Goal: Transaction & Acquisition: Obtain resource

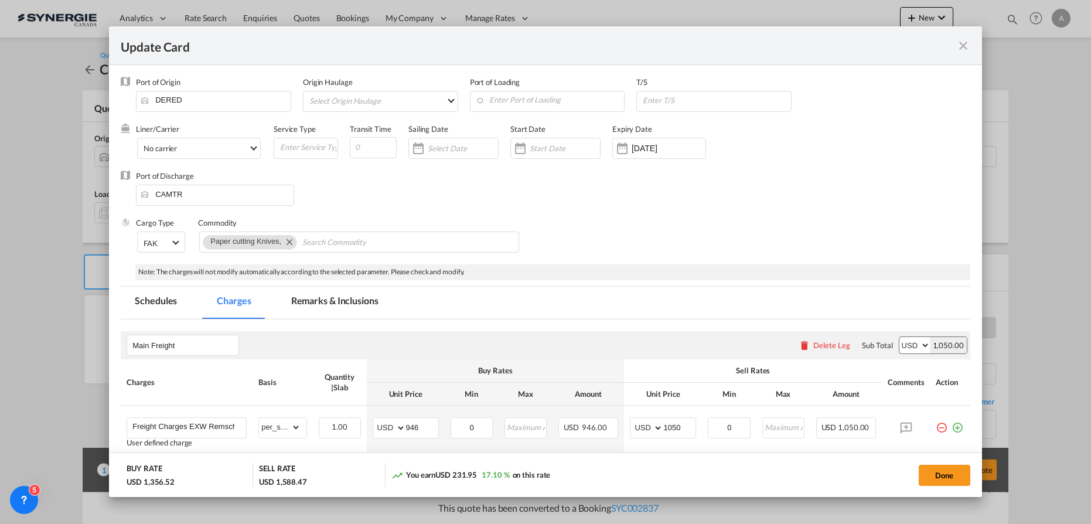
select select "string:USD"
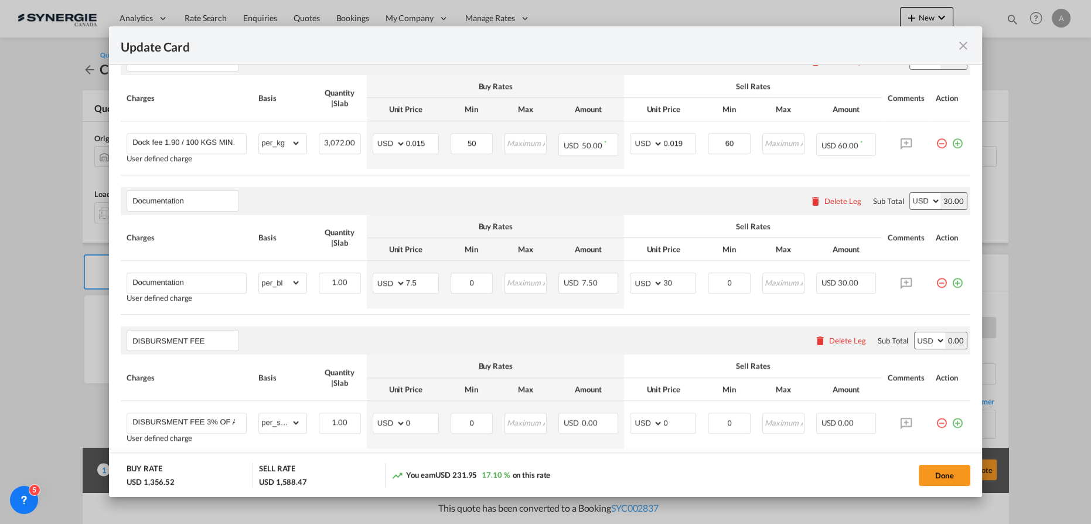
scroll to position [931, 0]
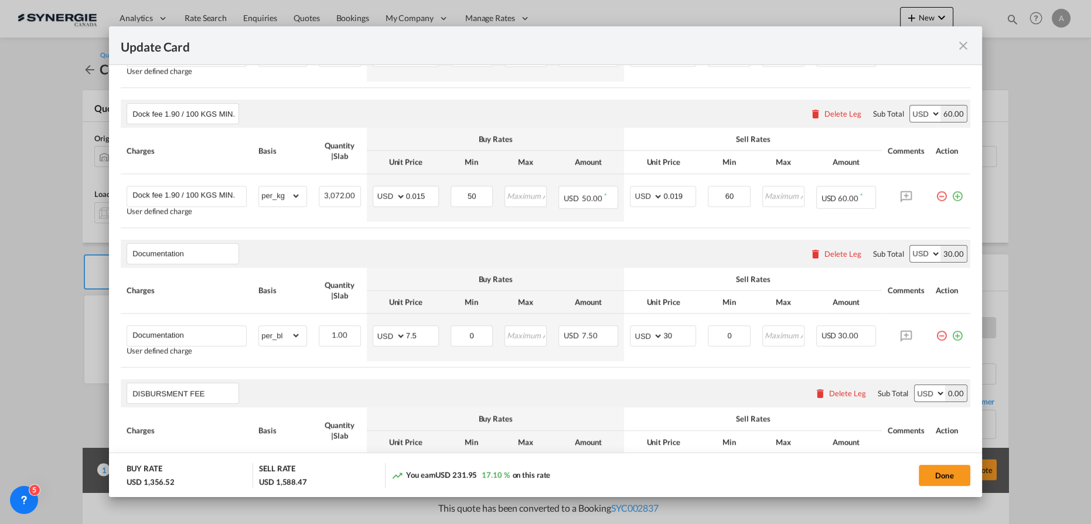
click at [961, 45] on md-icon "icon-close fg-AAA8AD m-0 pointer" at bounding box center [964, 46] width 14 height 14
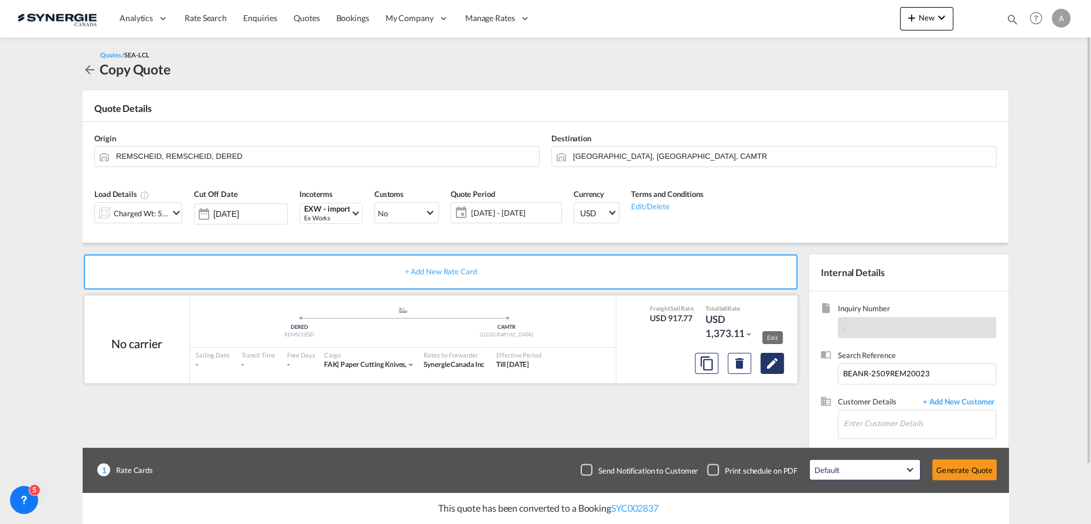
click at [777, 359] on md-icon "Edit" at bounding box center [772, 363] width 14 height 14
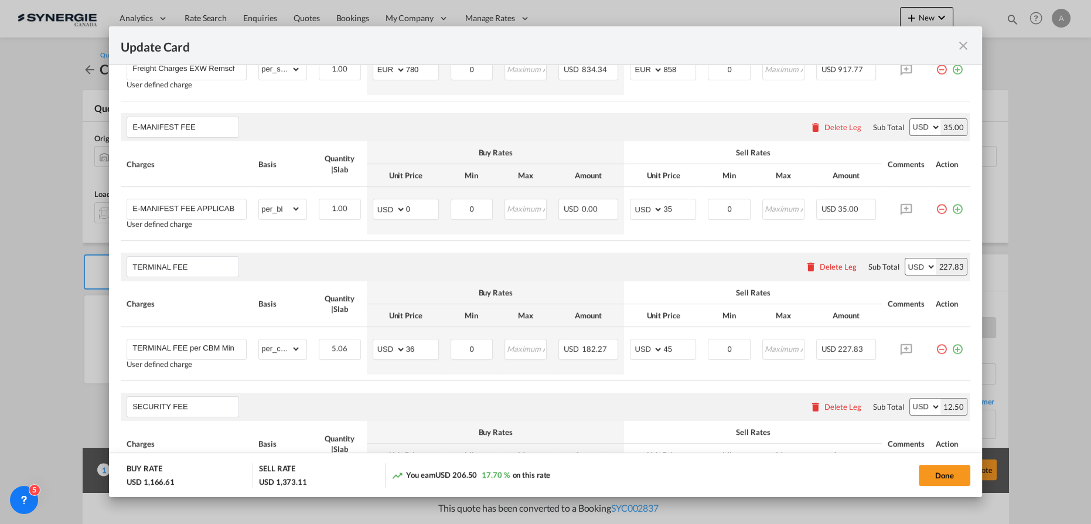
scroll to position [266, 0]
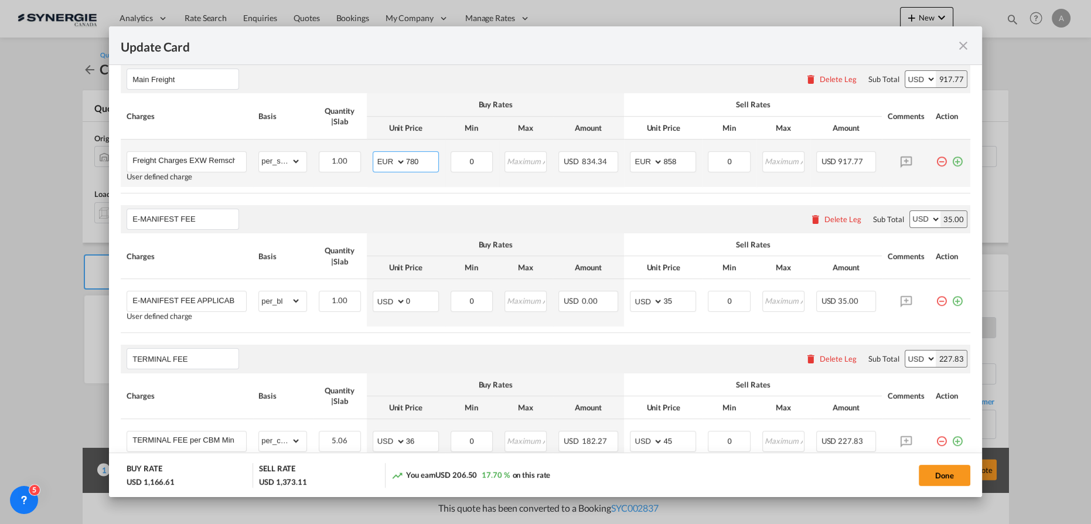
drag, startPoint x: 424, startPoint y: 160, endPoint x: 365, endPoint y: 151, distance: 59.4
click at [379, 157] on md-input-container "AED AFN ALL AMD ANG AOA ARS AUD AWG AZN BAM BBD BDT BGN BHD BIF BMD BND BOB BRL…" at bounding box center [406, 161] width 66 height 21
type input "946"
click at [381, 163] on select "AED AFN ALL AMD ANG AOA ARS AUD AWG AZN BAM BBD BDT BGN BHD BIF BMD BND BOB BRL…" at bounding box center [390, 162] width 30 height 16
select select "string:USD"
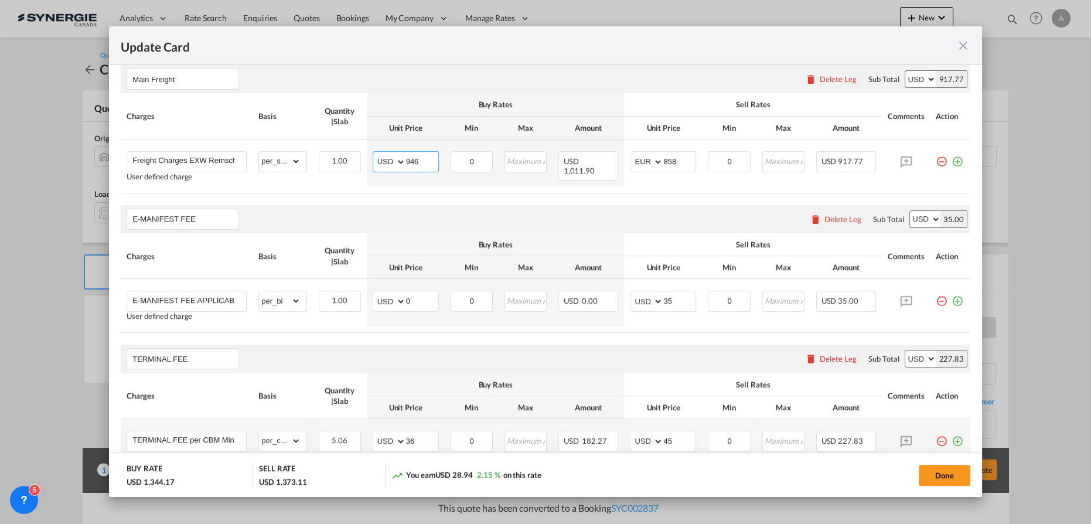
click at [375, 154] on select "AED AFN ALL AMD ANG AOA ARS AUD AWG AZN BAM BBD BDT BGN BHD BIF BMD BND BOB BRL…" at bounding box center [390, 162] width 30 height 16
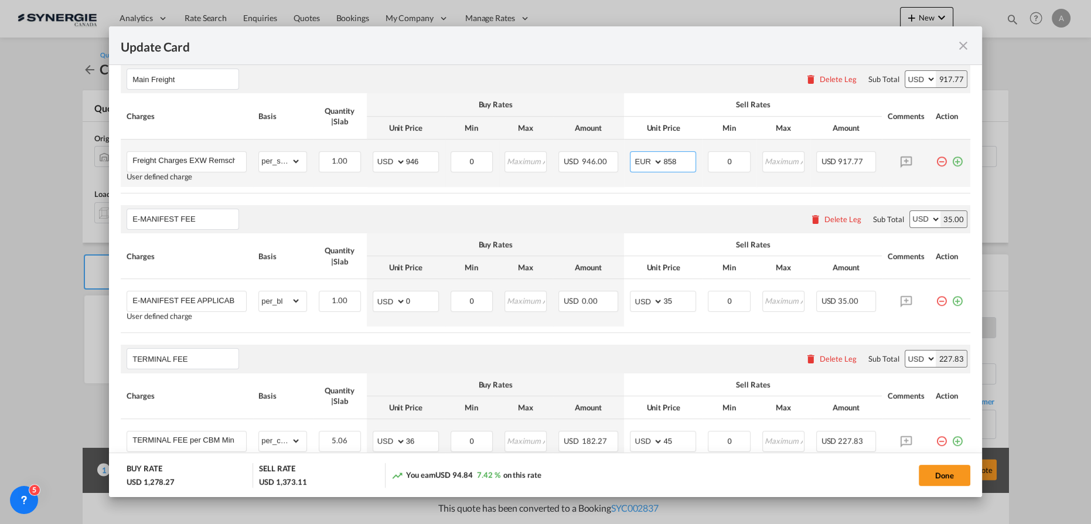
click at [670, 161] on input "858" at bounding box center [679, 161] width 32 height 18
drag, startPoint x: 671, startPoint y: 161, endPoint x: 588, endPoint y: 154, distance: 83.6
click at [619, 163] on tr "Freight Charges EXW Remscheid up to CFR Montreal User defined charge Please Ent…" at bounding box center [546, 162] width 850 height 47
type input "1050"
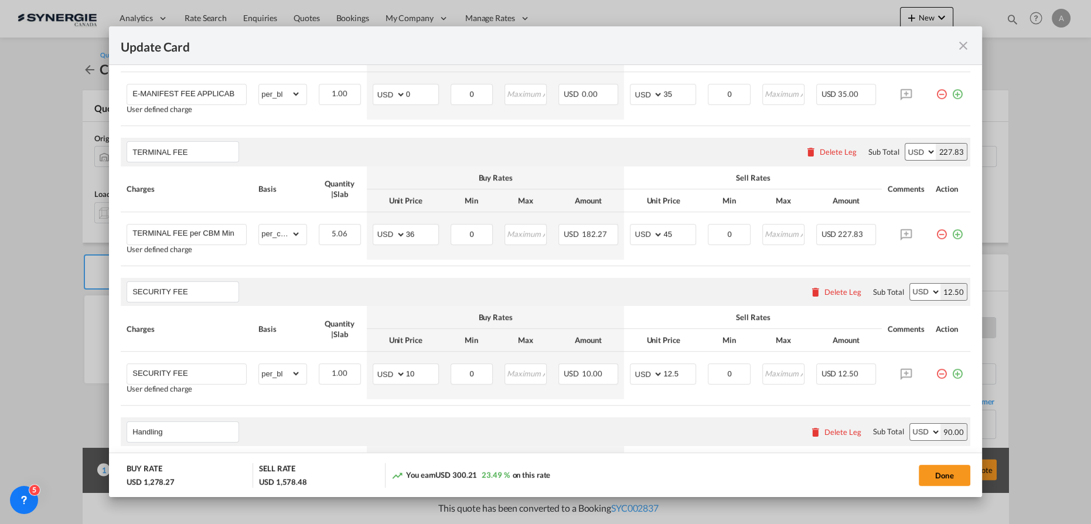
scroll to position [479, 0]
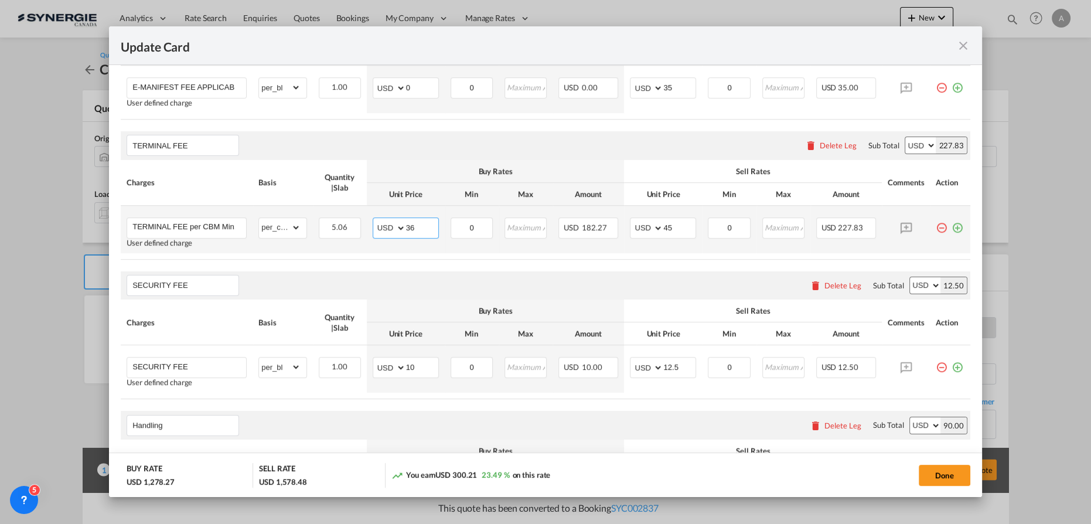
drag, startPoint x: 430, startPoint y: 220, endPoint x: 396, endPoint y: 222, distance: 33.5
click at [396, 222] on md-input-container "AED AFN ALL AMD ANG AOA ARS AUD AWG AZN BAM BBD BDT BGN BHD BIF BMD BND BOB BRL…" at bounding box center [406, 227] width 66 height 21
type input "48"
drag, startPoint x: 633, startPoint y: 211, endPoint x: 612, endPoint y: 206, distance: 21.2
click at [612, 206] on tr "TERMINAL FEE per CBM Min. 1.5 CBM chargeable ***Subject to variation, depending…" at bounding box center [546, 229] width 850 height 47
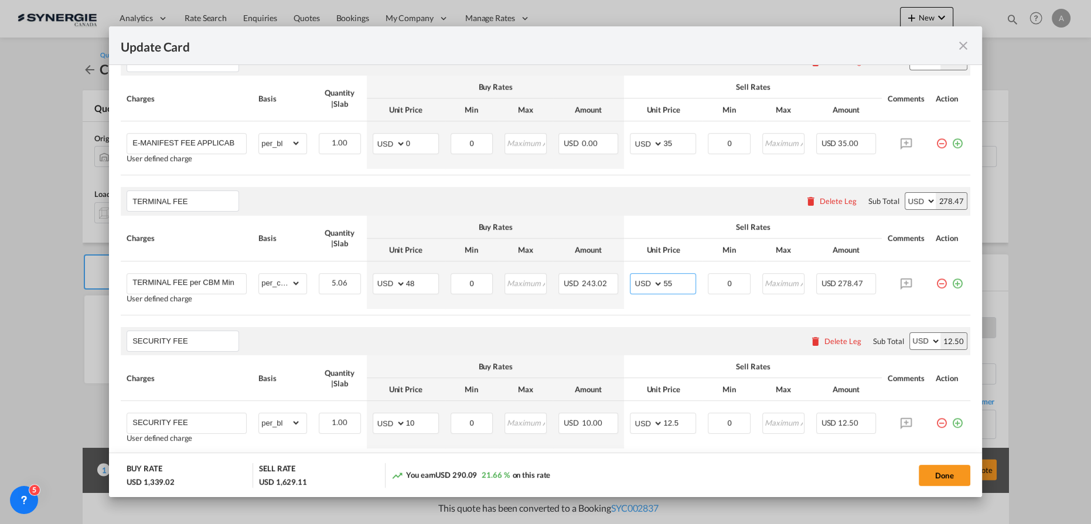
scroll to position [426, 0]
type input "55"
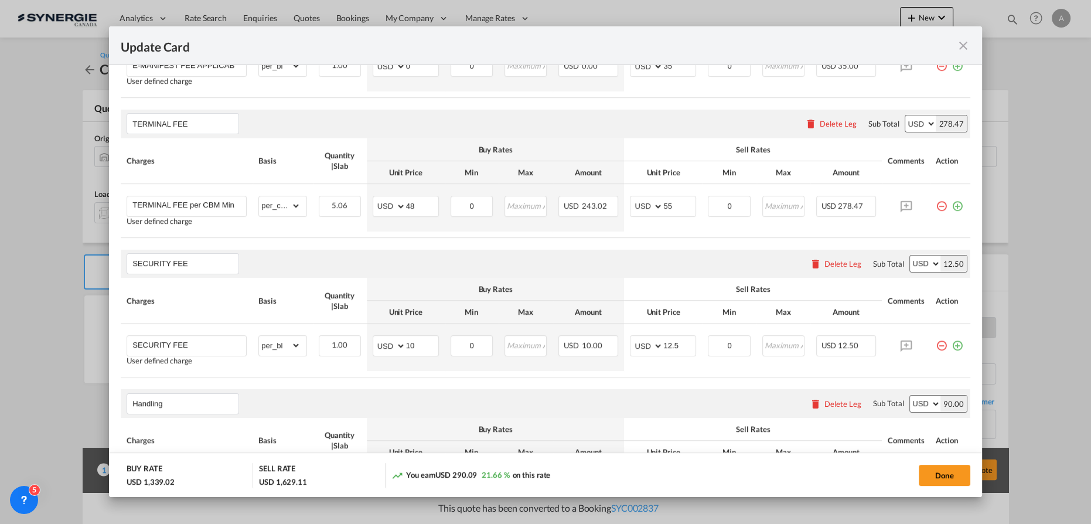
scroll to position [533, 0]
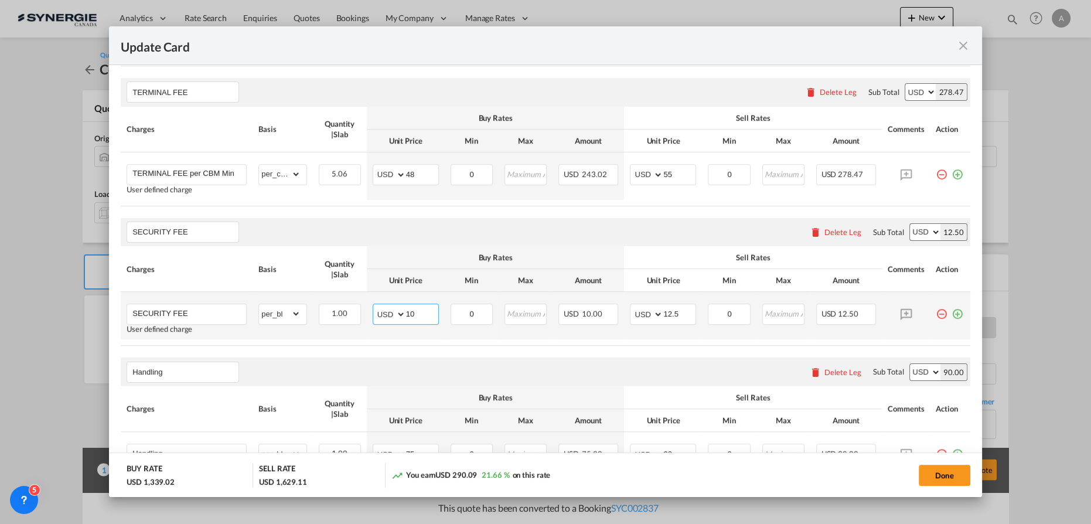
drag, startPoint x: 407, startPoint y: 308, endPoint x: 364, endPoint y: 298, distance: 44.6
click at [362, 301] on tr "SECURITY FEE User defined charge Please Enter Already Exists gross_weight volum…" at bounding box center [546, 315] width 850 height 47
type input "15"
click at [678, 316] on input "12.5" at bounding box center [679, 313] width 32 height 18
drag, startPoint x: 676, startPoint y: 315, endPoint x: 577, endPoint y: 297, distance: 101.4
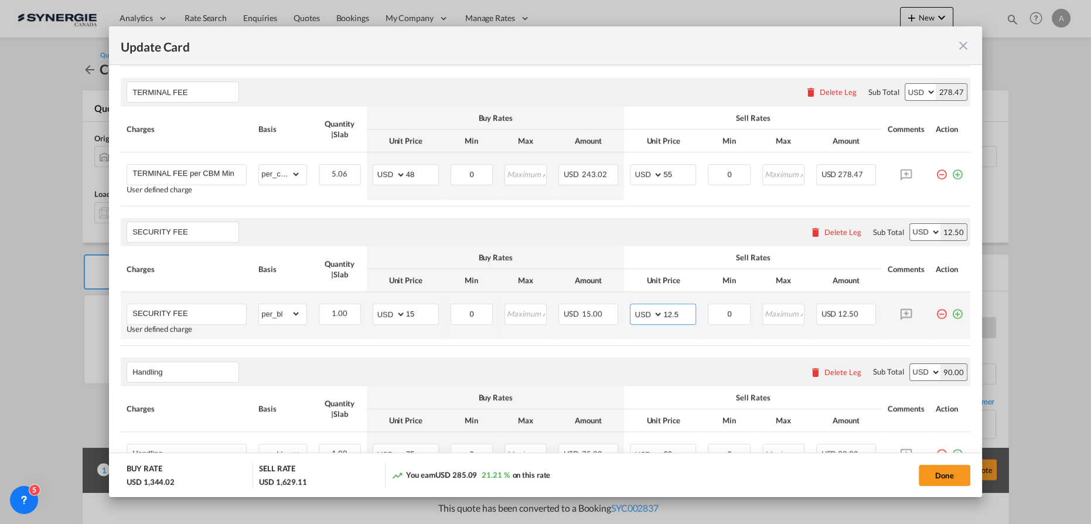
click at [580, 299] on tr "SECURITY FEE User defined charge Please Enter Already Exists gross_weight volum…" at bounding box center [546, 315] width 850 height 47
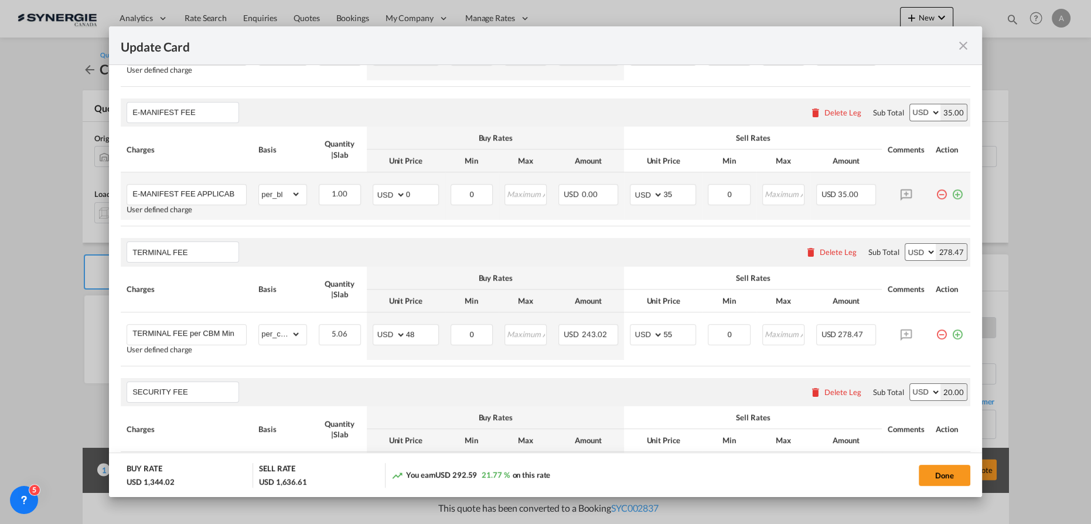
scroll to position [426, 0]
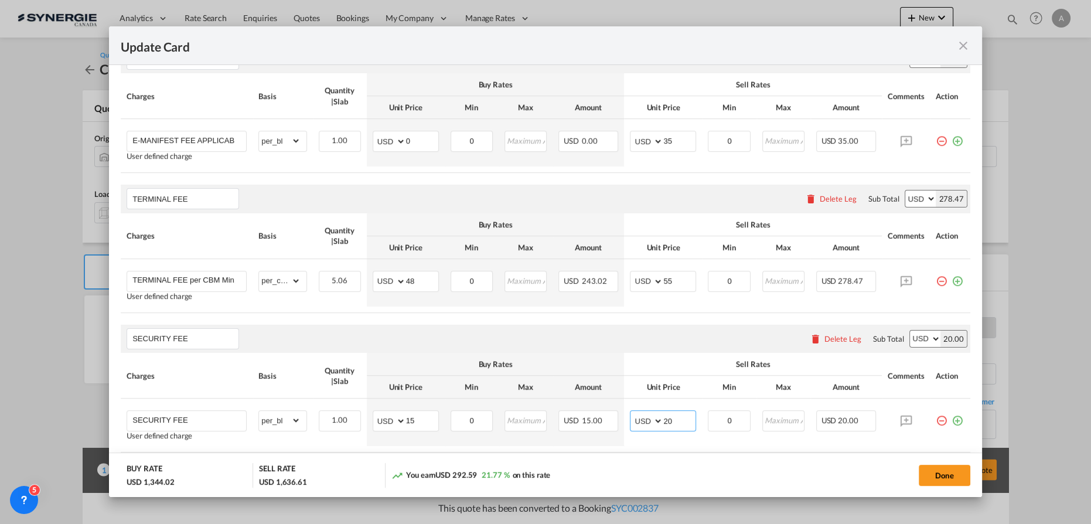
type input "20"
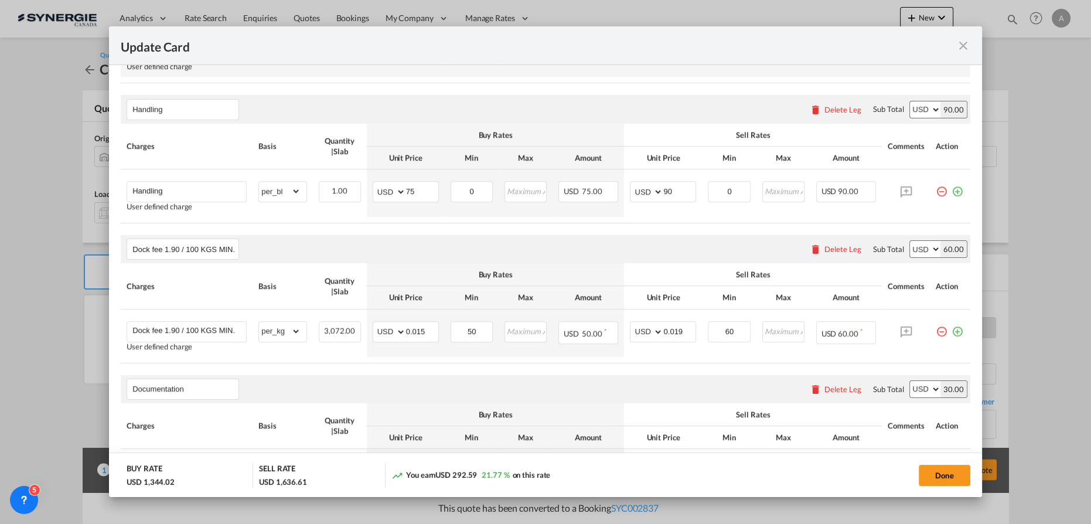
scroll to position [852, 0]
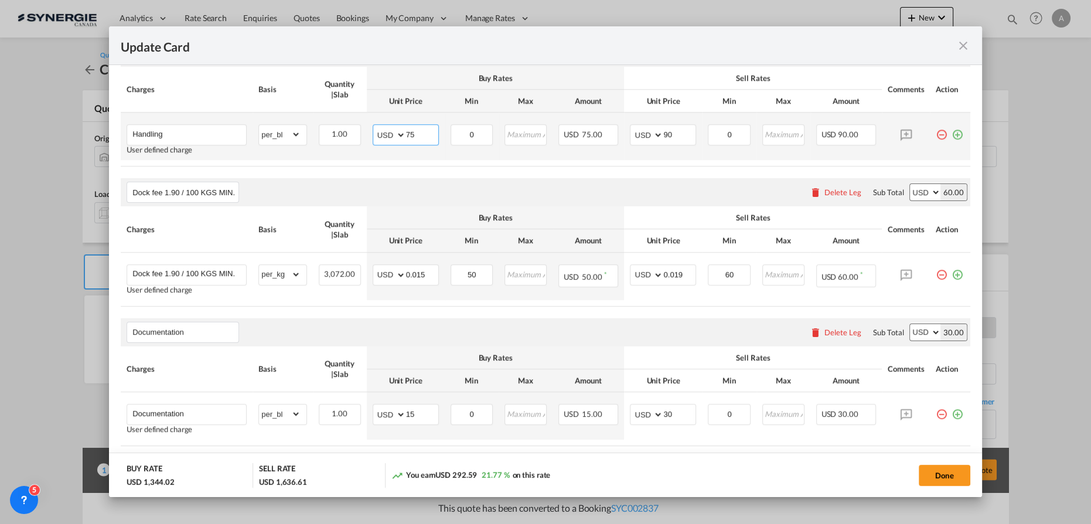
drag, startPoint x: 423, startPoint y: 134, endPoint x: 390, endPoint y: 131, distance: 33.0
click at [395, 132] on md-input-container "AED AFN ALL AMD ANG AOA ARS AUD AWG AZN BAM BBD BDT BGN BHD BIF BMD BND BOB BRL…" at bounding box center [406, 134] width 66 height 21
type input "95"
drag, startPoint x: 663, startPoint y: 134, endPoint x: 586, endPoint y: 121, distance: 78.3
click at [593, 127] on tr "Handling User defined charge Please Enter Already Exists gross_weight volumetri…" at bounding box center [546, 136] width 850 height 47
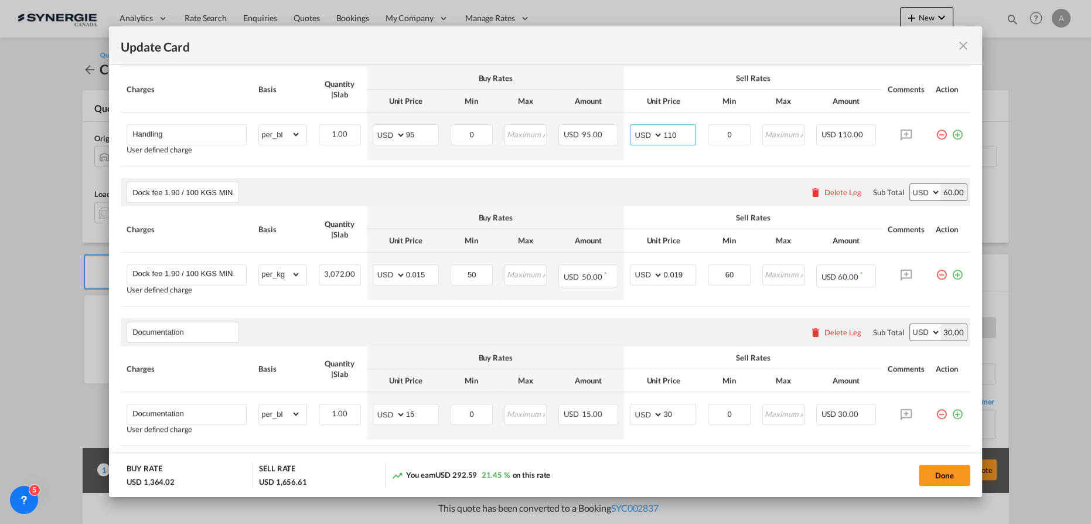
type input "110"
click at [636, 173] on air-lcl-rate-modification "Main Freight Please enter leg name Leg Name Already Exists Delete Leg Sub Total…" at bounding box center [546, 182] width 850 height 1431
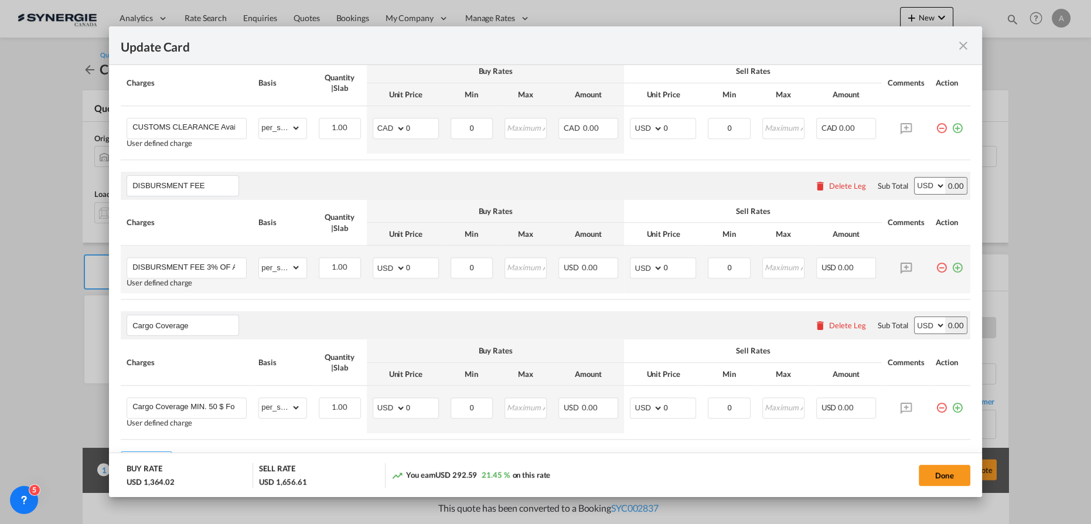
scroll to position [1225, 0]
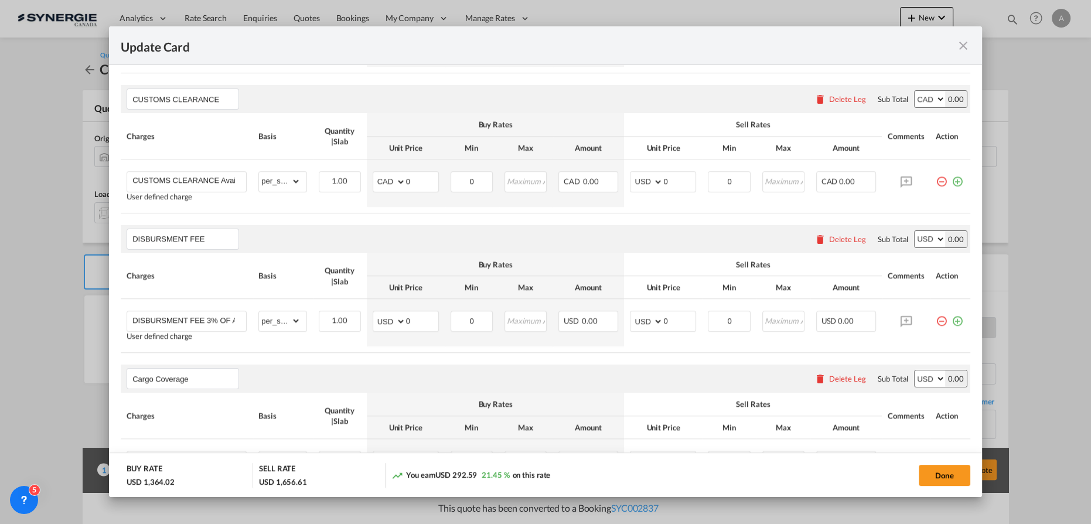
click at [831, 94] on div "Delete Leg" at bounding box center [847, 98] width 37 height 9
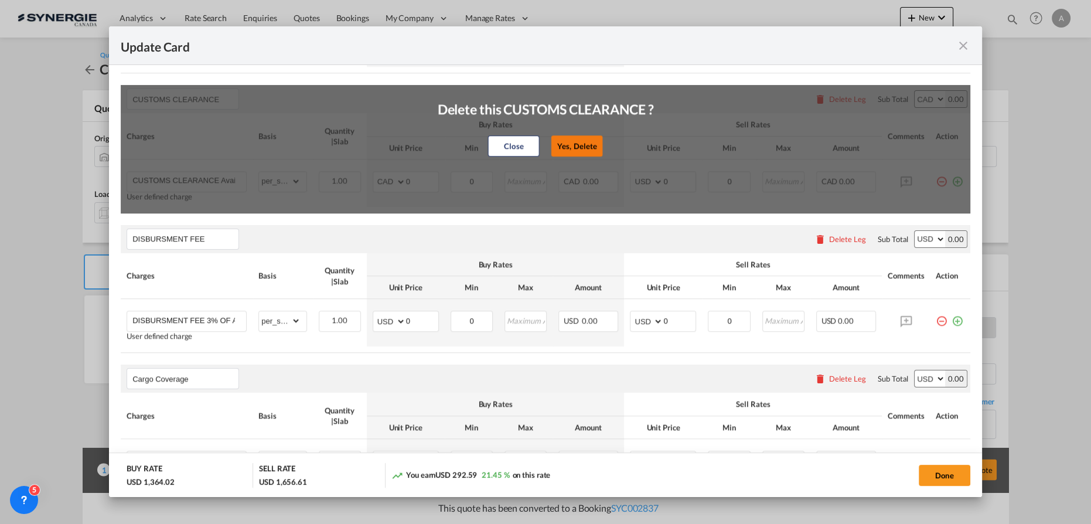
click at [581, 141] on button "Yes, Delete" at bounding box center [578, 145] width 52 height 21
type input "DISBURSMENT FEE"
select select "string:USD"
type input "DISBURSMENT FEE 3% OF APPLICABLE DUTIES AND TAXES MIN $25"
select select "string:USD"
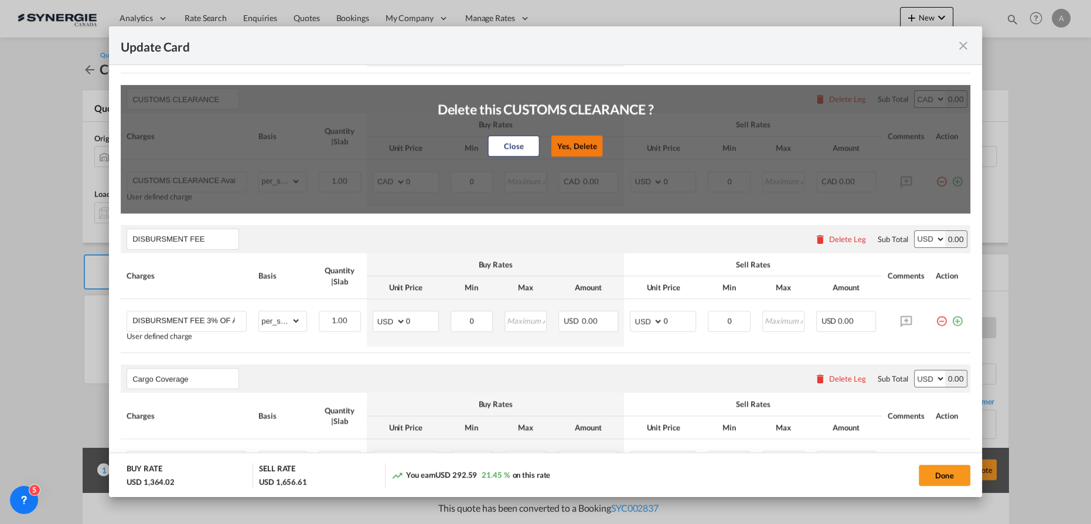
type input "Cargo Coverage"
type input "Cargo Coverage MIN. 50 $ For general cargo rate is 0.35$/100$ of insured value …"
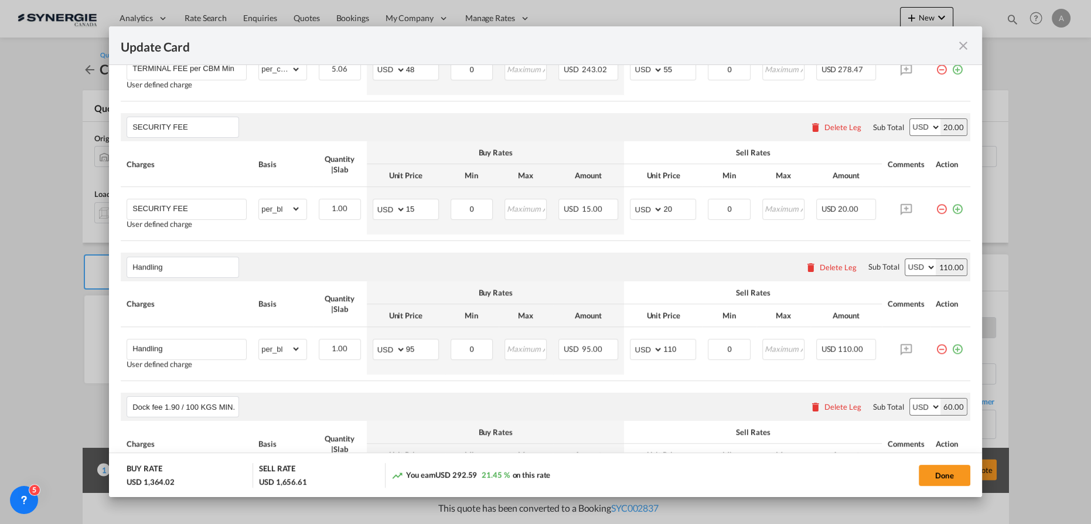
scroll to position [611, 0]
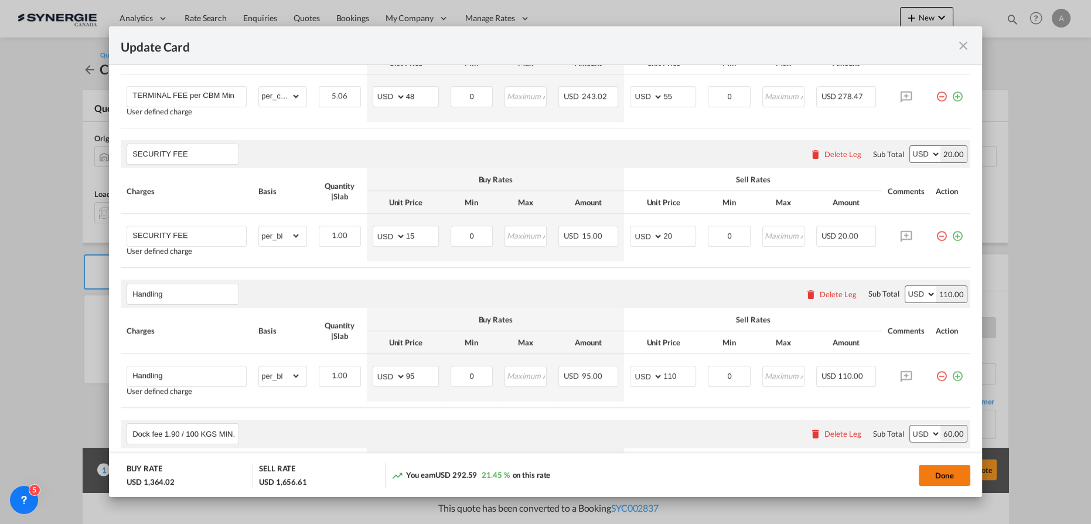
click at [924, 475] on button "Done" at bounding box center [945, 475] width 52 height 21
type input "18 Oct 2025"
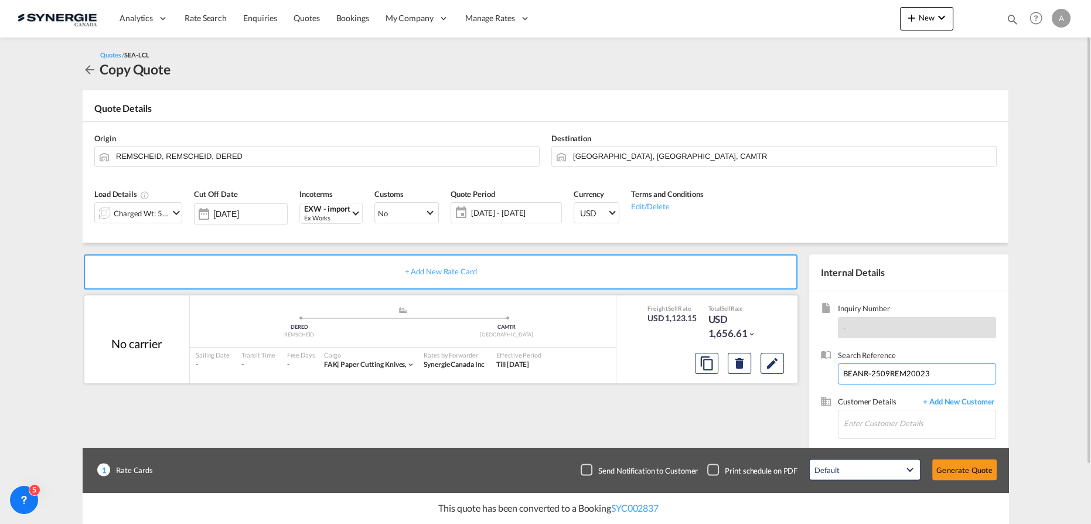
click at [719, 365] on div "+ Add New Rate Card No carrier added by you .a{fill:#aaa8ad;} .a{fill:#aaa8ad;}…" at bounding box center [546, 374] width 926 height 263
click at [896, 420] on input "Enter Customer Details" at bounding box center [920, 423] width 152 height 26
click at [901, 384] on div "Jeff Adams jeff.adams@ tkm ca.com | TKM" at bounding box center [919, 394] width 153 height 32
type input "TKM, Jeff Adams, jeff.adams@tkmca.com"
click at [542, 210] on span "19 Sep - 19 Oct 2025" at bounding box center [514, 212] width 87 height 11
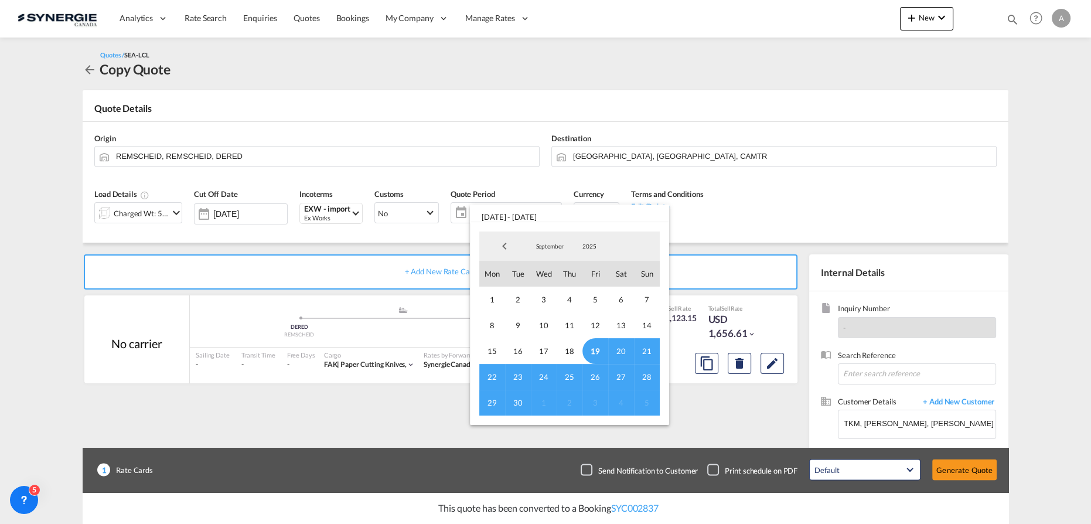
click at [594, 349] on span "19" at bounding box center [596, 351] width 26 height 26
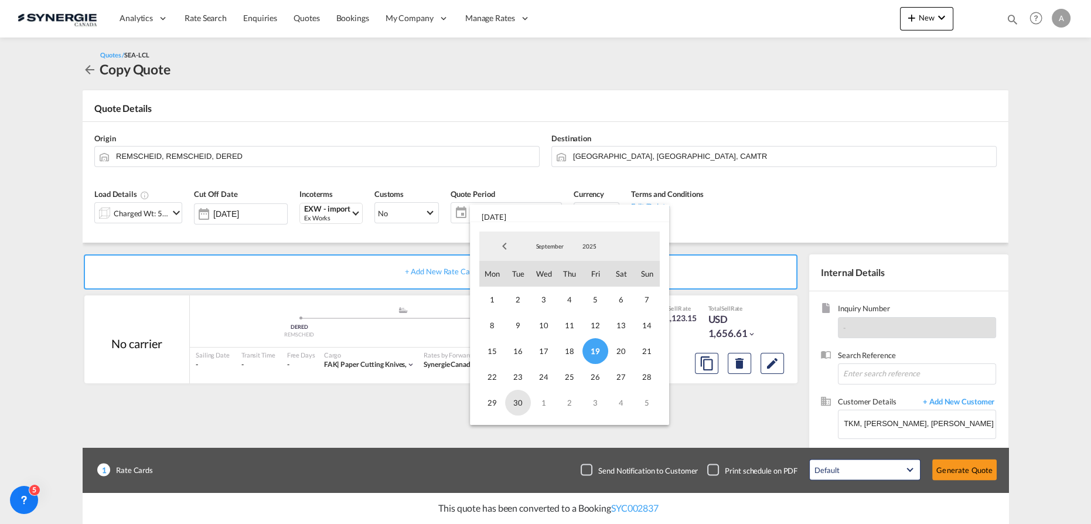
click at [521, 401] on span "30" at bounding box center [518, 403] width 26 height 26
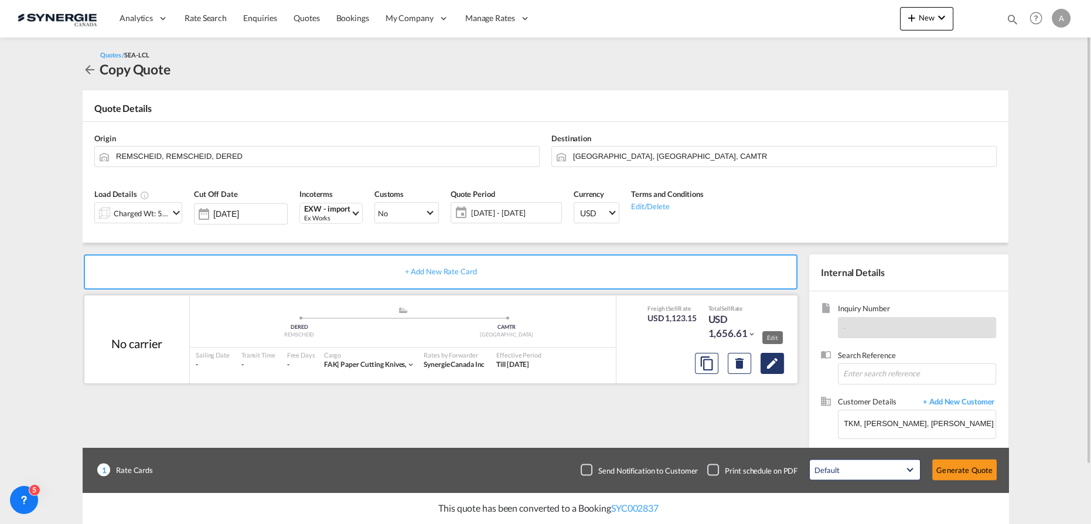
click at [771, 362] on md-icon "Edit" at bounding box center [772, 363] width 14 height 14
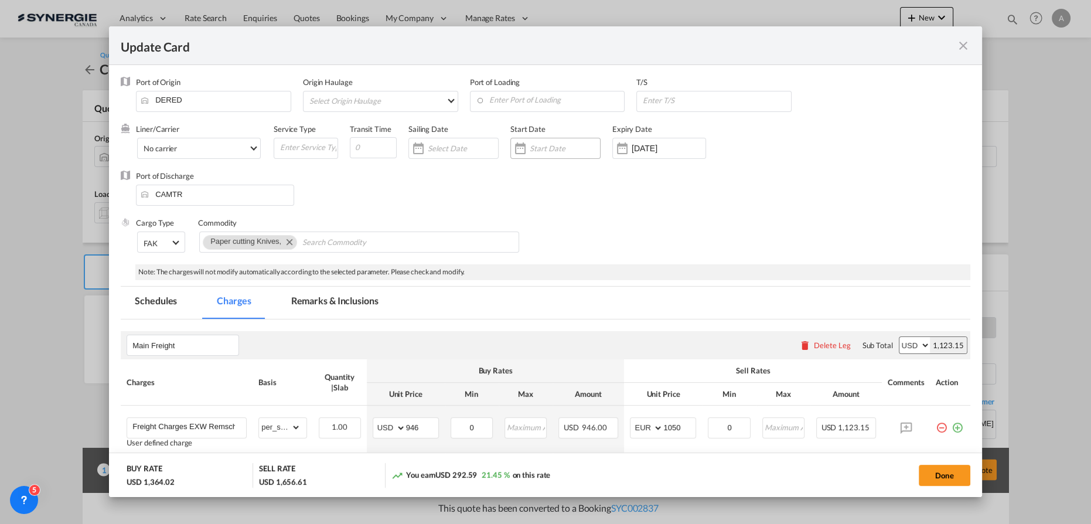
click at [557, 142] on div "Update Card Port ..." at bounding box center [555, 148] width 90 height 21
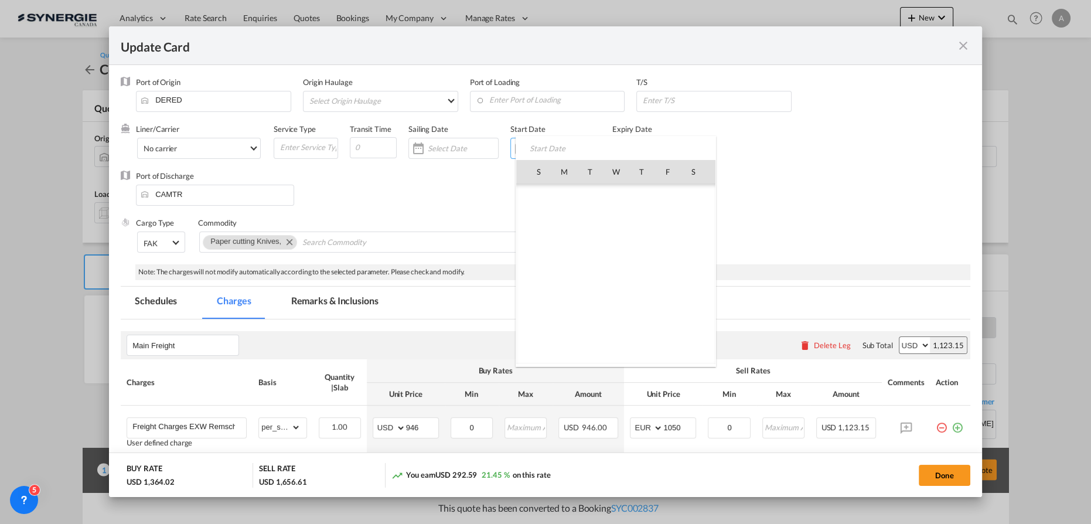
scroll to position [271492, 0]
click at [666, 267] on span "19" at bounding box center [667, 274] width 25 height 25
type input "19 Sep 2025"
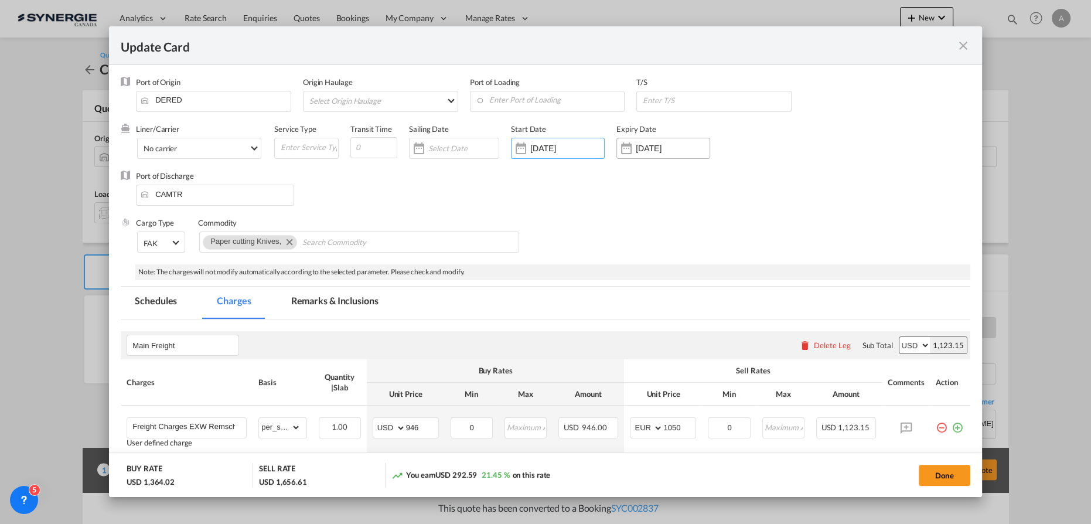
click at [653, 143] on div "19 Oct 2025" at bounding box center [673, 148] width 74 height 11
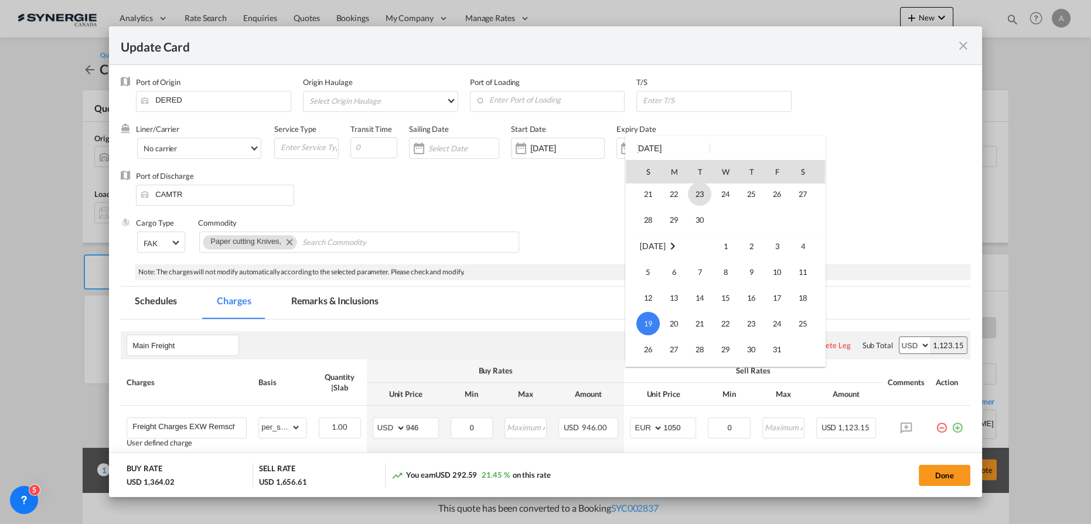
scroll to position [48, 0]
click at [704, 283] on span "30" at bounding box center [699, 277] width 23 height 23
type input "30 Sep 2025"
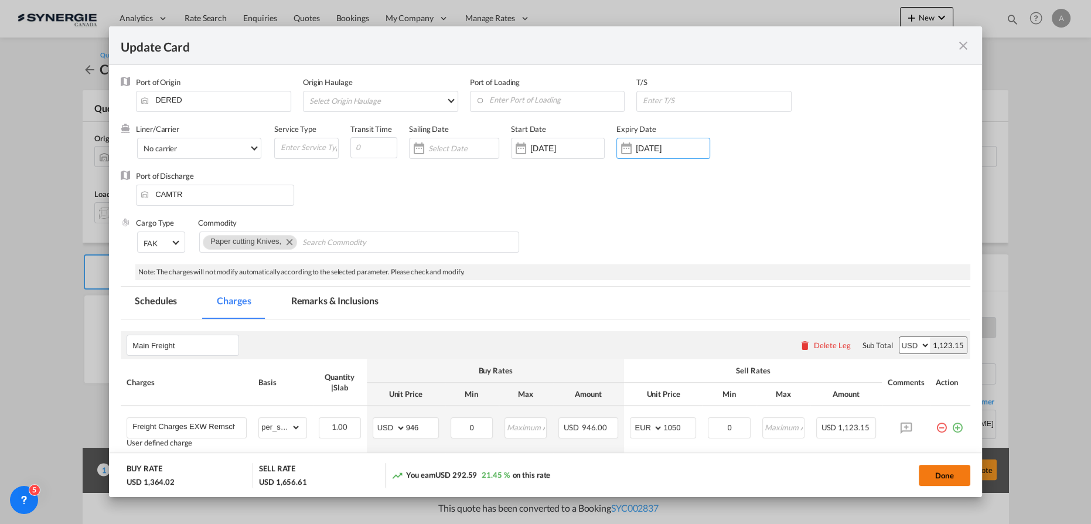
click at [938, 471] on button "Done" at bounding box center [945, 475] width 52 height 21
type input "18 Sep 2025"
type input "29 Sep 2025"
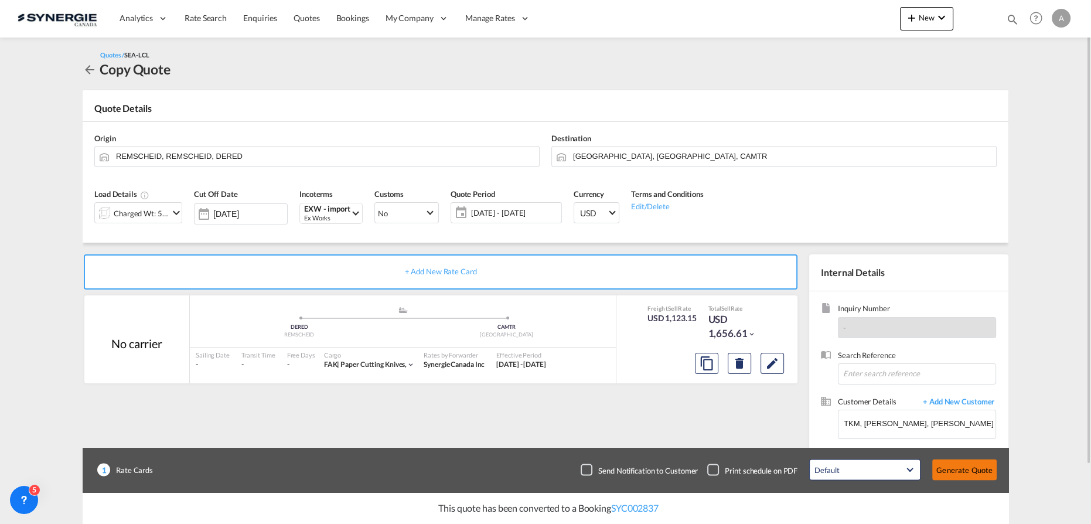
click at [966, 473] on button "Generate Quote" at bounding box center [964, 470] width 64 height 21
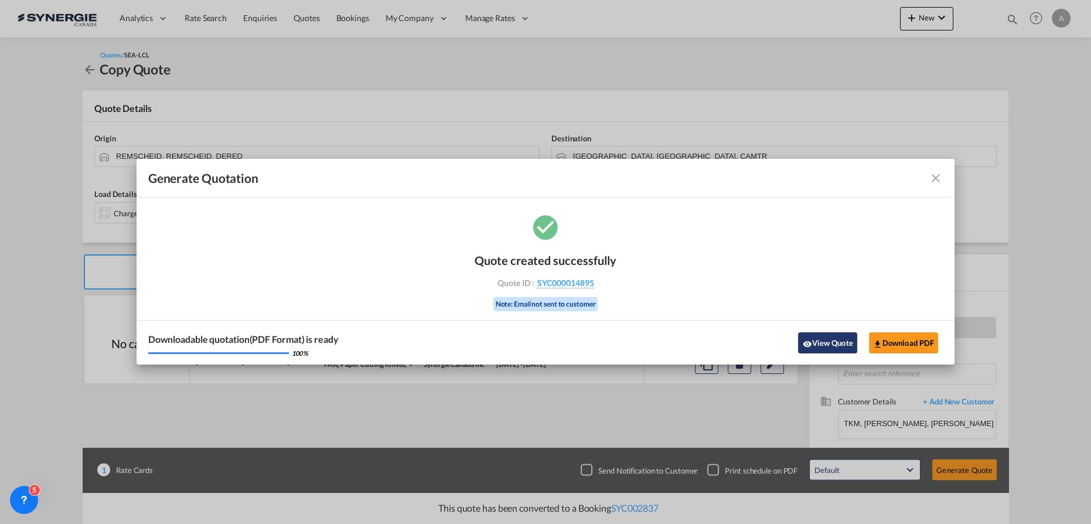
click at [845, 342] on button "View Quote" at bounding box center [827, 342] width 59 height 21
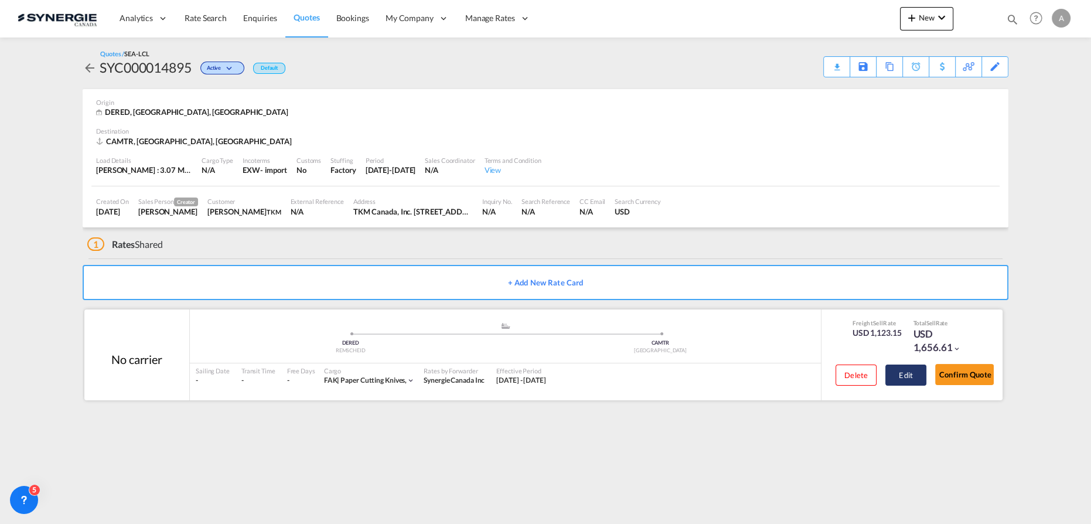
click at [908, 376] on button "Edit" at bounding box center [906, 375] width 41 height 21
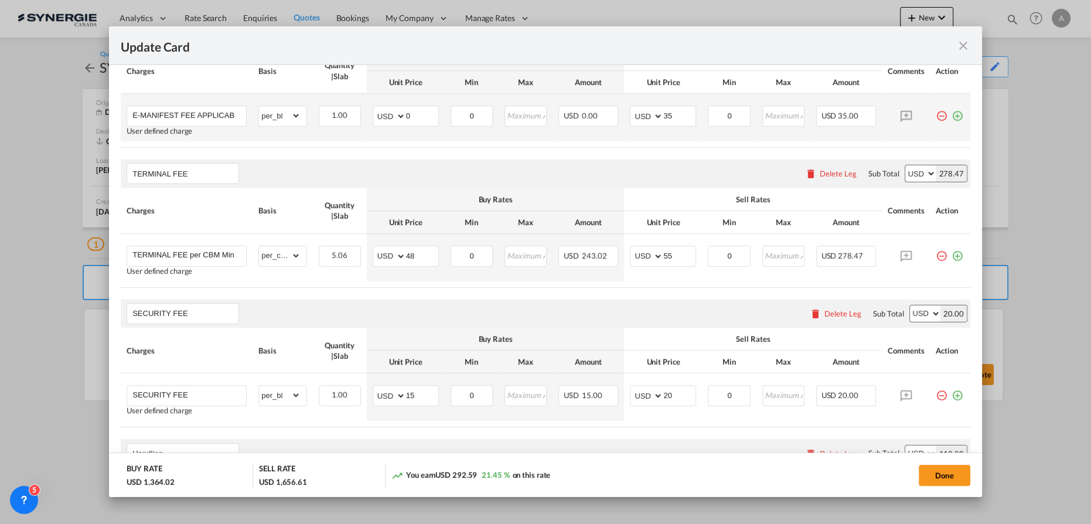
scroll to position [479, 0]
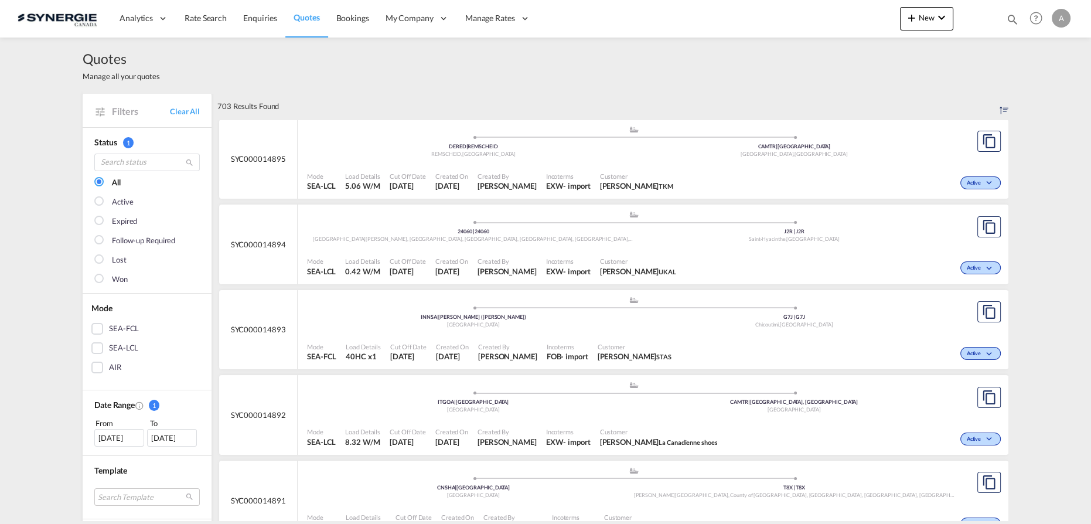
click at [1012, 22] on md-icon "icon-magnify" at bounding box center [1012, 19] width 13 height 13
click at [835, 23] on select "Bookings Quotes Enquiries" at bounding box center [826, 19] width 56 height 21
select select "Quotes"
click at [798, 9] on select "Bookings Quotes Enquiries" at bounding box center [826, 19] width 56 height 21
click at [873, 23] on input at bounding box center [925, 19] width 146 height 21
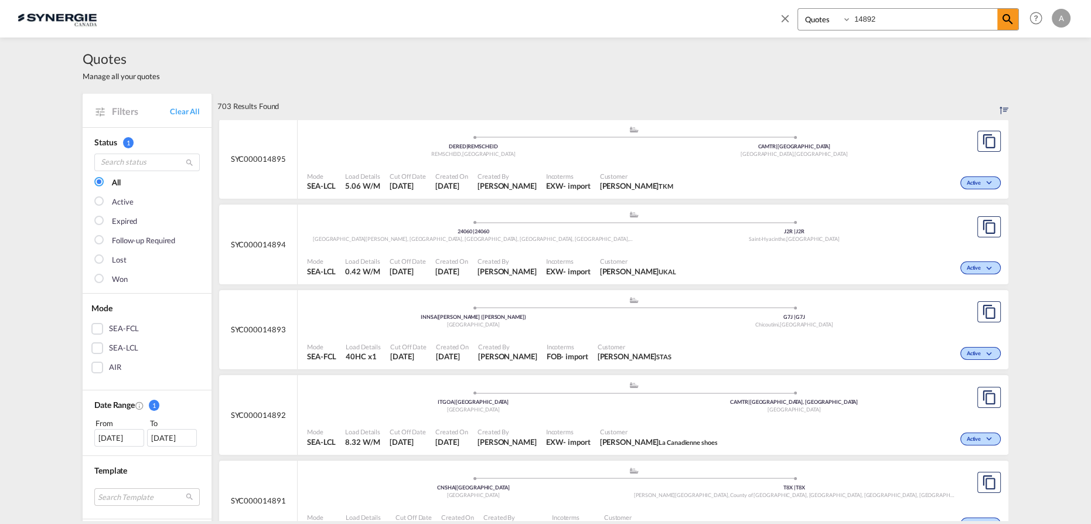
type input "14892"
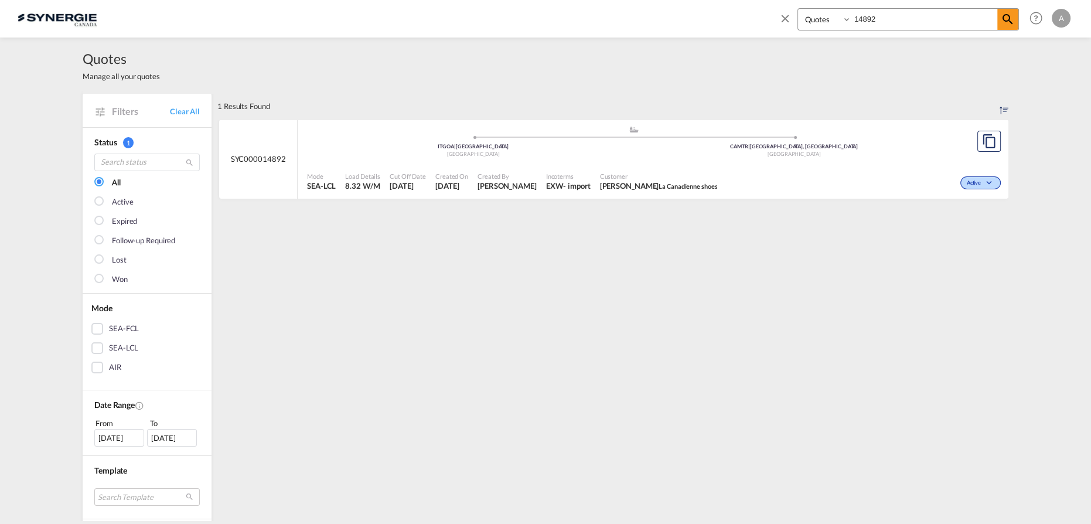
click at [634, 175] on span "Customer" at bounding box center [659, 176] width 118 height 9
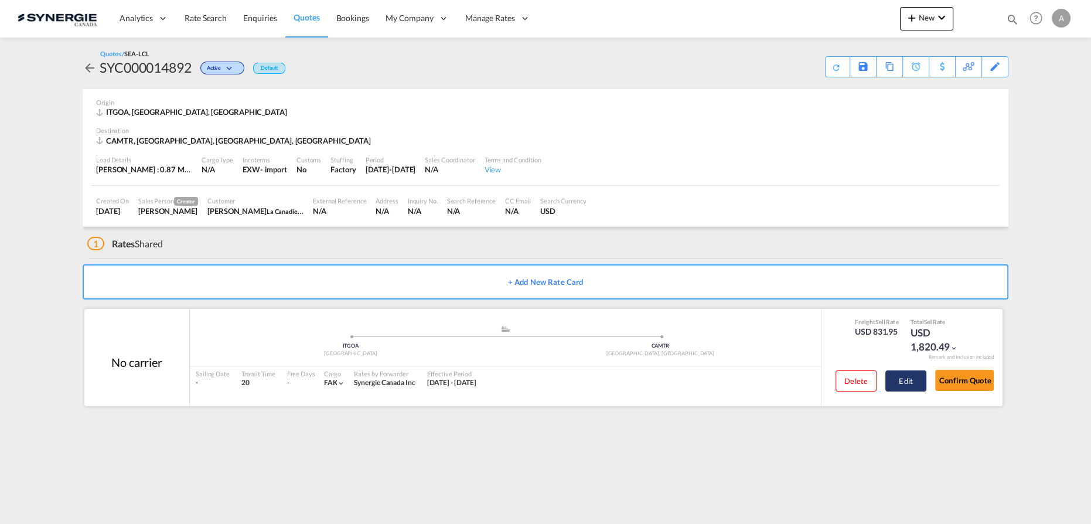
click at [898, 376] on button "Edit" at bounding box center [906, 380] width 41 height 21
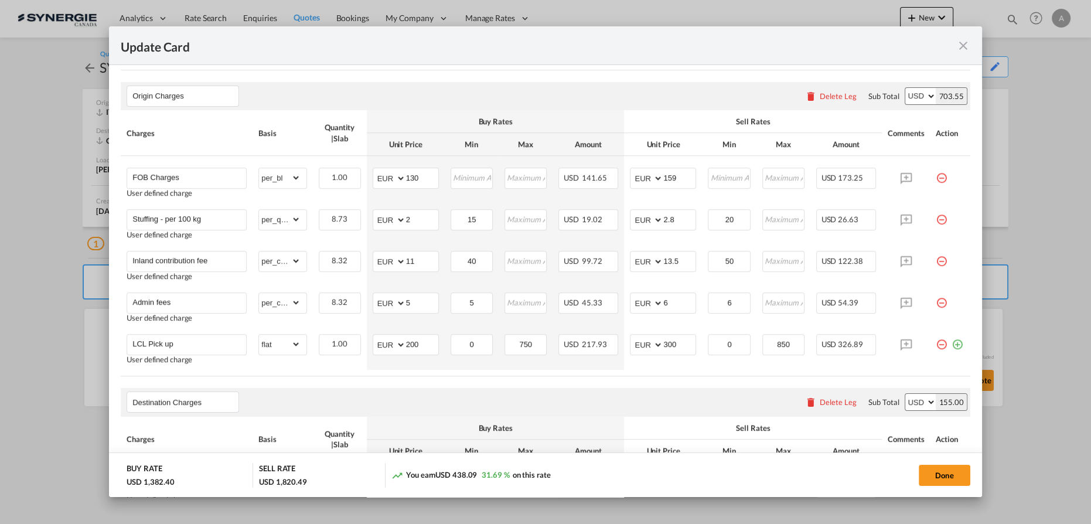
scroll to position [426, 0]
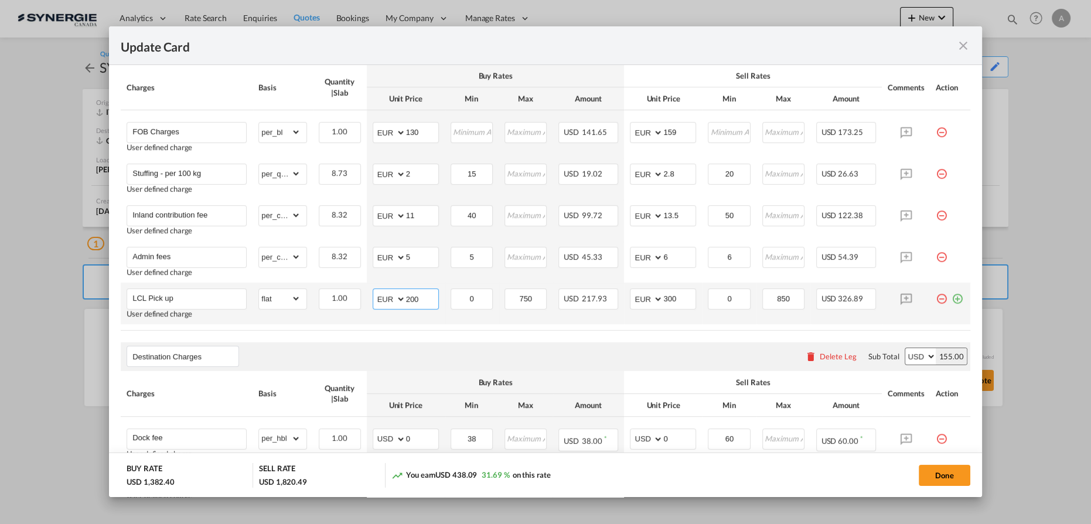
drag, startPoint x: 423, startPoint y: 299, endPoint x: 359, endPoint y: 295, distance: 64.0
click at [359, 295] on tr "LCL Pick up User defined charge Please Enter Already Exists gross_weight volume…" at bounding box center [546, 303] width 850 height 42
type input "243"
click at [390, 299] on select "AED AFN ALL AMD ANG AOA ARS AUD AWG AZN BAM BBD BDT BGN BHD BIF BMD BND BOB BRL…" at bounding box center [390, 299] width 30 height 16
select select "string:USD"
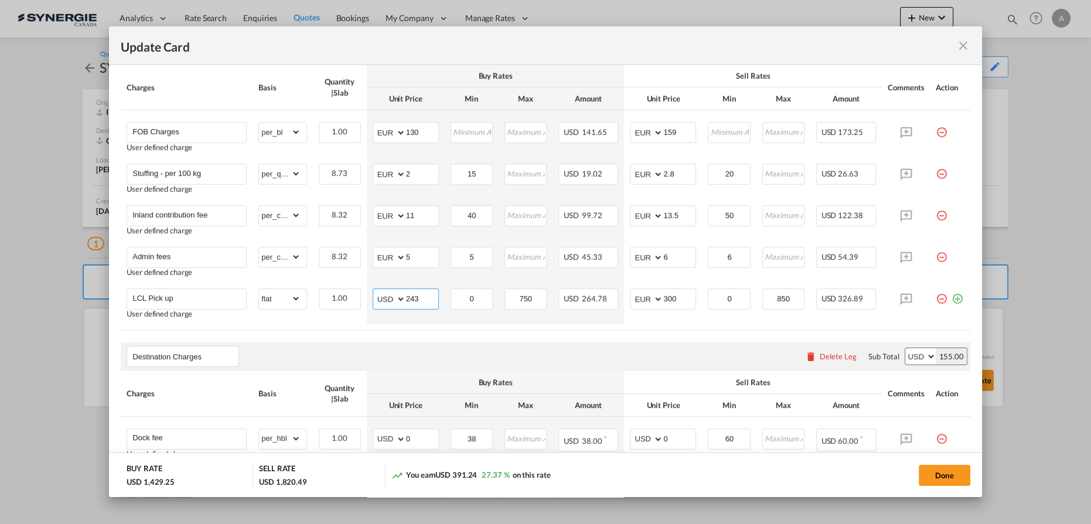
click at [375, 291] on select "AED AFN ALL AMD ANG AOA ARS AUD AWG AZN BAM BBD BDT BGN BHD BIF BMD BND BOB BRL…" at bounding box center [390, 299] width 30 height 16
click at [635, 304] on select "AED AFN ALL AMD ANG AOA ARS AUD AWG AZN BAM BBD BDT BGN BHD BIF BMD BND BOB BRL…" at bounding box center [647, 299] width 30 height 16
click at [638, 298] on select "AED AFN ALL AMD ANG AOA ARS AUD AWG AZN BAM BBD BDT BGN BHD BIF BMD BND BOB BRL…" at bounding box center [647, 299] width 30 height 16
select select "string:USD"
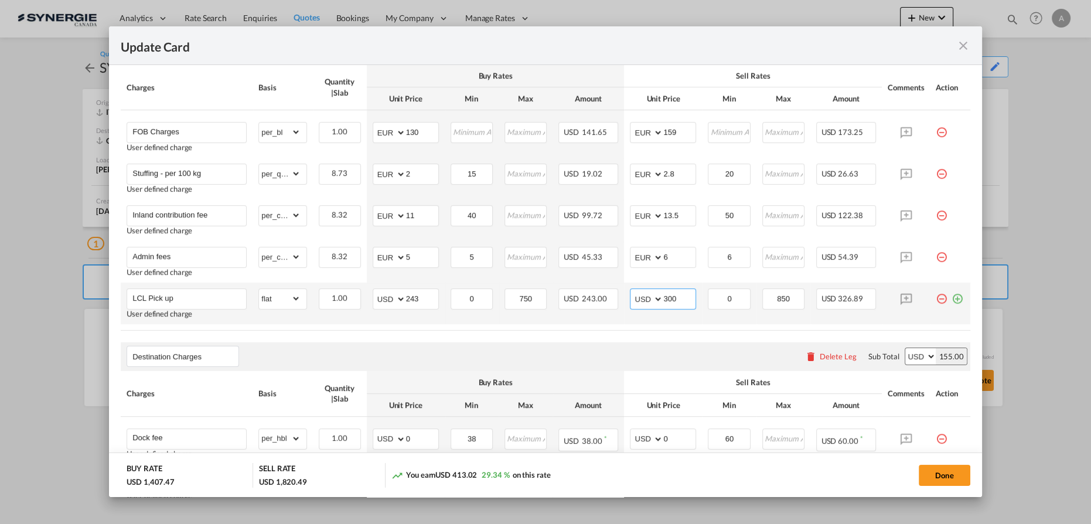
click at [632, 291] on select "AED AFN ALL AMD ANG AOA ARS AUD AWG AZN BAM BBD BDT BGN BHD BIF BMD BND BOB BRL…" at bounding box center [647, 299] width 30 height 16
click at [623, 331] on air-lcl-rate-modification "Main Freight Please enter leg name Leg Name Already Exists Delete Leg Sub Total…" at bounding box center [546, 421] width 850 height 1056
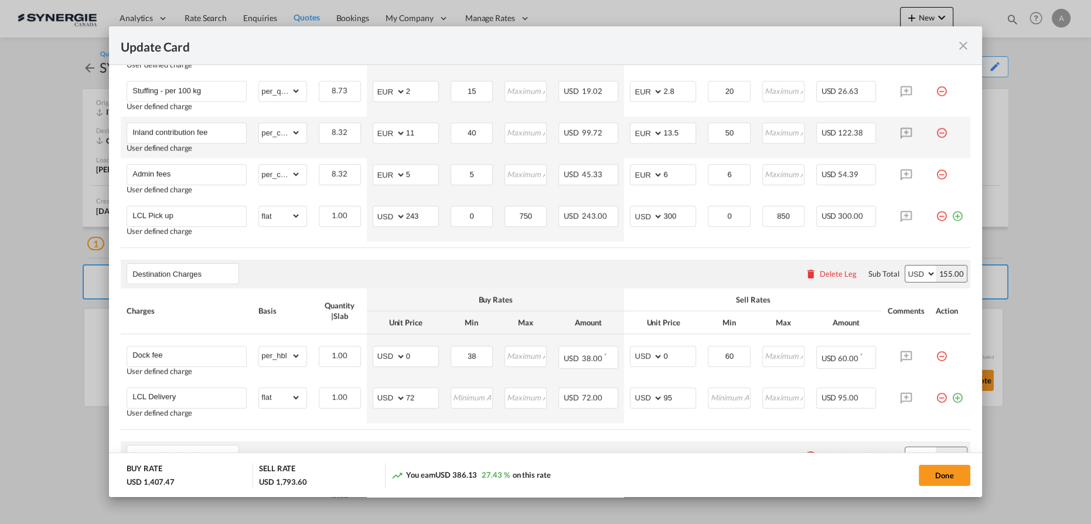
scroll to position [533, 0]
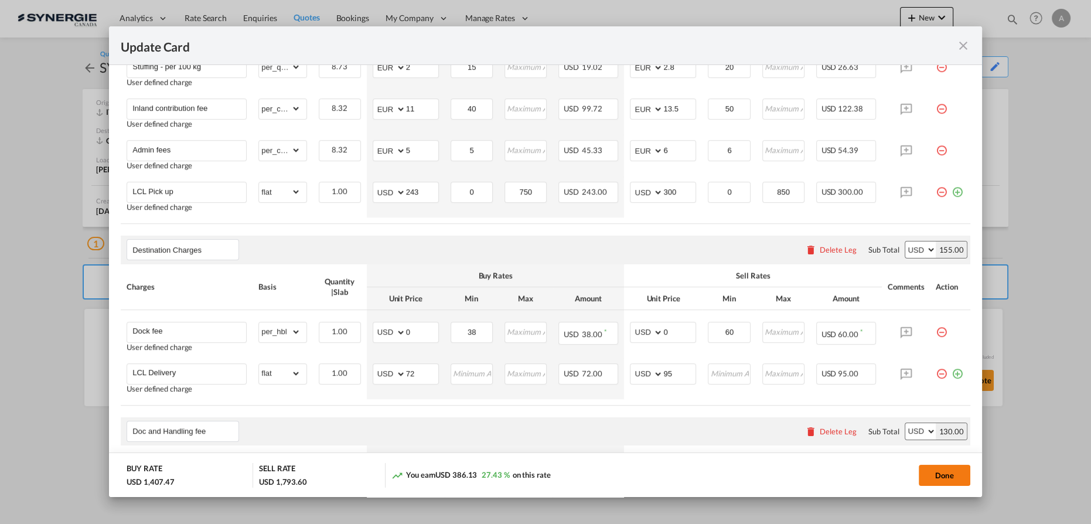
click at [940, 478] on button "Done" at bounding box center [945, 475] width 52 height 21
type input "18 Sep 2025"
type input "29 Sep 2025"
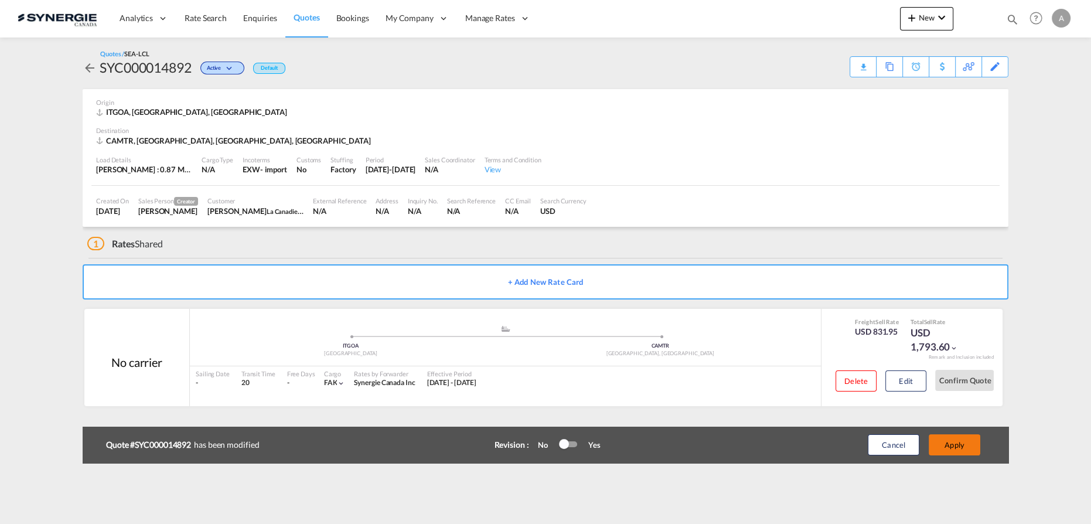
click at [956, 445] on button "Apply" at bounding box center [955, 444] width 52 height 21
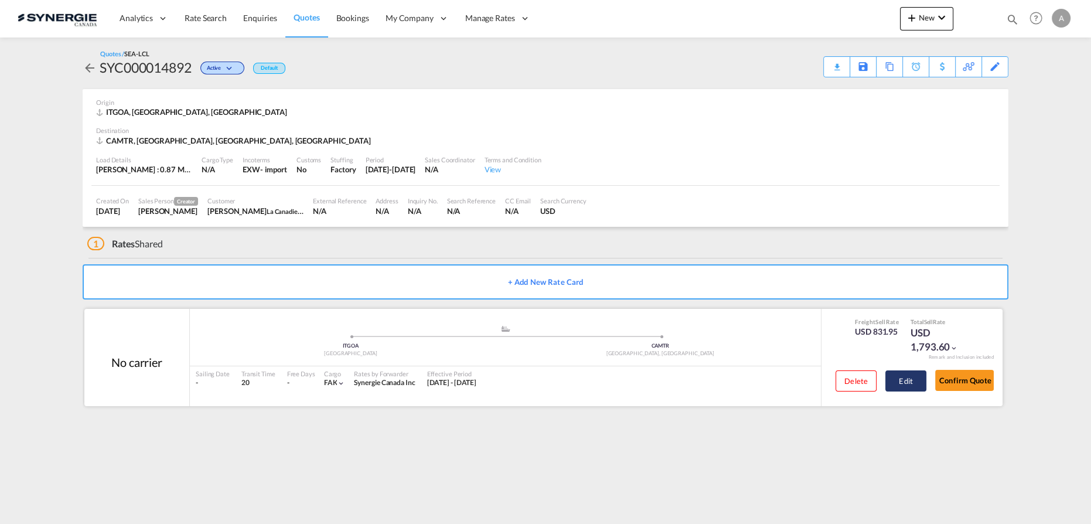
click at [897, 373] on button "Edit" at bounding box center [906, 380] width 41 height 21
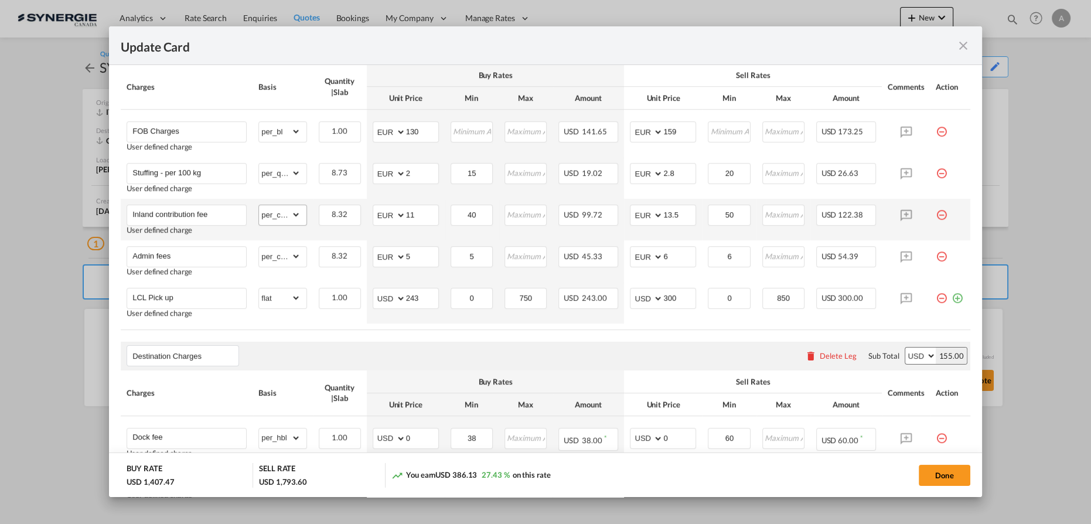
scroll to position [426, 0]
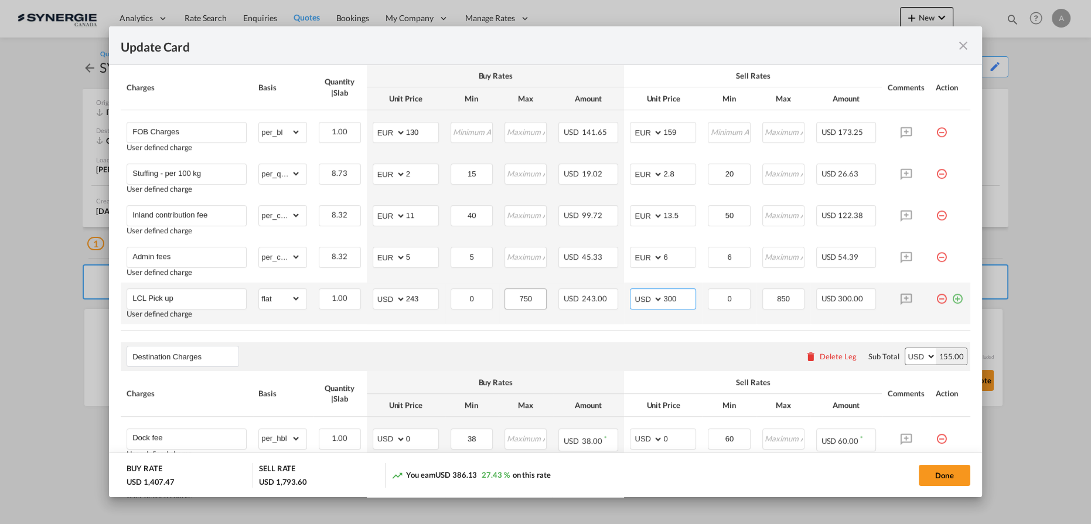
drag, startPoint x: 675, startPoint y: 301, endPoint x: 537, endPoint y: 298, distance: 137.8
click at [538, 298] on tr "LCL Pick up User defined charge Please Enter Already Exists gross_weight volume…" at bounding box center [546, 303] width 850 height 42
type input "290"
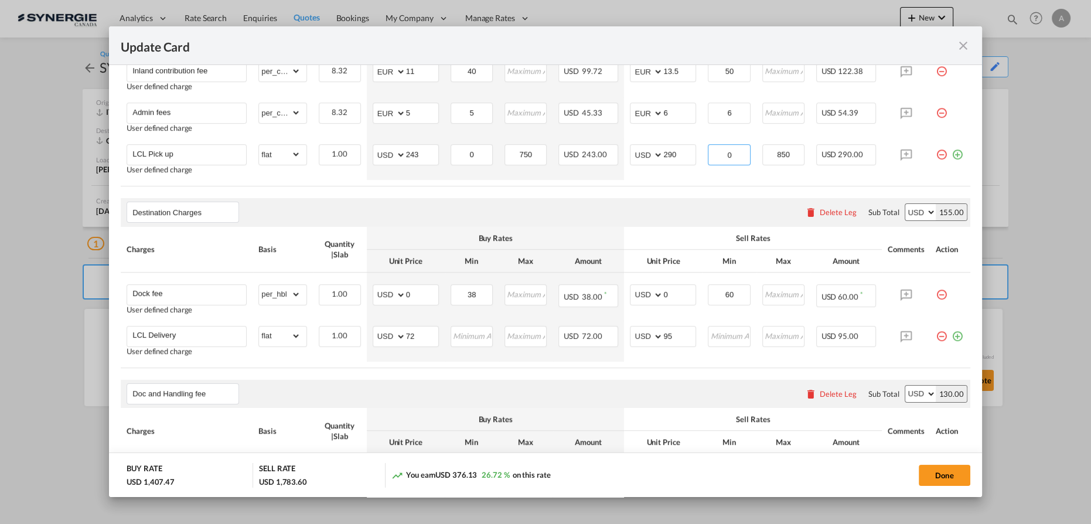
scroll to position [586, 0]
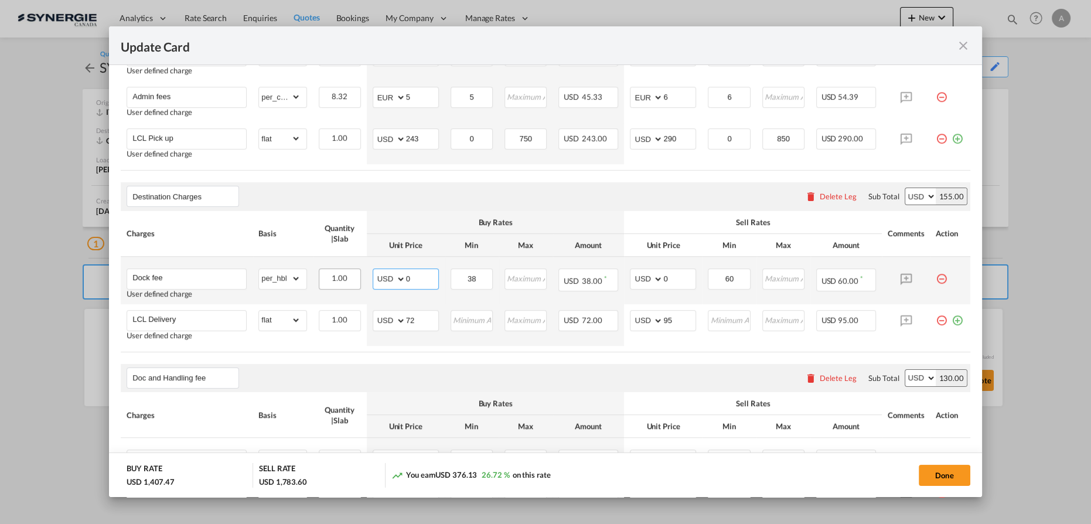
drag, startPoint x: 412, startPoint y: 279, endPoint x: 346, endPoint y: 276, distance: 66.3
click at [346, 276] on tr "Dock fee User defined charge Please Enter Already Exists gross_weight volumetri…" at bounding box center [546, 280] width 850 height 47
type input "38"
type input "60"
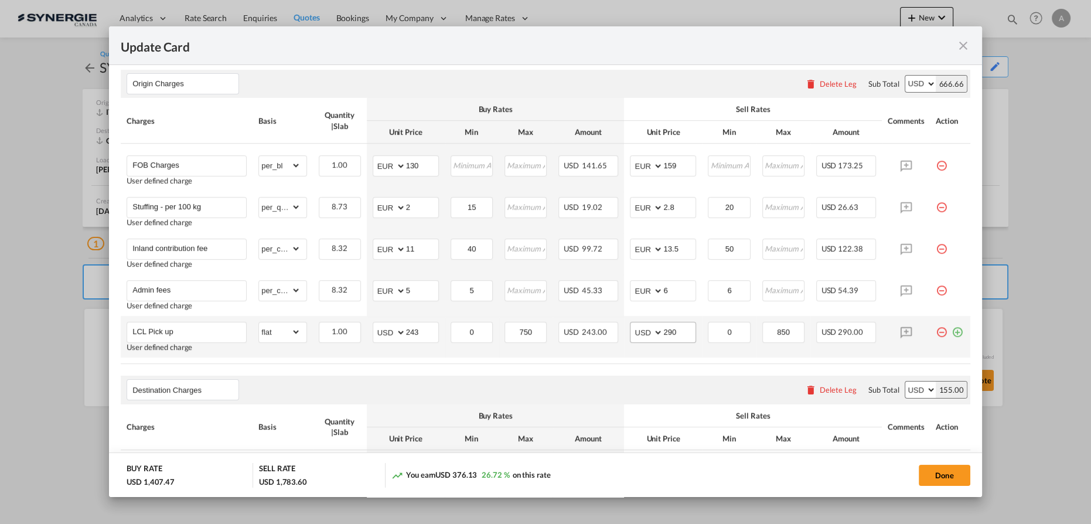
scroll to position [378, 0]
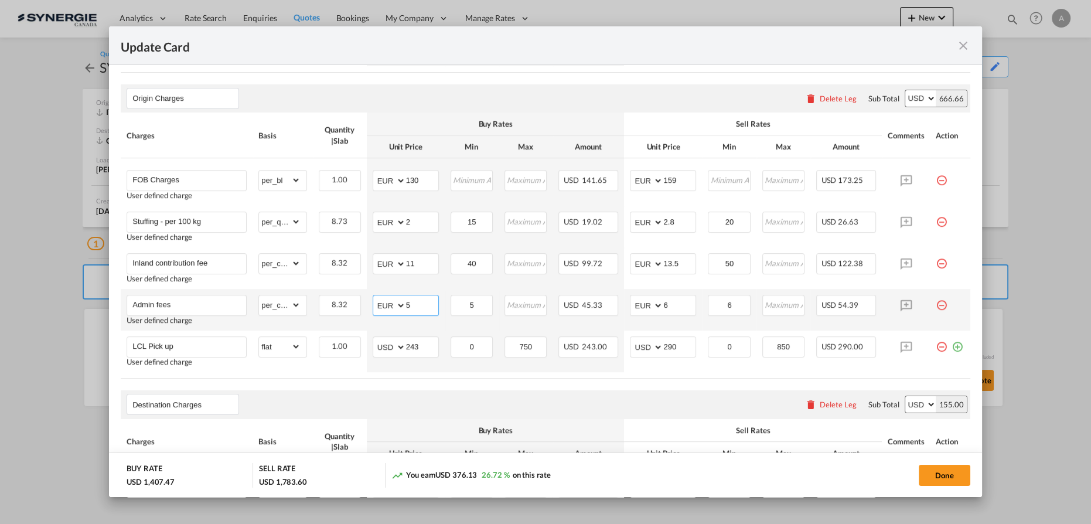
click at [379, 307] on select "AED AFN ALL AMD ANG AOA ARS AUD AWG AZN BAM BBD BDT BGN BHD BIF BMD BND BOB BRL…" at bounding box center [390, 305] width 30 height 16
select select "string:USD"
click at [375, 297] on select "AED AFN ALL AMD ANG AOA ARS AUD AWG AZN BAM BBD BDT BGN BHD BIF BMD BND BOB BRL…" at bounding box center [390, 305] width 30 height 16
type input "6"
click at [639, 304] on select "AED AFN ALL AMD ANG AOA ARS AUD AWG AZN BAM BBD BDT BGN BHD BIF BMD BND BOB BRL…" at bounding box center [647, 305] width 30 height 16
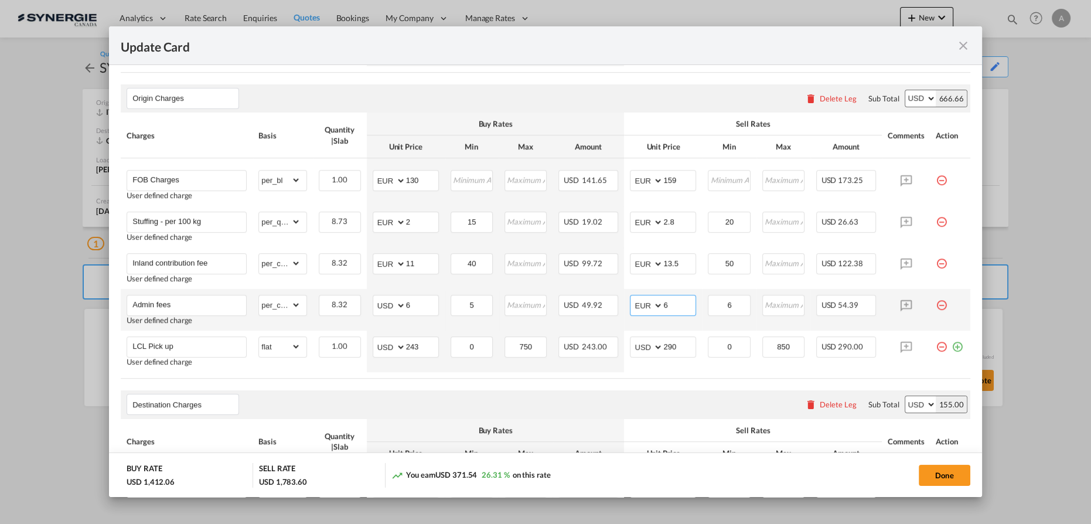
select select "string:USD"
click at [632, 297] on select "AED AFN ALL AMD ANG AOA ARS AUD AWG AZN BAM BBD BDT BGN BHD BIF BMD BND BOB BRL…" at bounding box center [647, 305] width 30 height 16
type input "7"
drag, startPoint x: 484, startPoint y: 308, endPoint x: 376, endPoint y: 312, distance: 107.9
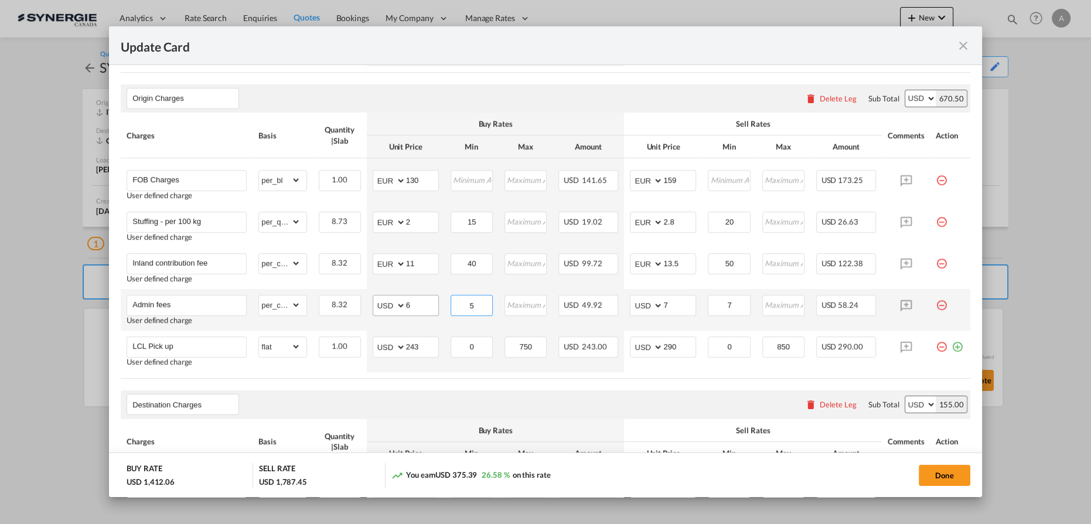
click at [377, 312] on tr "Admin fees User defined charge Please Enter Already Exists gross_weight volumet…" at bounding box center [546, 310] width 850 height 42
type input "7"
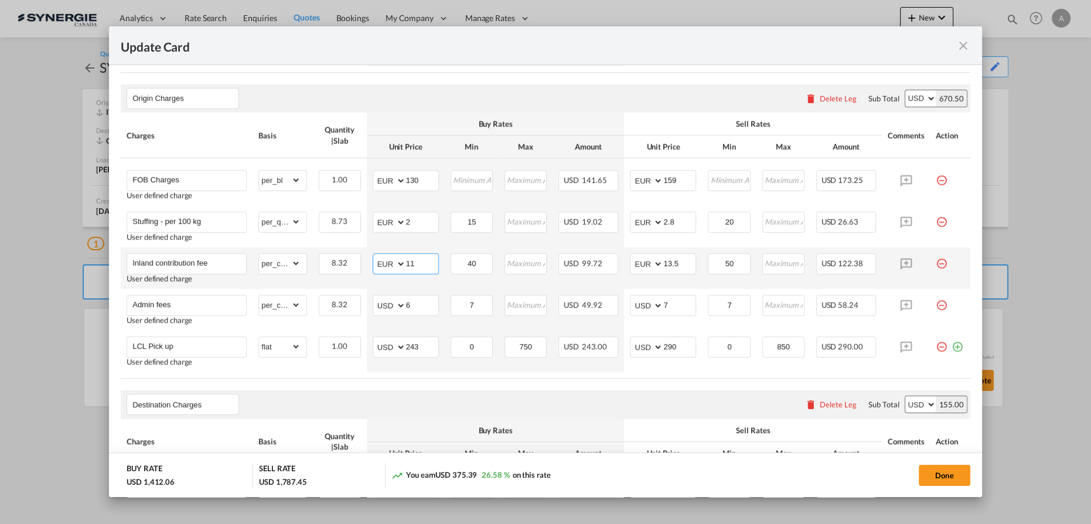
click at [380, 263] on select "AED AFN ALL AMD ANG AOA ARS AUD AWG AZN BAM BBD BDT BGN BHD BIF BMD BND BOB BRL…" at bounding box center [390, 264] width 30 height 16
select select "string:USD"
click at [375, 256] on select "AED AFN ALL AMD ANG AOA ARS AUD AWG AZN BAM BBD BDT BGN BHD BIF BMD BND BOB BRL…" at bounding box center [390, 264] width 30 height 16
type input "14"
click at [636, 264] on select "AED AFN ALL AMD ANG AOA ARS AUD AWG AZN BAM BBD BDT BGN BHD BIF BMD BND BOB BRL…" at bounding box center [647, 264] width 30 height 16
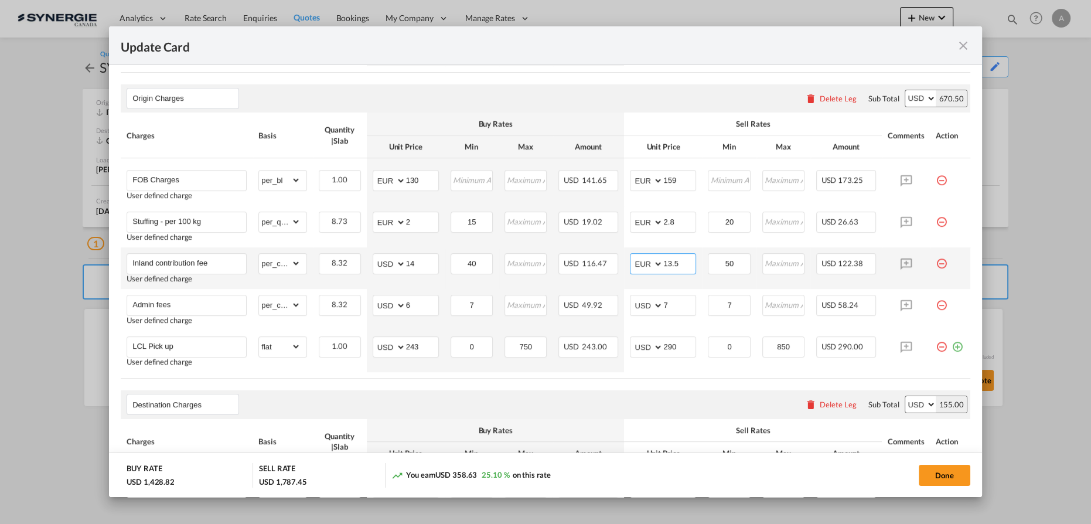
select select "string:USD"
click at [632, 256] on select "AED AFN ALL AMD ANG AOA ARS AUD AWG AZN BAM BBD BDT BGN BHD BIF BMD BND BOB BRL…" at bounding box center [647, 264] width 30 height 16
type input "16"
drag, startPoint x: 475, startPoint y: 263, endPoint x: 431, endPoint y: 264, distance: 43.4
click at [437, 264] on tr "Inland contribution fee User defined charge Please Enter Already Exists gross_w…" at bounding box center [546, 268] width 850 height 42
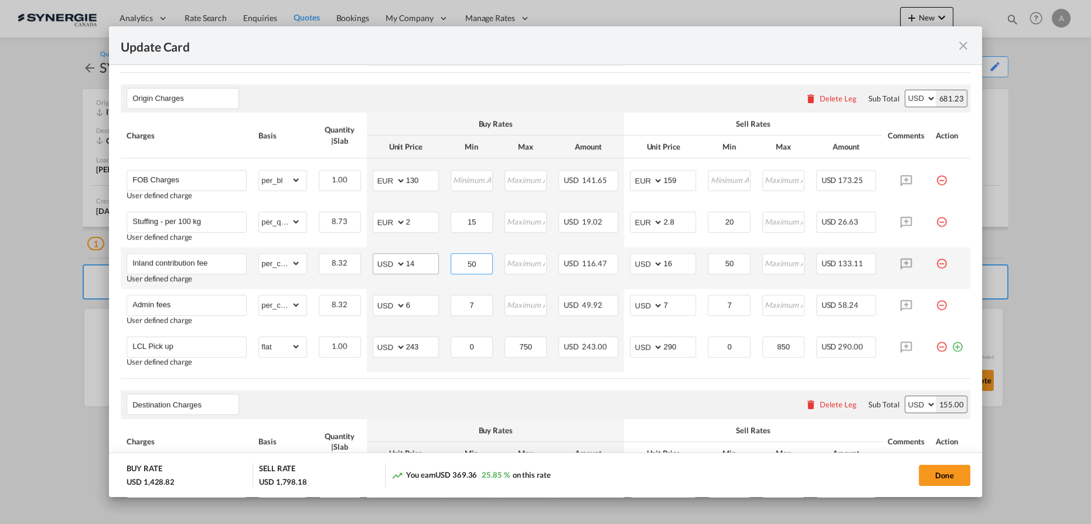
type input "50"
drag, startPoint x: 409, startPoint y: 222, endPoint x: 378, endPoint y: 223, distance: 31.1
click at [383, 223] on md-input-container "AED AFN ALL AMD ANG AOA ARS AUD AWG AZN BAM BBD BDT BGN BHD BIF BMD BND BOB BRL…" at bounding box center [406, 222] width 66 height 21
type input "2.5"
click at [382, 220] on select "AED AFN ALL AMD ANG AOA ARS AUD AWG AZN BAM BBD BDT BGN BHD BIF BMD BND BOB BRL…" at bounding box center [390, 222] width 30 height 16
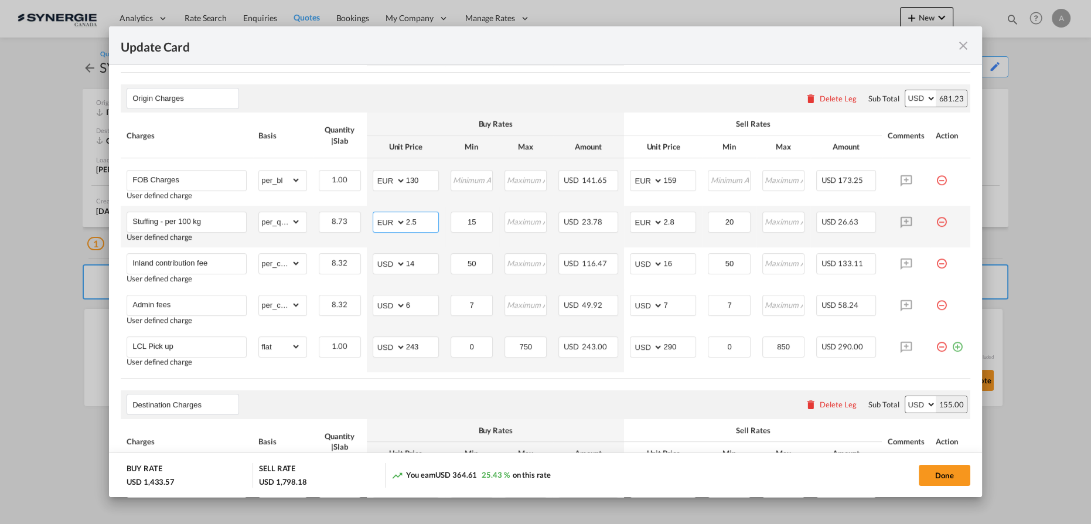
select select "string:USD"
click at [375, 214] on select "AED AFN ALL AMD ANG AOA ARS AUD AWG AZN BAM BBD BDT BGN BHD BIF BMD BND BOB BRL…" at bounding box center [390, 222] width 30 height 16
click at [635, 224] on select "AED AFN ALL AMD ANG AOA ARS AUD AWG AZN BAM BBD BDT BGN BHD BIF BMD BND BOB BRL…" at bounding box center [647, 222] width 30 height 16
select select "string:USD"
click at [632, 214] on select "AED AFN ALL AMD ANG AOA ARS AUD AWG AZN BAM BBD BDT BGN BHD BIF BMD BND BOB BRL…" at bounding box center [647, 222] width 30 height 16
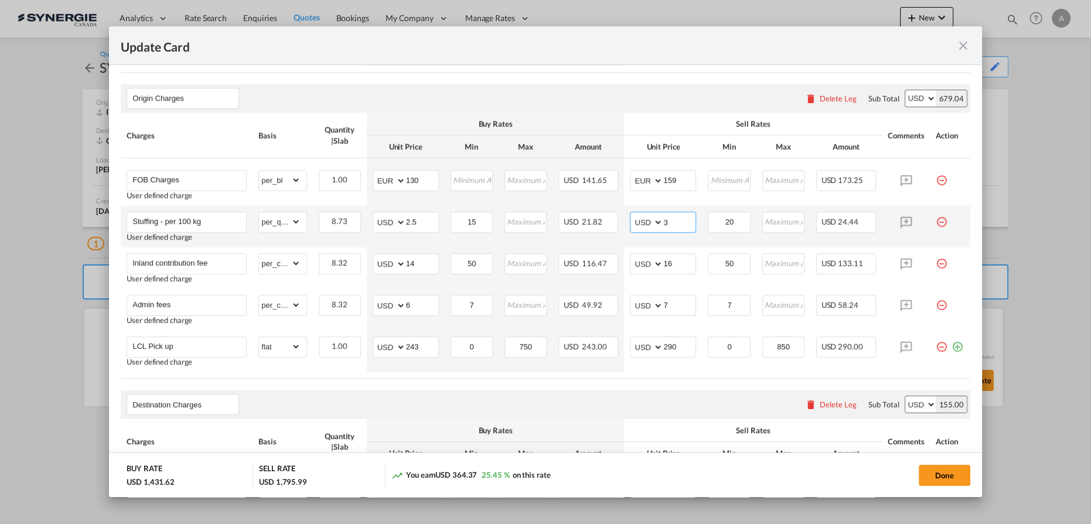
type input "3"
click at [465, 223] on md-input-container "15" at bounding box center [472, 222] width 42 height 21
type input "19"
drag, startPoint x: 731, startPoint y: 220, endPoint x: 688, endPoint y: 218, distance: 43.4
click at [702, 218] on td "20 Please Enter Invalid Input" at bounding box center [729, 227] width 54 height 42
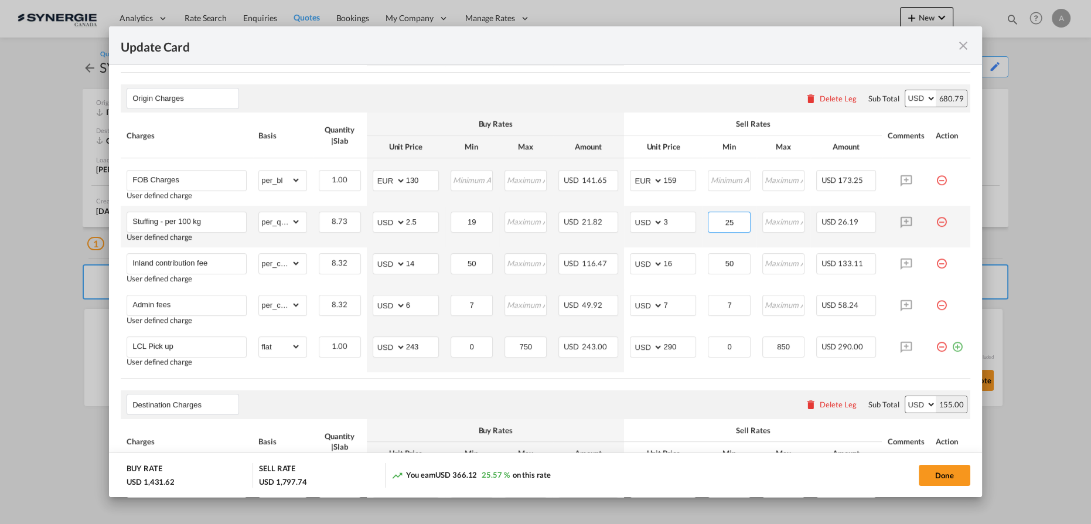
type input "25"
drag, startPoint x: 423, startPoint y: 178, endPoint x: 370, endPoint y: 182, distance: 53.0
click at [384, 179] on md-input-container "AED AFN ALL AMD ANG AOA ARS AUD AWG AZN BAM BBD BDT BGN BHD BIF BMD BND BOB BRL…" at bounding box center [406, 180] width 66 height 21
type input "156"
click at [378, 181] on select "AED AFN ALL AMD ANG AOA ARS AUD AWG AZN BAM BBD BDT BGN BHD BIF BMD BND BOB BRL…" at bounding box center [390, 180] width 30 height 16
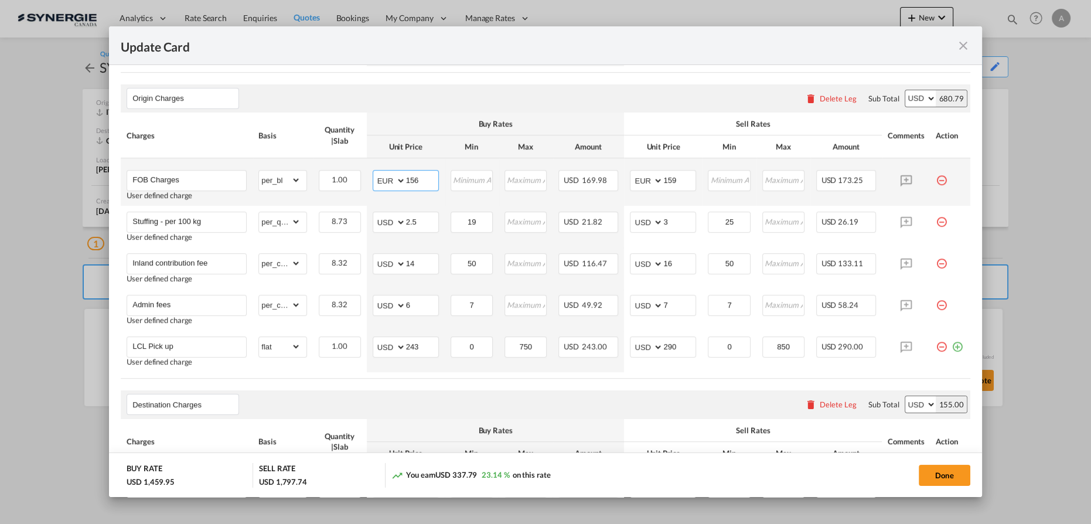
select select "string:USD"
click at [375, 172] on select "AED AFN ALL AMD ANG AOA ARS AUD AWG AZN BAM BBD BDT BGN BHD BIF BMD BND BOB BRL…" at bounding box center [390, 180] width 30 height 16
drag, startPoint x: 641, startPoint y: 176, endPoint x: 619, endPoint y: 181, distance: 22.6
click at [624, 181] on td "AED AFN ALL AMD ANG AOA ARS AUD AWG AZN BAM BBD BDT BGN BHD BIF BMD BND BOB BRL…" at bounding box center [663, 181] width 78 height 47
type input "195"
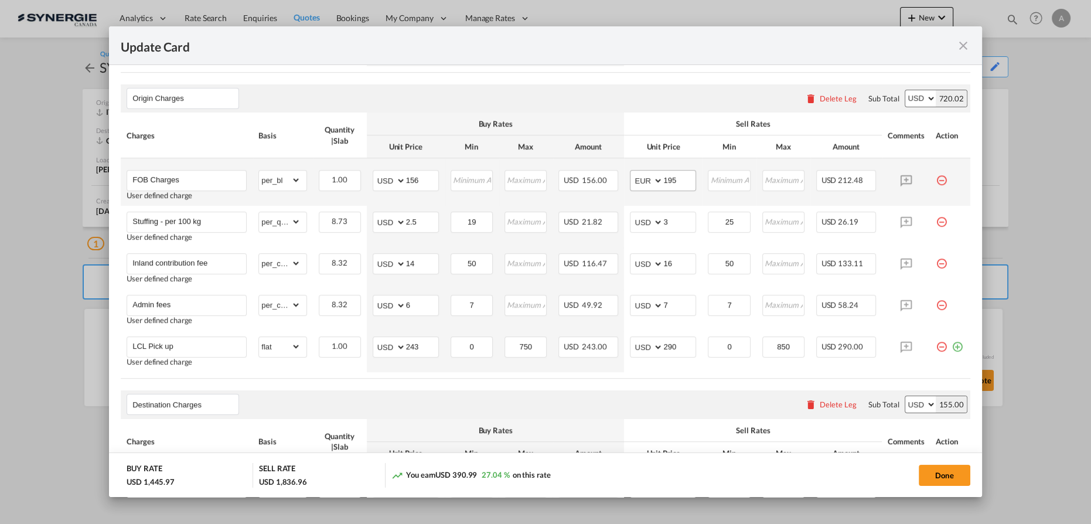
drag, startPoint x: 625, startPoint y: 176, endPoint x: 632, endPoint y: 180, distance: 7.9
click at [625, 176] on td "AED AFN ALL AMD ANG AOA ARS AUD AWG AZN BAM BBD BDT BGN BHD BIF BMD BND BOB BRL…" at bounding box center [663, 181] width 78 height 47
click at [633, 181] on select "AED AFN ALL AMD ANG AOA ARS AUD AWG AZN BAM BBD BDT BGN BHD BIF BMD BND BOB BRL…" at bounding box center [647, 180] width 30 height 16
select select "string:USD"
click at [632, 172] on select "AED AFN ALL AMD ANG AOA ARS AUD AWG AZN BAM BBD BDT BGN BHD BIF BMD BND BOB BRL…" at bounding box center [647, 180] width 30 height 16
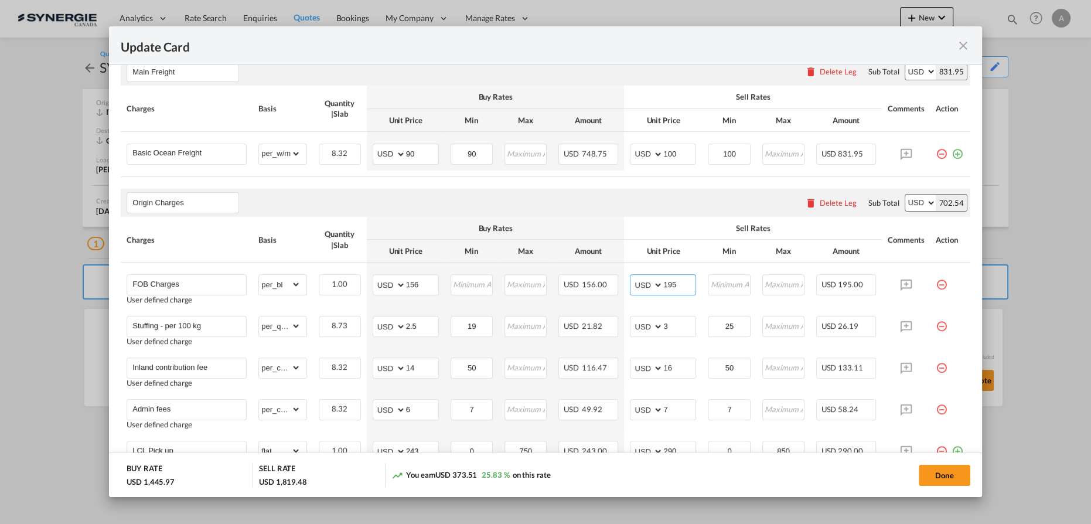
scroll to position [271, 0]
drag, startPoint x: 675, startPoint y: 156, endPoint x: 611, endPoint y: 154, distance: 64.5
click at [614, 154] on tr "Basic Ocean Freight Please Enter Already Exists gross_weight volumetric_weight …" at bounding box center [546, 153] width 850 height 39
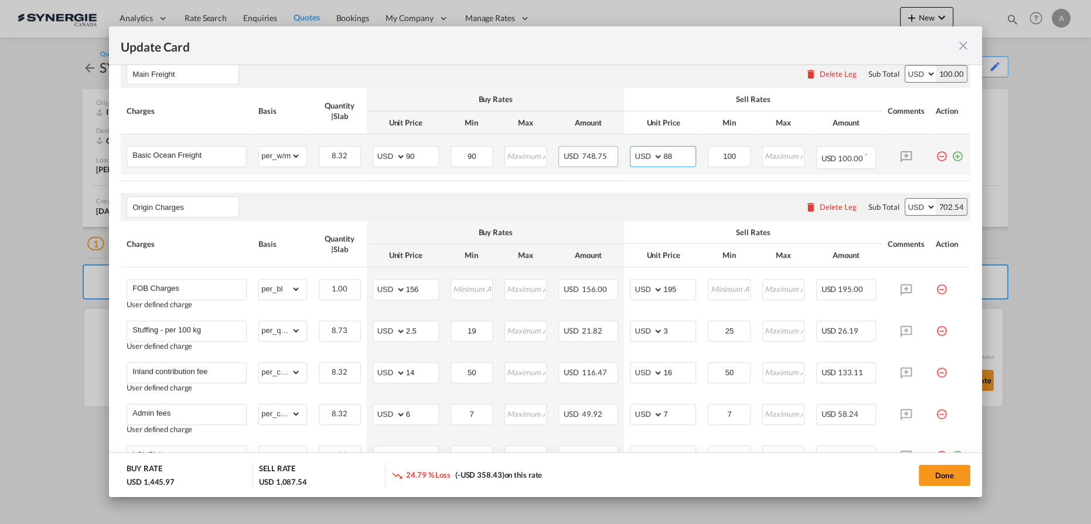
type input "88"
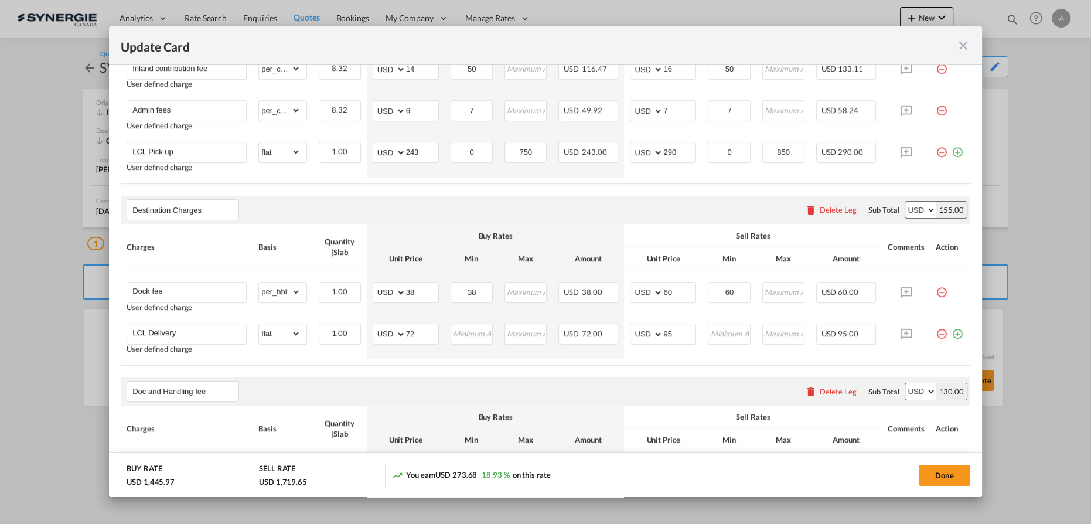
scroll to position [591, 0]
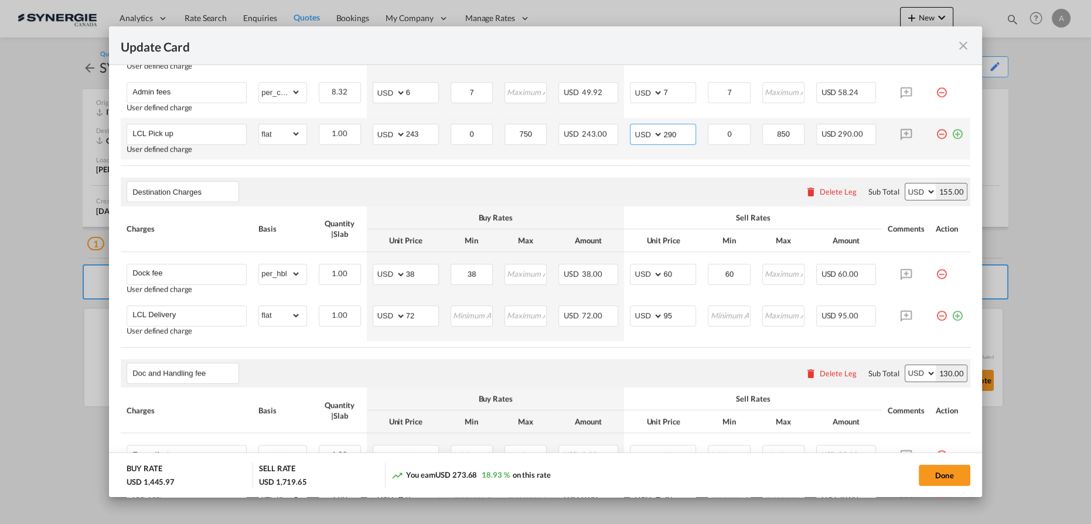
drag, startPoint x: 672, startPoint y: 134, endPoint x: 641, endPoint y: 130, distance: 31.3
click at [639, 130] on md-input-container "AED AFN ALL AMD ANG AOA ARS AUD AWG AZN BAM BBD BDT BGN BHD BIF BMD BND BOB BRL…" at bounding box center [663, 134] width 66 height 21
type input "285"
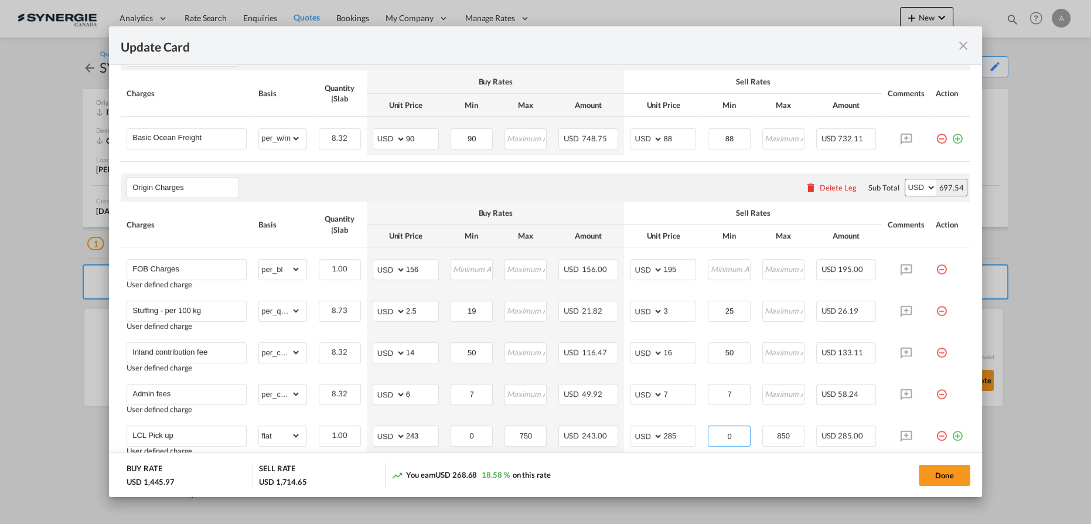
scroll to position [271, 0]
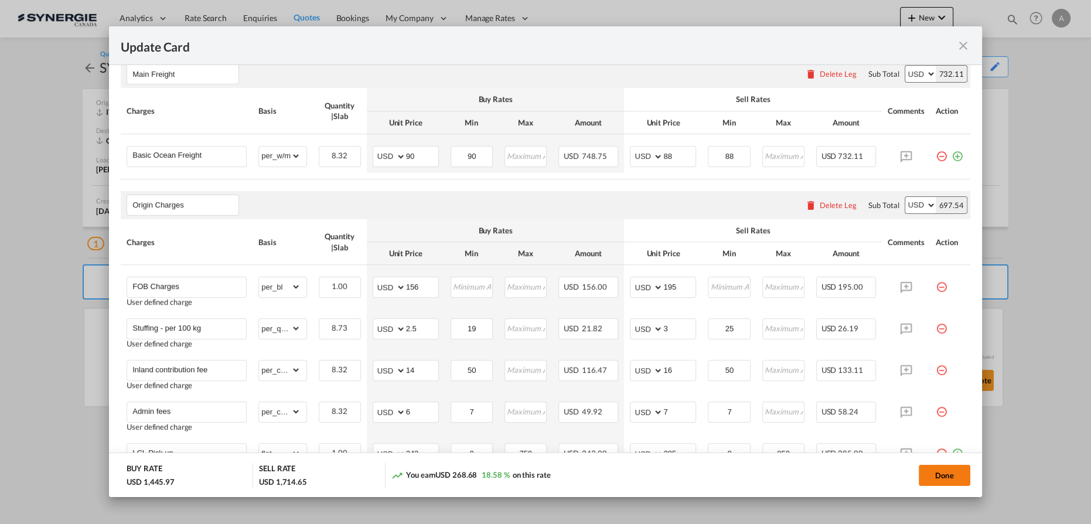
click at [947, 473] on button "Done" at bounding box center [945, 475] width 52 height 21
type input "18 Sep 2025"
type input "29 Sep 2025"
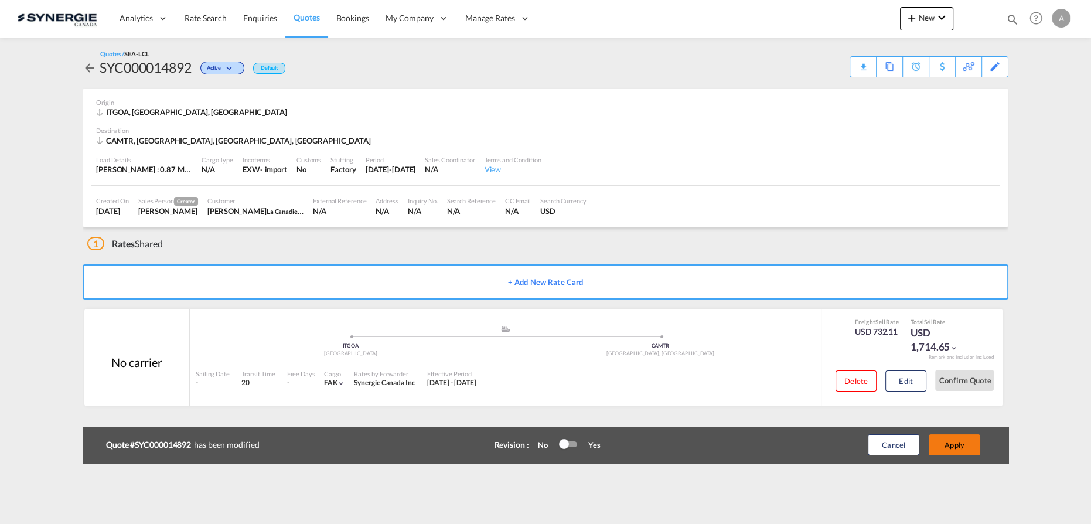
click at [963, 447] on button "Apply" at bounding box center [955, 444] width 52 height 21
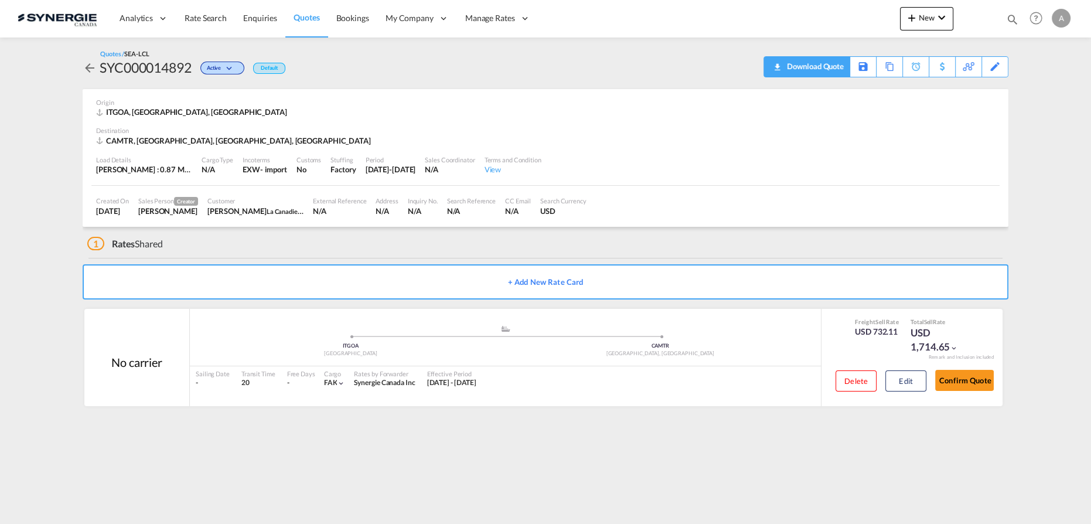
click at [835, 64] on div "Download Quote" at bounding box center [814, 66] width 60 height 19
click at [901, 384] on button "Edit" at bounding box center [906, 380] width 41 height 21
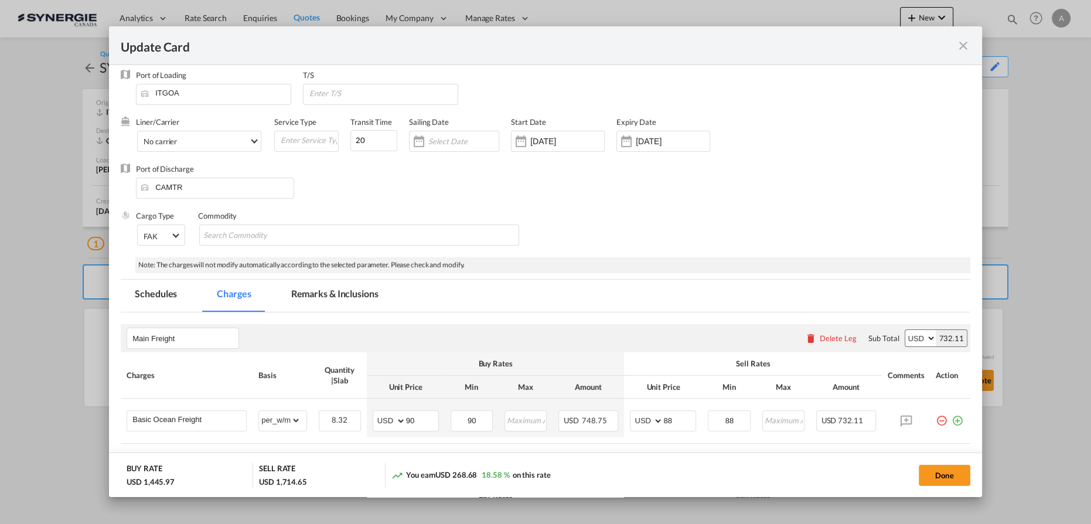
scroll to position [0, 0]
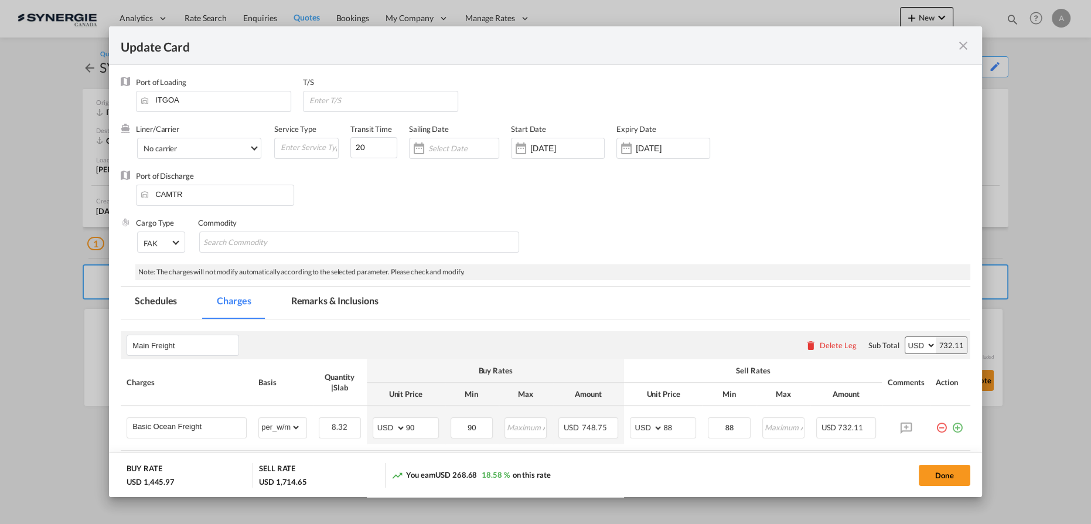
click at [969, 44] on md-icon "icon-close fg-AAA8AD m-0 pointer" at bounding box center [964, 46] width 14 height 14
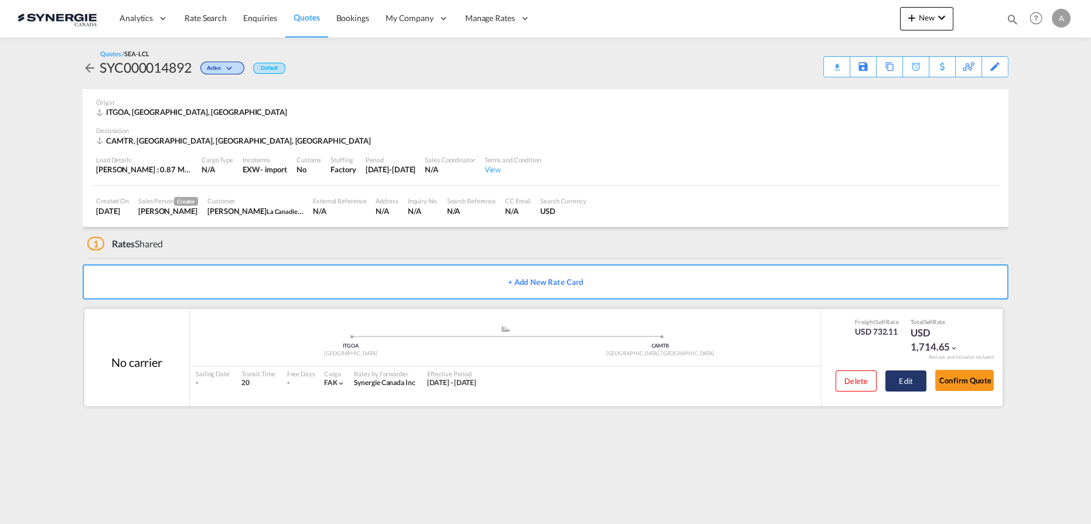
click at [906, 390] on button "Edit" at bounding box center [906, 380] width 41 height 21
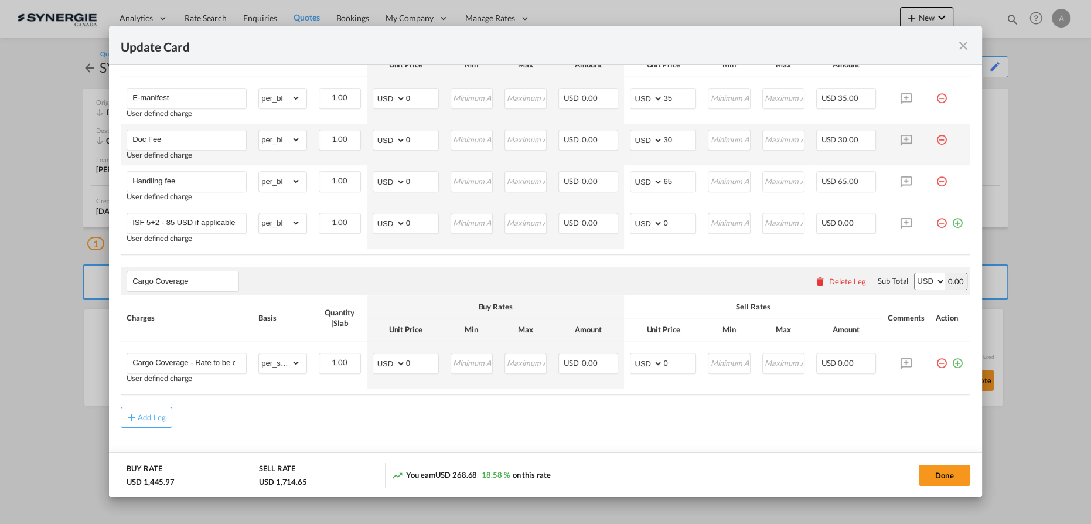
scroll to position [959, 0]
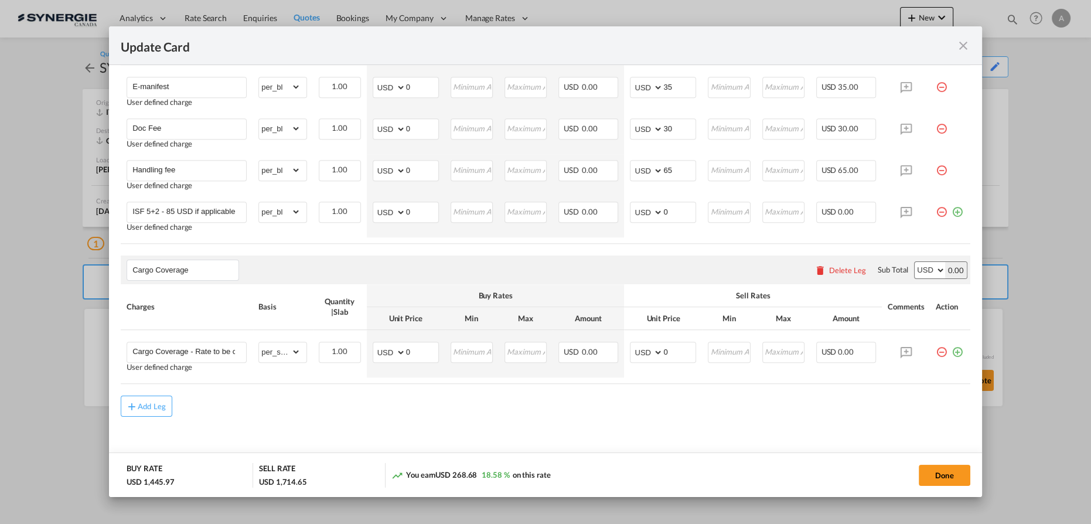
click at [962, 46] on md-icon "icon-close fg-AAA8AD m-0 pointer" at bounding box center [964, 46] width 14 height 14
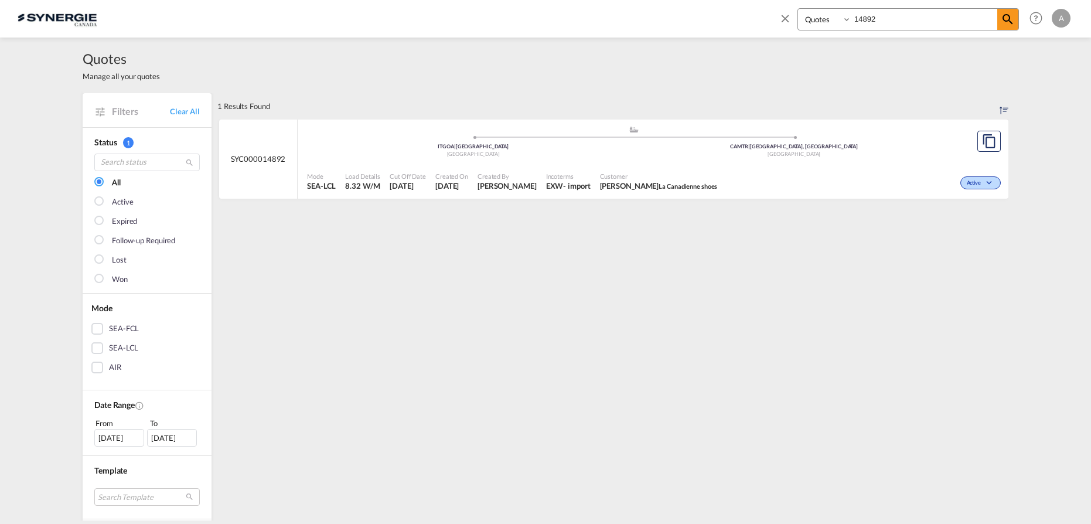
select select "Quotes"
click at [797, 39] on md-content "Bookings Quotes Enquiries 14892 Help Resources Product Release A My Profile Log…" at bounding box center [545, 262] width 1091 height 524
type input "14842"
click at [605, 159] on div ".a{fill:#aaa8ad;} .a{fill:#aaa8ad;} CNSHA | Shanghai, SH China CAMTR | Montreal…" at bounding box center [633, 142] width 653 height 35
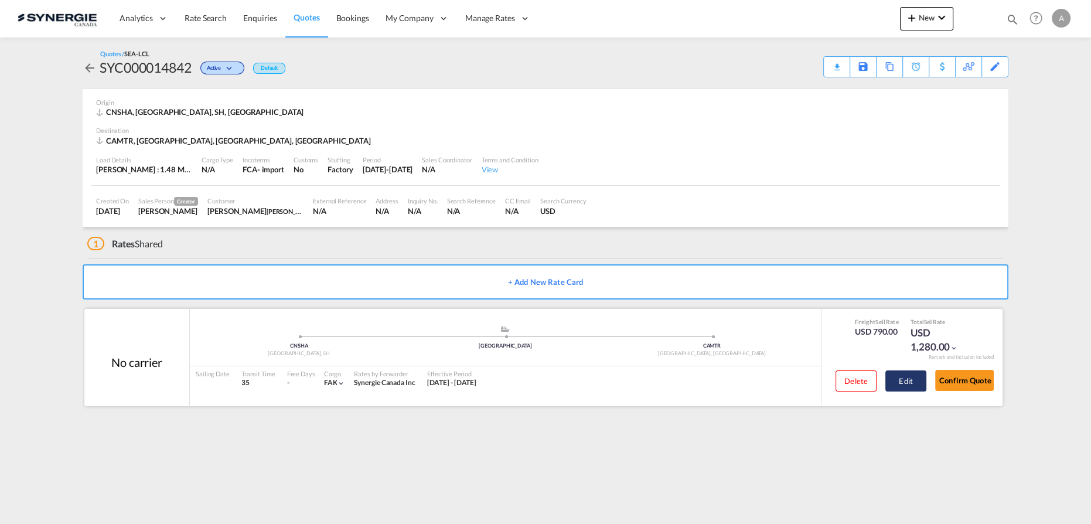
click at [900, 374] on button "Edit" at bounding box center [906, 380] width 41 height 21
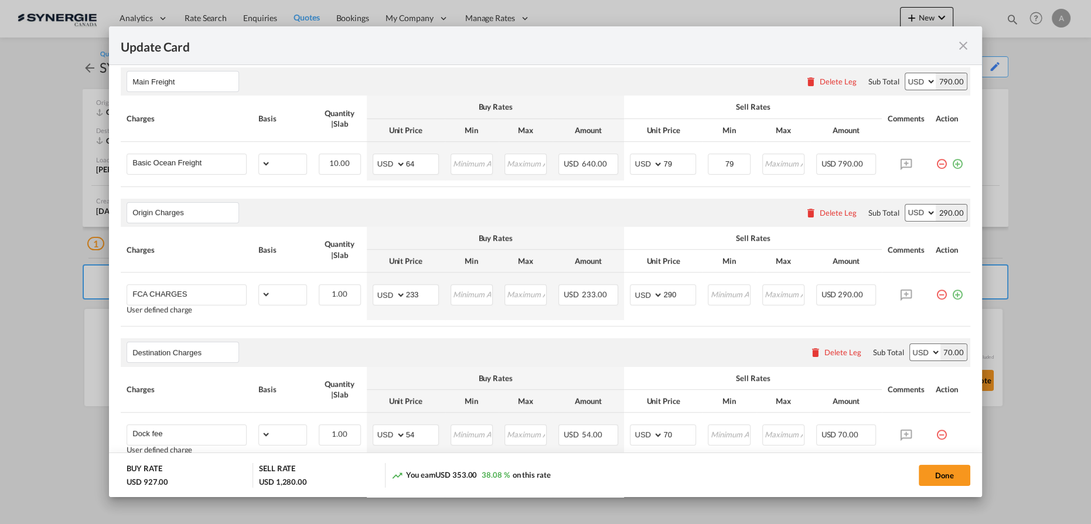
select select "per_w/m"
select select "flat"
select select "per_hbl"
select select "flat"
select select "per_bl"
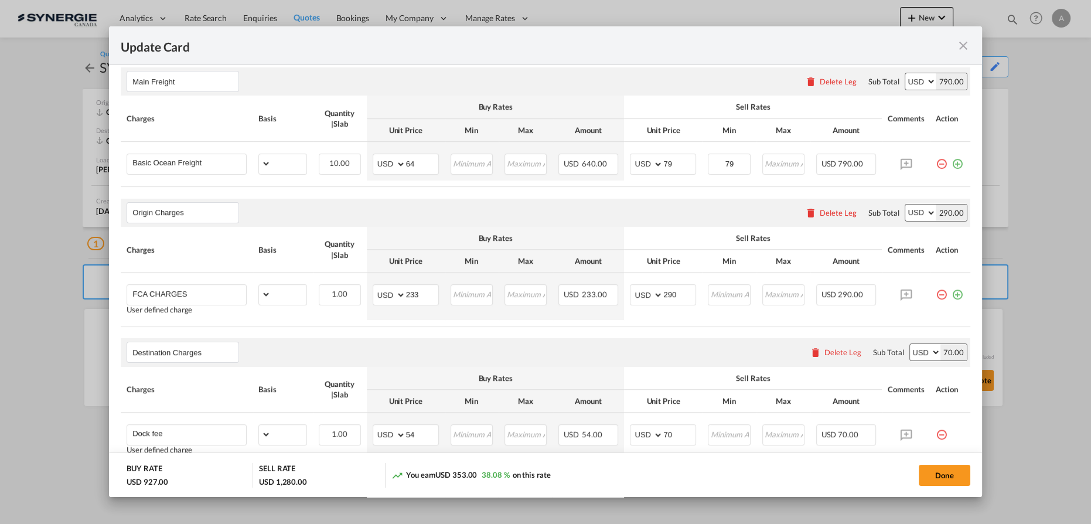
select select "per_bl"
select select "per_shipment"
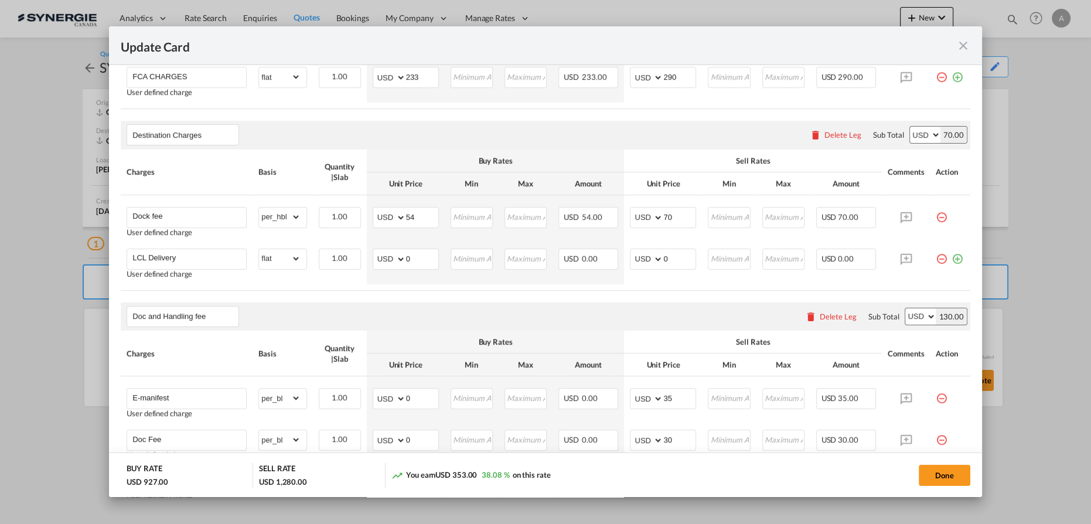
scroll to position [479, 0]
click at [936, 260] on md-icon "icon-minus-circle-outline red-400-fg pt-7" at bounding box center [942, 256] width 12 height 12
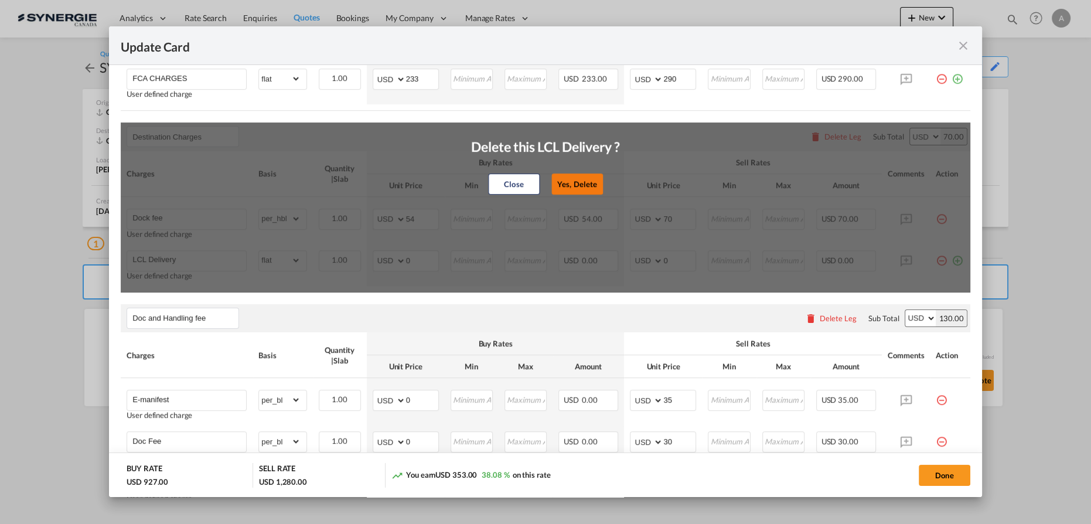
click at [567, 186] on button "Yes, Delete" at bounding box center [578, 183] width 52 height 21
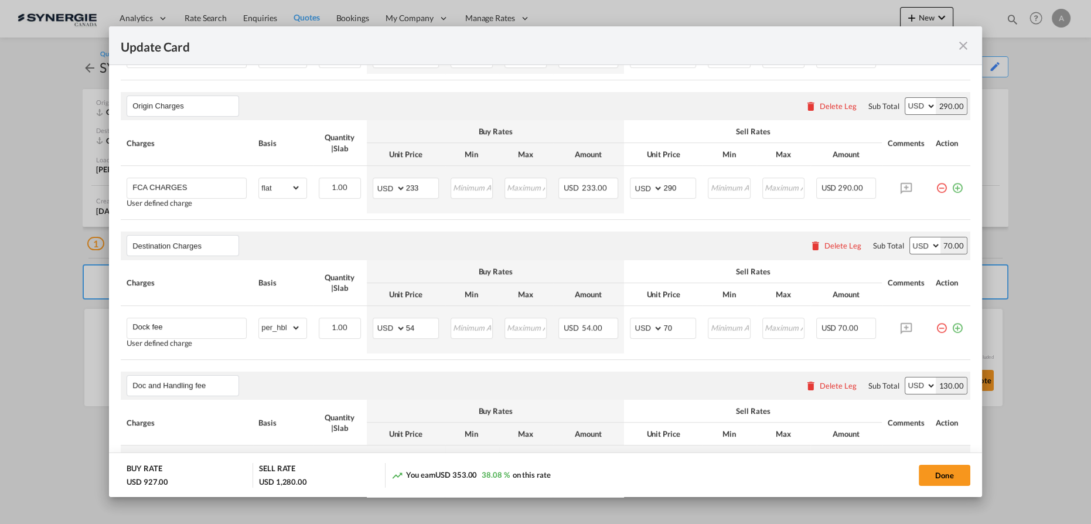
scroll to position [426, 0]
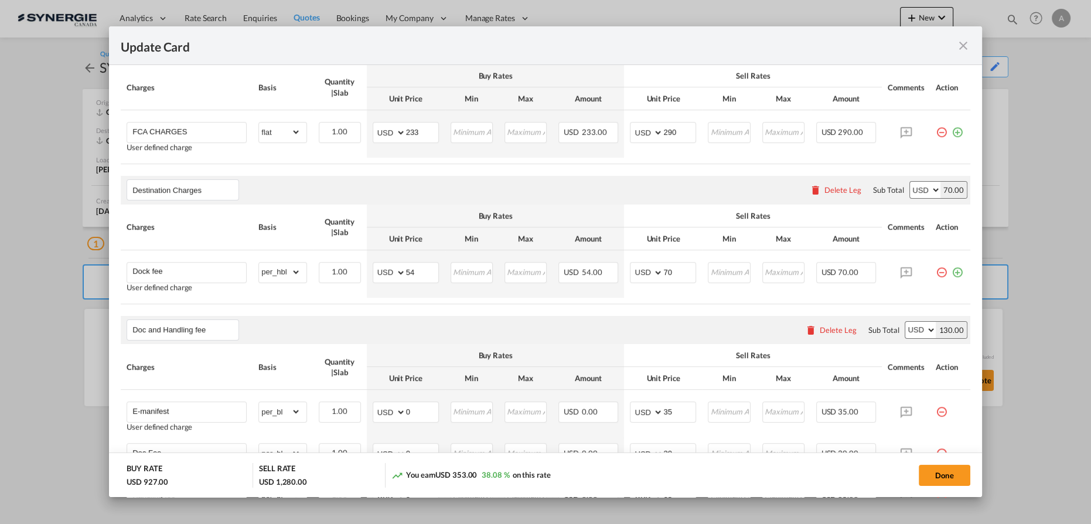
drag, startPoint x: 945, startPoint y: 472, endPoint x: 945, endPoint y: 481, distance: 9.4
click at [945, 472] on button "Done" at bounding box center [945, 475] width 52 height 21
type input "16 Sep 2025"
type input "29 Sep 2025"
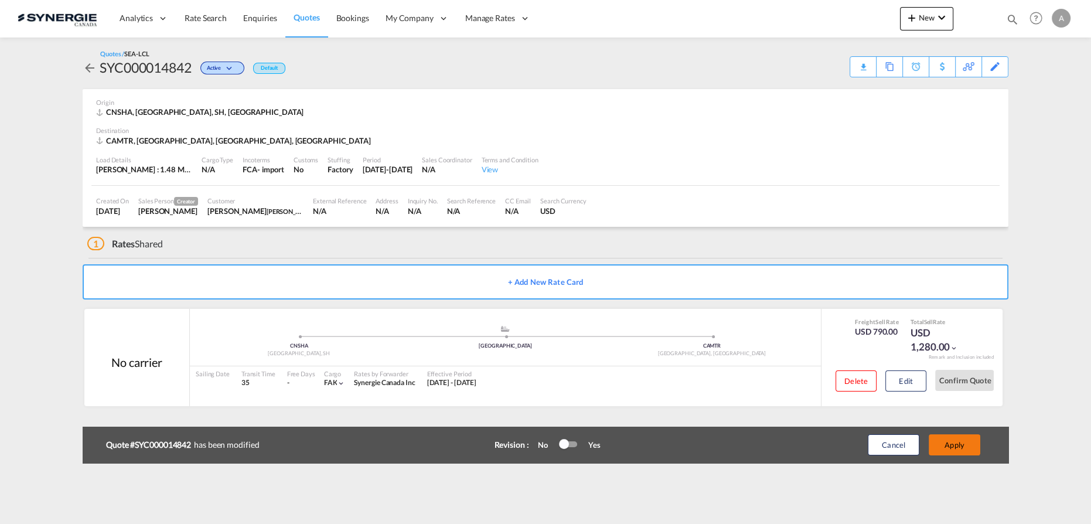
click at [955, 446] on button "Apply" at bounding box center [955, 444] width 52 height 21
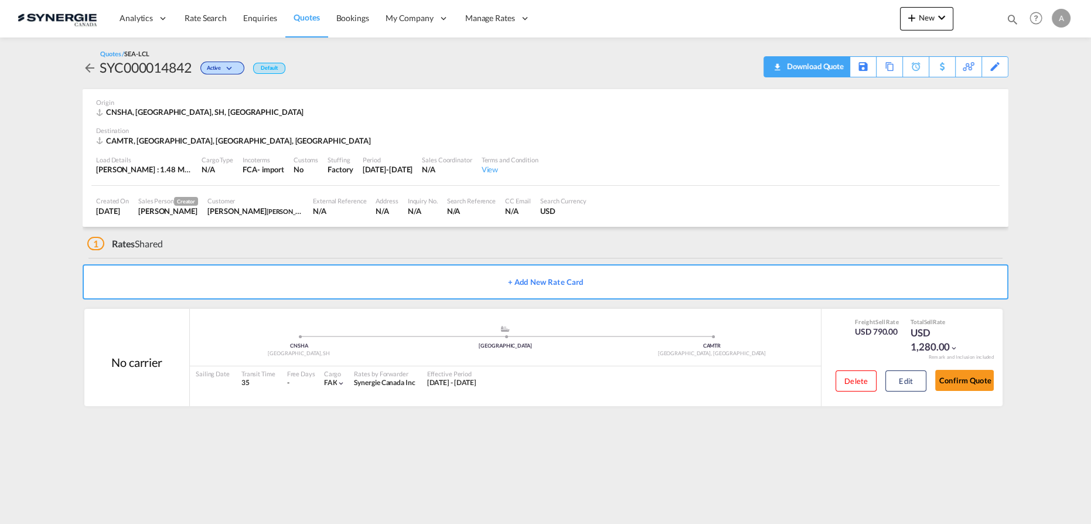
click at [783, 67] on span "Quote PDF is not available at this time" at bounding box center [777, 66] width 14 height 19
click at [1008, 21] on md-icon "icon-magnify" at bounding box center [1012, 19] width 13 height 13
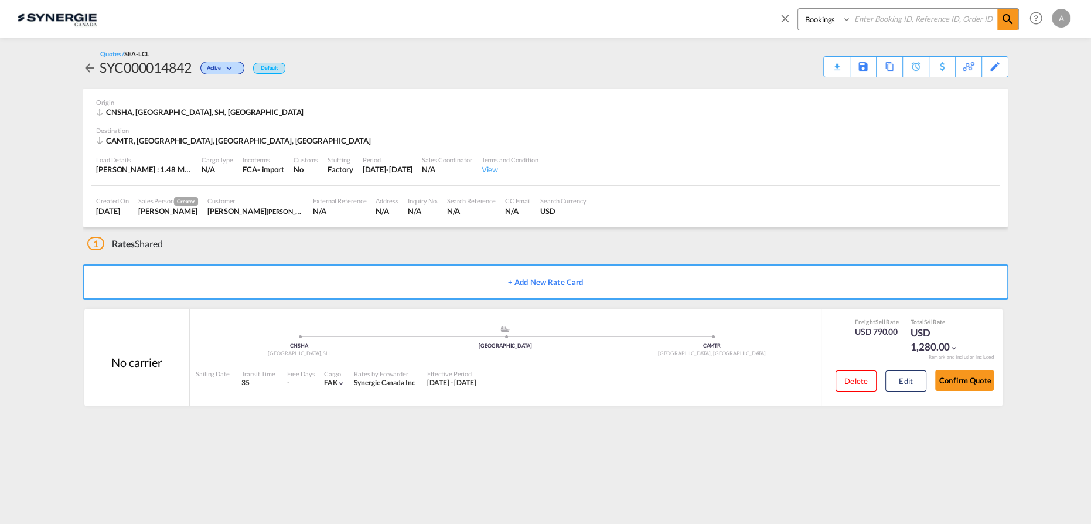
click at [827, 19] on select "Bookings Quotes Enquiries" at bounding box center [826, 19] width 56 height 21
select select "Quotes"
click at [798, 9] on select "Bookings Quotes Enquiries" at bounding box center [826, 19] width 56 height 21
click at [881, 18] on input at bounding box center [925, 19] width 146 height 21
click at [877, 23] on input at bounding box center [925, 19] width 146 height 21
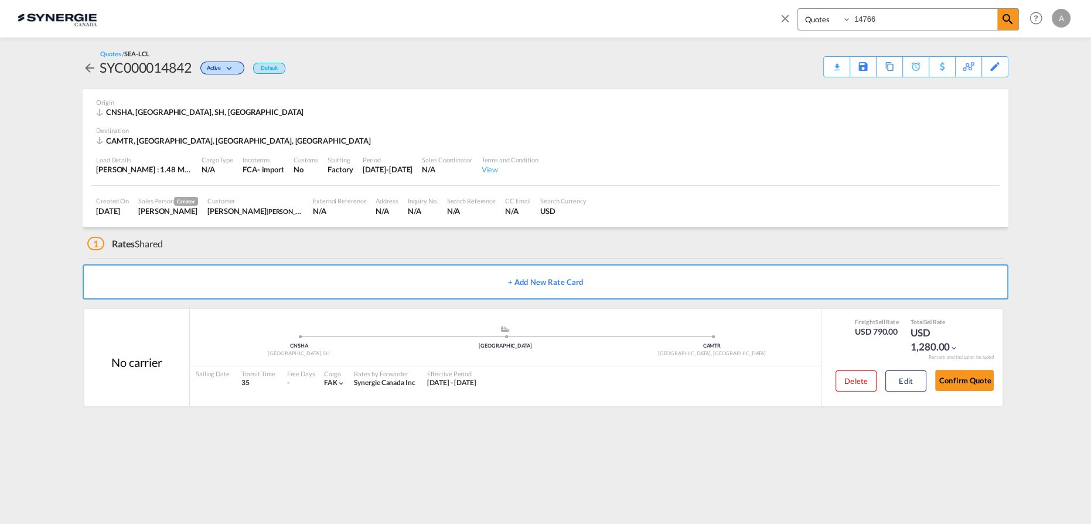
type input "14766"
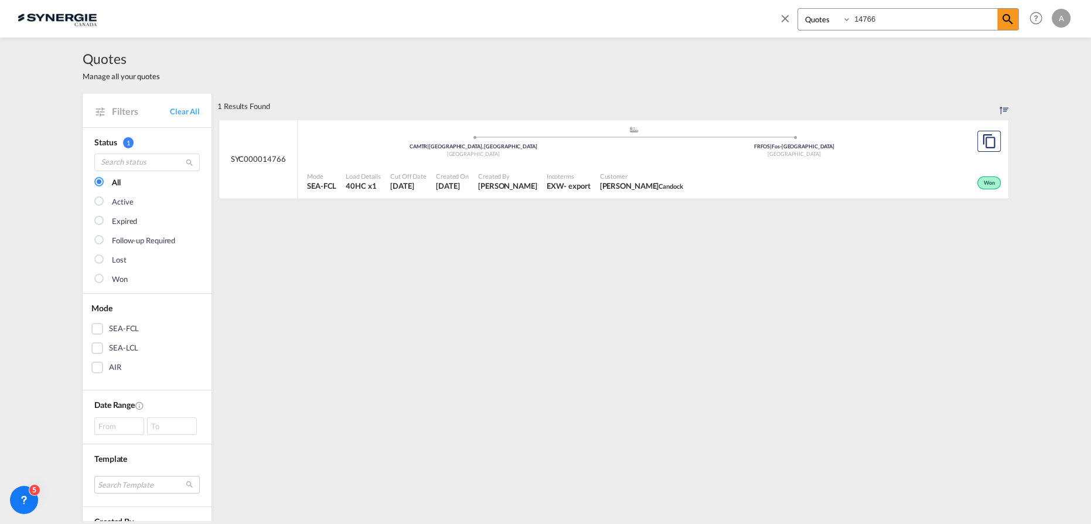
click at [709, 160] on div ".a{fill:#aaa8ad;} .a{fill:#aaa8ad;} CAMTR | Montreal, QC Canada FRFOS | Fos-sur…" at bounding box center [633, 142] width 653 height 35
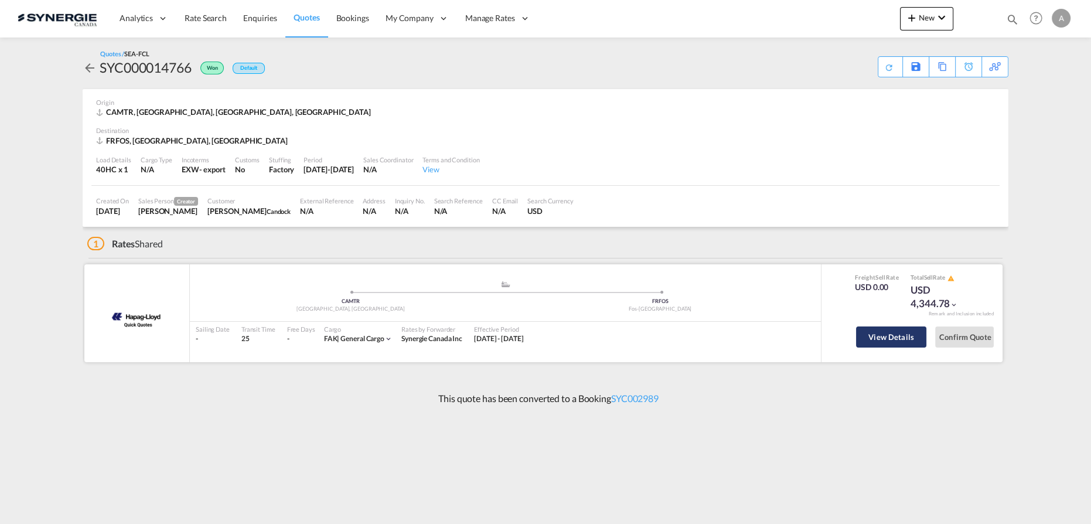
click at [881, 332] on button "View Details" at bounding box center [891, 336] width 70 height 21
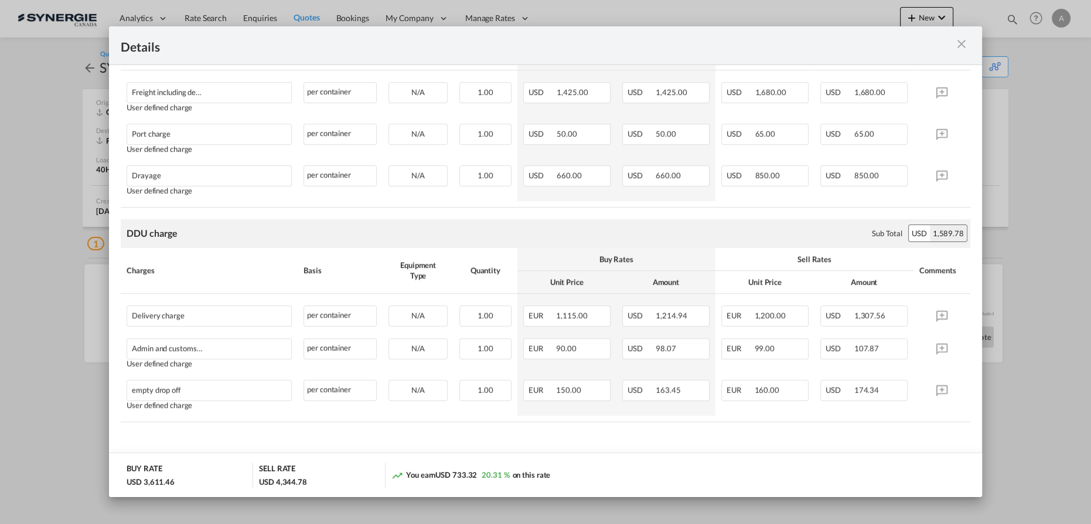
scroll to position [678, 0]
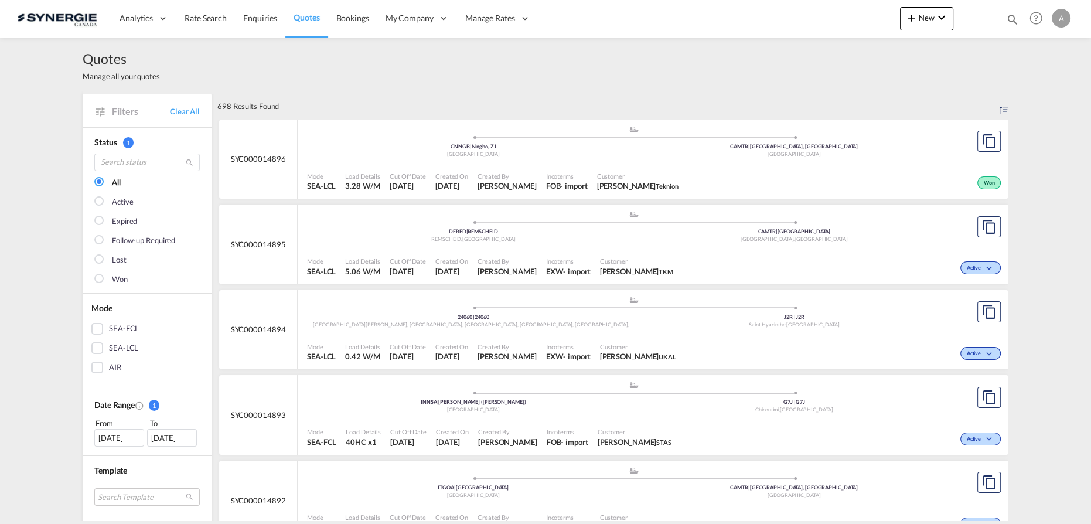
click at [1009, 18] on md-icon "icon-magnify" at bounding box center [1012, 19] width 13 height 13
click at [816, 29] on select "Bookings Quotes Enquiries" at bounding box center [826, 19] width 56 height 21
select select "Quotes"
click at [798, 9] on select "Bookings Quotes Enquiries" at bounding box center [826, 19] width 56 height 21
click at [878, 23] on input at bounding box center [925, 19] width 146 height 21
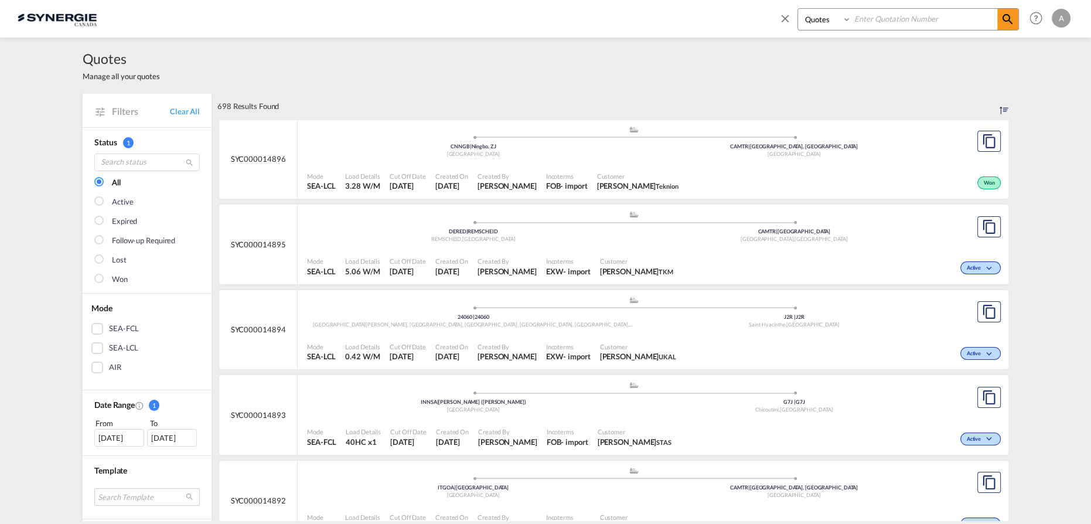
click at [866, 22] on input at bounding box center [925, 19] width 146 height 21
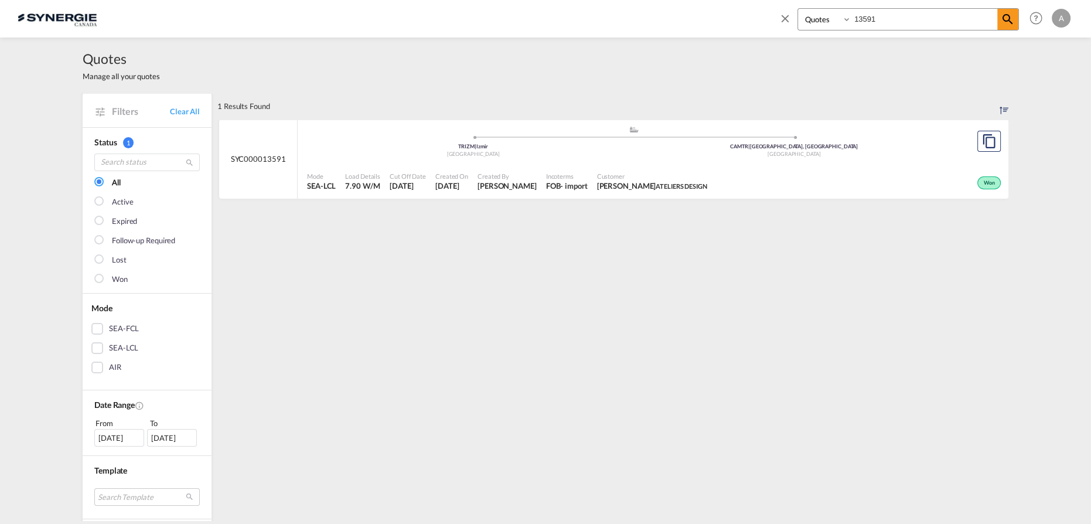
click at [613, 161] on div ".a{fill:#aaa8ad;} .a{fill:#aaa8ad;} TRIZM | Izmir Turkey CAMTR | Montreal, QC C…" at bounding box center [633, 144] width 653 height 38
drag, startPoint x: 901, startPoint y: 21, endPoint x: 754, endPoint y: 19, distance: 147.1
click at [757, 19] on div "Bookings Quotes Enquiries 13591 Help Resources Product Release A My Profile Log…" at bounding box center [546, 18] width 1056 height 36
type input "14885"
click at [587, 184] on div "- import" at bounding box center [573, 186] width 27 height 11
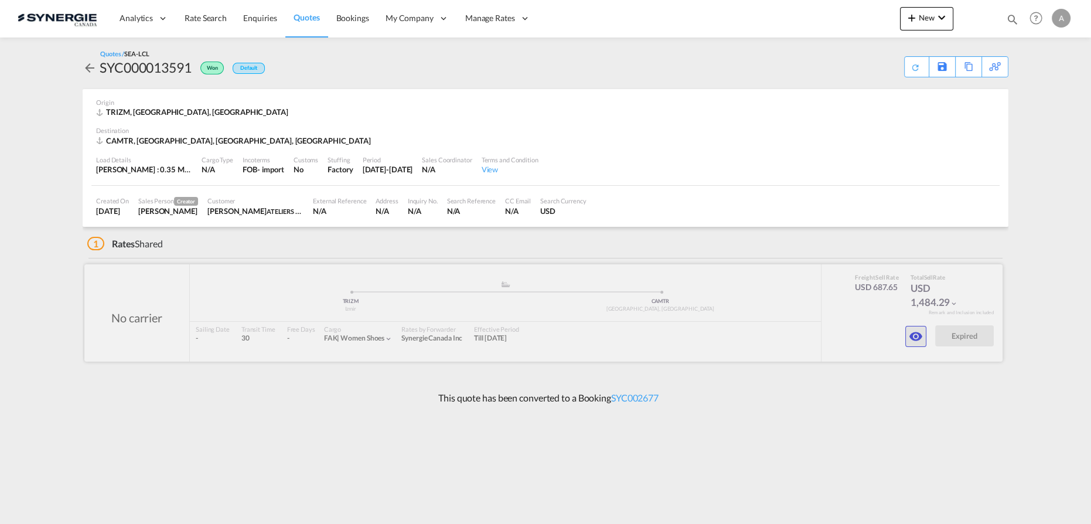
click at [923, 336] on md-icon "icon-eye" at bounding box center [916, 336] width 14 height 14
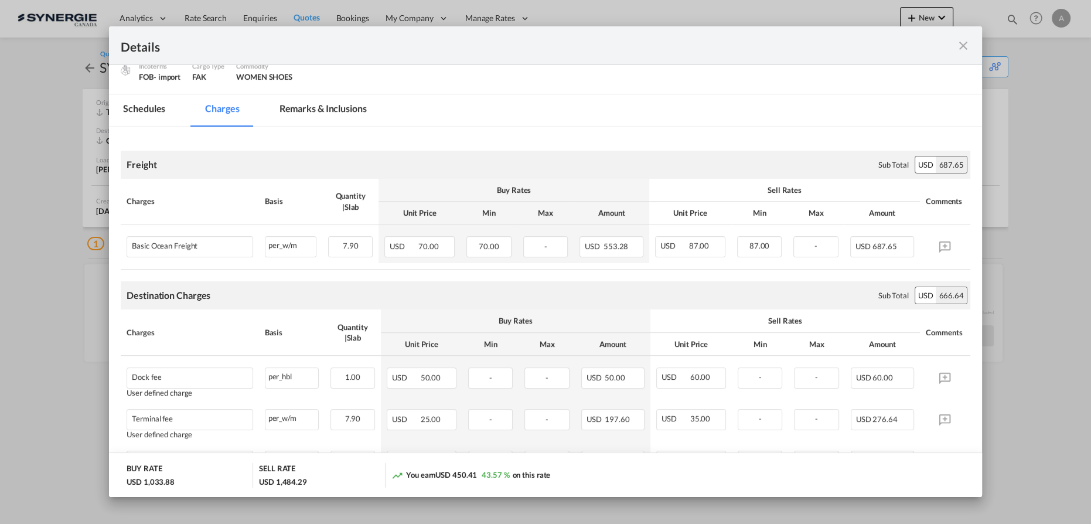
scroll to position [106, 0]
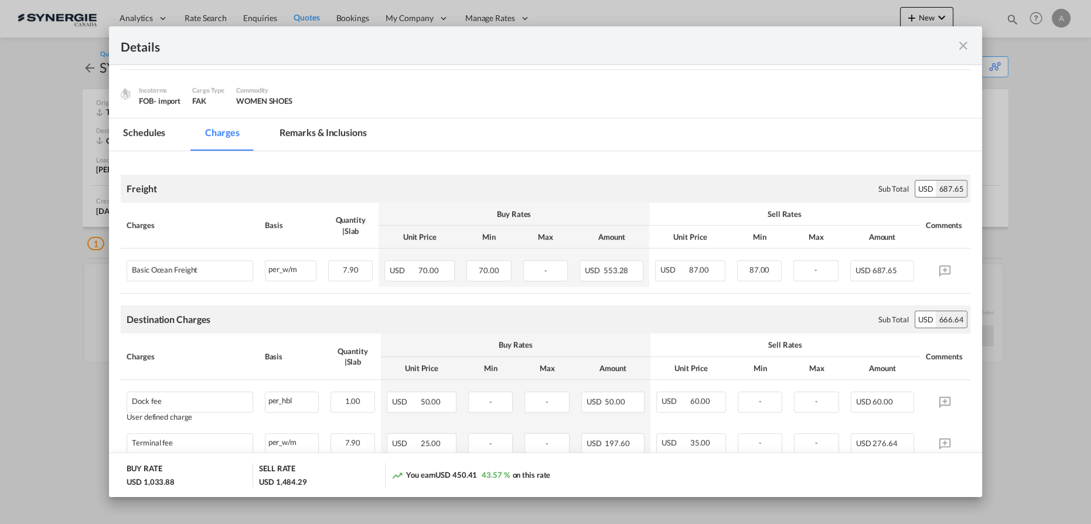
click at [320, 134] on md-tab-item "Remarks & Inclusions" at bounding box center [323, 134] width 115 height 32
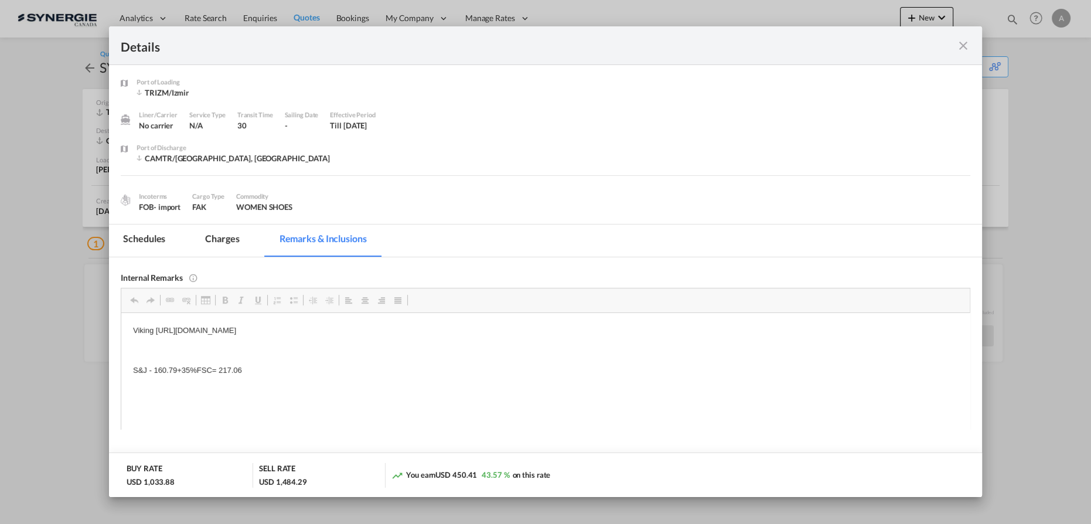
scroll to position [0, 0]
click at [959, 45] on md-icon "icon-close fg-AAA8AD m-0 cursor" at bounding box center [964, 46] width 14 height 14
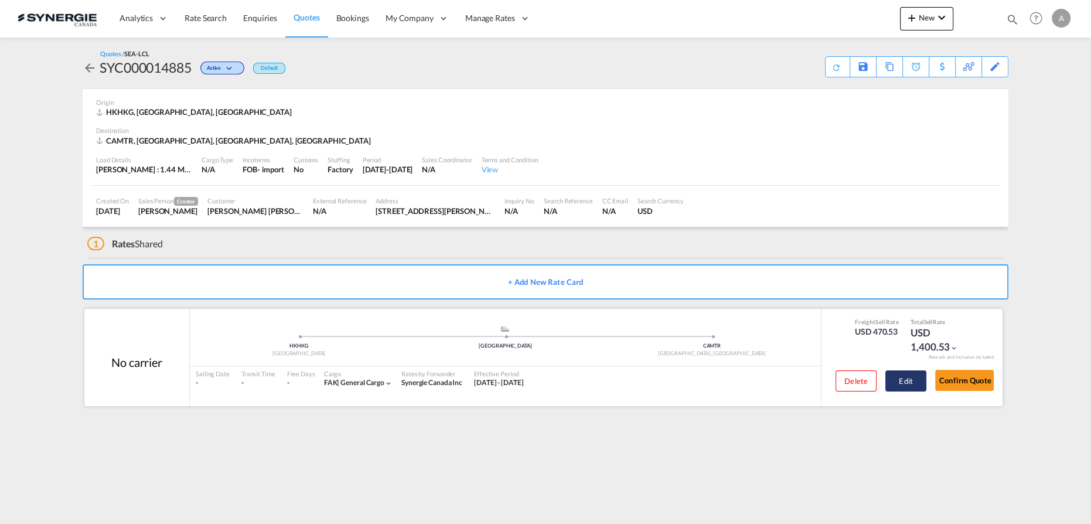
click at [897, 375] on button "Edit" at bounding box center [906, 380] width 41 height 21
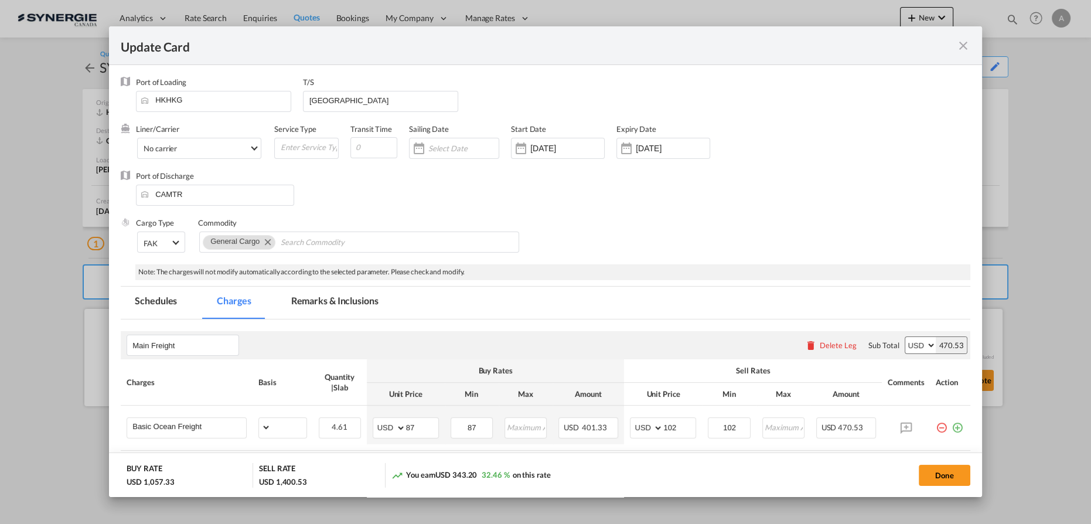
select select "per_w/m"
select select "flat"
select select "per_hbl"
select select "per_bl"
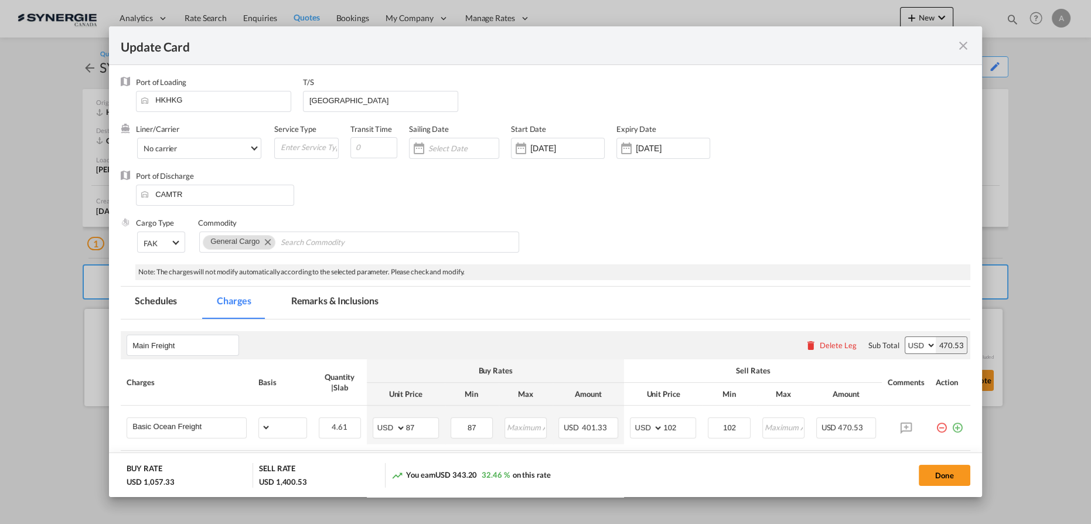
select select "per_bl"
select select "flat"
select select "per_bl"
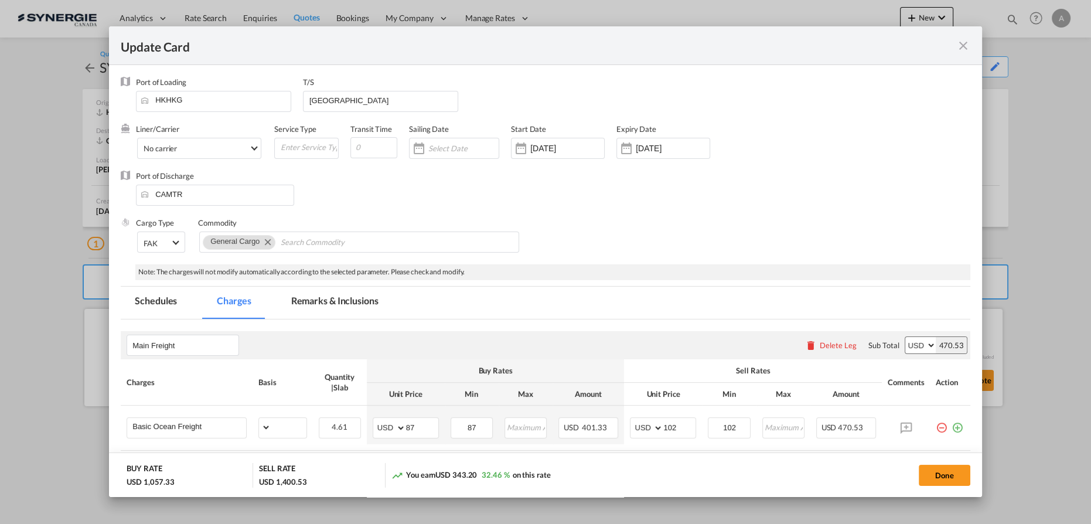
select select "per_bl"
select select "per_shipment"
drag, startPoint x: 960, startPoint y: 49, endPoint x: 998, endPoint y: 47, distance: 37.6
click at [961, 49] on md-icon "icon-close fg-AAA8AD m-0 pointer" at bounding box center [964, 46] width 14 height 14
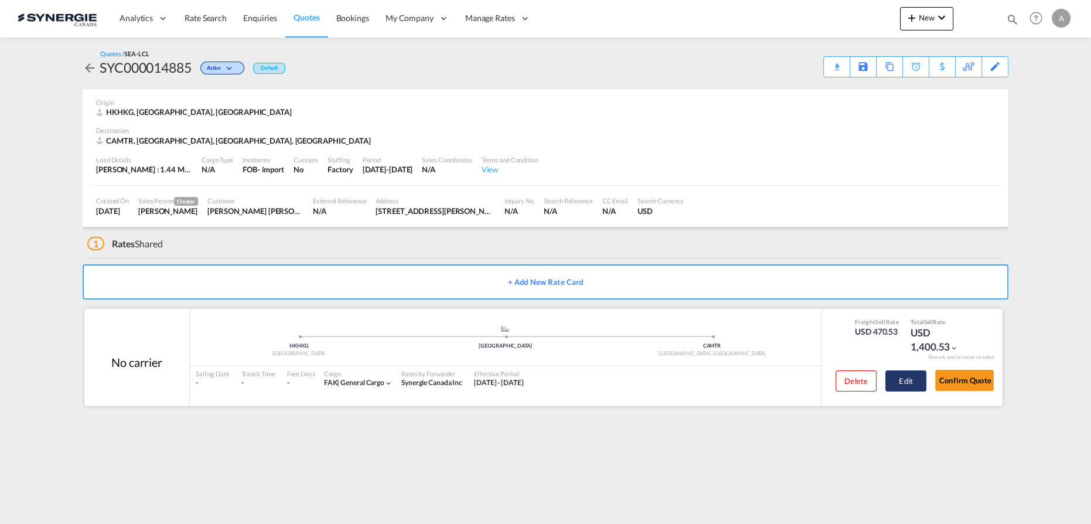
click at [914, 379] on button "Edit" at bounding box center [906, 380] width 41 height 21
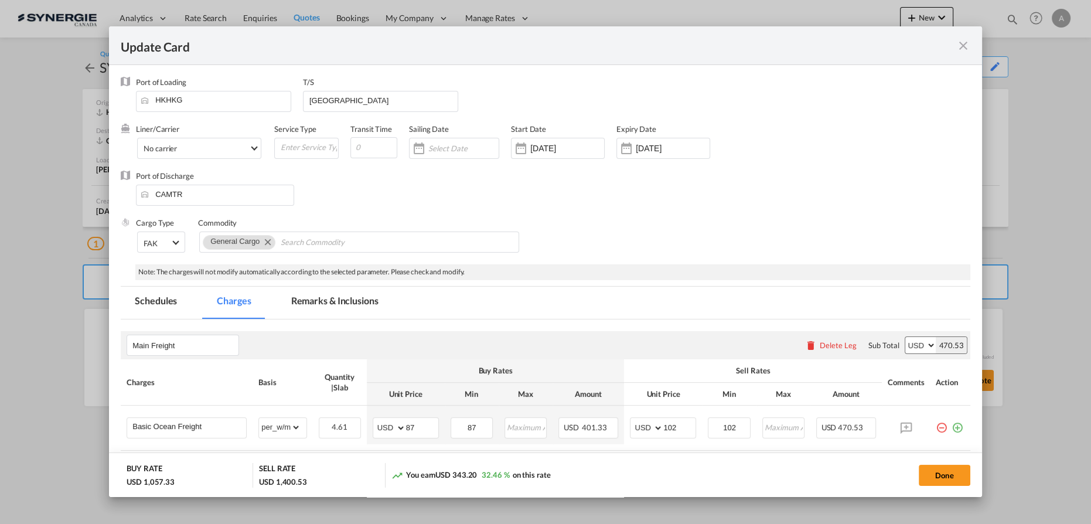
scroll to position [106, 0]
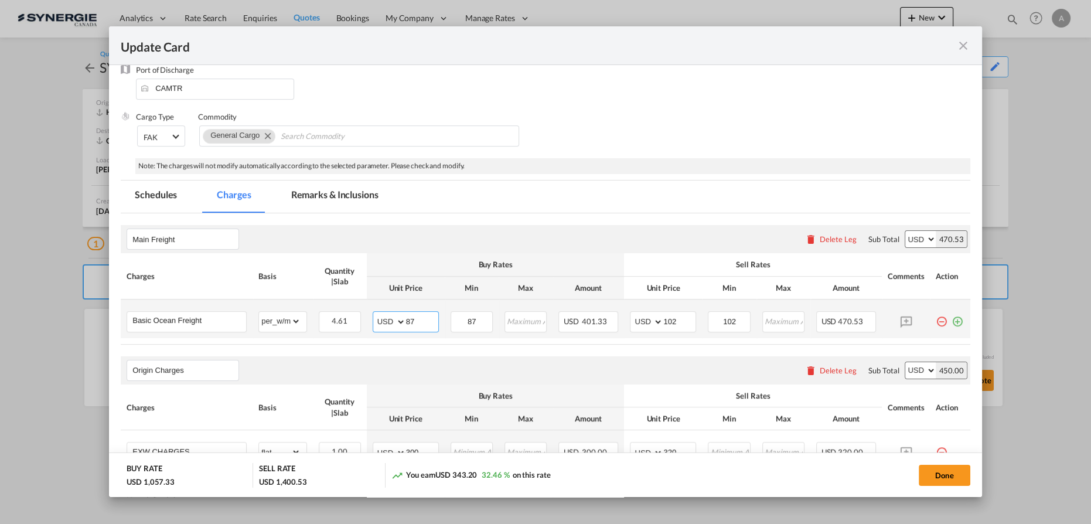
drag, startPoint x: 418, startPoint y: 320, endPoint x: 380, endPoint y: 314, distance: 38.1
click at [380, 314] on md-input-container "AED AFN ALL AMD ANG AOA ARS AUD AWG AZN BAM BBD BDT BGN BHD BIF BMD BND BOB BRL…" at bounding box center [406, 321] width 66 height 21
type input "63"
type input "78"
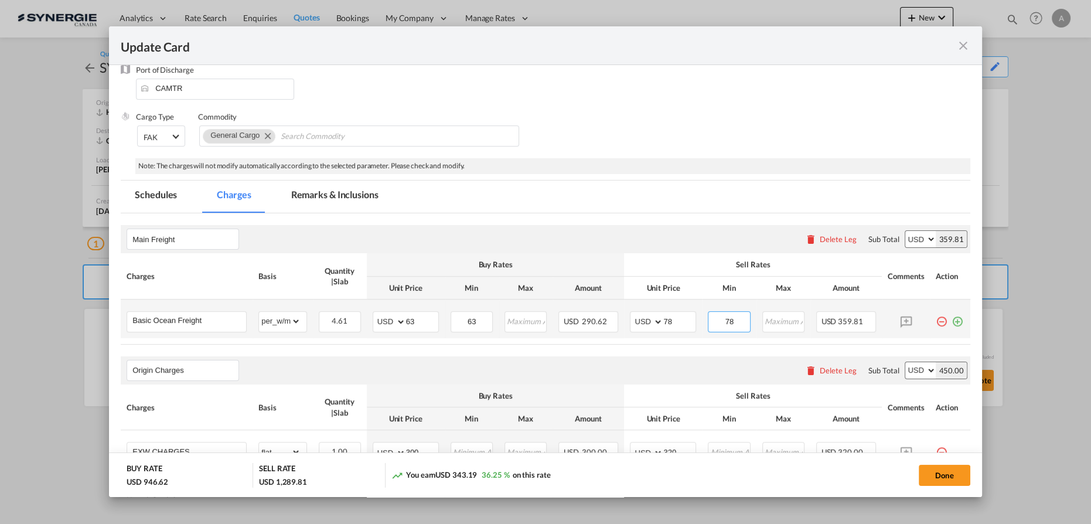
type input "78"
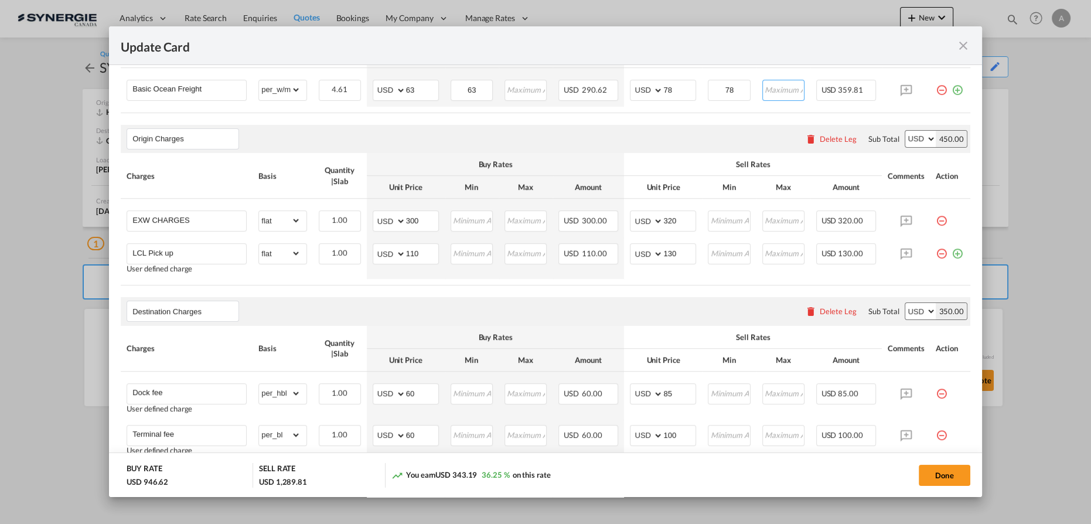
scroll to position [319, 0]
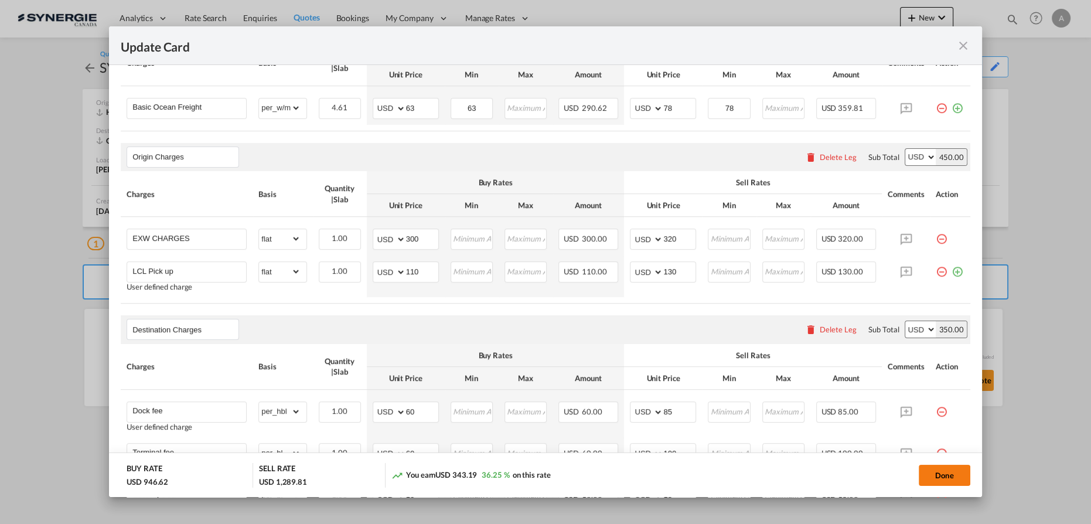
click at [933, 481] on button "Done" at bounding box center [945, 475] width 52 height 21
type input "15 Sep 2025"
type input "29 Sep 2025"
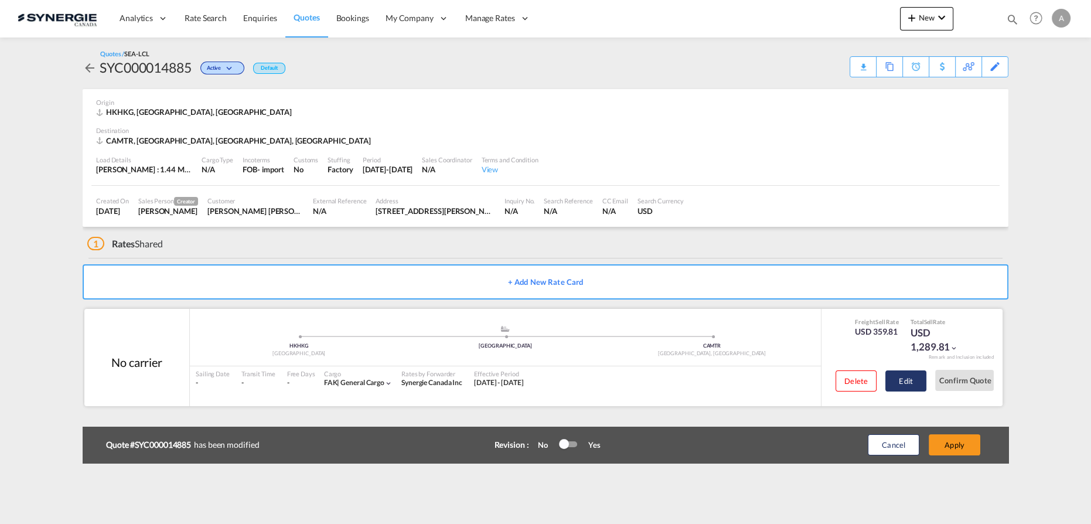
click at [905, 382] on button "Edit" at bounding box center [906, 380] width 41 height 21
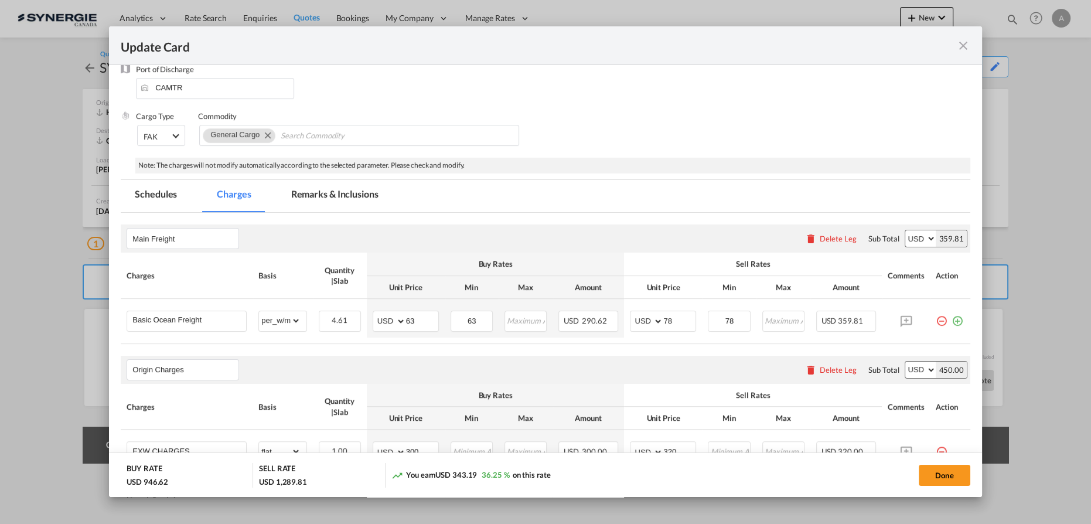
scroll to position [106, 0]
click at [324, 199] on md-tab-item "Remarks & Inclusions" at bounding box center [334, 197] width 115 height 32
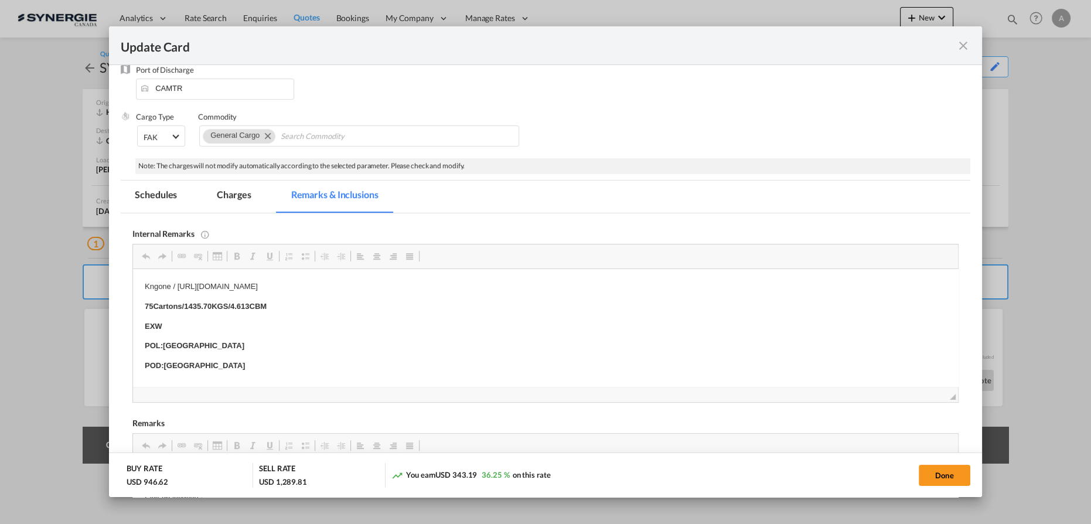
scroll to position [0, 0]
drag, startPoint x: 143, startPoint y: 287, endPoint x: 567, endPoint y: 291, distance: 424.4
click at [567, 291] on html "Kngone / https://app.frontapp.com/open/msg_1hmupbin?key=W30Mereba-bRHVbrMYAN2hL…" at bounding box center [545, 520] width 825 height 503
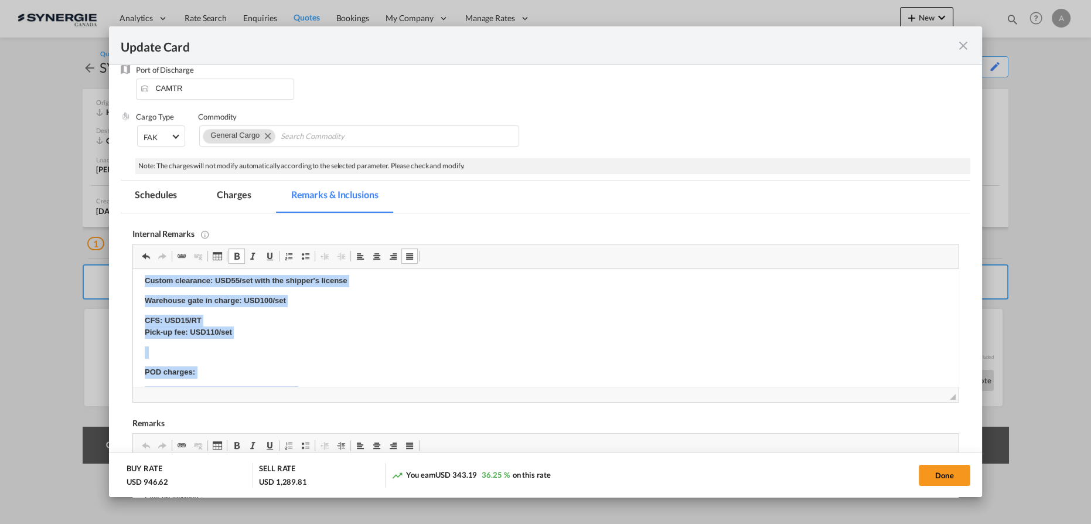
scroll to position [338, 0]
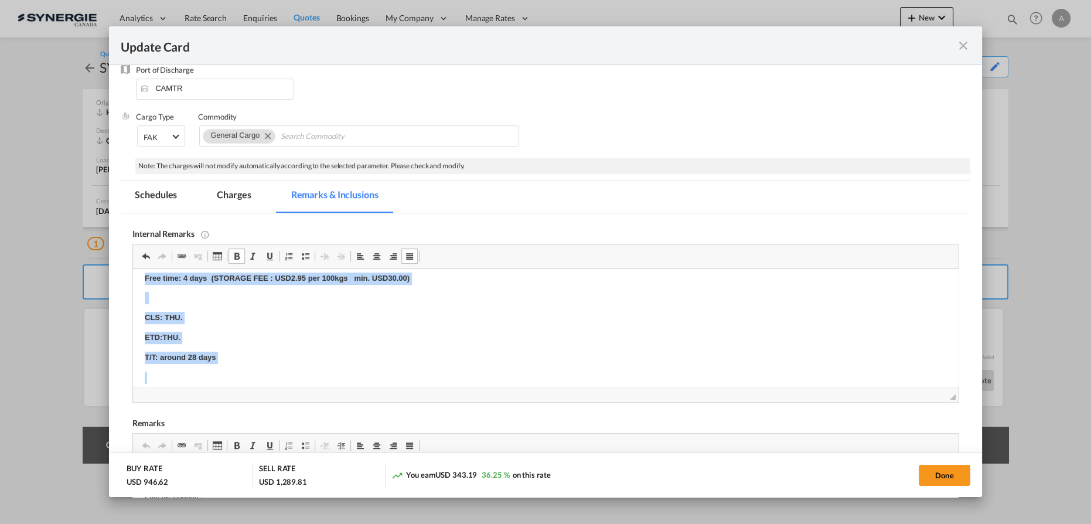
drag, startPoint x: 144, startPoint y: 309, endPoint x: 291, endPoint y: 370, distance: 159.8
click at [291, 370] on html "AOF - https://app.frontapp.com/open/cnv_qfzxo5r?key=T5EQHhCoLLwmu08ZEZ2KPm4N4lG…" at bounding box center [545, 182] width 825 height 503
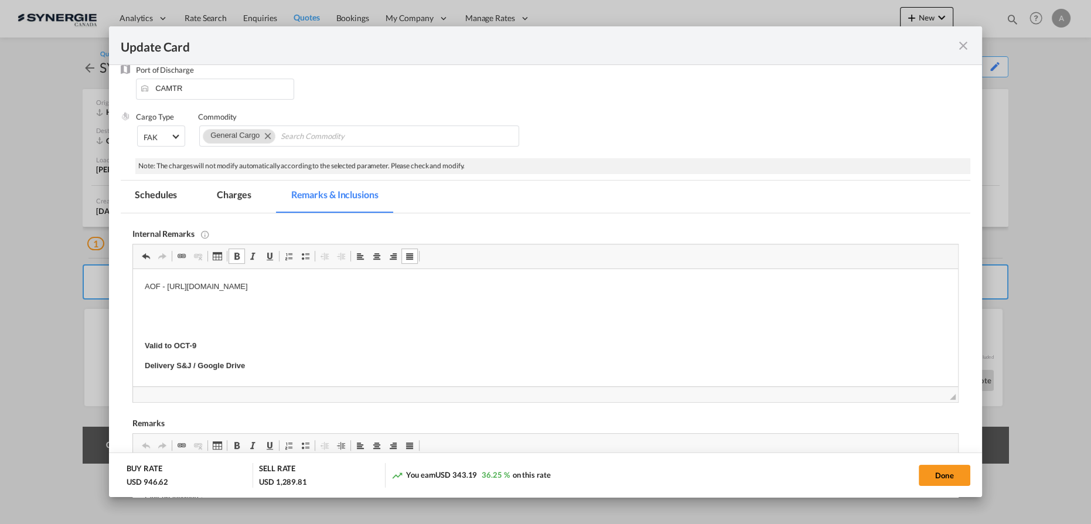
scroll to position [0, 0]
drag, startPoint x: 145, startPoint y: 331, endPoint x: 409, endPoint y: 362, distance: 265.0
click at [409, 362] on body "AOF - https://app.frontapp.com/open/cnv_qfzxo5r?key=T5EQHhCoLLwmu08ZEZ2KPm4N4lG…" at bounding box center [546, 326] width 802 height 91
click at [239, 312] on p "Editor, editor4" at bounding box center [546, 307] width 802 height 12
drag, startPoint x: 145, startPoint y: 319, endPoint x: 223, endPoint y: 346, distance: 81.9
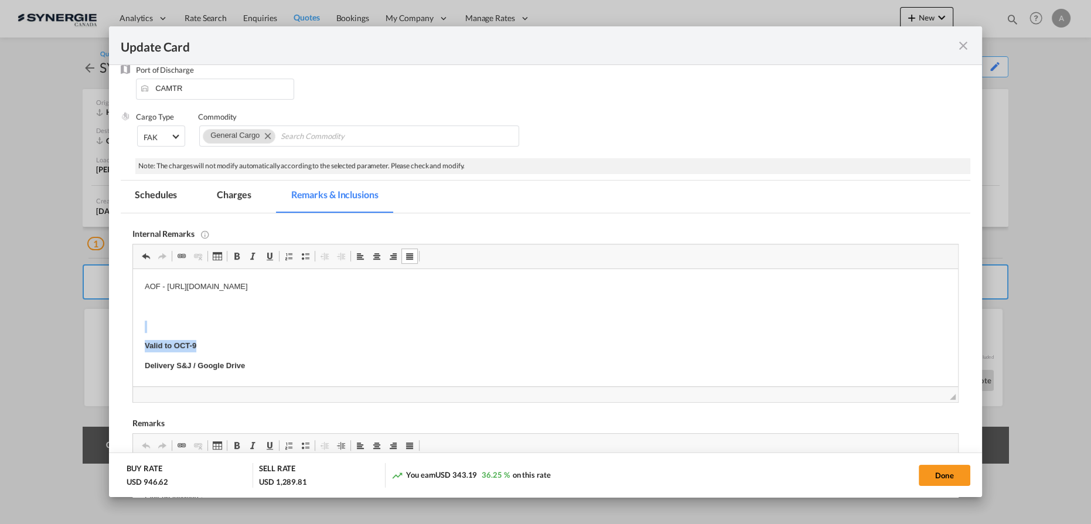
click at [223, 346] on body "AOF - https://app.frontapp.com/open/cnv_qfzxo5r?key=T5EQHhCoLLwmu08ZEZ2KPm4N4lG…" at bounding box center [546, 326] width 802 height 91
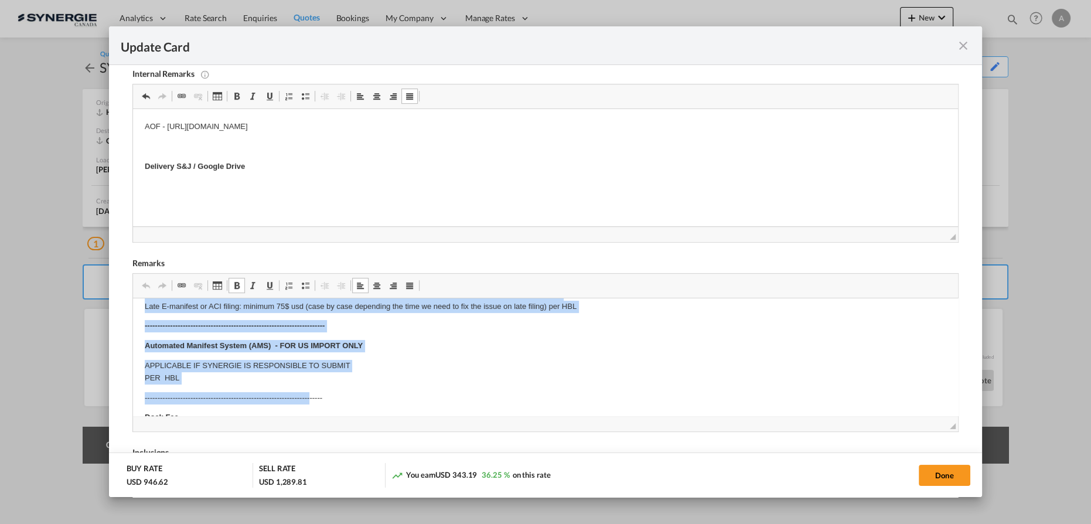
scroll to position [226, 0]
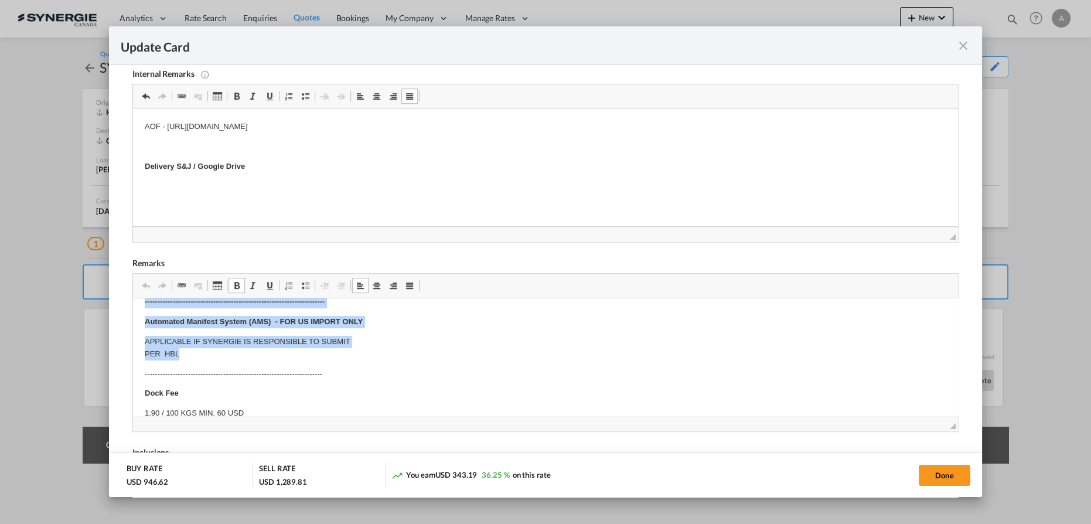
drag, startPoint x: 140, startPoint y: 312, endPoint x: 379, endPoint y: 349, distance: 242.0
click at [379, 349] on html "Origin Charges: Pick-up location : DINSHINE (HONG KONG) LIMITED UNIT 02, 9/F., …" at bounding box center [545, 470] width 825 height 794
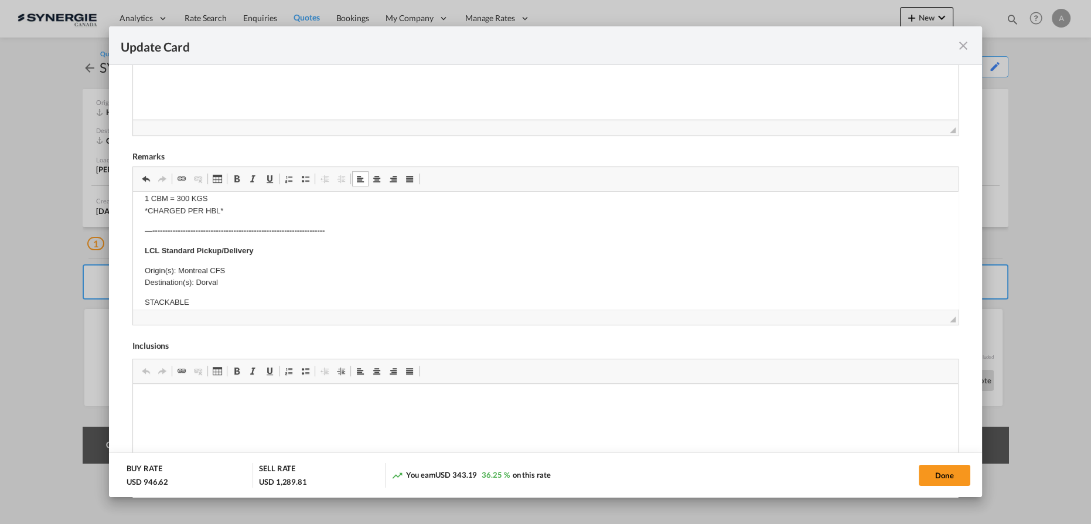
scroll to position [0, 0]
click at [330, 241] on body "---------------------------------------------------------------------- Dock Fee…" at bounding box center [546, 447] width 802 height 488
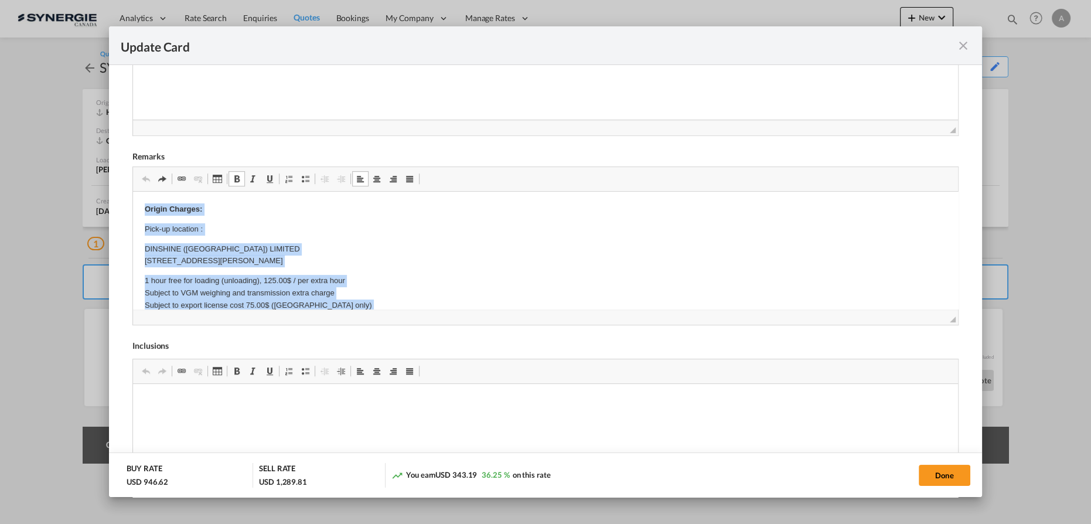
click at [280, 253] on p "DINSHINE (HONG KONG) LIMITED UNIT 02, 9/F., THE BROADWAY,NO.54-62 LOCKHART ROAD…" at bounding box center [546, 255] width 802 height 25
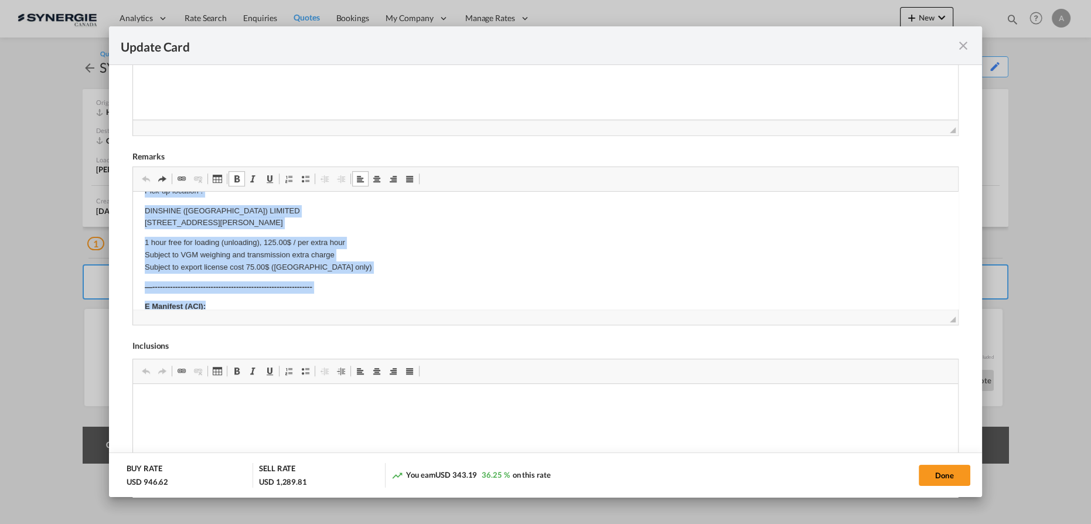
scroll to position [43, 0]
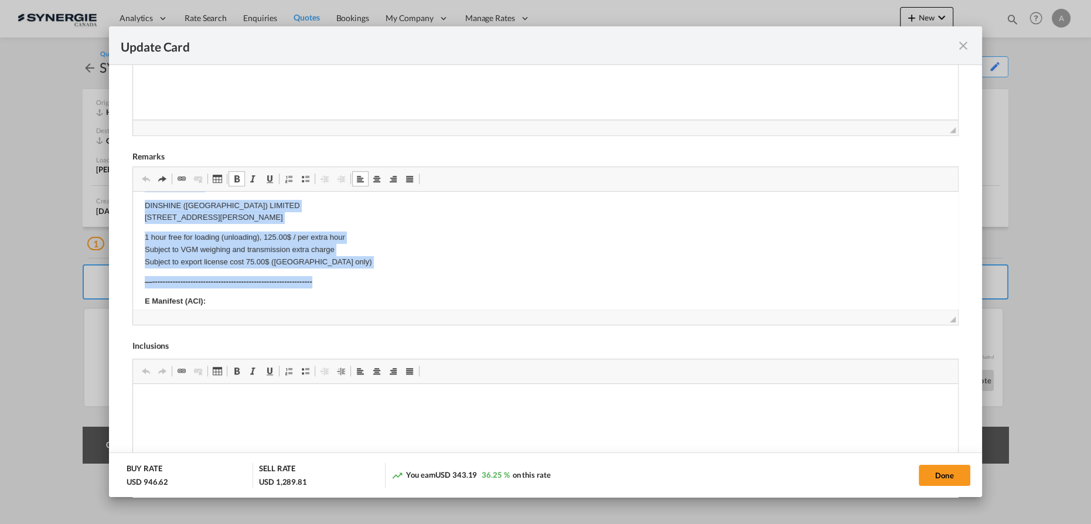
drag, startPoint x: 137, startPoint y: 202, endPoint x: 357, endPoint y: 269, distance: 229.7
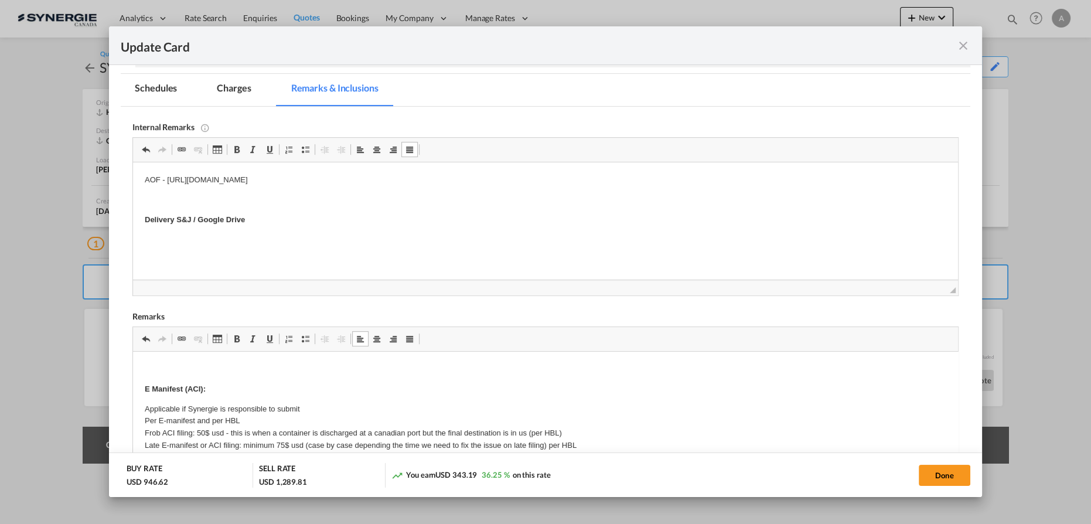
scroll to position [106, 0]
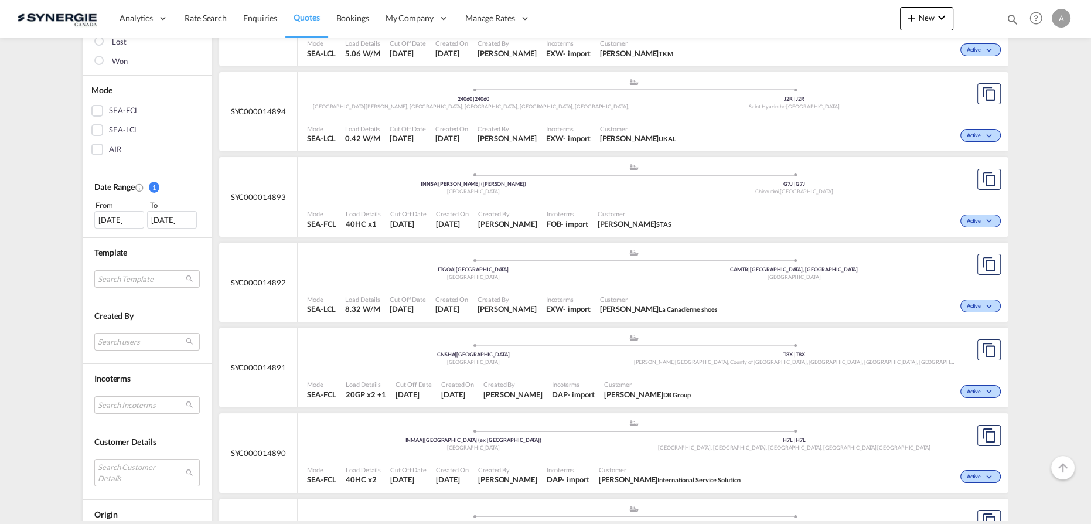
scroll to position [319, 0]
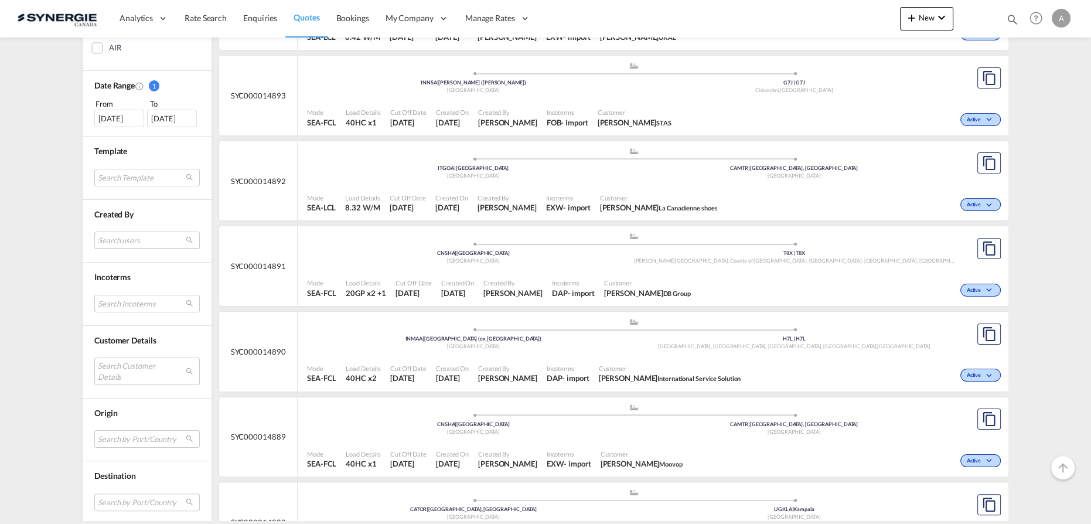
click at [118, 237] on md-select "Search users [PERSON_NAME] [PERSON_NAME][EMAIL_ADDRESS][DOMAIN_NAME] [PERSON_NA…" at bounding box center [146, 241] width 105 height 18
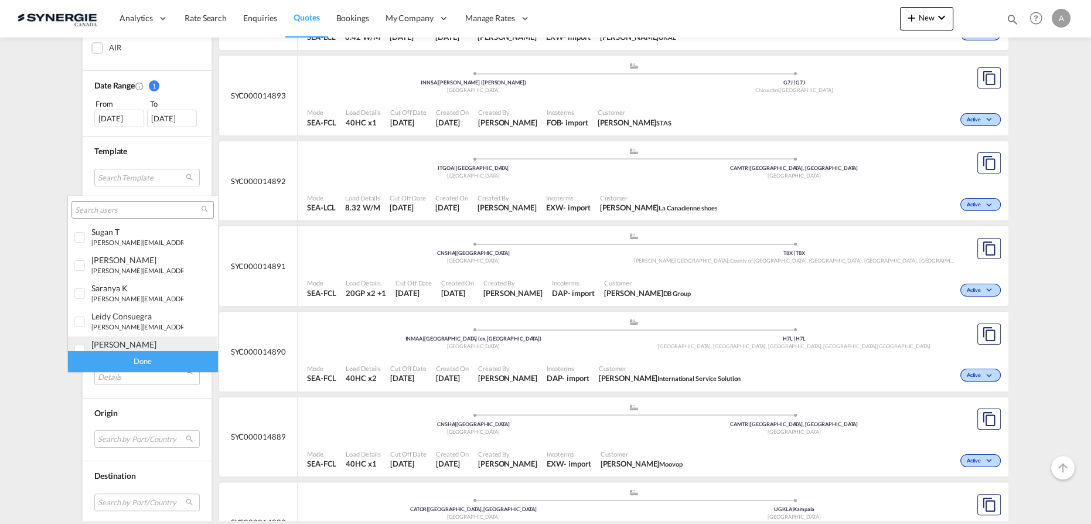
click at [122, 345] on div "[PERSON_NAME]" at bounding box center [137, 344] width 92 height 10
click at [133, 360] on div "Done" at bounding box center [142, 361] width 149 height 21
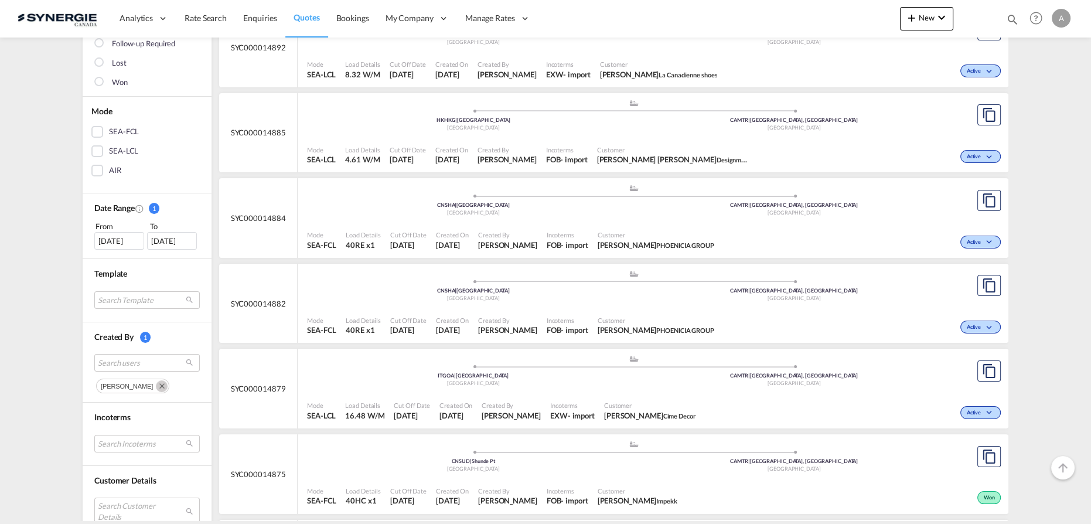
scroll to position [213, 0]
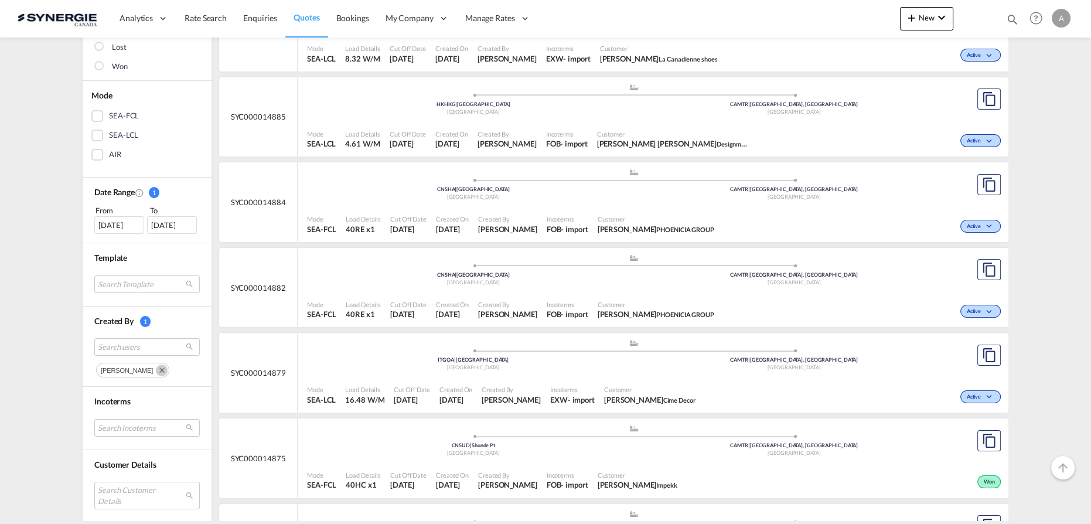
click at [530, 224] on span "[PERSON_NAME]" at bounding box center [507, 229] width 59 height 11
click at [158, 366] on md-icon "Remove" at bounding box center [162, 371] width 12 height 12
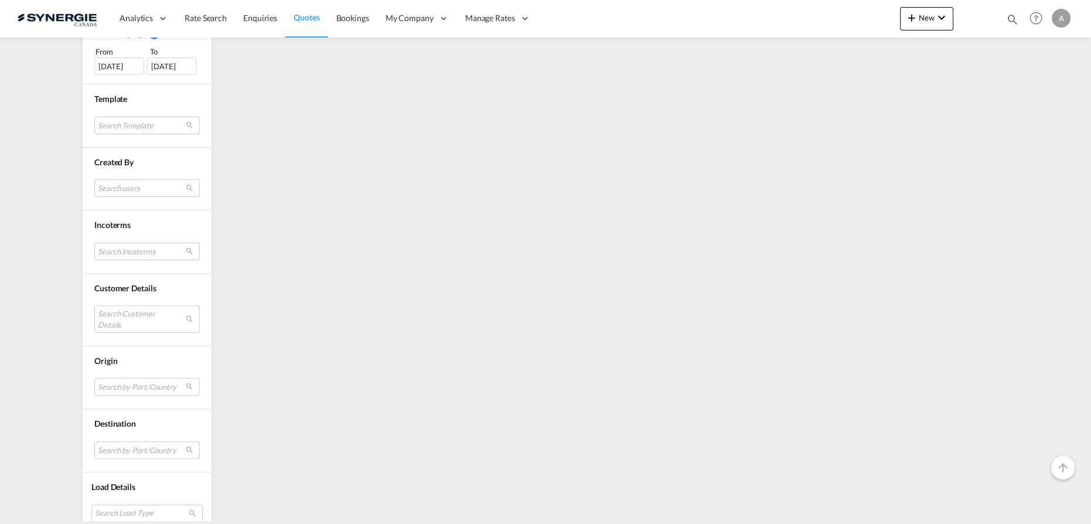
scroll to position [381, 0]
click at [131, 303] on md-select "Search Customer Details user name user [PERSON_NAME] [EMAIL_ADDRESS][PERSON_NAM…" at bounding box center [146, 309] width 105 height 27
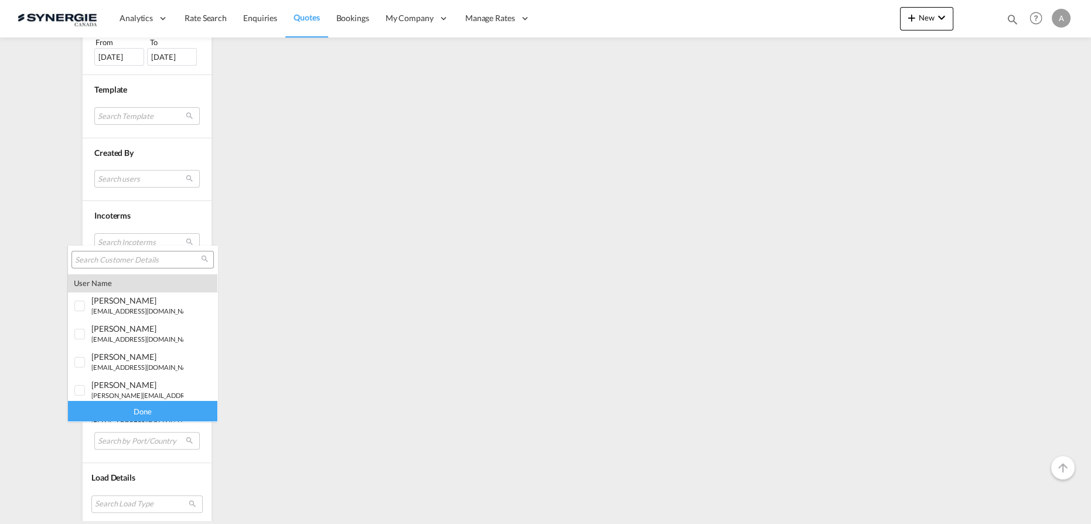
click at [145, 255] on input "search" at bounding box center [138, 260] width 126 height 11
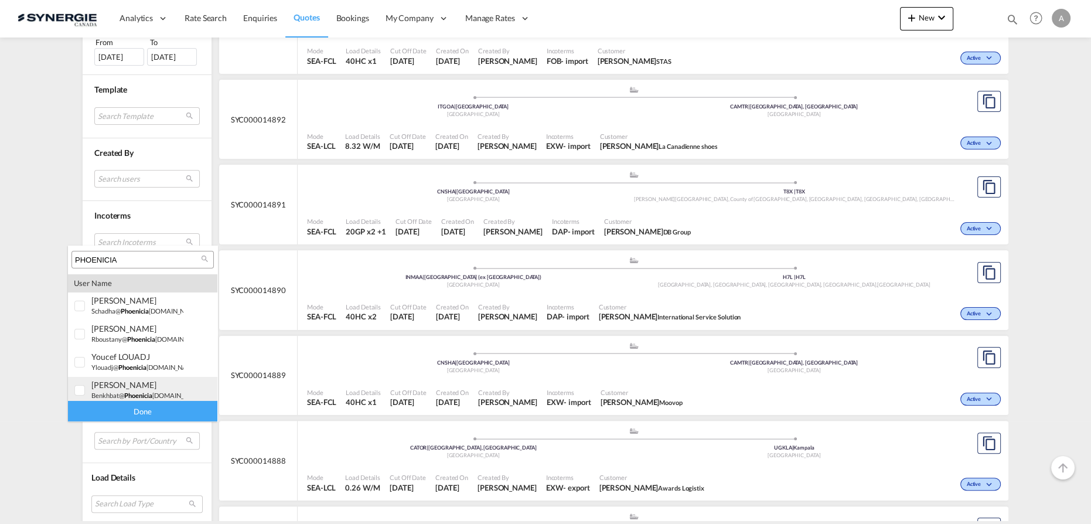
scroll to position [107, 0]
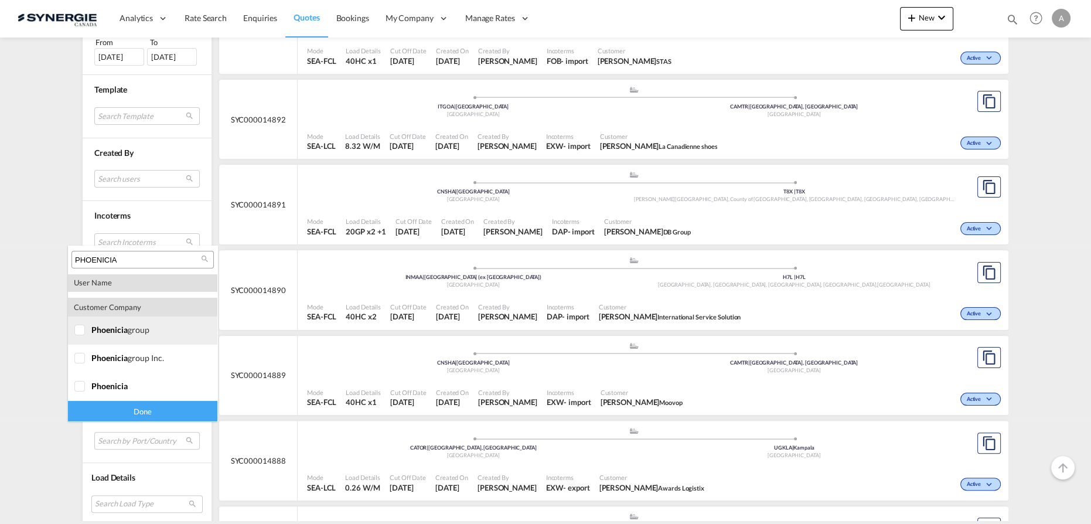
type input "PHOENICIA"
click at [79, 336] on div at bounding box center [80, 331] width 12 height 12
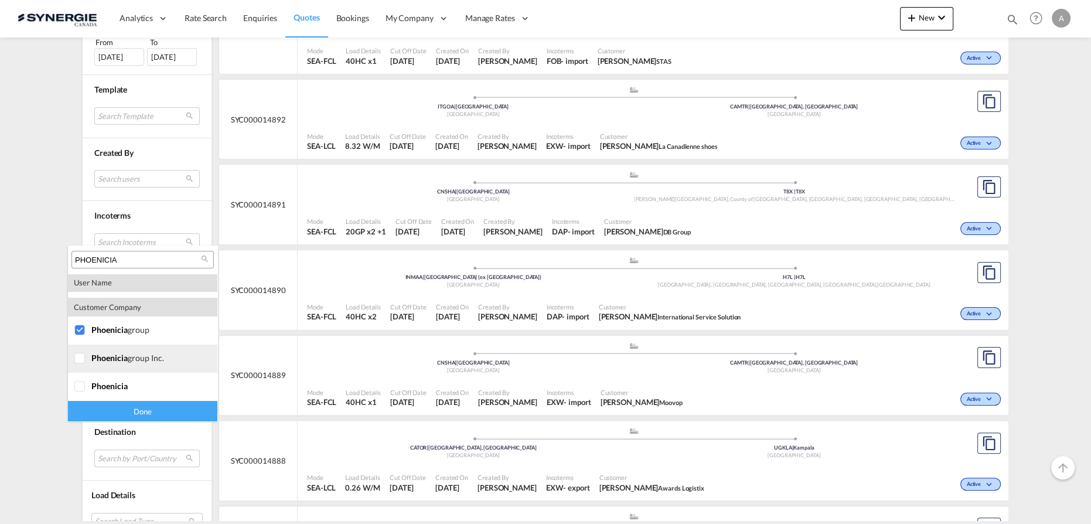
click at [86, 363] on div at bounding box center [80, 359] width 12 height 12
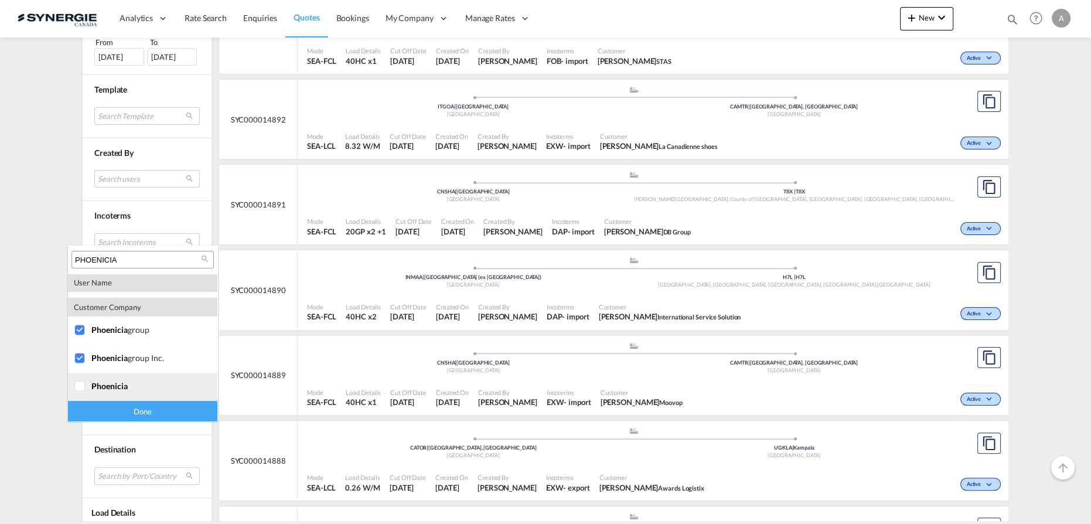
click at [86, 384] on div at bounding box center [80, 387] width 12 height 12
click at [106, 406] on div "Done" at bounding box center [142, 411] width 149 height 21
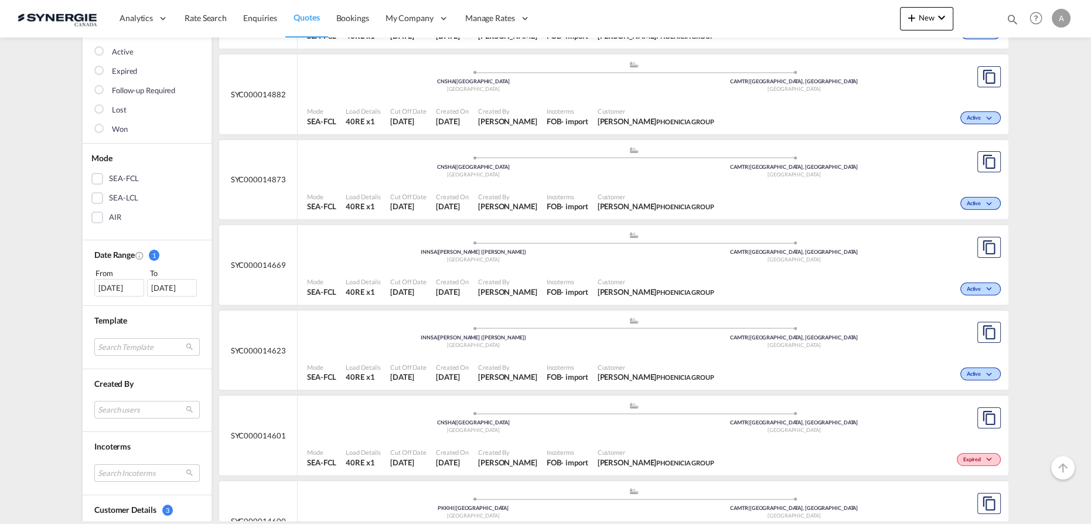
scroll to position [106, 0]
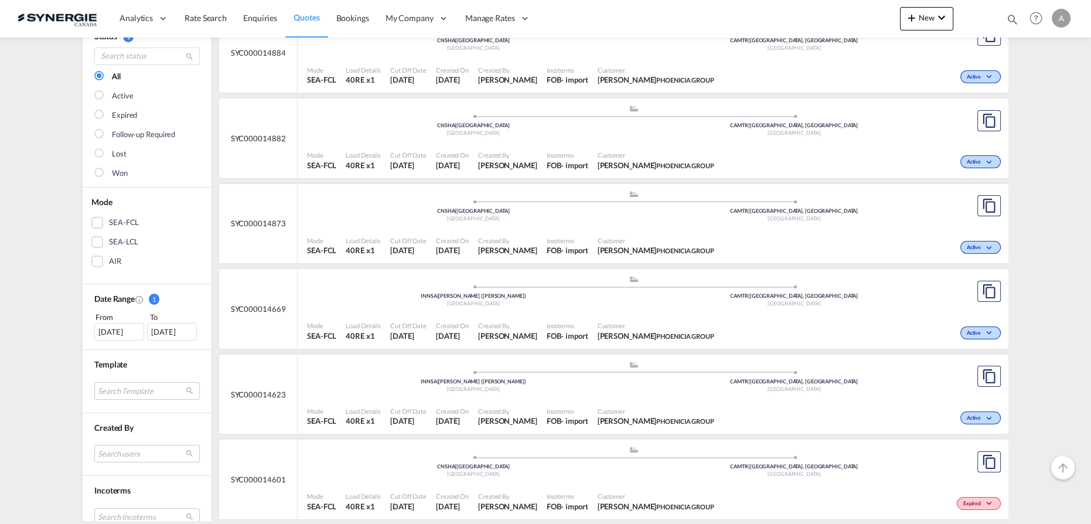
click at [114, 326] on div "[DATE]" at bounding box center [119, 332] width 50 height 18
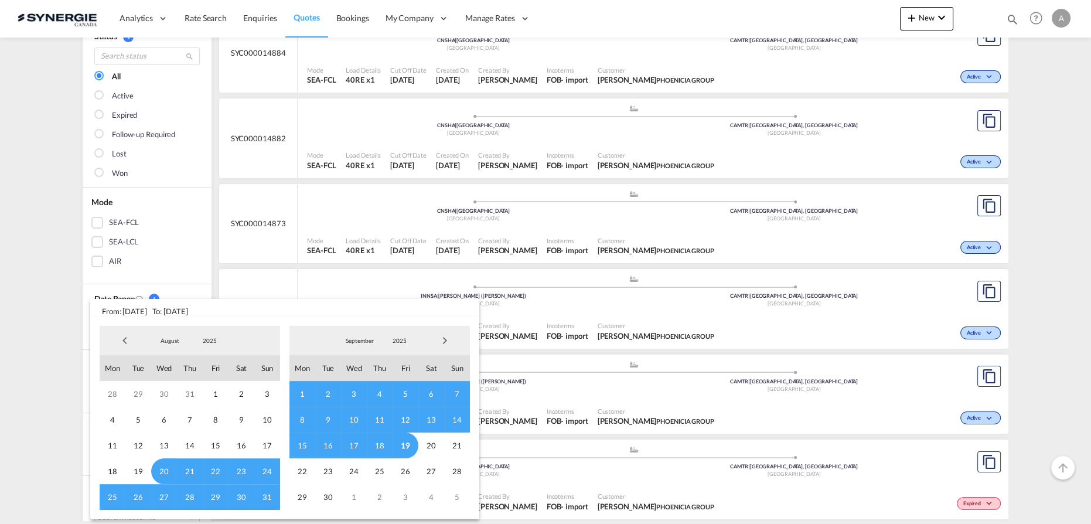
click at [206, 339] on span "2025" at bounding box center [210, 340] width 38 height 8
click at [199, 287] on md-option "2023" at bounding box center [222, 285] width 80 height 28
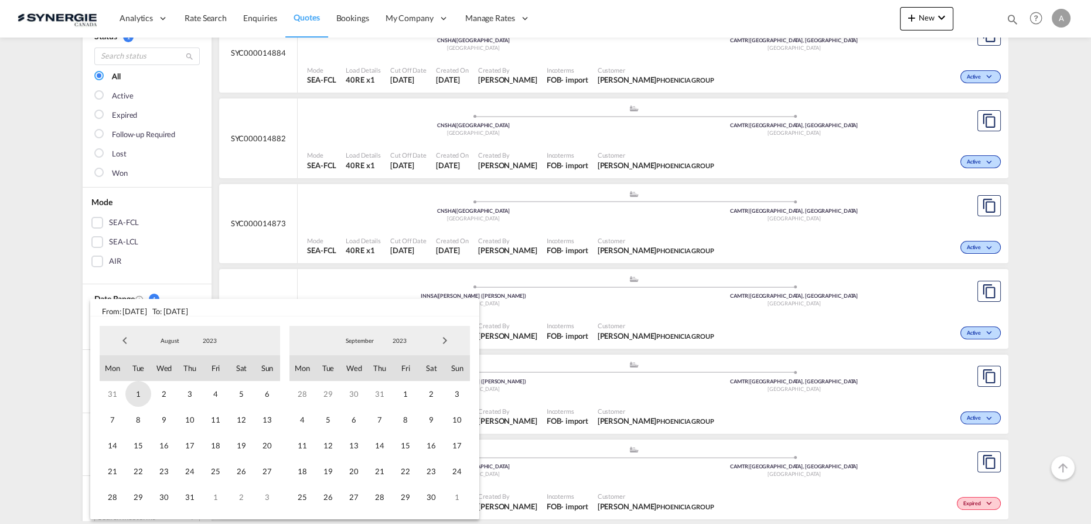
click at [142, 396] on span "1" at bounding box center [138, 394] width 26 height 26
click at [397, 341] on span "2023" at bounding box center [400, 340] width 38 height 8
click at [403, 396] on md-option "2025" at bounding box center [412, 397] width 80 height 28
click at [408, 445] on span "19" at bounding box center [406, 446] width 26 height 26
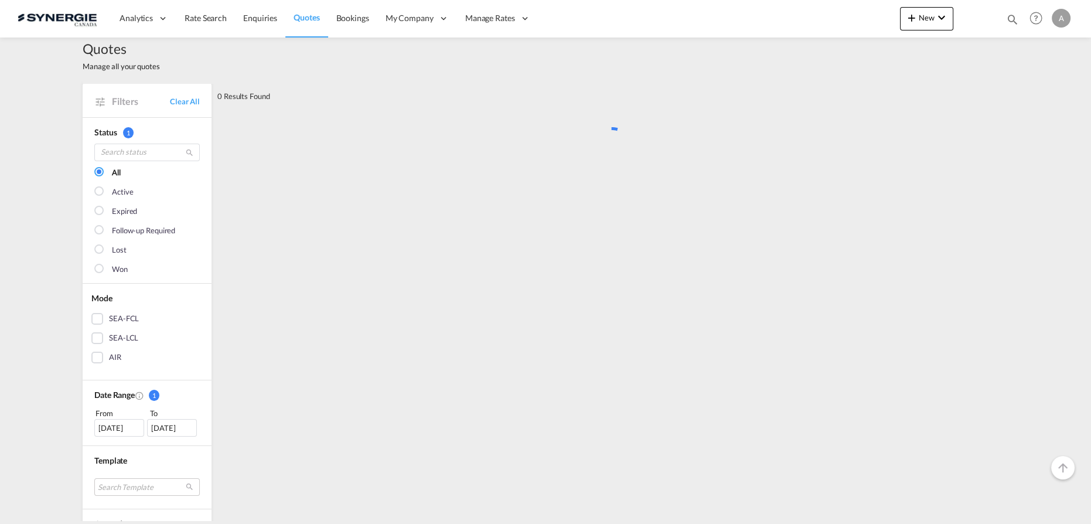
scroll to position [0, 0]
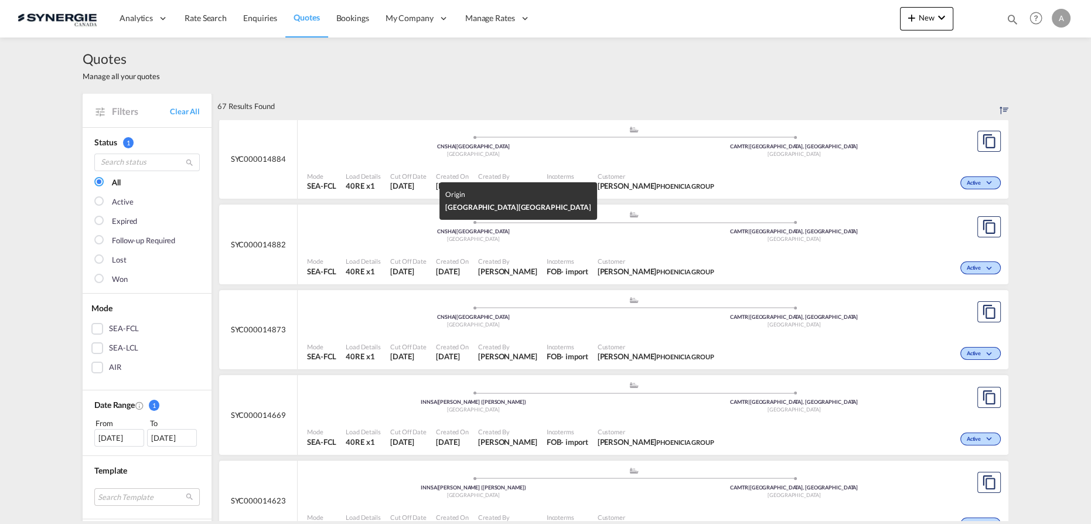
drag, startPoint x: 403, startPoint y: 229, endPoint x: 393, endPoint y: 295, distance: 67.6
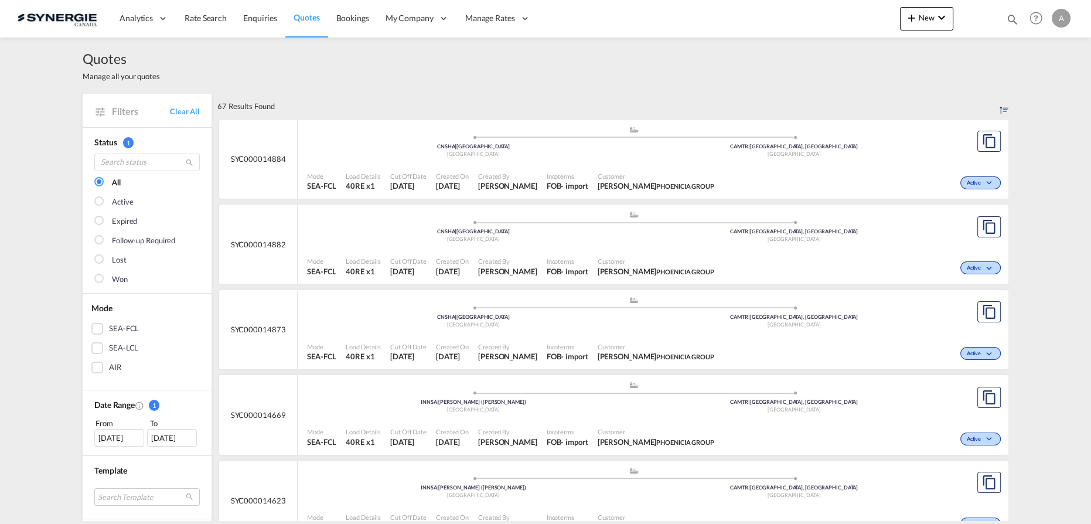
drag, startPoint x: 393, startPoint y: 295, endPoint x: 638, endPoint y: 87, distance: 321.8
click at [638, 87] on div "Quotes Manage all your quotes" at bounding box center [546, 66] width 926 height 56
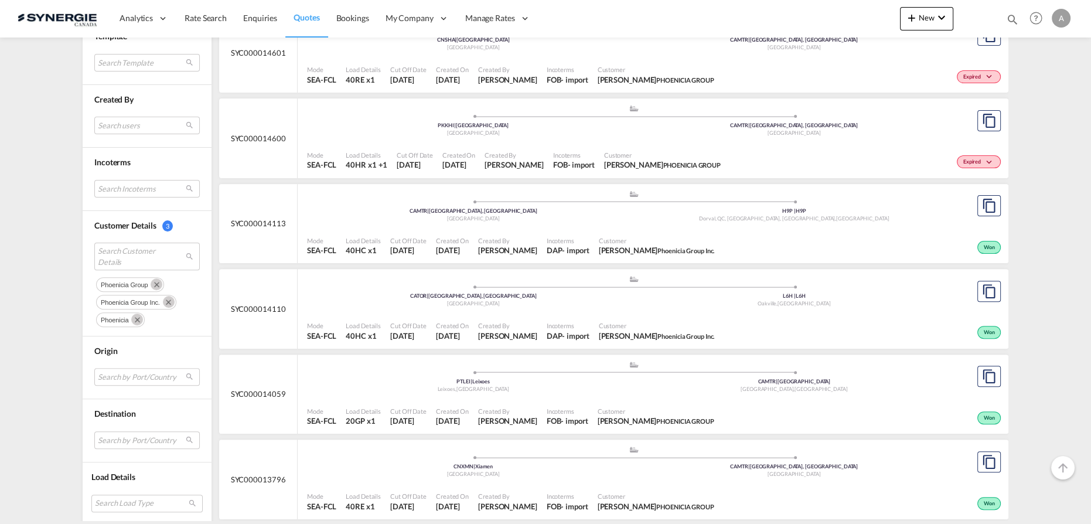
scroll to position [586, 0]
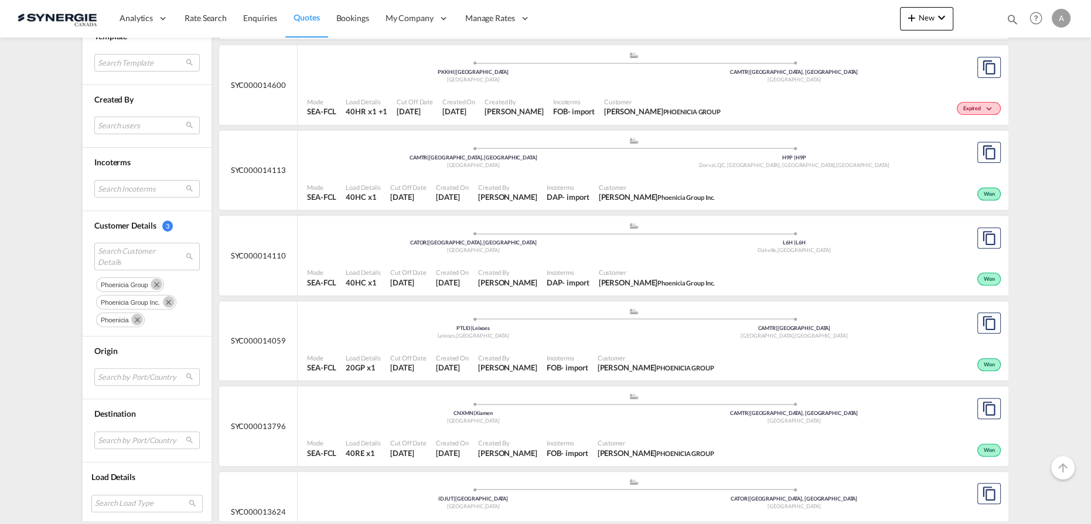
click at [540, 178] on div "Created By [PERSON_NAME]" at bounding box center [508, 192] width 69 height 29
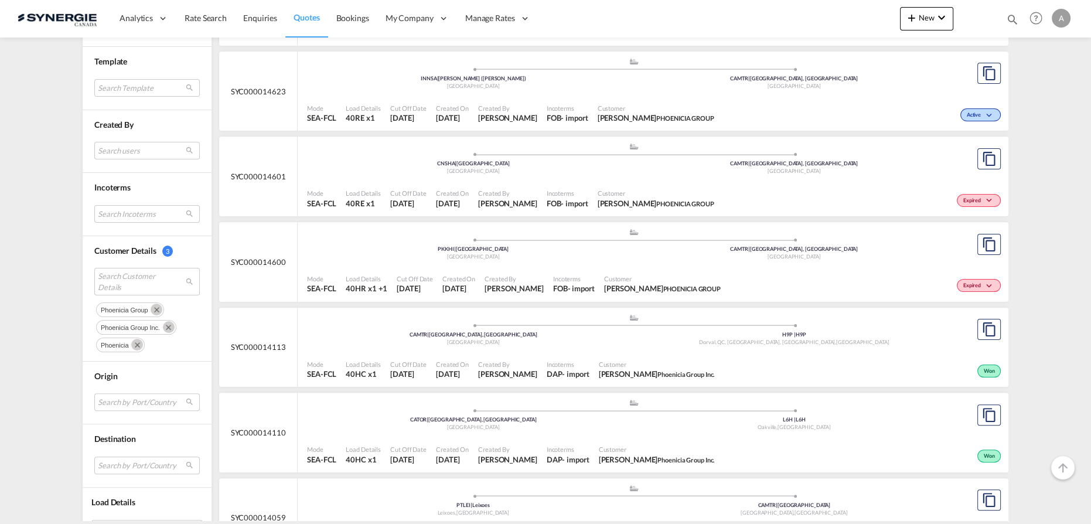
scroll to position [426, 0]
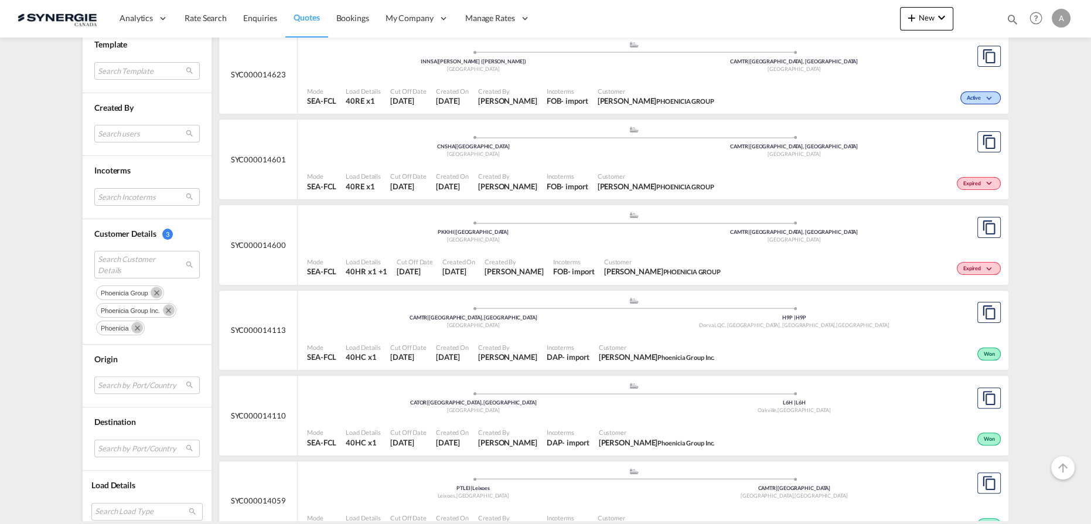
click at [522, 349] on span "Created By" at bounding box center [507, 347] width 59 height 9
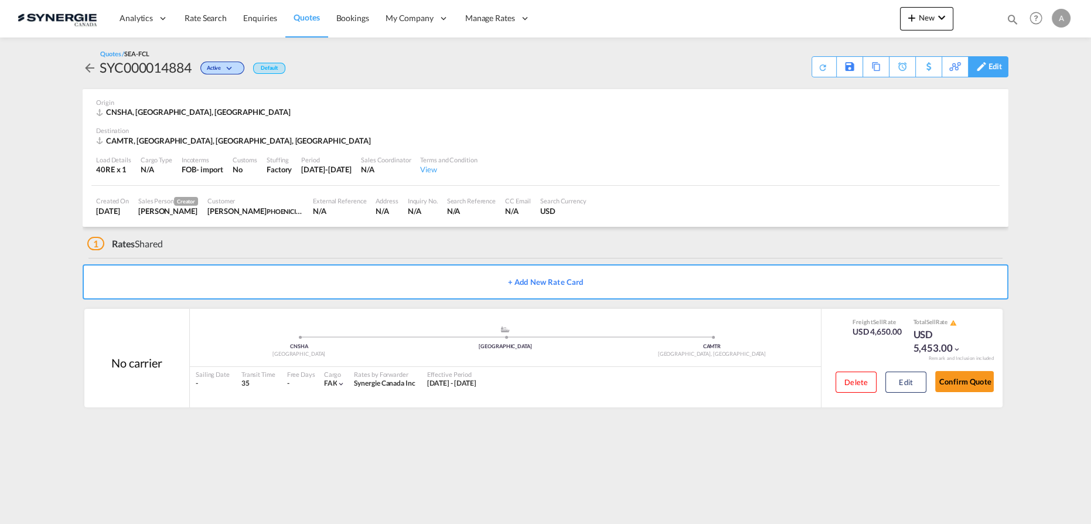
click at [998, 69] on div "Edit" at bounding box center [995, 67] width 13 height 20
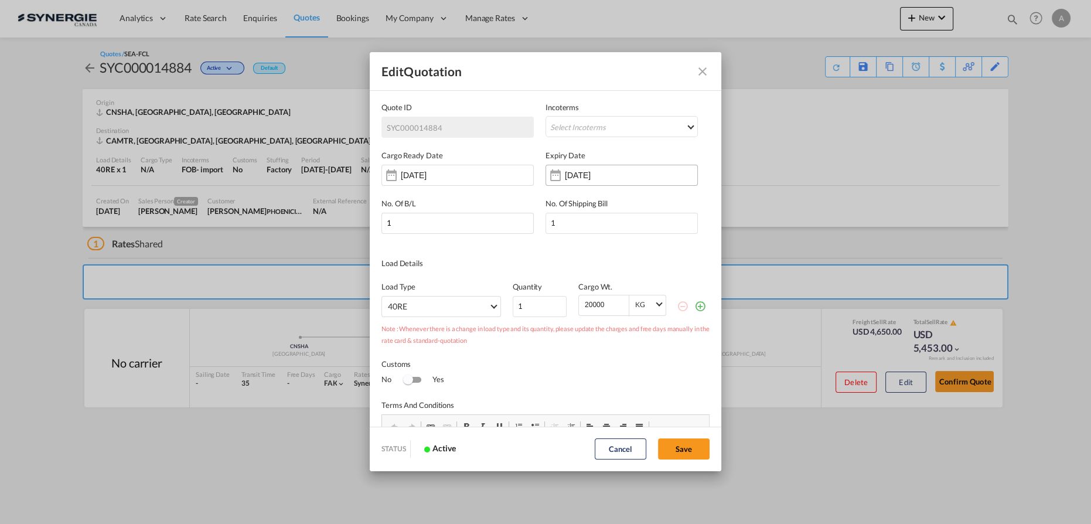
click at [592, 178] on input "[DATE]" at bounding box center [602, 175] width 74 height 9
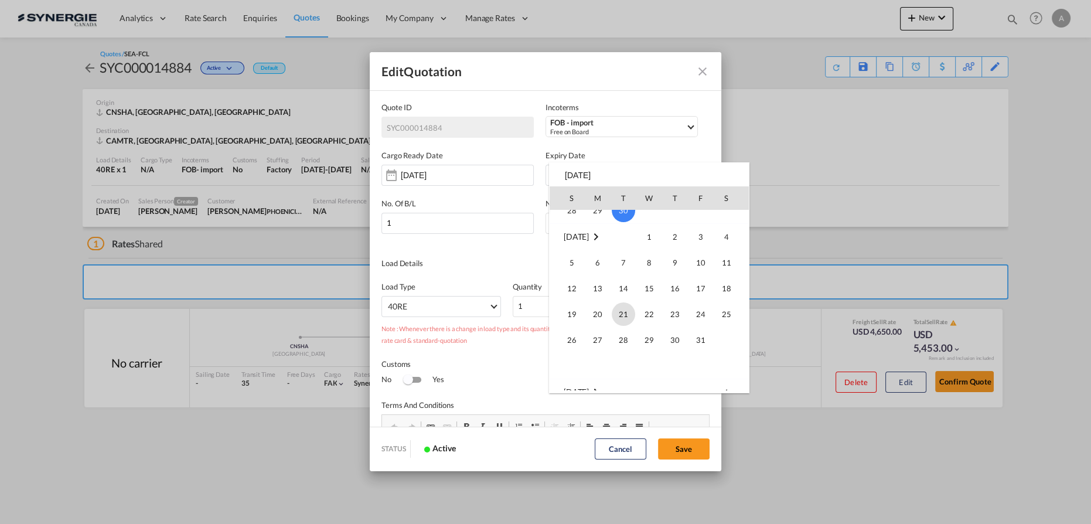
scroll to position [159, 0]
click at [699, 324] on span "31" at bounding box center [700, 322] width 23 height 23
type input "[DATE]"
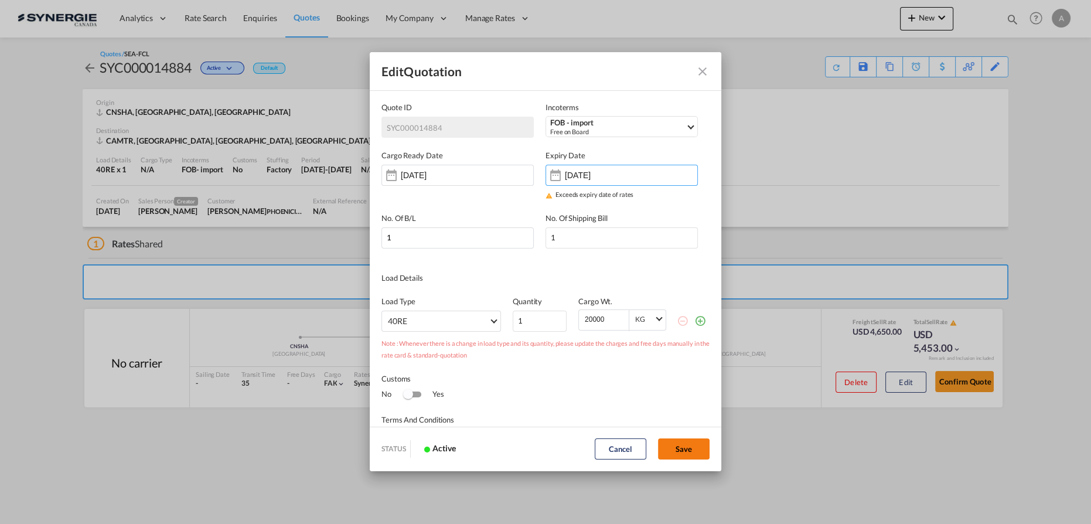
click at [681, 445] on button "Save" at bounding box center [684, 448] width 52 height 21
type input "[DATE]"
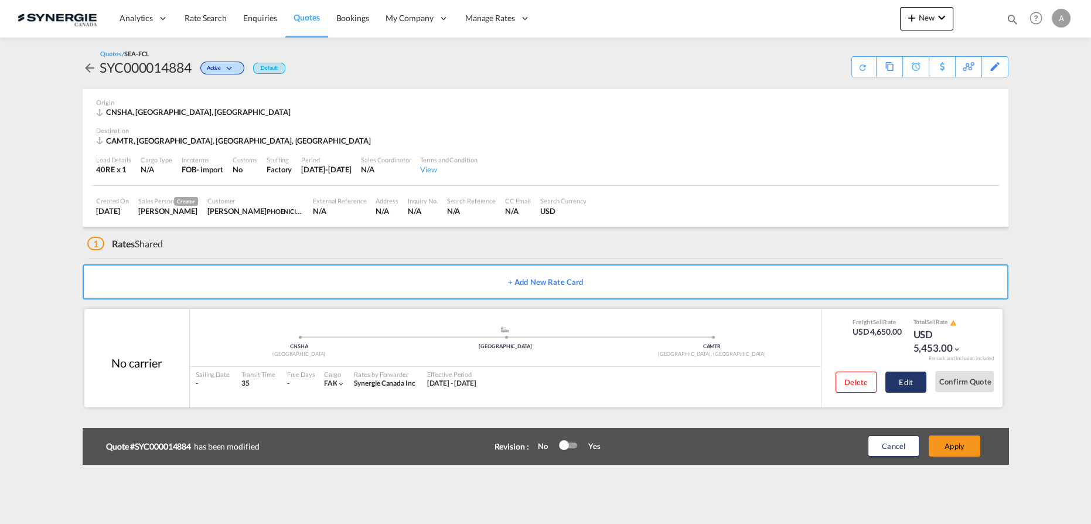
click at [898, 377] on button "Edit" at bounding box center [906, 382] width 41 height 21
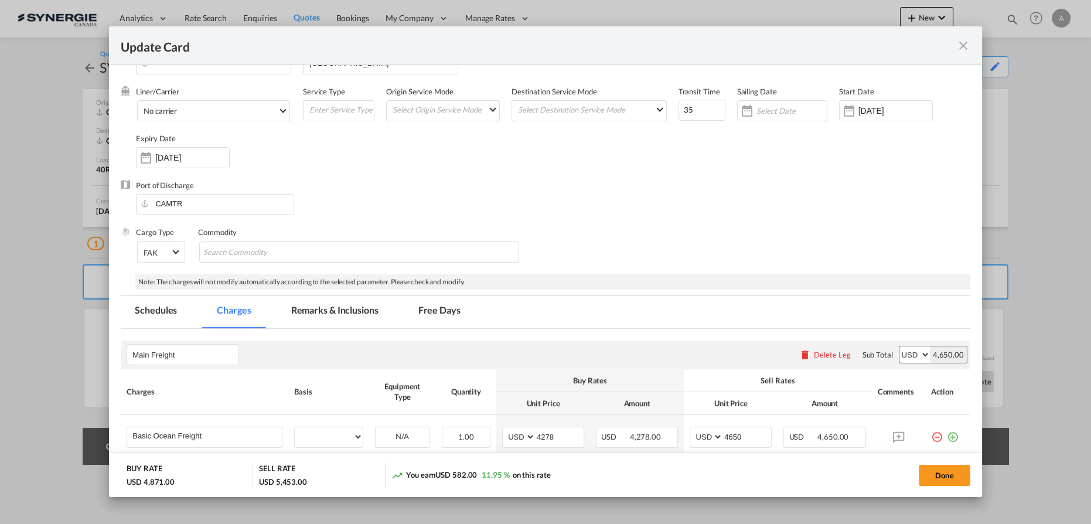
scroll to position [53, 0]
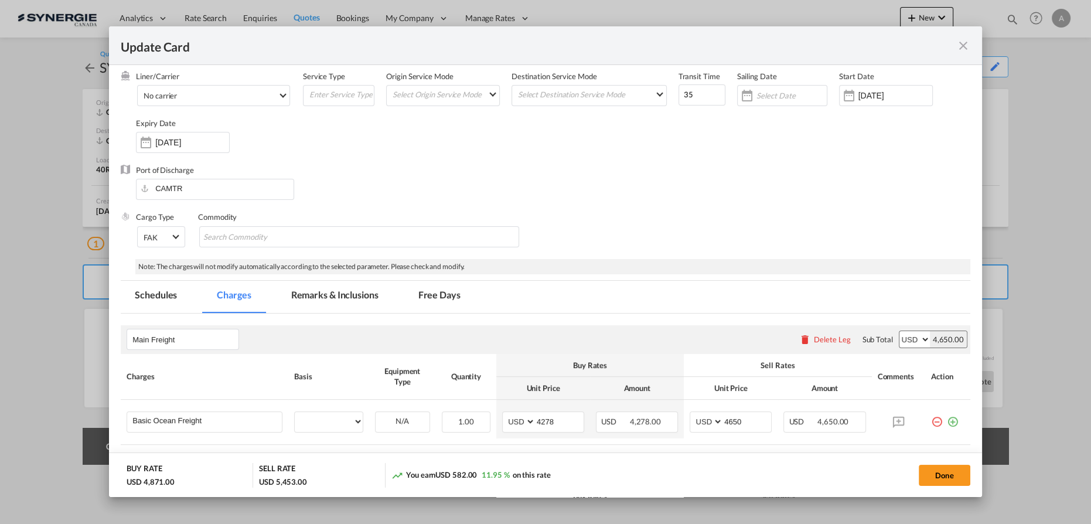
select select "per container"
select select "per B/L"
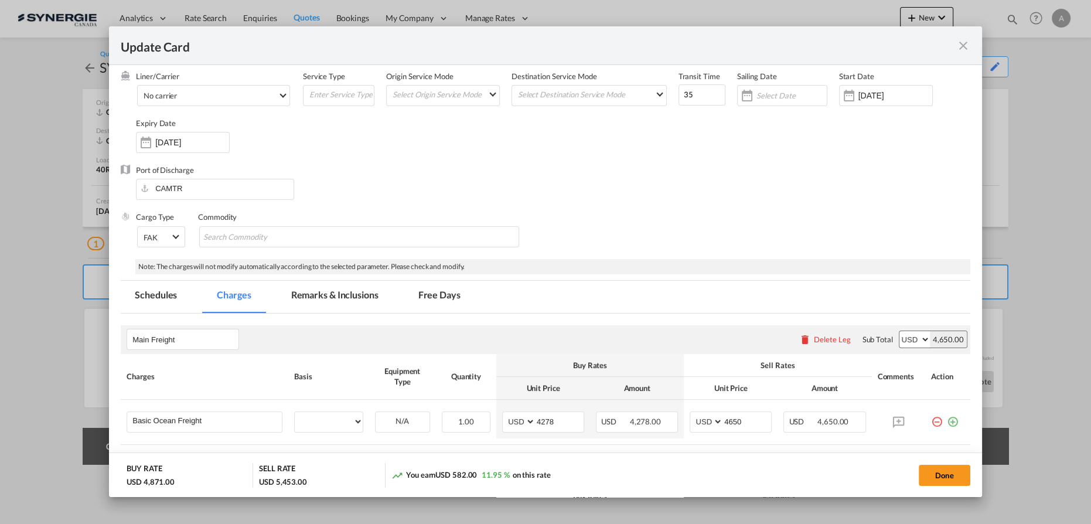
select select "per B/L"
select select "per shipment"
click at [164, 138] on input "[DATE]" at bounding box center [192, 142] width 74 height 9
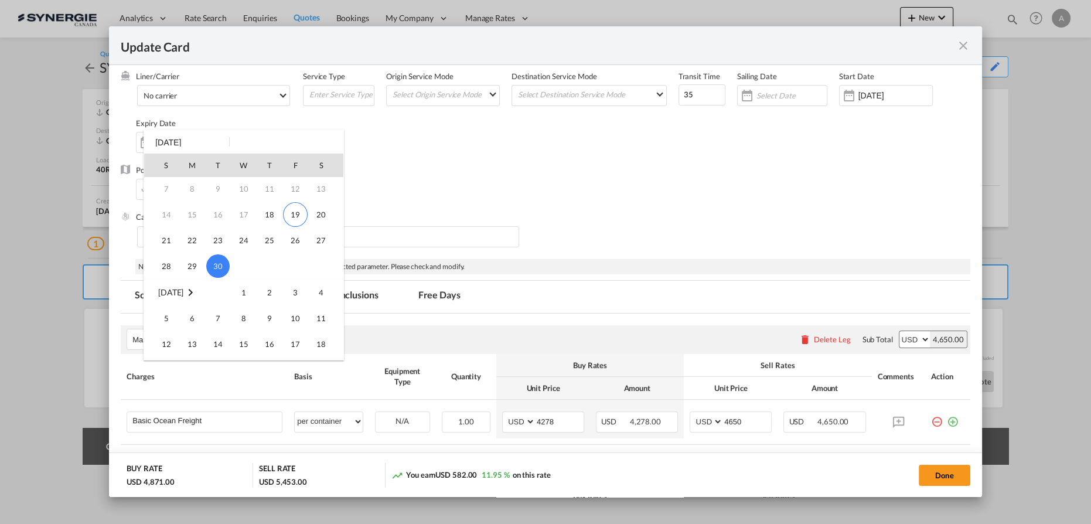
scroll to position [159, 0]
click at [307, 291] on td "31" at bounding box center [295, 290] width 26 height 26
type input "31 Oct 2025"
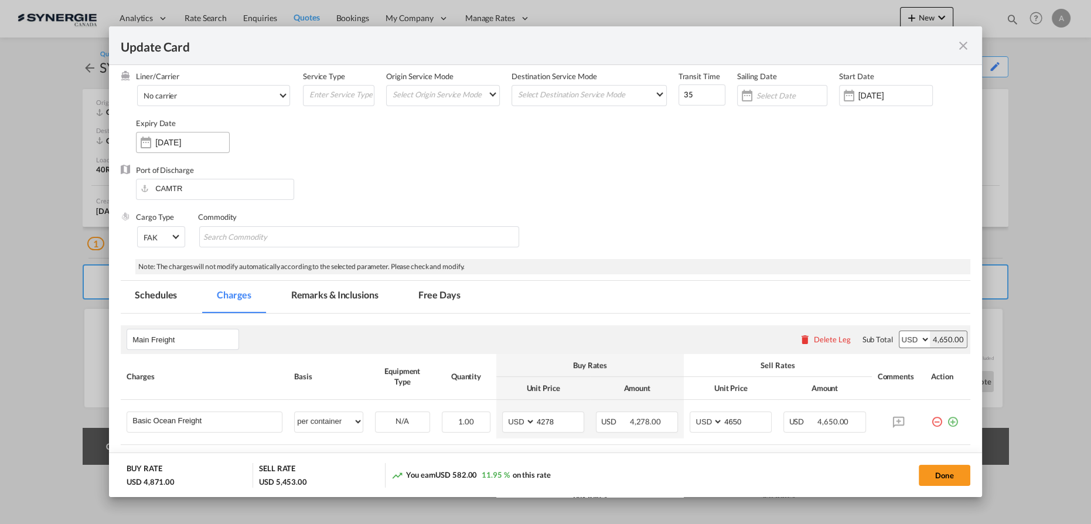
click at [197, 148] on div "31 Oct 2025" at bounding box center [183, 142] width 94 height 21
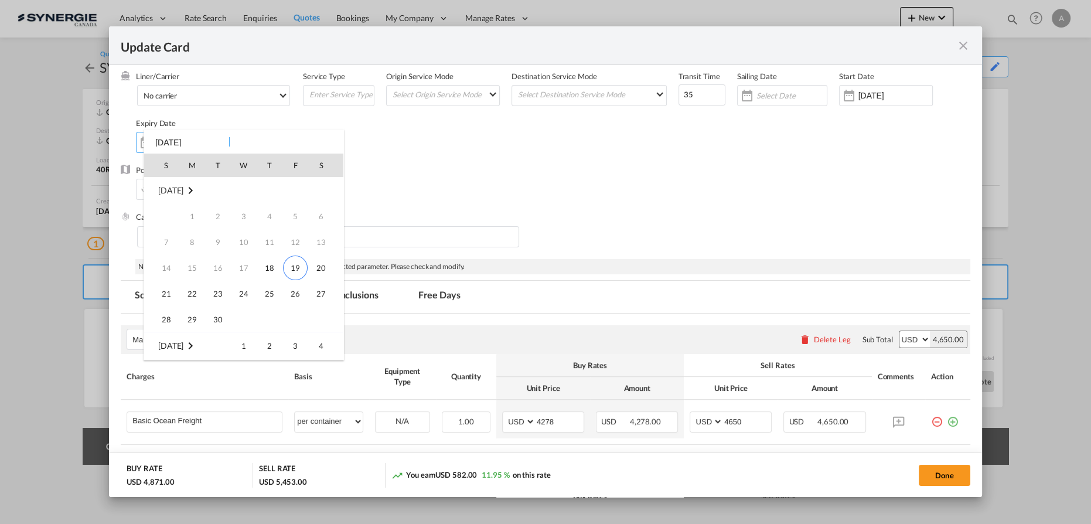
scroll to position [155, 0]
click at [472, 138] on div at bounding box center [545, 262] width 1091 height 524
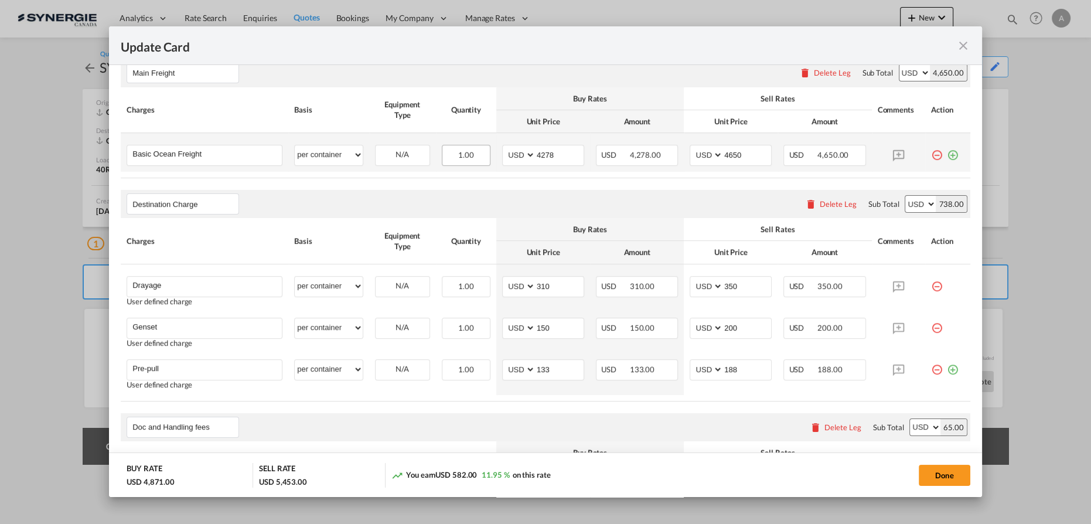
scroll to position [373, 0]
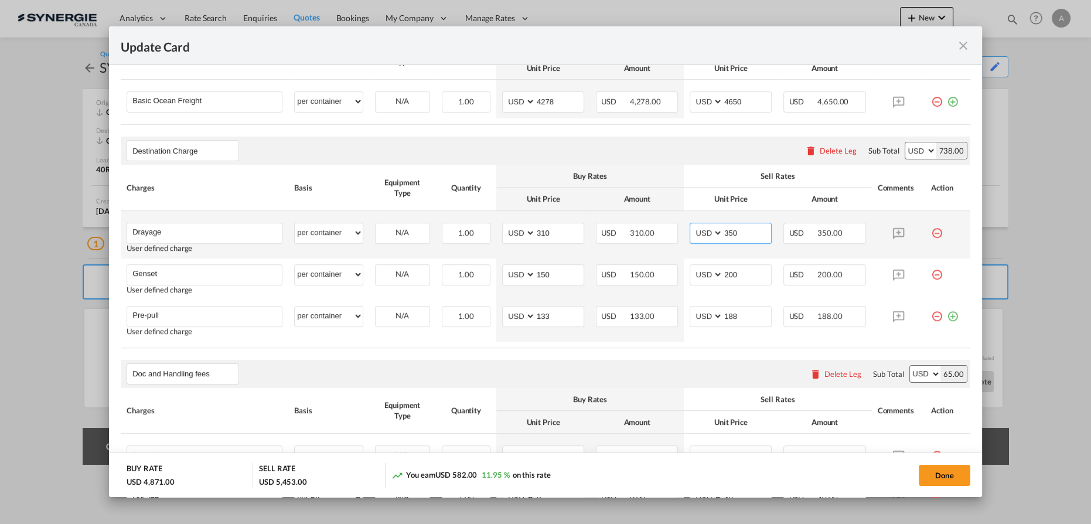
click at [692, 234] on select "AED AFN ALL AMD ANG AOA ARS AUD AWG AZN BAM BBD BDT BGN BHD BIF BMD BND BOB BRL…" at bounding box center [707, 233] width 30 height 16
select select "string:CAD"
click at [692, 225] on select "AED AFN ALL AMD ANG AOA ARS AUD AWG AZN BAM BBD BDT BGN BHD BIF BMD BND BOB BRL…" at bounding box center [707, 233] width 30 height 16
drag, startPoint x: 739, startPoint y: 233, endPoint x: 694, endPoint y: 229, distance: 45.3
click at [694, 229] on md-input-container "AED AFN ALL AMD ANG AOA ARS AUD AWG AZN BAM BBD BDT BGN BHD BIF BMD BND BOB BRL…" at bounding box center [731, 233] width 82 height 21
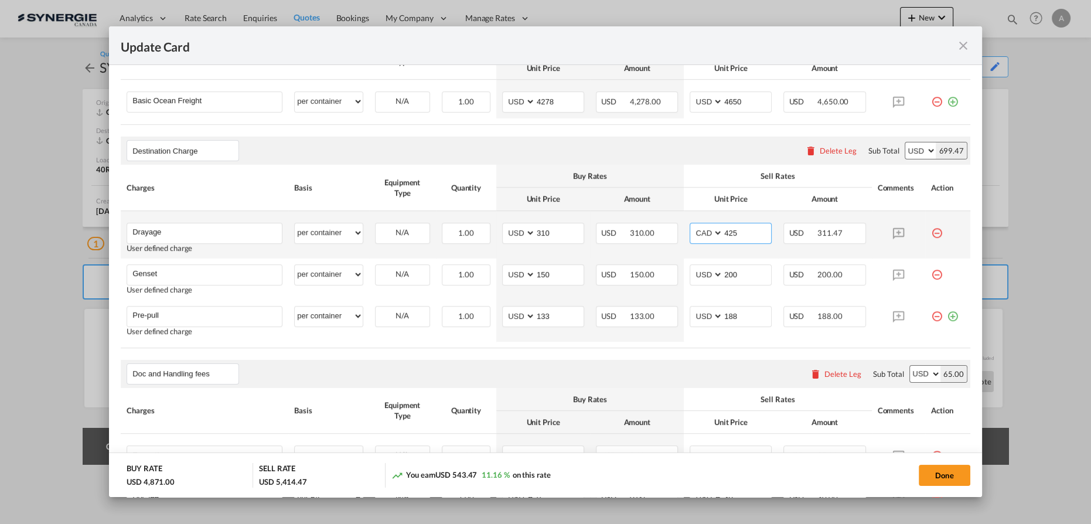
type input "425"
drag, startPoint x: 509, startPoint y: 234, endPoint x: 530, endPoint y: 231, distance: 20.7
click at [509, 233] on select "AED AFN ALL AMD ANG AOA ARS AUD AWG AZN BAM BBD BDT BGN BHD BIF BMD BND BOB BRL…" at bounding box center [520, 233] width 30 height 16
select select "string:CAD"
click at [505, 225] on select "AED AFN ALL AMD ANG AOA ARS AUD AWG AZN BAM BBD BDT BGN BHD BIF BMD BND BOB BRL…" at bounding box center [520, 233] width 30 height 16
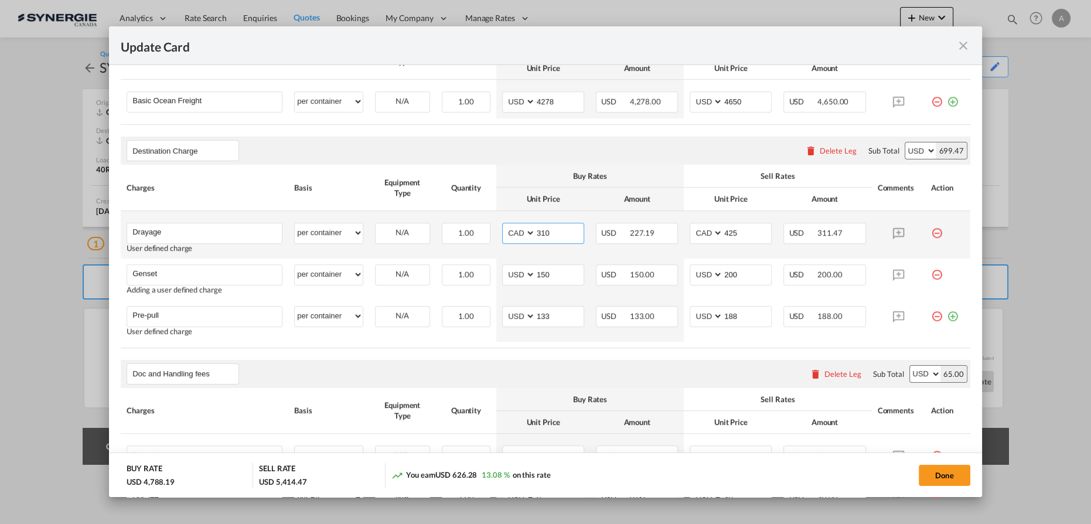
click at [540, 231] on input "310" at bounding box center [560, 232] width 48 height 18
drag, startPoint x: 549, startPoint y: 234, endPoint x: 500, endPoint y: 232, distance: 48.7
click at [502, 232] on md-input-container "AED AFN ALL AMD ANG AOA ARS AUD AWG AZN BAM BBD BDT BGN BHD BIF BMD BND BOB BRL…" at bounding box center [543, 233] width 82 height 21
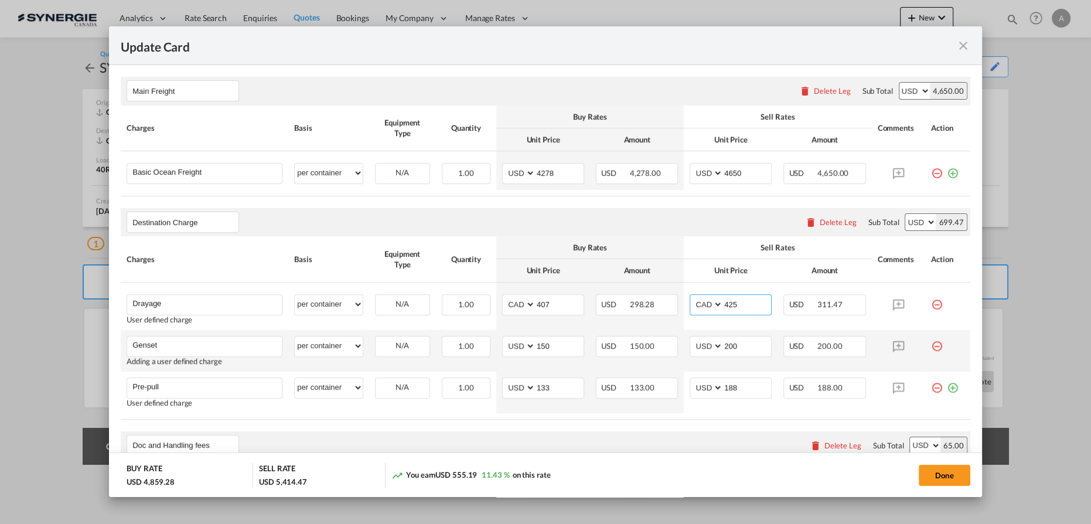
scroll to position [319, 0]
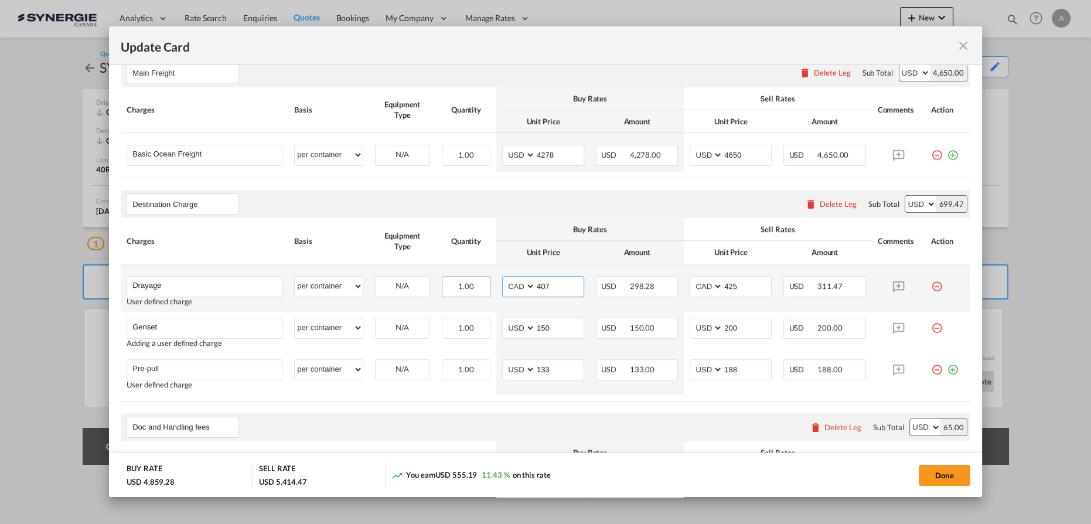
drag, startPoint x: 524, startPoint y: 284, endPoint x: 483, endPoint y: 287, distance: 41.2
click at [482, 287] on tr "Drayage Please Enter User Defined Charges Cannot Be Published User defined char…" at bounding box center [546, 287] width 850 height 47
type input "350"
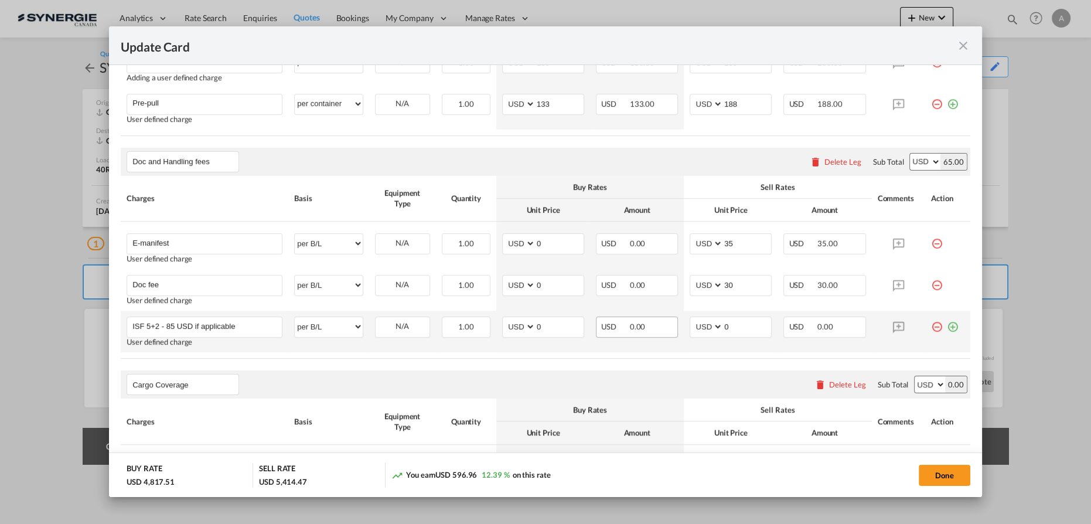
scroll to position [586, 0]
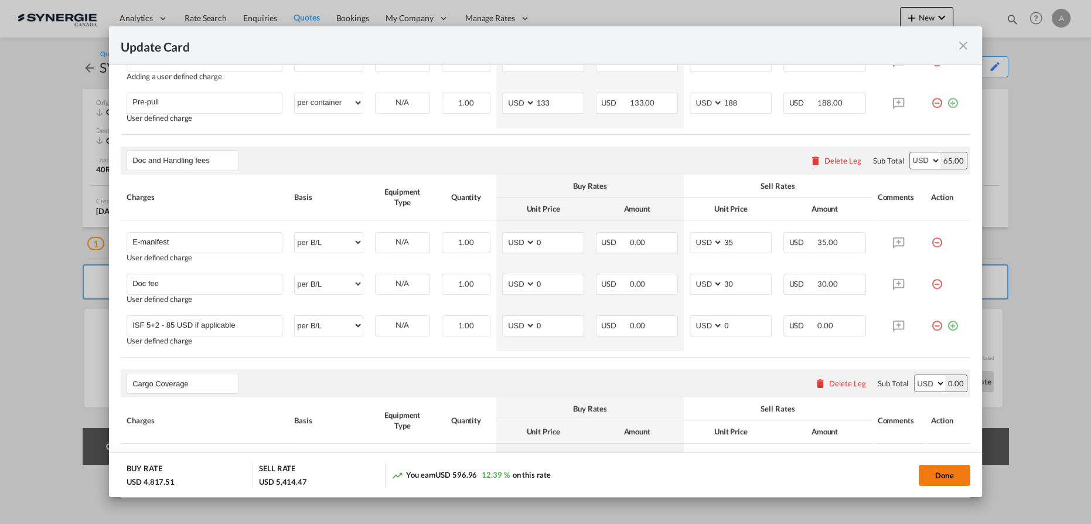
click at [925, 479] on button "Done" at bounding box center [945, 475] width 52 height 21
type input "17 Sep 2025"
type input "30 Oct 2025"
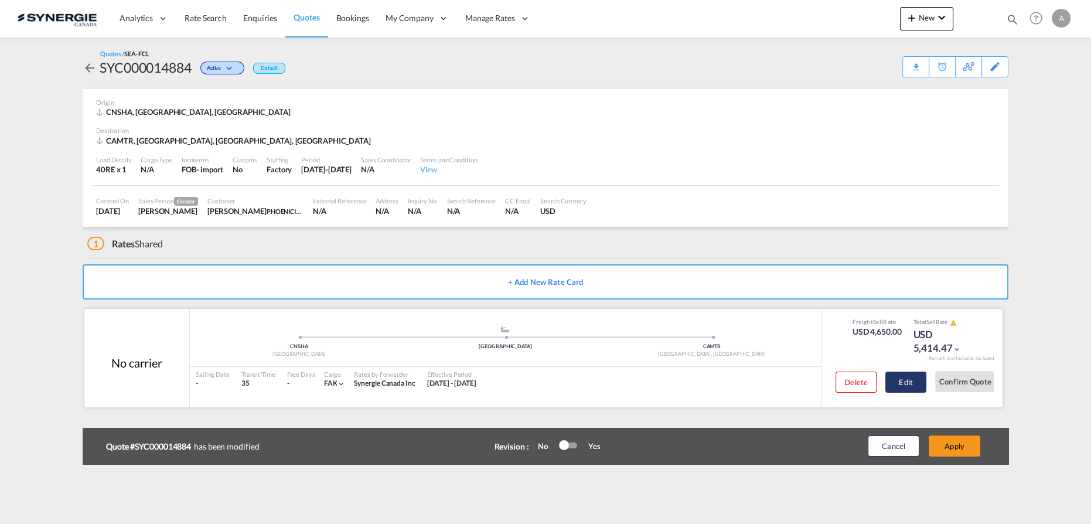
click at [915, 387] on button "Edit" at bounding box center [906, 382] width 41 height 21
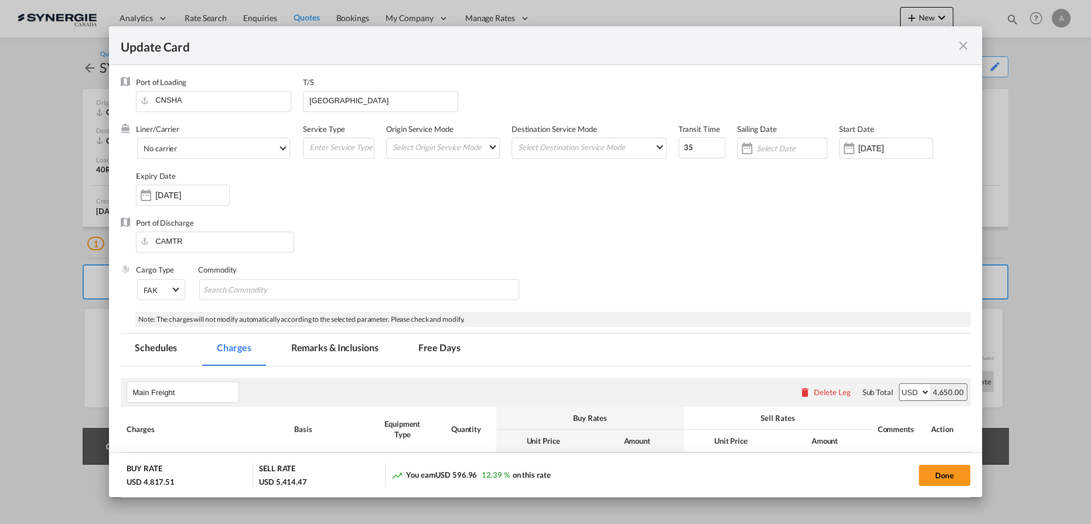
click at [329, 359] on md-tab-item "Remarks & Inclusions" at bounding box center [334, 349] width 115 height 32
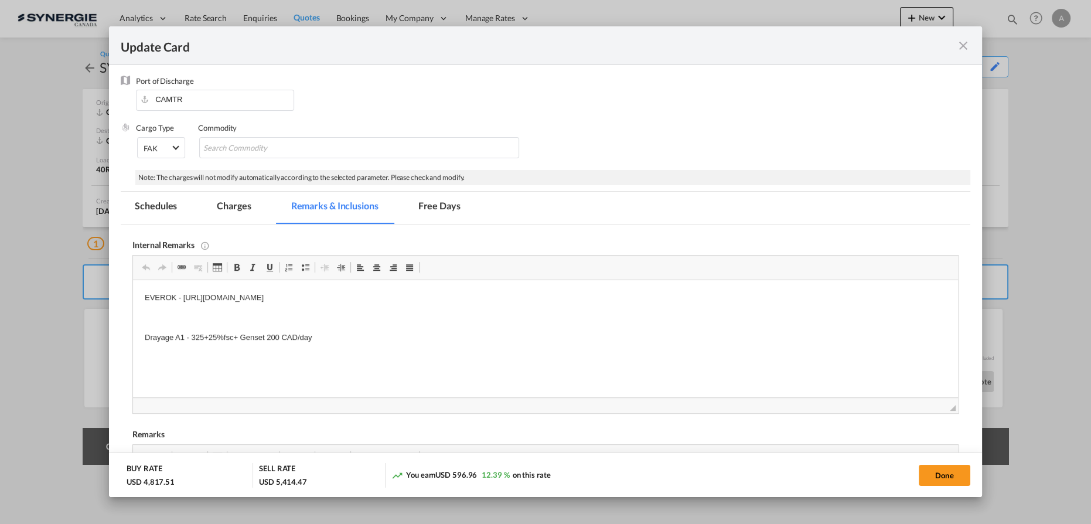
scroll to position [0, 0]
click at [312, 335] on p "Drayage A1 - 325+25%fsc+ Genset 200 CAD/day" at bounding box center [546, 338] width 802 height 12
drag, startPoint x: 316, startPoint y: 337, endPoint x: 174, endPoint y: 337, distance: 141.8
click at [174, 337] on p "Drayage A1 - 325+25%fsc+ Genset 200 CAD/day" at bounding box center [546, 338] width 802 height 12
click at [199, 337] on p "Drayage A1 - 325+25%fsc+ Genset 200 CAD/day" at bounding box center [546, 338] width 802 height 12
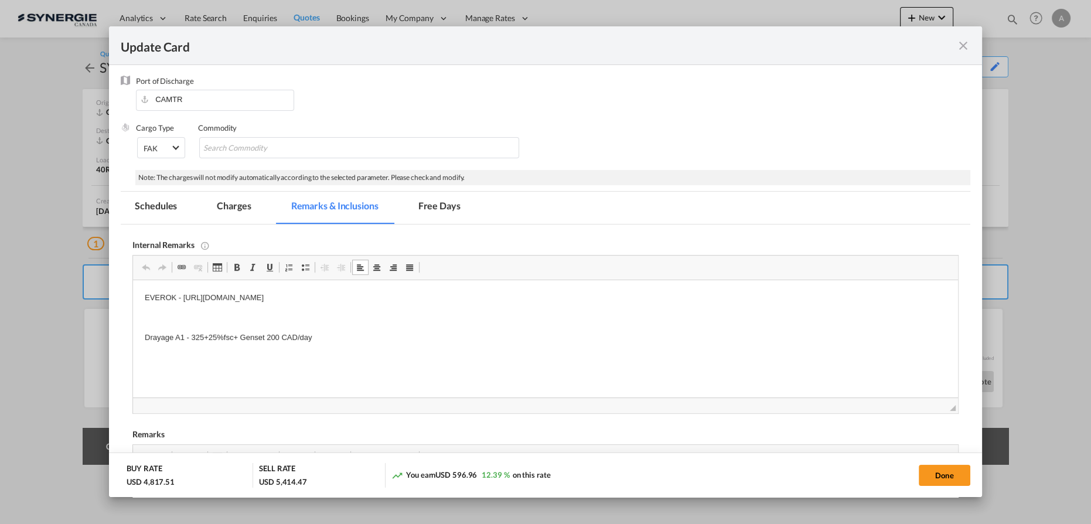
click at [244, 342] on p "Drayage A1 - 325+25%fsc+ Genset 200 CAD/day" at bounding box center [546, 338] width 802 height 12
drag, startPoint x: 239, startPoint y: 338, endPoint x: 177, endPoint y: 334, distance: 62.3
click at [177, 334] on p "Drayage A1 - 325+25%fsc+ Genset 200 CAD/day" at bounding box center [546, 338] width 802 height 12
click at [485, 336] on p "Drayage https://app.frontapp.com/open/cnv_q3jc03z?key=MHWmdb4rY6gJ0mYTvpi6DlkGG…" at bounding box center [546, 338] width 802 height 12
drag, startPoint x: 492, startPoint y: 339, endPoint x: 503, endPoint y: 338, distance: 11.2
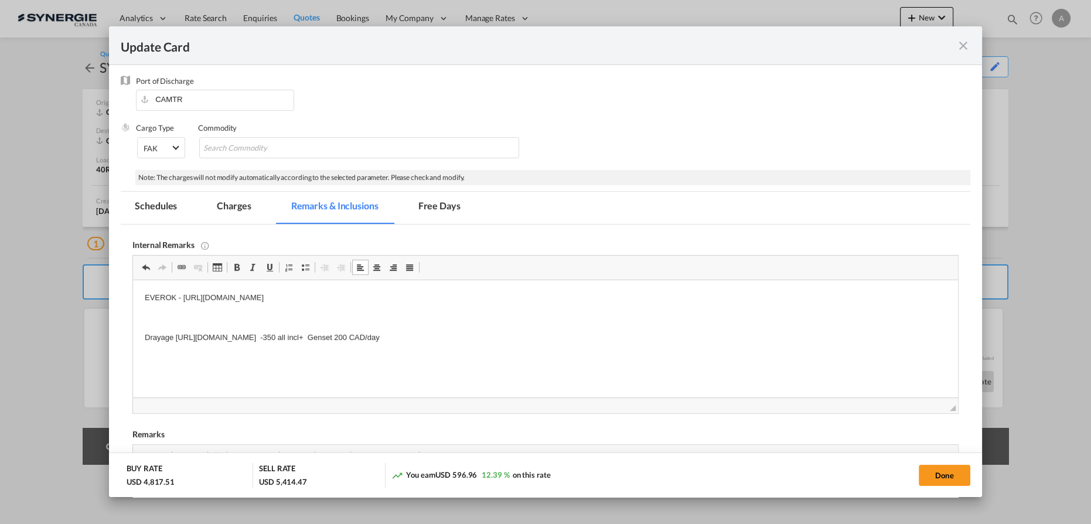
click at [493, 339] on p "Drayage https://app.frontapp.com/open/cnv_q3jc03z?key=MHWmdb4rY6gJ0mYTvpi6DlkGG…" at bounding box center [546, 338] width 802 height 12
click at [949, 479] on button "Done" at bounding box center [945, 475] width 52 height 21
type input "17 Sep 2025"
type input "30 Oct 2025"
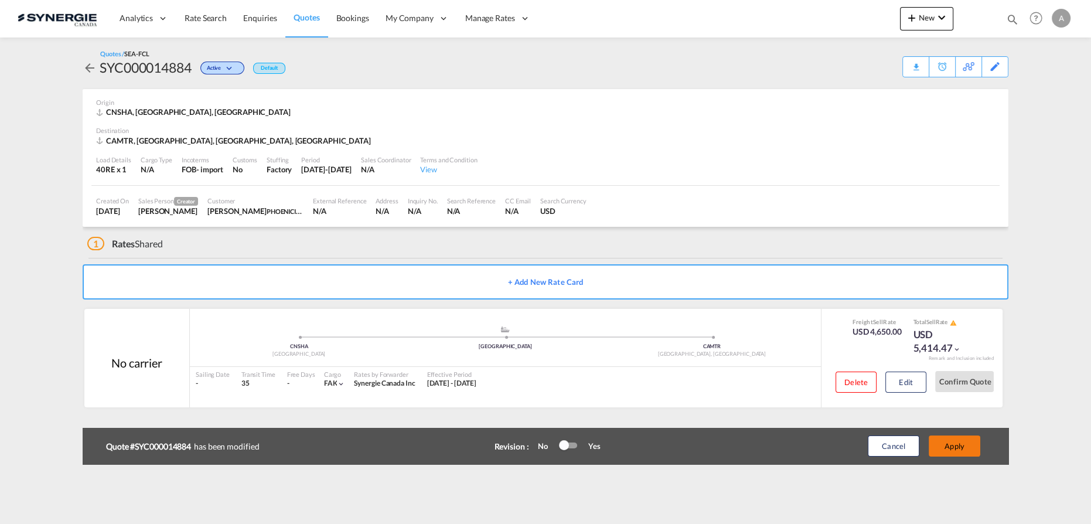
click at [953, 445] on button "Apply" at bounding box center [955, 445] width 52 height 21
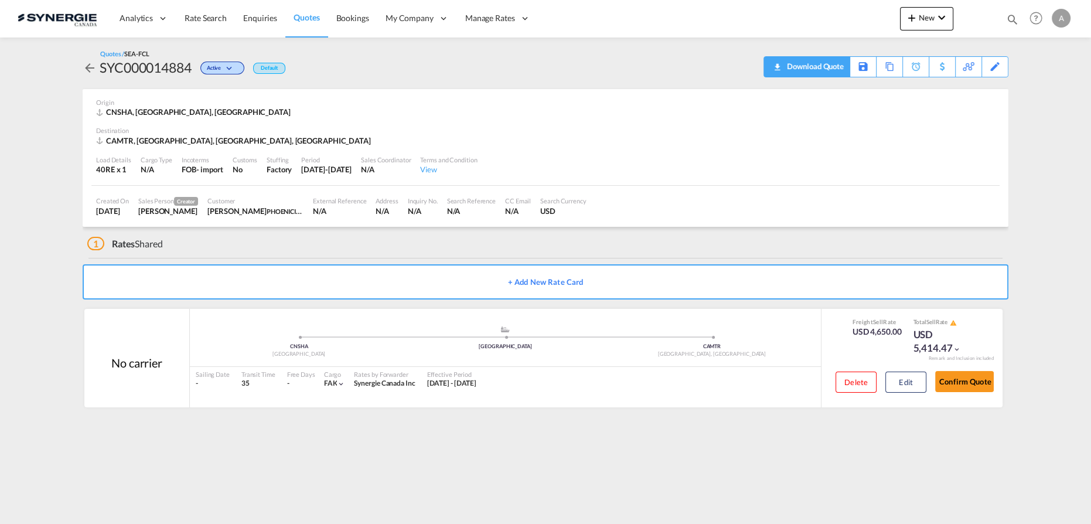
click at [836, 70] on div "Download Quote" at bounding box center [814, 66] width 60 height 19
click at [917, 373] on button "Edit" at bounding box center [906, 382] width 41 height 21
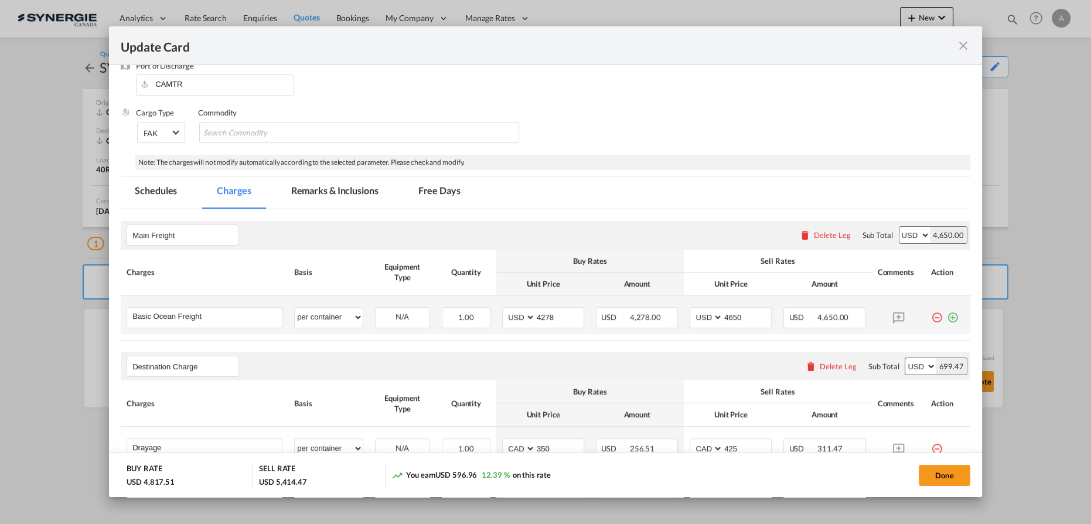
scroll to position [159, 0]
drag, startPoint x: 368, startPoint y: 193, endPoint x: 363, endPoint y: 255, distance: 62.3
click at [368, 192] on md-tab-item "Remarks & Inclusions" at bounding box center [334, 190] width 115 height 32
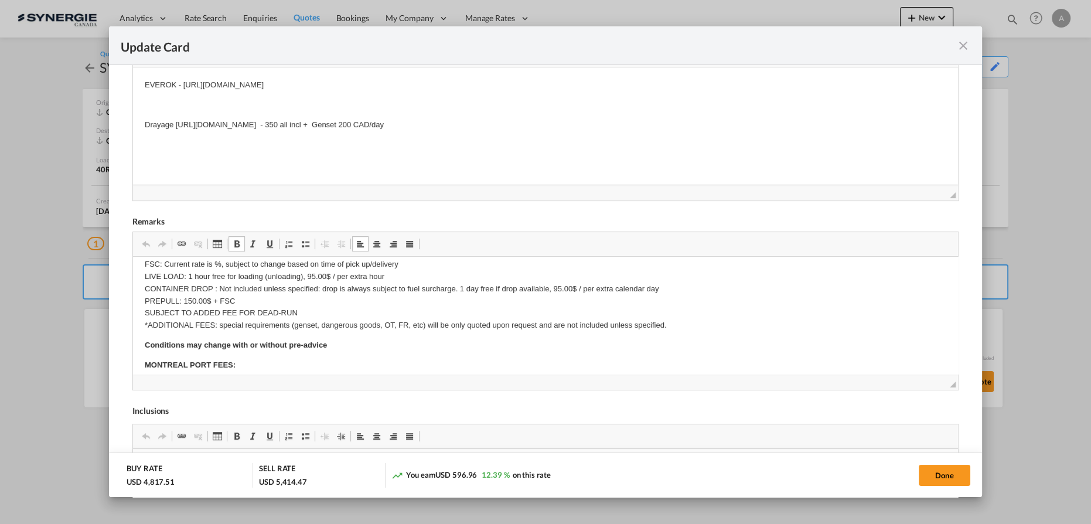
scroll to position [266, 0]
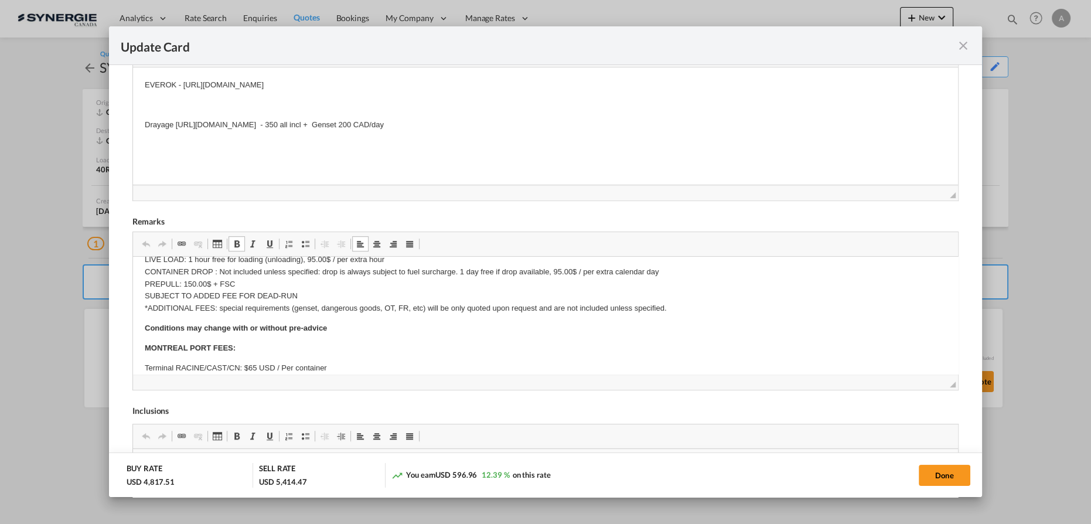
click at [247, 282] on p "FSC: Current rate is %, subject to change based on time of pick up/delivery LIV…" at bounding box center [546, 277] width 802 height 73
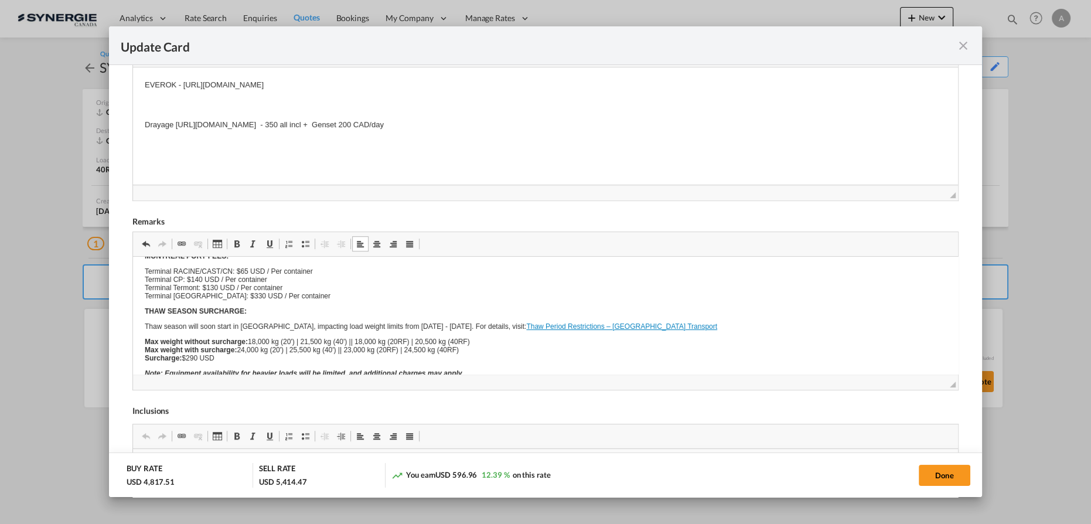
scroll to position [0, 0]
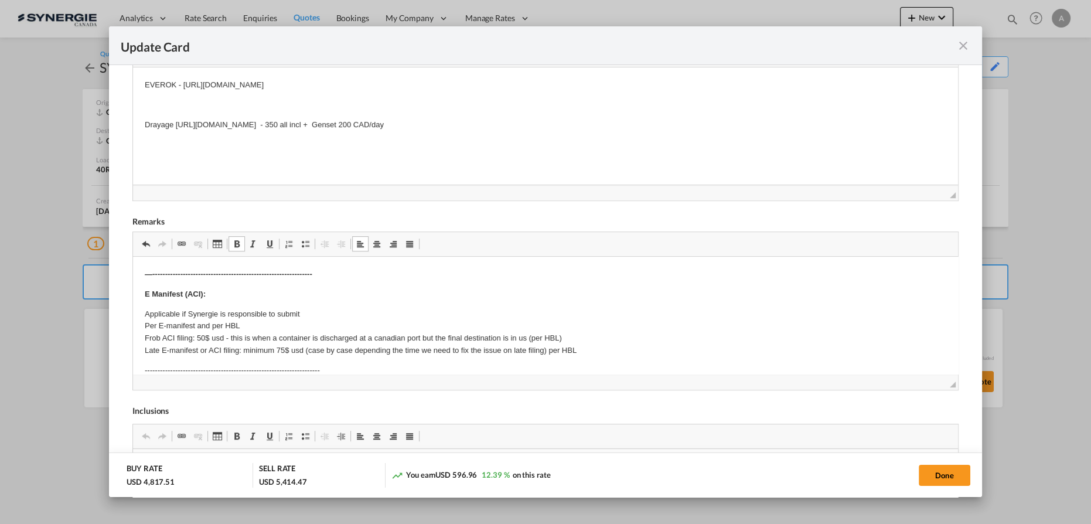
click at [222, 278] on strong "—---------------------------------------------------------------" at bounding box center [229, 274] width 168 height 9
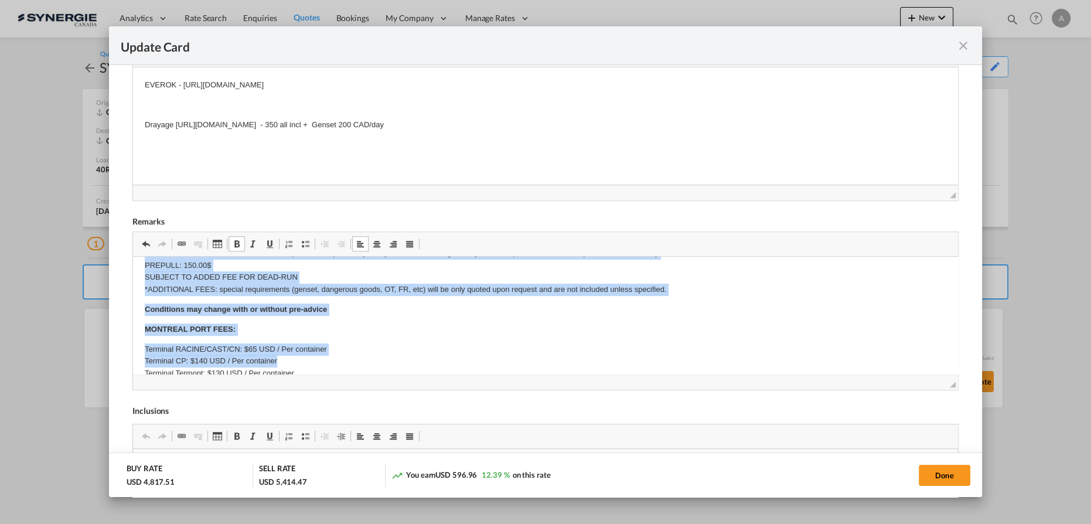
scroll to position [308, 0]
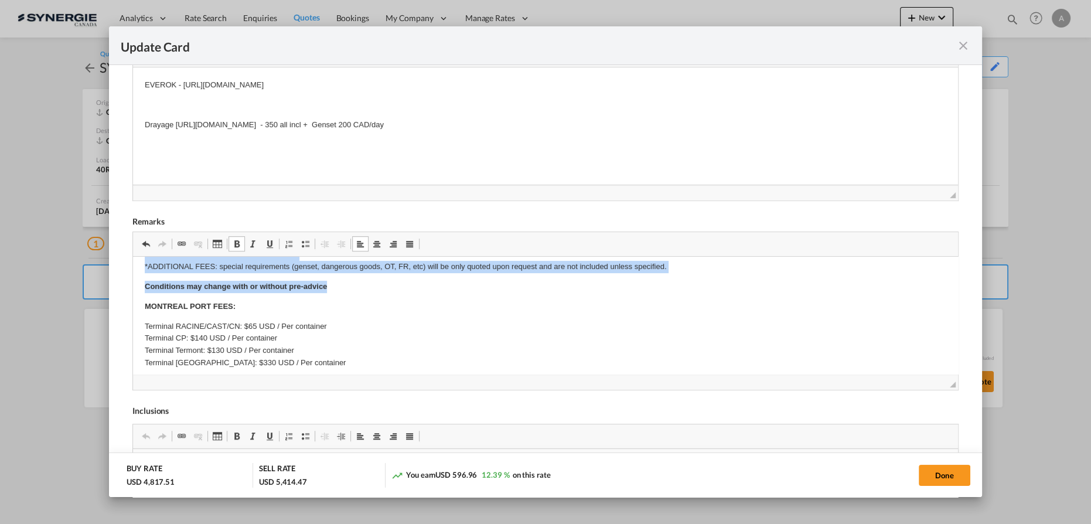
drag, startPoint x: 145, startPoint y: 300, endPoint x: 721, endPoint y: 287, distance: 575.7
click at [721, 287] on body "—--------------------------------------------------------------- E Manifest (AC…" at bounding box center [546, 326] width 802 height 731
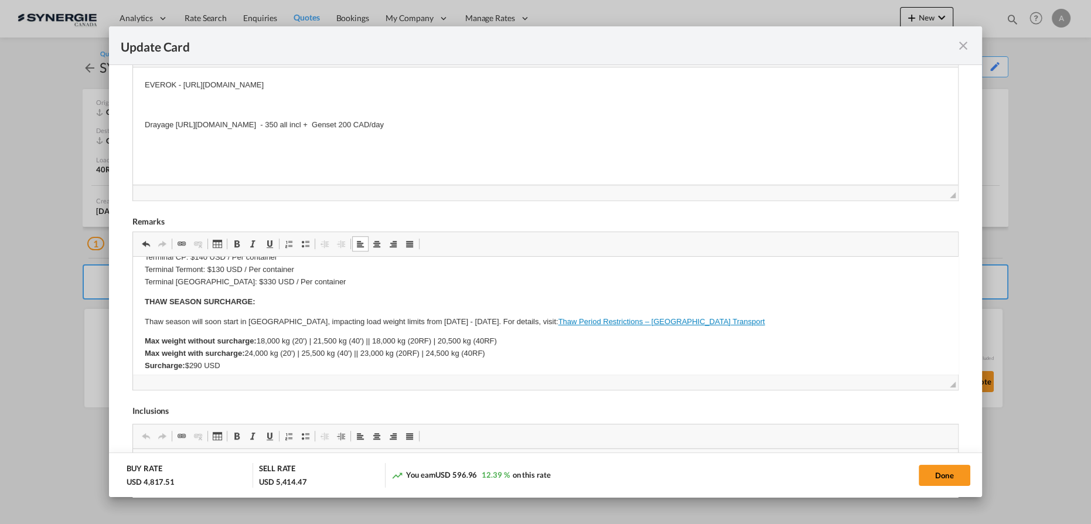
scroll to position [414, 0]
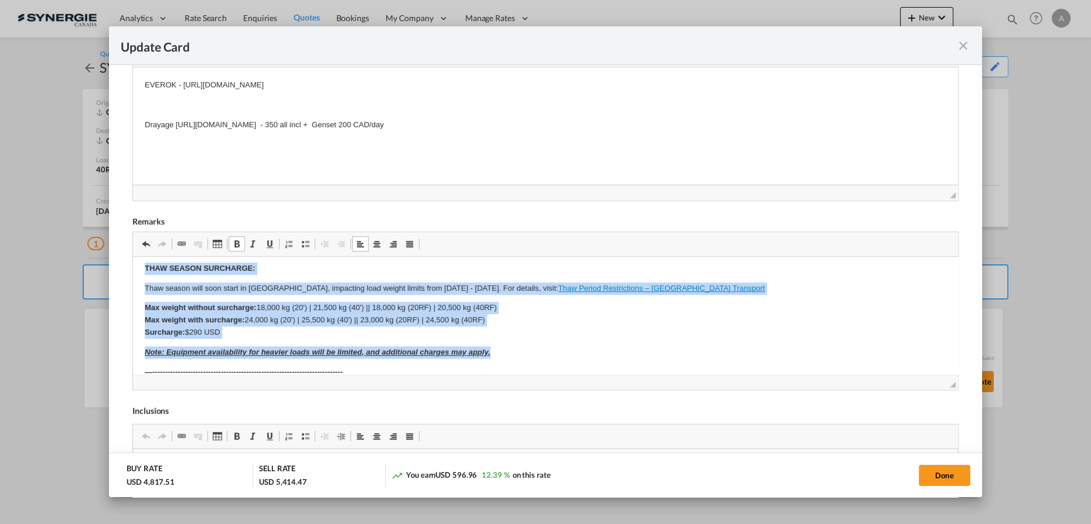
drag, startPoint x: 138, startPoint y: 270, endPoint x: 527, endPoint y: 350, distance: 396.8
click at [527, 350] on html "—--------------------------------------------------------------- E Manifest (AC…" at bounding box center [545, 215] width 825 height 747
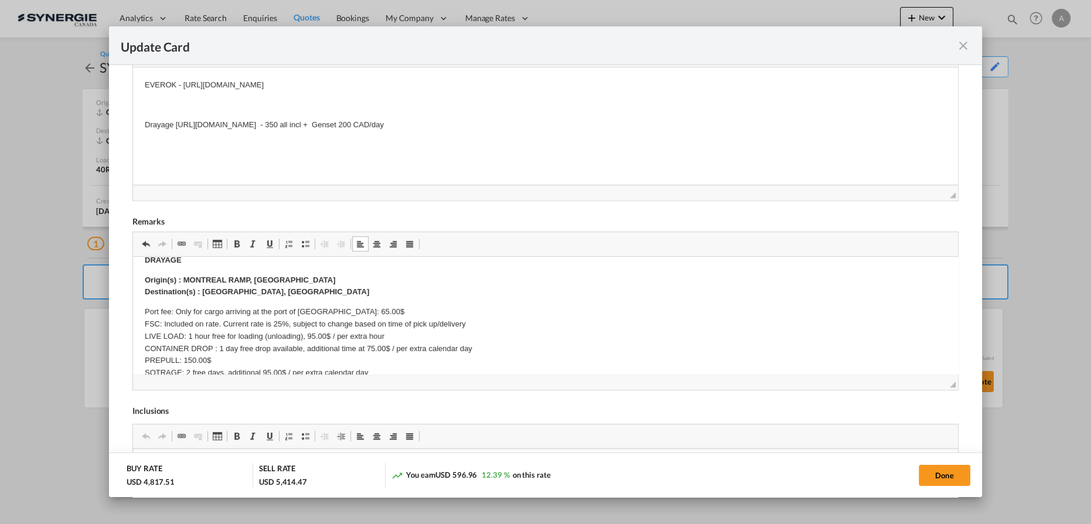
scroll to position [195, 0]
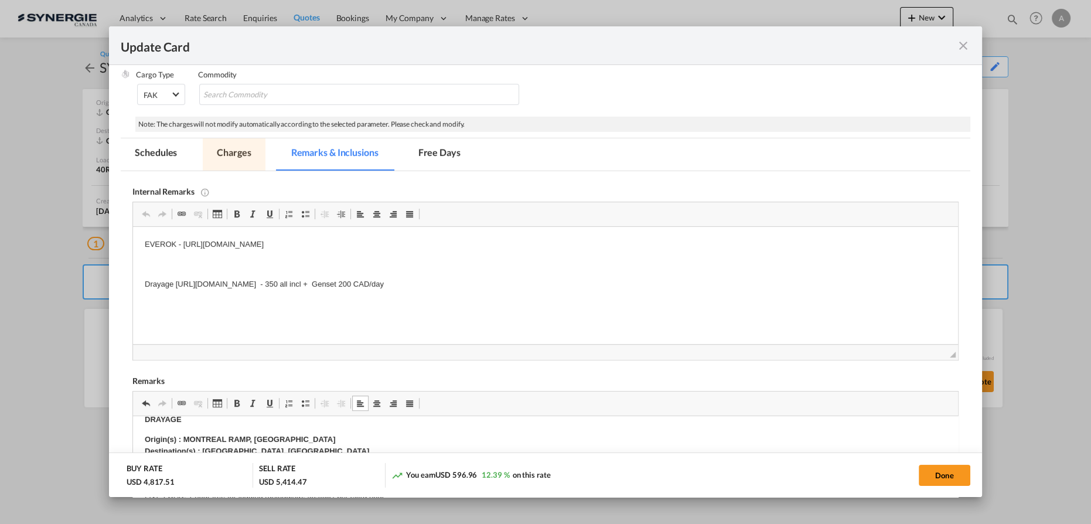
click at [231, 158] on md-tab-item "Charges" at bounding box center [234, 154] width 62 height 32
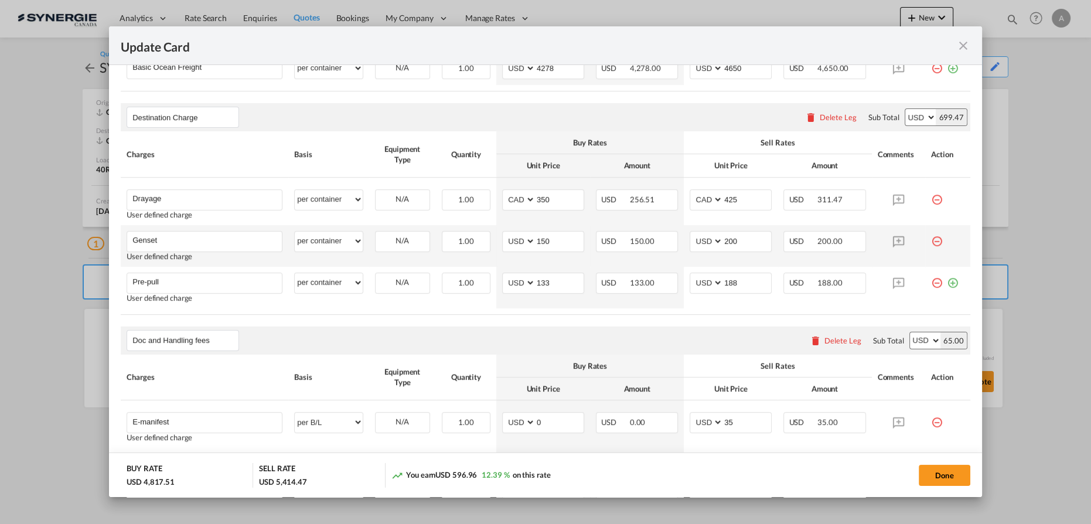
scroll to position [408, 0]
drag, startPoint x: 744, startPoint y: 282, endPoint x: 650, endPoint y: 284, distance: 94.4
click at [656, 285] on tr "Pre-pull Please Enter User Defined Charges Cannot Be Published User defined cha…" at bounding box center [546, 286] width 850 height 42
type input "150"
drag, startPoint x: 547, startPoint y: 281, endPoint x: 478, endPoint y: 275, distance: 69.4
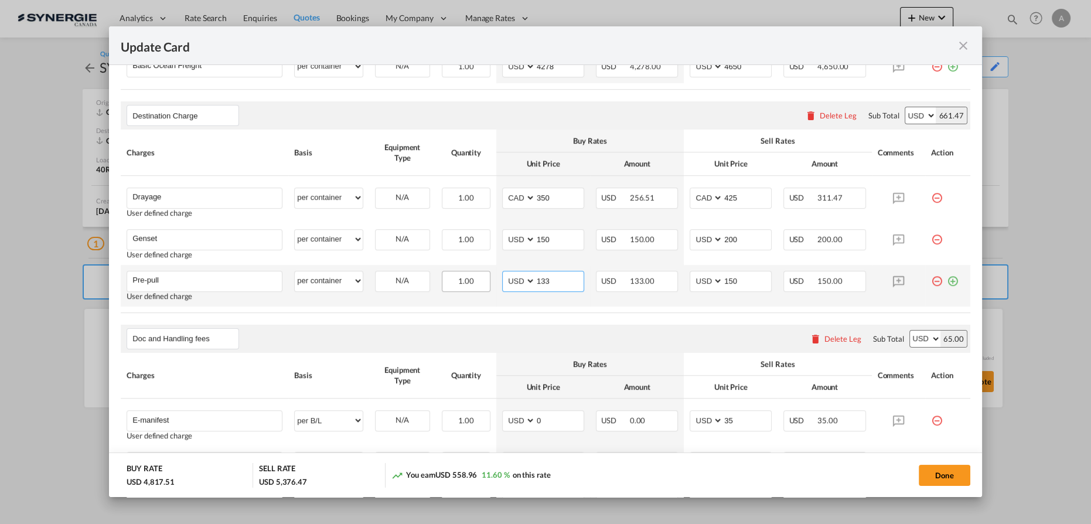
click at [478, 275] on tr "Pre-pull Please Enter User Defined Charges Cannot Be Published User defined cha…" at bounding box center [546, 286] width 850 height 42
type input "75"
click at [947, 278] on md-icon "icon-plus-circle-outline green-400-fg" at bounding box center [953, 277] width 12 height 12
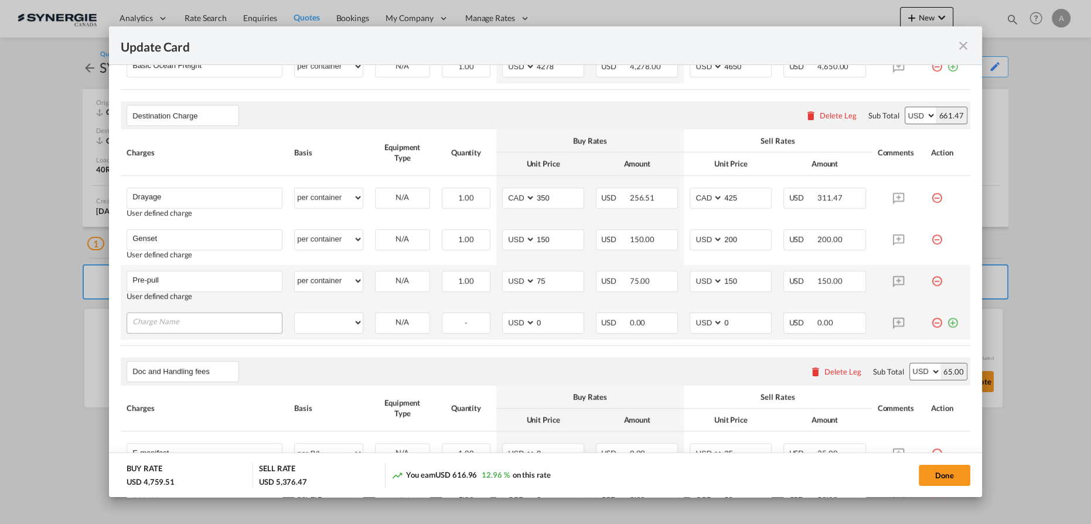
click at [245, 326] on input "Charge Name" at bounding box center [206, 322] width 149 height 18
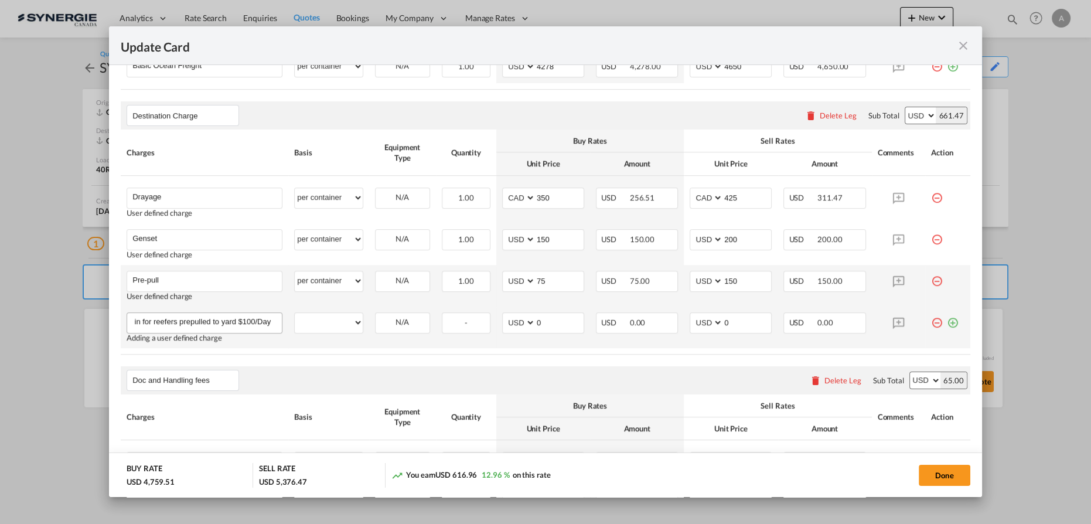
drag, startPoint x: 218, startPoint y: 324, endPoint x: 164, endPoint y: 318, distance: 54.3
click at [164, 318] on input "11. Plug in for reefers prepulled to yard $100/Day" at bounding box center [206, 322] width 149 height 18
type input "11. Plug in for reefers prepulled to yard"
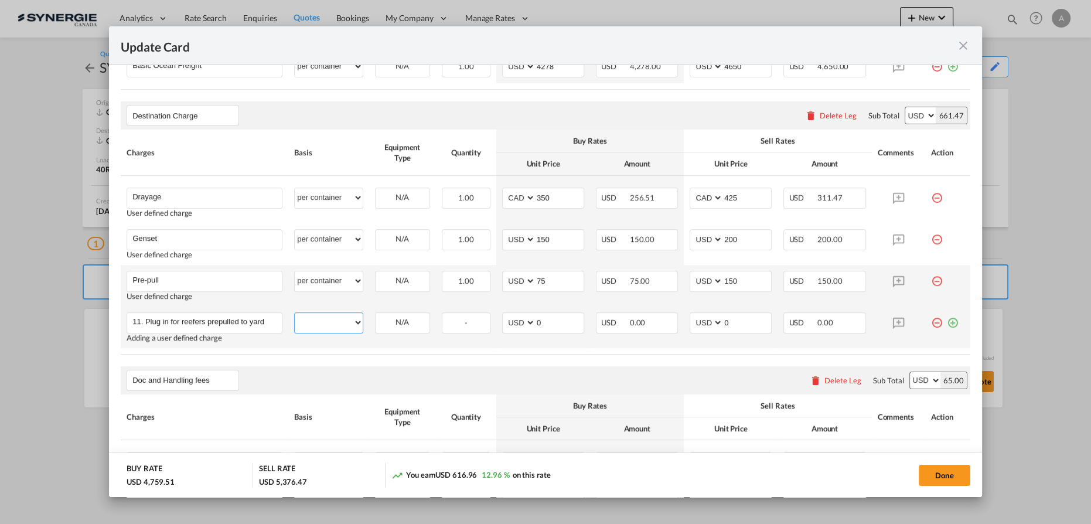
click at [317, 325] on select "per equipment per container per B/L per shipping bill per shipment per pallet p…" at bounding box center [328, 322] width 67 height 19
select select "per container"
click at [295, 313] on select "per equipment per container per B/L per shipping bill per shipment per pallet p…" at bounding box center [328, 322] width 67 height 19
drag, startPoint x: 145, startPoint y: 319, endPoint x: -38, endPoint y: 340, distance: 184.0
click at [0, 340] on html "Analytics Reports Dashboard Rate Search Enquiries Quotes" at bounding box center [545, 262] width 1091 height 524
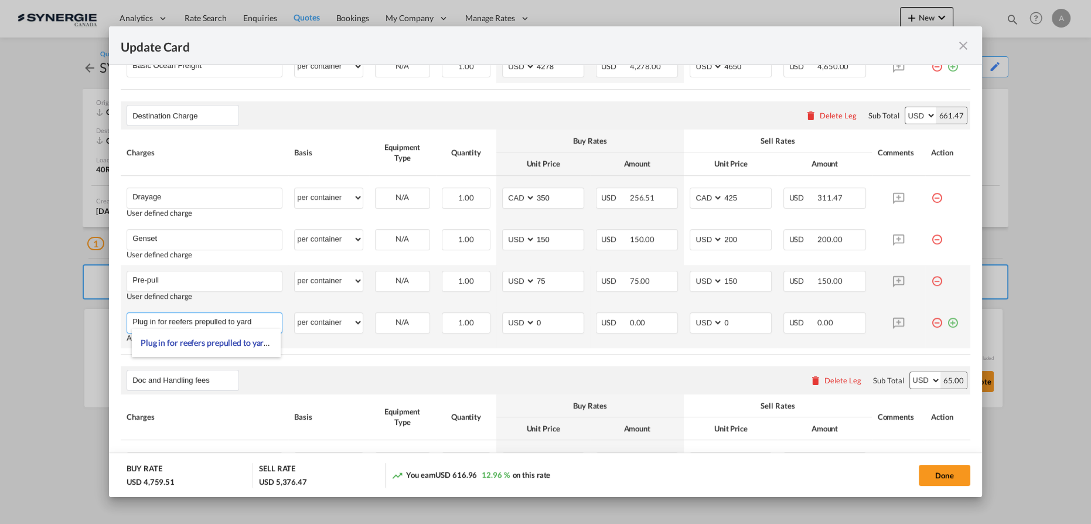
click at [260, 319] on input "Plug in for reefers prepulled to yard" at bounding box center [206, 322] width 149 height 18
click at [251, 319] on input "Plug in for reefers prepulled to yard" at bounding box center [206, 322] width 149 height 18
type input "Plug in for reefers prepulled to yard - per day"
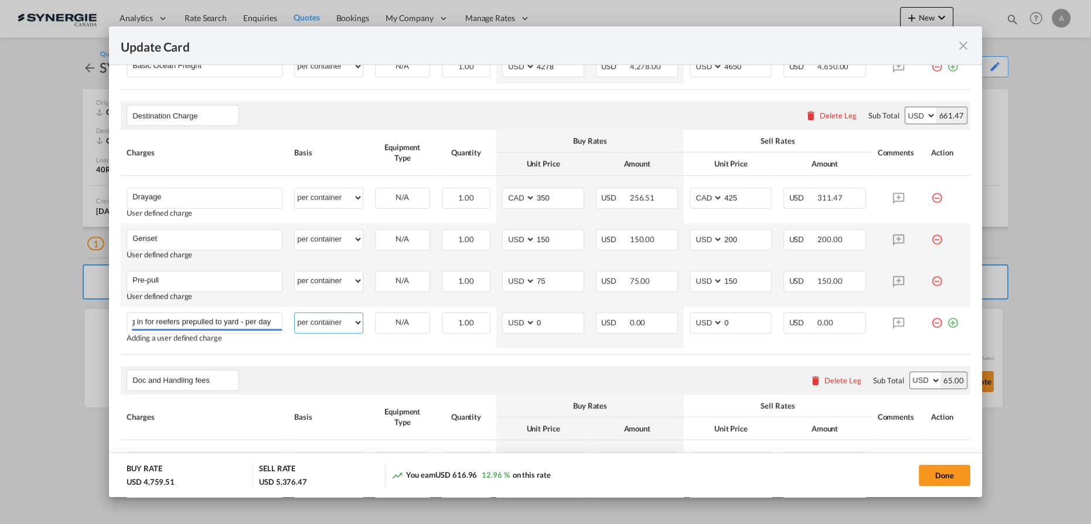
scroll to position [0, 0]
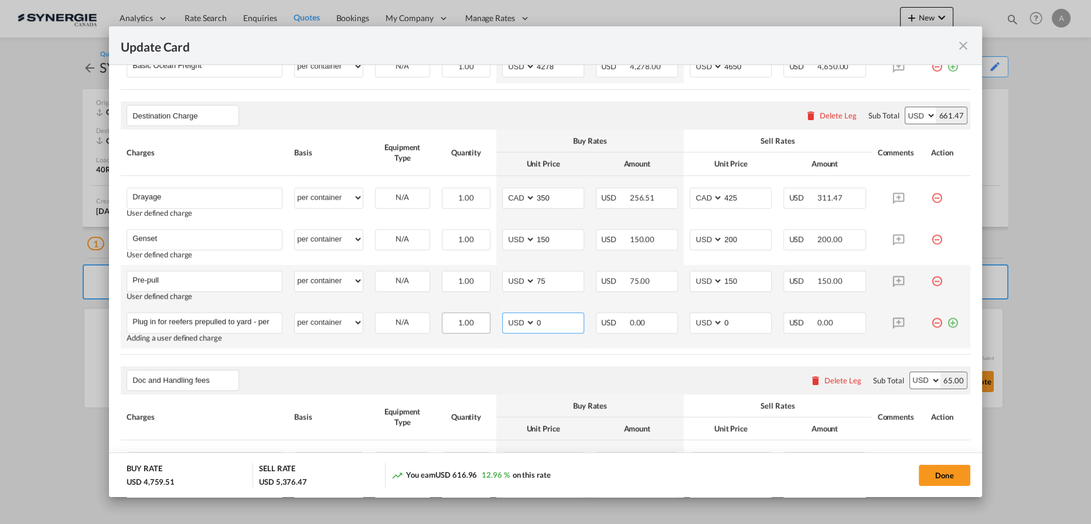
drag, startPoint x: 542, startPoint y: 328, endPoint x: 478, endPoint y: 331, distance: 64.0
click at [478, 331] on tr "Plug in for reefers prepulled to yard - per day Please Enter User Defined Charg…" at bounding box center [546, 328] width 850 height 42
type input "76"
type input "100"
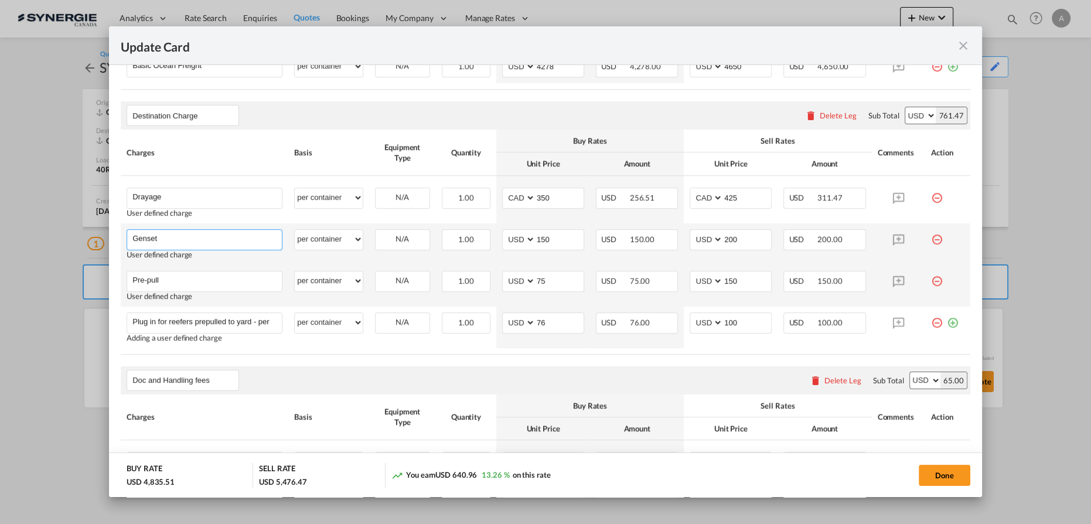
click at [190, 231] on input "Genset" at bounding box center [206, 239] width 149 height 18
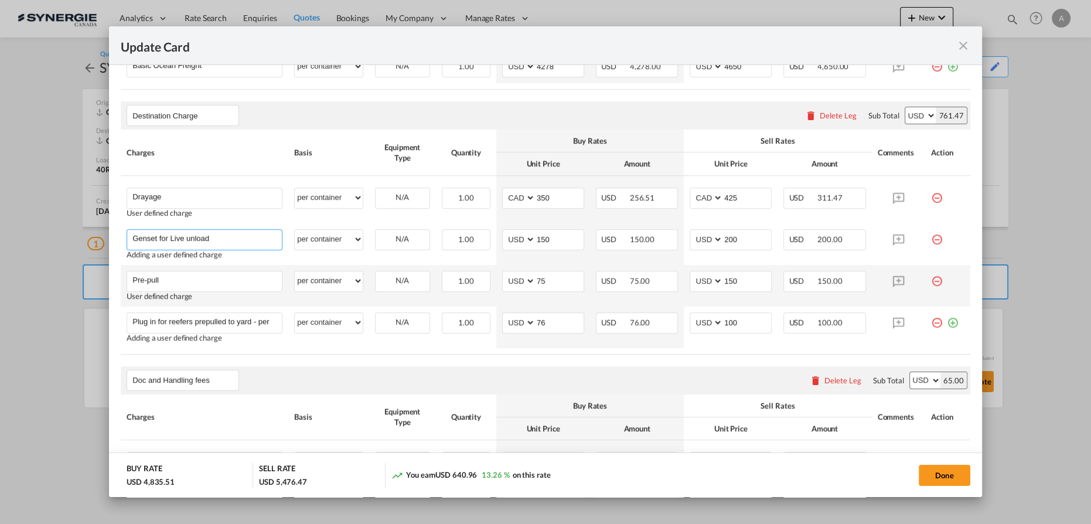
type input "Genset for Live unload"
click at [554, 354] on rate-modification "Main Freight Please enter leg name Leg Name Already Exists Delete Leg Sub Total…" at bounding box center [546, 353] width 850 height 791
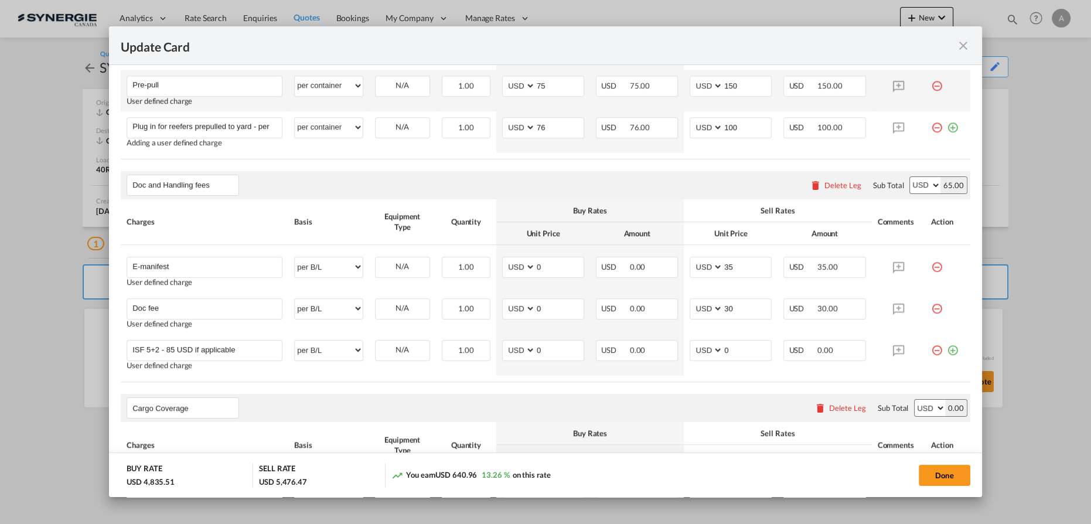
scroll to position [621, 0]
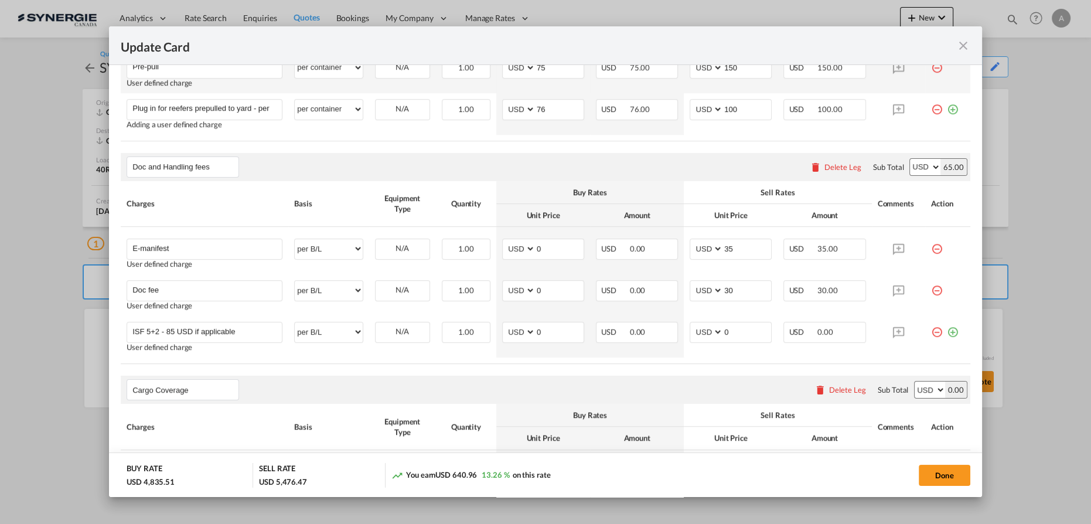
click at [935, 469] on button "Done" at bounding box center [945, 475] width 52 height 21
type input "17 Sep 2025"
type input "30 Oct 2025"
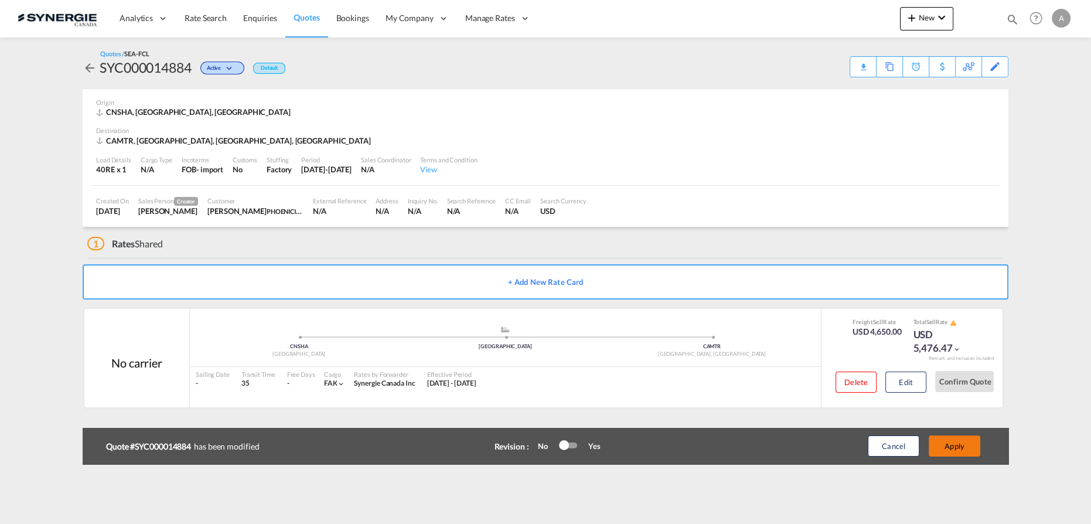
click at [954, 448] on button "Apply" at bounding box center [955, 445] width 52 height 21
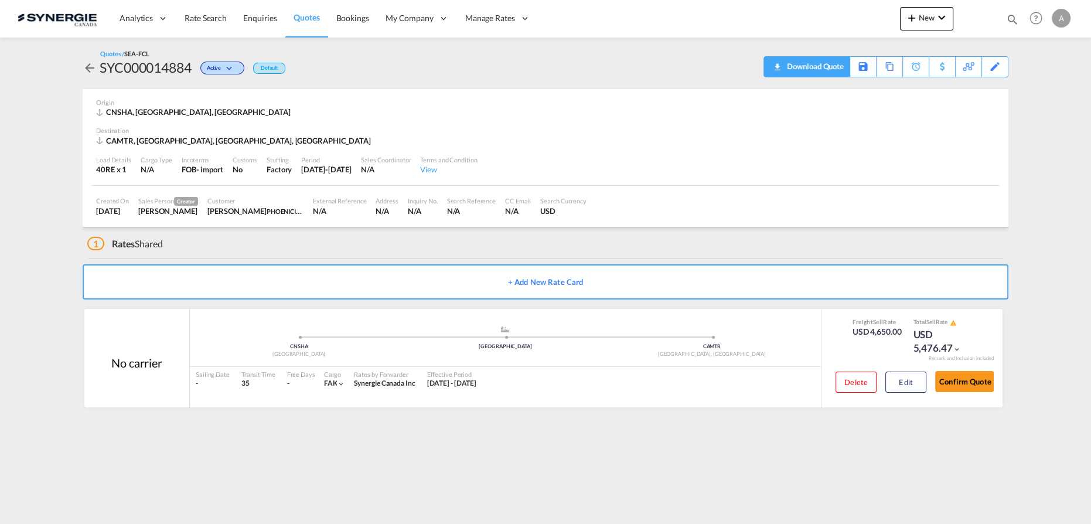
click at [827, 67] on div "Download Quote" at bounding box center [814, 66] width 60 height 19
click at [904, 380] on button "Edit" at bounding box center [906, 382] width 41 height 21
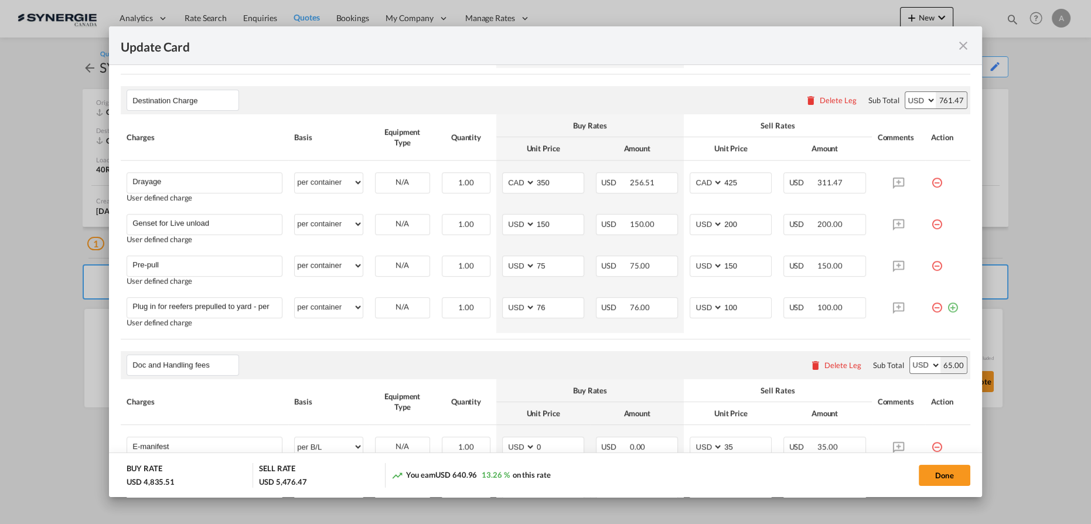
scroll to position [426, 0]
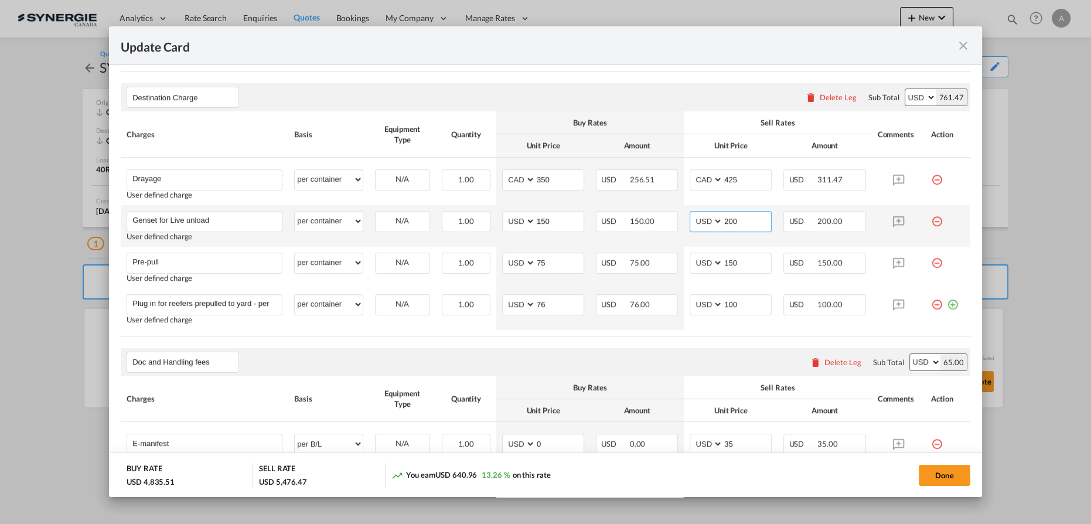
click at [699, 220] on select "AED AFN ALL AMD ANG AOA ARS AUD AWG AZN BAM BBD BDT BGN BHD BIF BMD BND BOB BRL…" at bounding box center [707, 221] width 30 height 16
select select "string:CAD"
click at [692, 213] on select "AED AFN ALL AMD ANG AOA ARS AUD AWG AZN BAM BBD BDT BGN BHD BIF BMD BND BOB BRL…" at bounding box center [707, 221] width 30 height 16
click at [740, 218] on input "200" at bounding box center [747, 221] width 48 height 18
drag, startPoint x: 740, startPoint y: 219, endPoint x: 721, endPoint y: 219, distance: 18.2
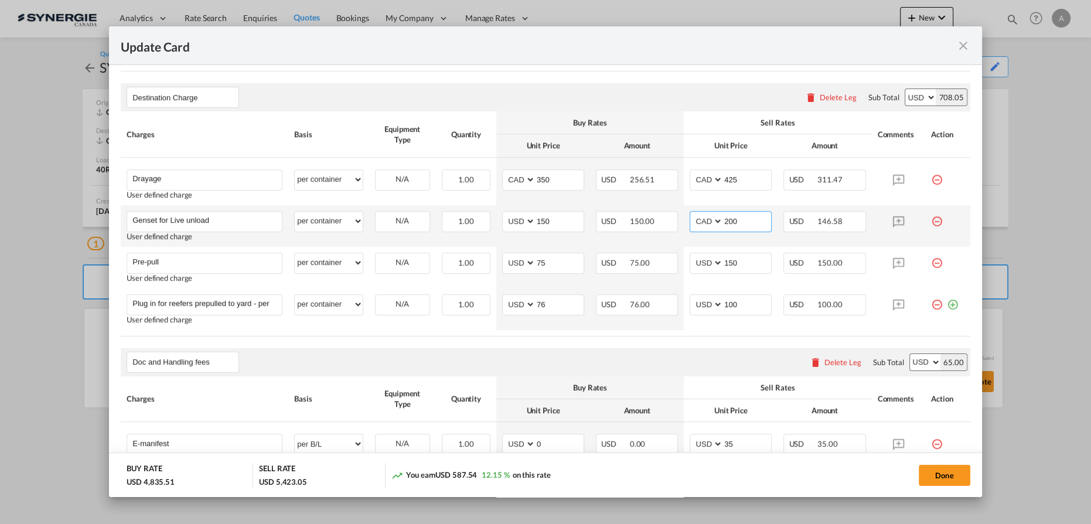
click at [724, 219] on input "200" at bounding box center [747, 221] width 48 height 18
click at [515, 220] on select "AED AFN ALL AMD ANG AOA ARS AUD AWG AZN BAM BBD BDT BGN BHD BIF BMD BND BOB BRL…" at bounding box center [520, 221] width 30 height 16
select select "string:CAD"
click at [554, 230] on md-input-container "AED AFN ALL AMD ANG AOA ARS AUD AWG AZN BAM BBD BDT BGN BHD BIF BMD BND BOB BRL…" at bounding box center [543, 221] width 82 height 21
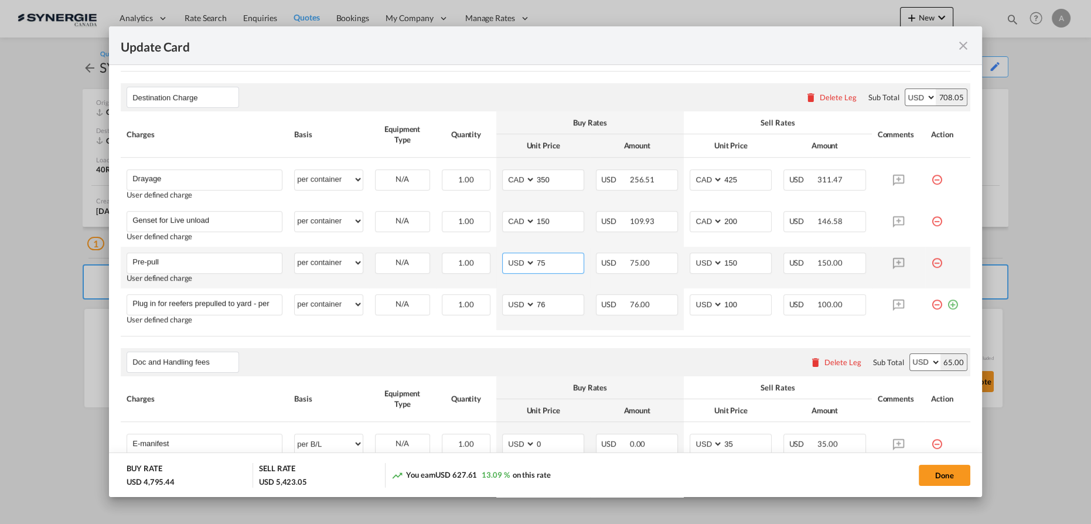
click at [515, 265] on select "AED AFN ALL AMD ANG AOA ARS AUD AWG AZN BAM BBD BDT BGN BHD BIF BMD BND BOB BRL…" at bounding box center [520, 263] width 30 height 16
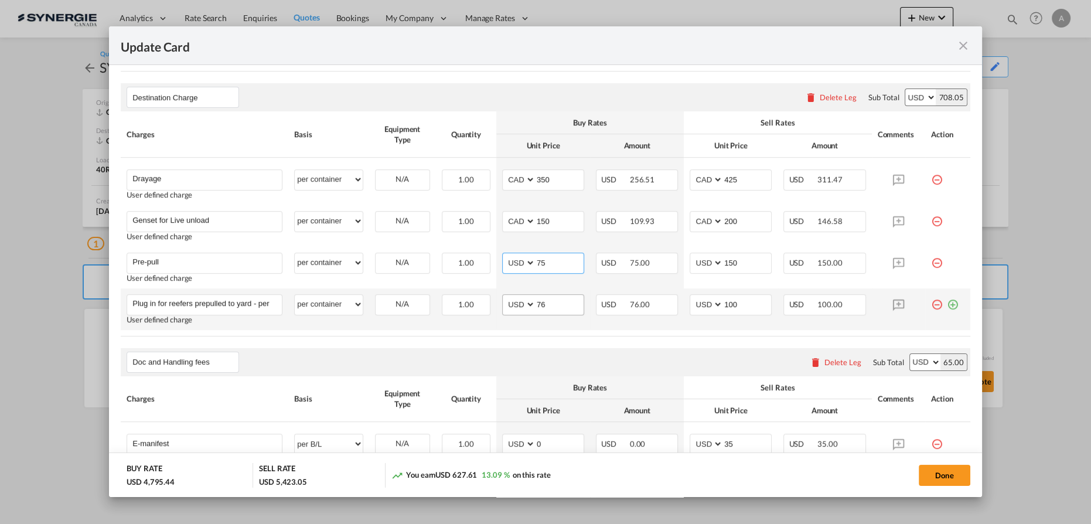
select select "string:CAD"
click at [505, 255] on select "AED AFN ALL AMD ANG AOA ARS AUD AWG AZN BAM BBD BDT BGN BHD BIF BMD BND BOB BRL…" at bounding box center [520, 263] width 30 height 16
click at [520, 301] on select "AED AFN ALL AMD ANG AOA ARS AUD AWG AZN BAM BBD BDT BGN BHD BIF BMD BND BOB BRL…" at bounding box center [520, 305] width 30 height 16
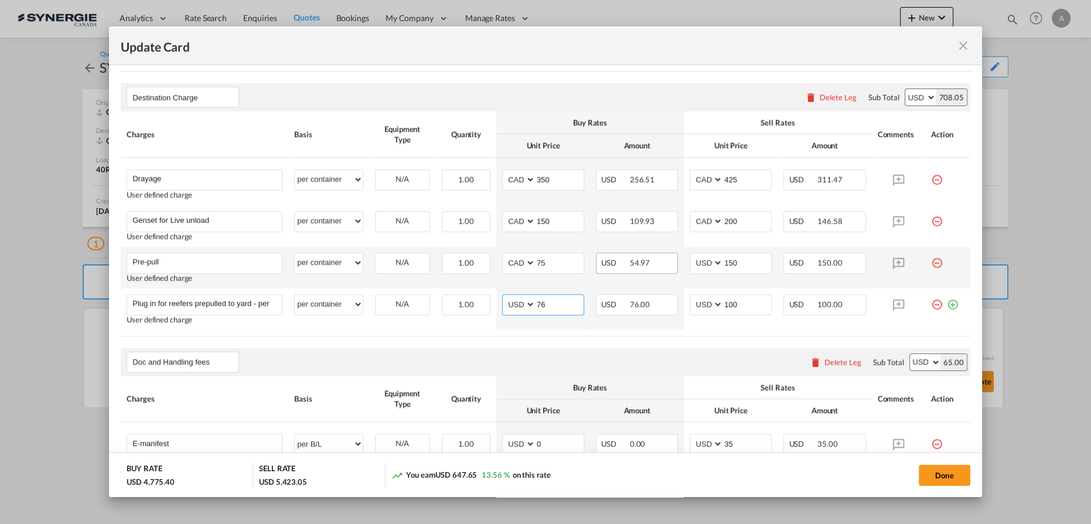
select select "string:CAD"
click at [505, 297] on select "AED AFN ALL AMD ANG AOA ARS AUD AWG AZN BAM BBD BDT BGN BHD BIF BMD BND BOB BRL…" at bounding box center [520, 305] width 30 height 16
click at [704, 261] on select "AED AFN ALL AMD ANG AOA ARS AUD AWG AZN BAM BBD BDT BGN BHD BIF BMD BND BOB BRL…" at bounding box center [707, 263] width 30 height 16
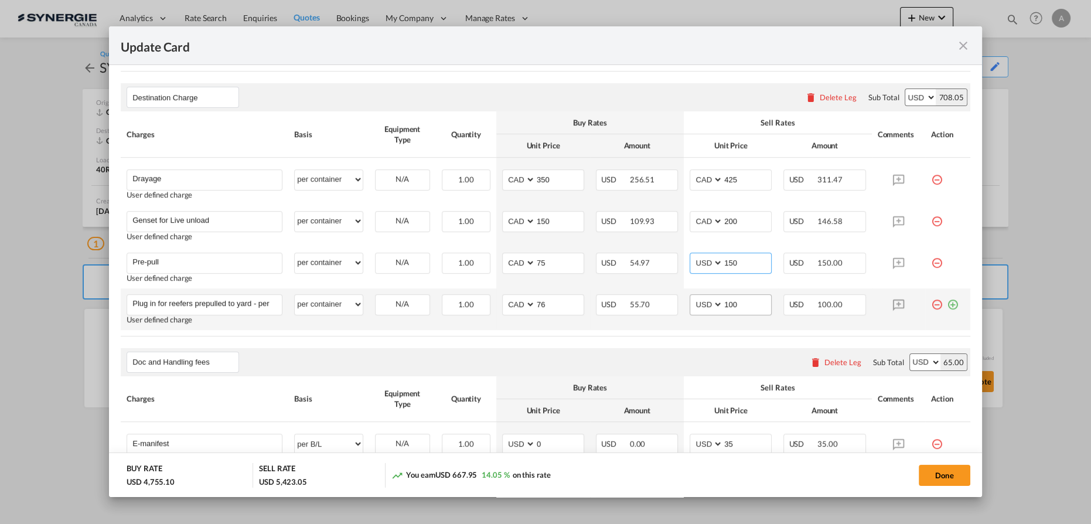
select select "string:CAD"
click at [705, 300] on select "AED AFN ALL AMD ANG AOA ARS AUD AWG AZN BAM BBD BDT BGN BHD BIF BMD BND BOB BRL…" at bounding box center [707, 305] width 30 height 16
select select "string:CAD"
click at [692, 297] on select "AED AFN ALL AMD ANG AOA ARS AUD AWG AZN BAM BBD BDT BGN BHD BIF BMD BND BOB BRL…" at bounding box center [707, 305] width 30 height 16
drag, startPoint x: 554, startPoint y: 304, endPoint x: 514, endPoint y: 302, distance: 40.5
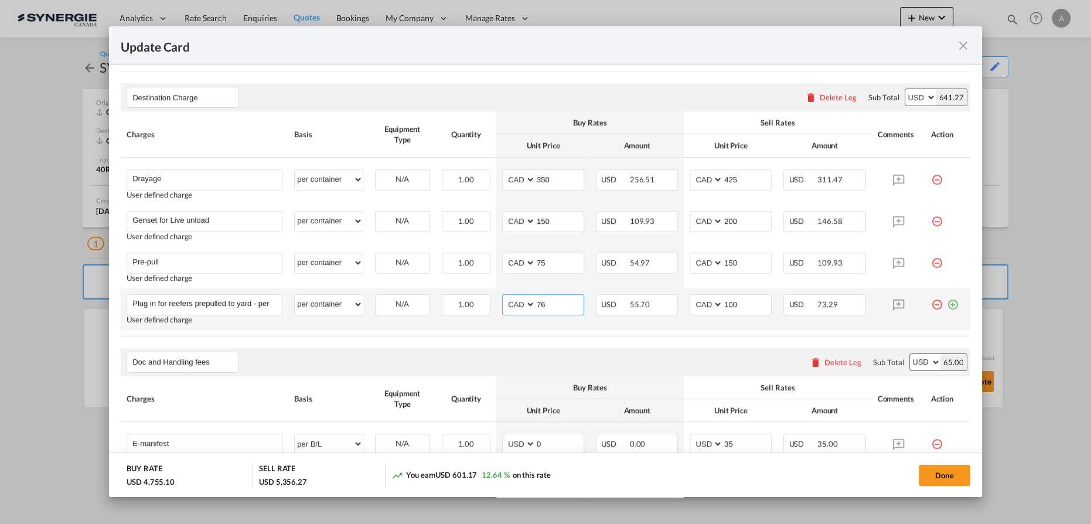
click at [517, 302] on md-input-container "AED AFN ALL AMD ANG AOA ARS AUD AWG AZN BAM BBD BDT BGN BHD BIF BMD BND BOB BRL…" at bounding box center [543, 304] width 82 height 21
type input "100"
drag, startPoint x: 731, startPoint y: 302, endPoint x: 632, endPoint y: 304, distance: 99.1
click at [632, 304] on tr "Plug in for reefers prepulled to yard - per day Please Enter User Defined Charg…" at bounding box center [546, 309] width 850 height 42
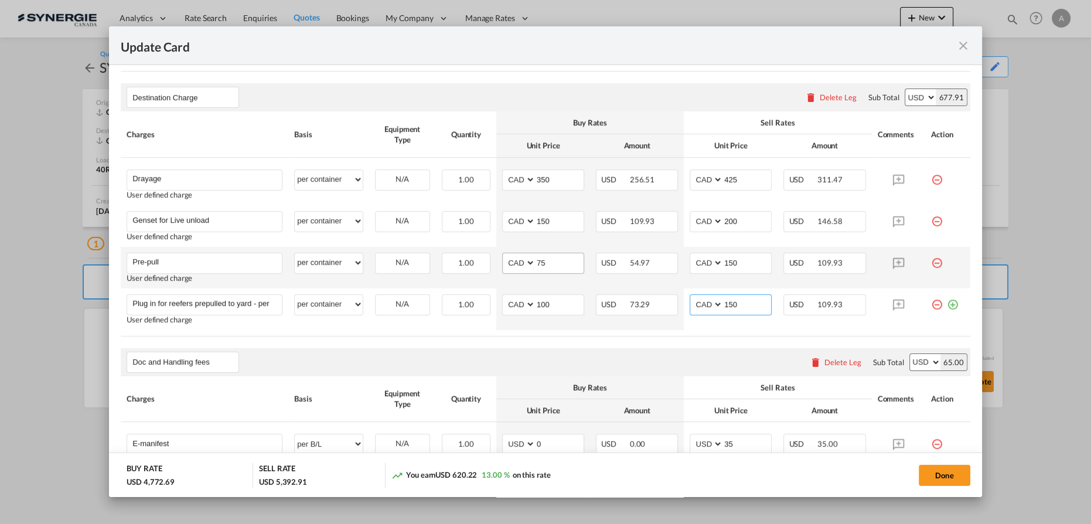
type input "150"
drag, startPoint x: 552, startPoint y: 260, endPoint x: 529, endPoint y: 256, distance: 22.8
click at [536, 256] on input "75" at bounding box center [560, 262] width 48 height 18
type input "100"
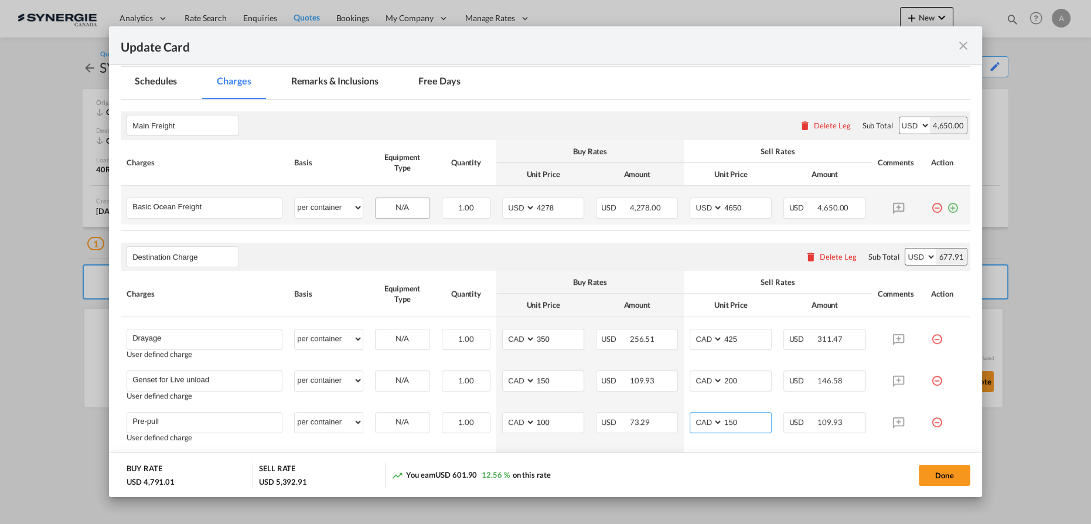
scroll to position [266, 0]
click at [358, 82] on md-tab-item "Remarks & Inclusions" at bounding box center [334, 83] width 115 height 32
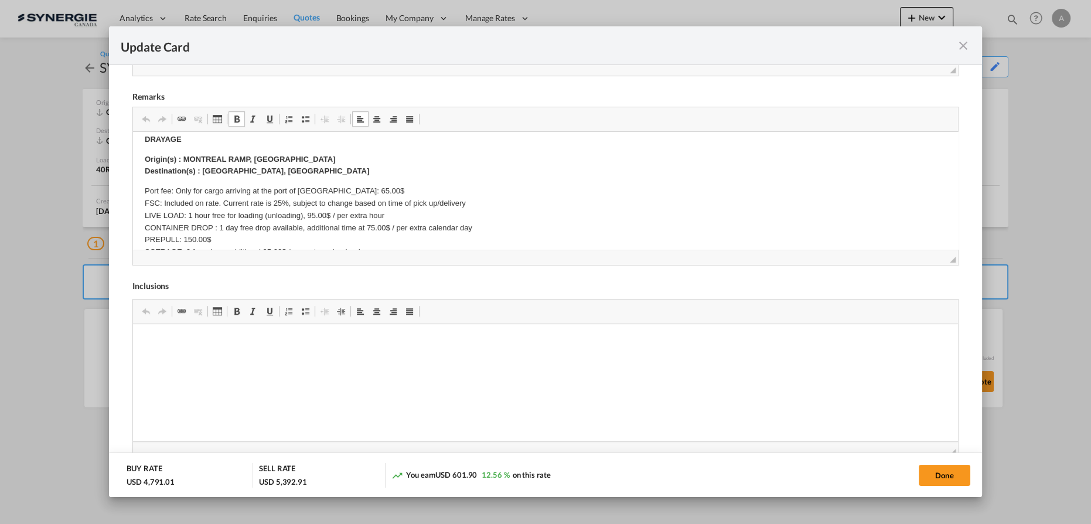
scroll to position [213, 0]
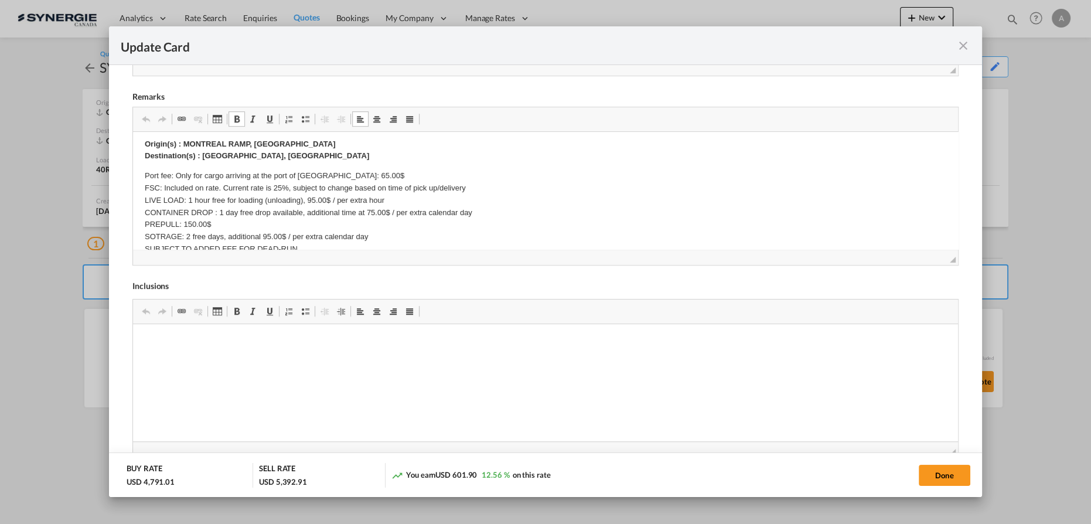
click at [283, 154] on p "Origin(s) : MONTREAL RAMP, QC Destination(s) : POINTE CLAIRE, QC" at bounding box center [546, 150] width 802 height 25
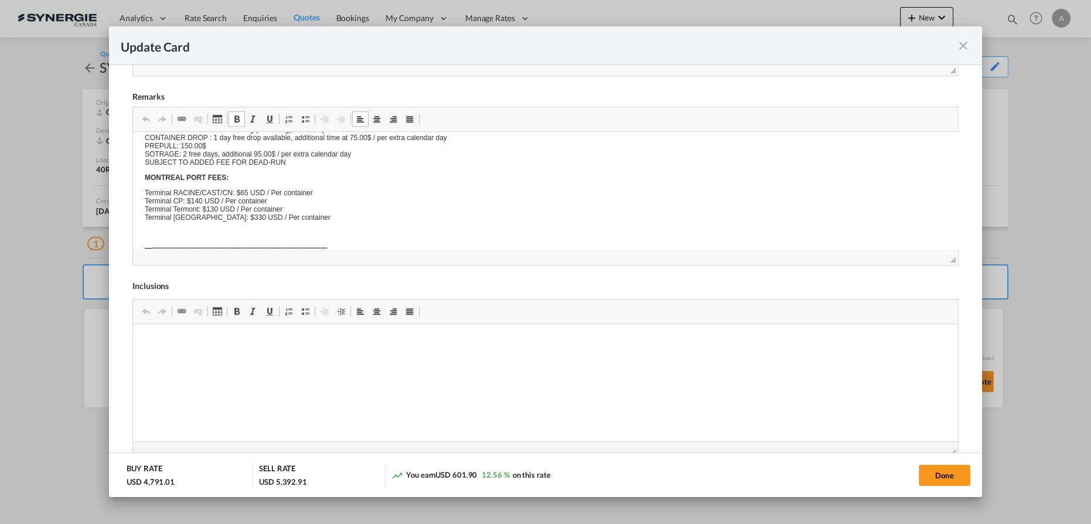
scroll to position [0, 0]
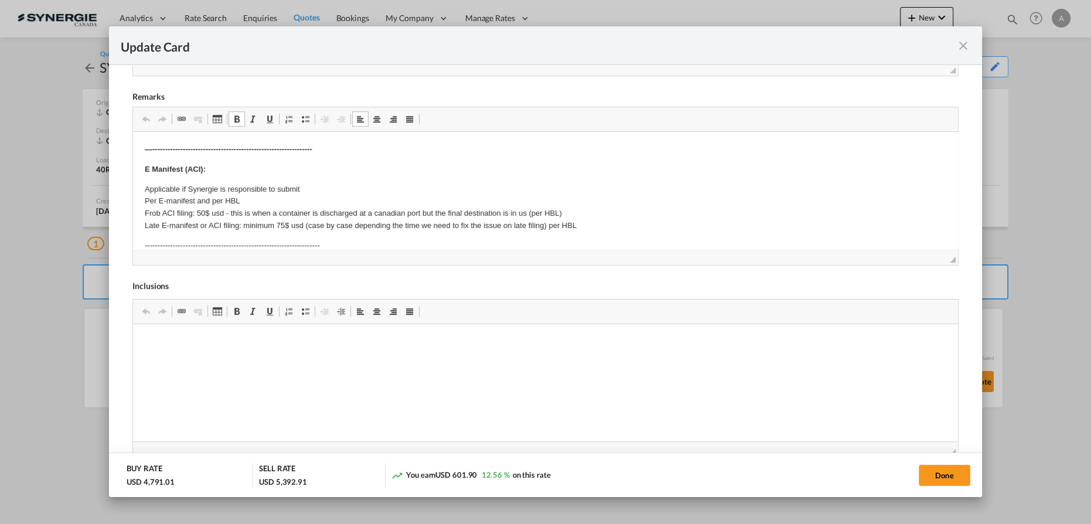
click at [227, 188] on p "Applicable if Synergie is responsible to submit Per E-manifest and per HBL Frob…" at bounding box center [546, 207] width 802 height 49
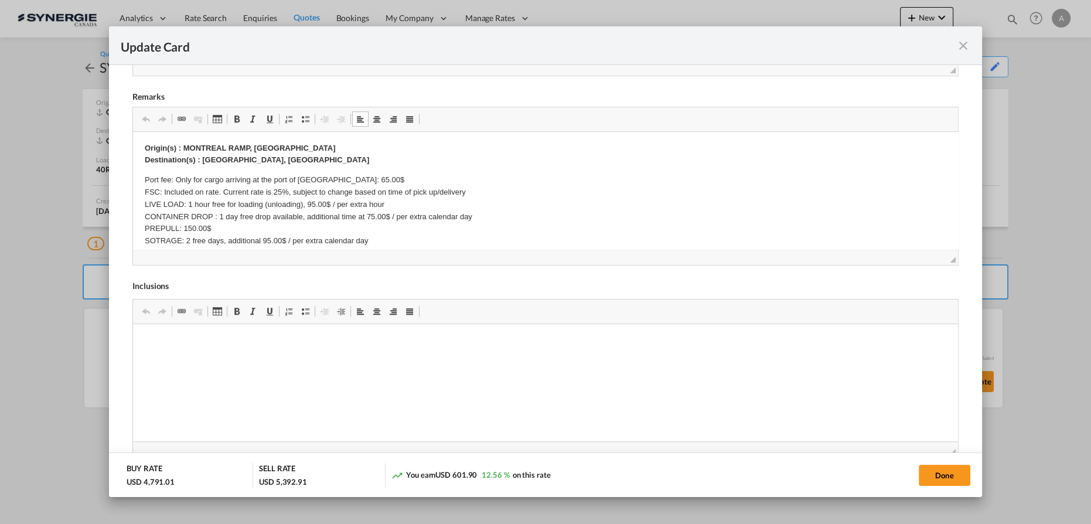
scroll to position [213, 0]
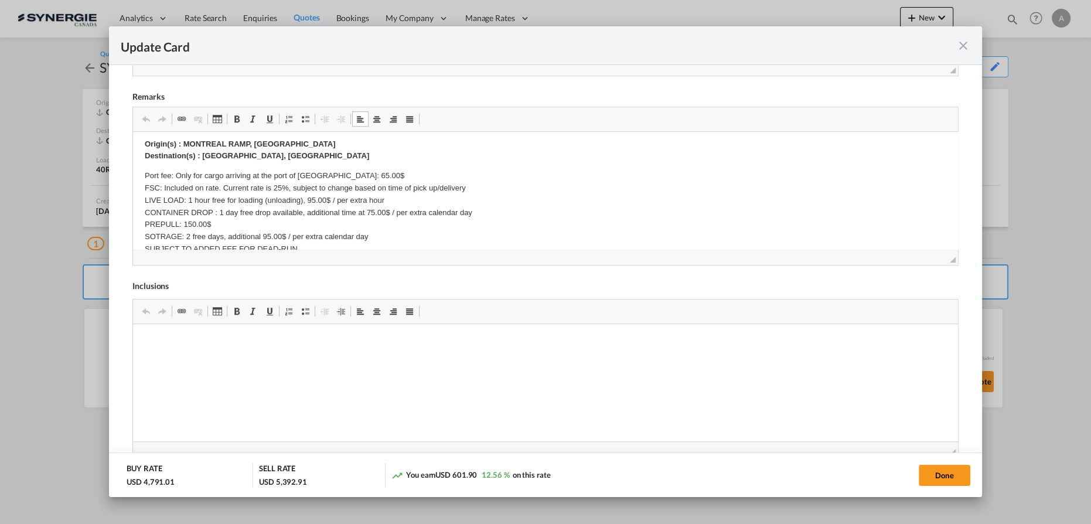
click at [302, 158] on p "Origin(s) : MONTREAL RAMP, QC Destination(s) : POINTE CLAIRE, QC" at bounding box center [546, 150] width 802 height 25
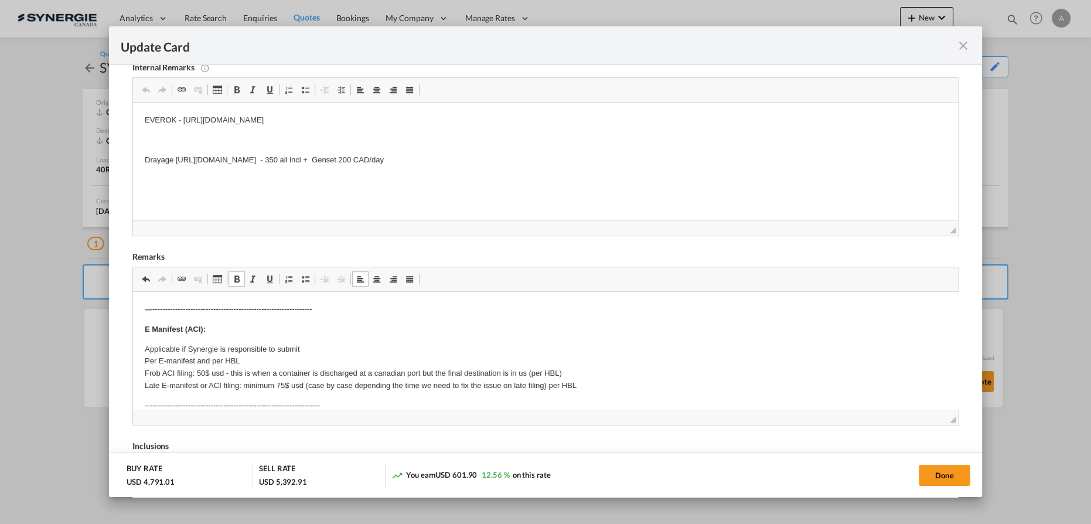
scroll to position [159, 0]
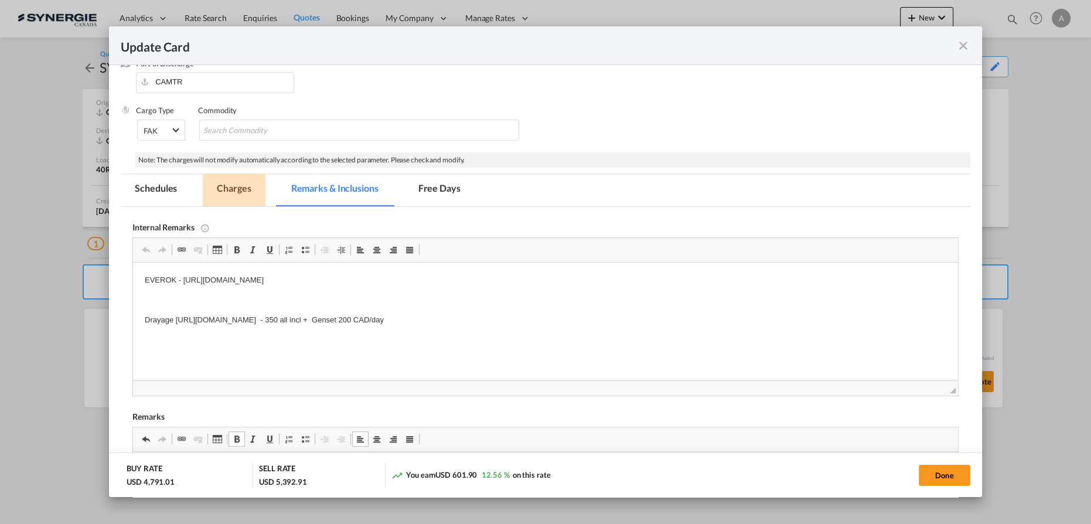
click at [235, 192] on md-tab-item "Charges" at bounding box center [234, 190] width 62 height 32
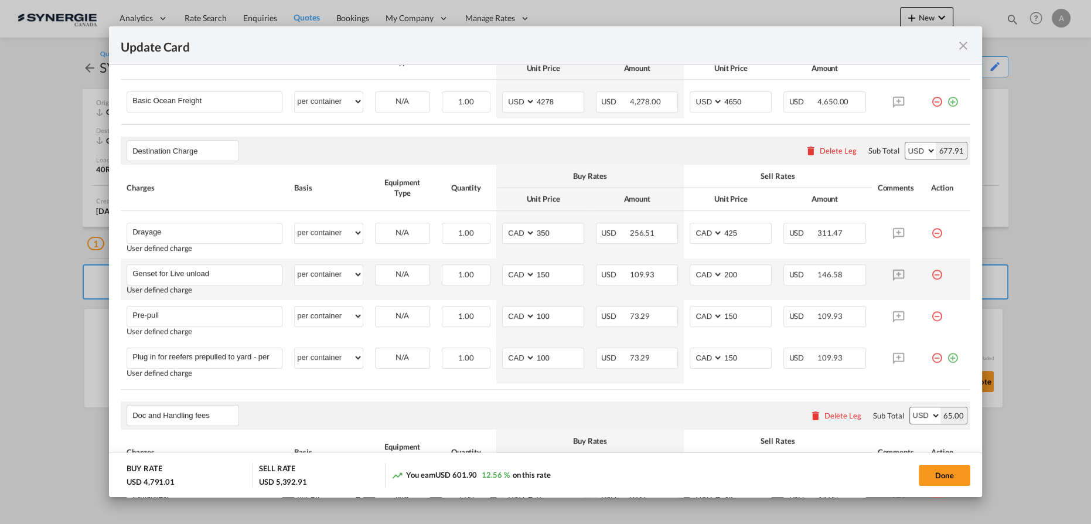
scroll to position [426, 0]
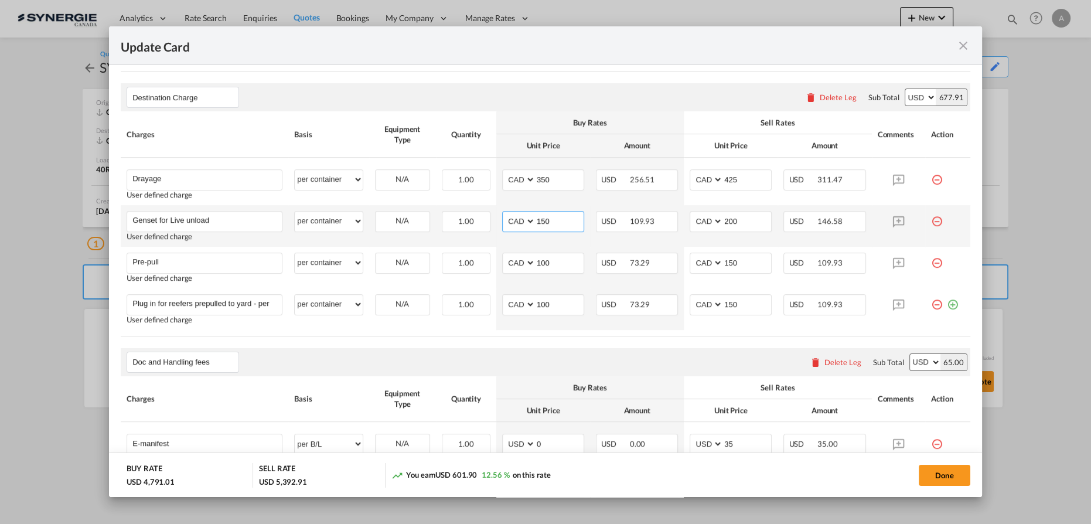
drag, startPoint x: 549, startPoint y: 217, endPoint x: 560, endPoint y: 241, distance: 26.5
click at [502, 217] on md-input-container "AED AFN ALL AMD ANG AOA ARS AUD AWG AZN BAM BBD BDT BGN BHD BIF BMD BND BOB BRL…" at bounding box center [543, 221] width 82 height 21
type input "200"
type input "250"
click at [638, 340] on rate-modification "Main Freight Please enter leg name Leg Name Already Exists Delete Leg Sub Total…" at bounding box center [546, 335] width 850 height 791
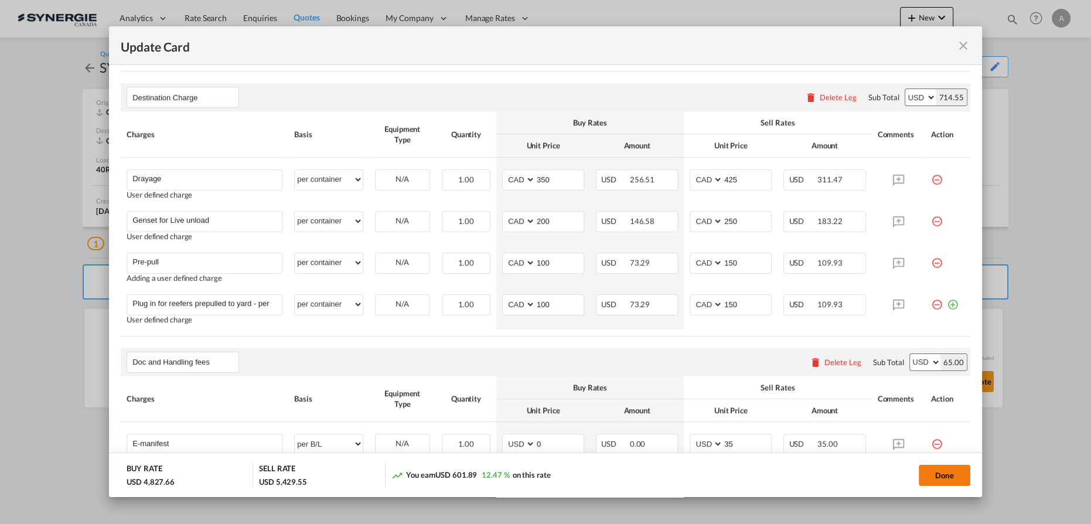
click at [934, 471] on button "Done" at bounding box center [945, 475] width 52 height 21
type input "17 Sep 2025"
type input "30 Oct 2025"
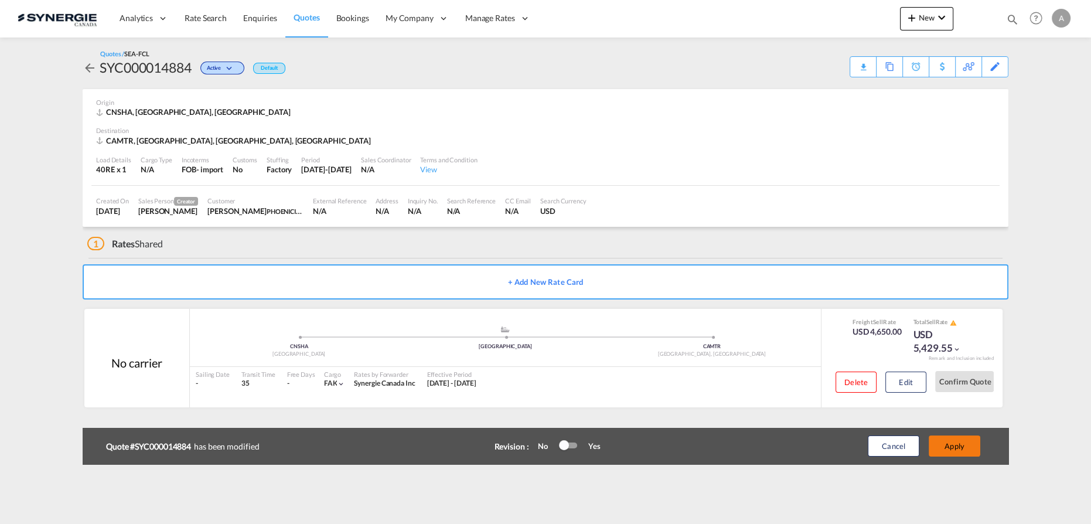
click at [962, 445] on button "Apply" at bounding box center [955, 445] width 52 height 21
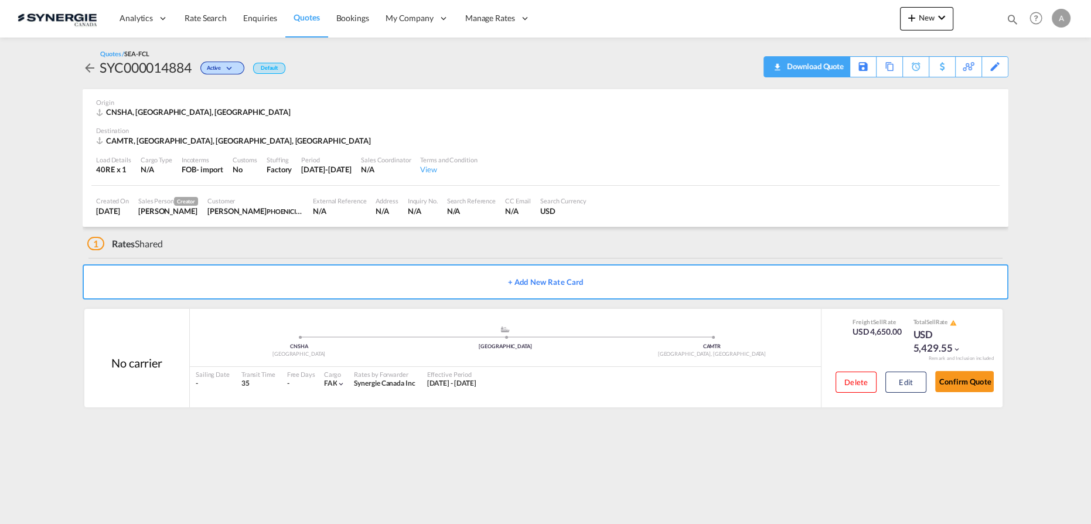
click at [843, 67] on div "Download Quote" at bounding box center [814, 66] width 60 height 19
click at [900, 376] on button "Edit" at bounding box center [906, 382] width 41 height 21
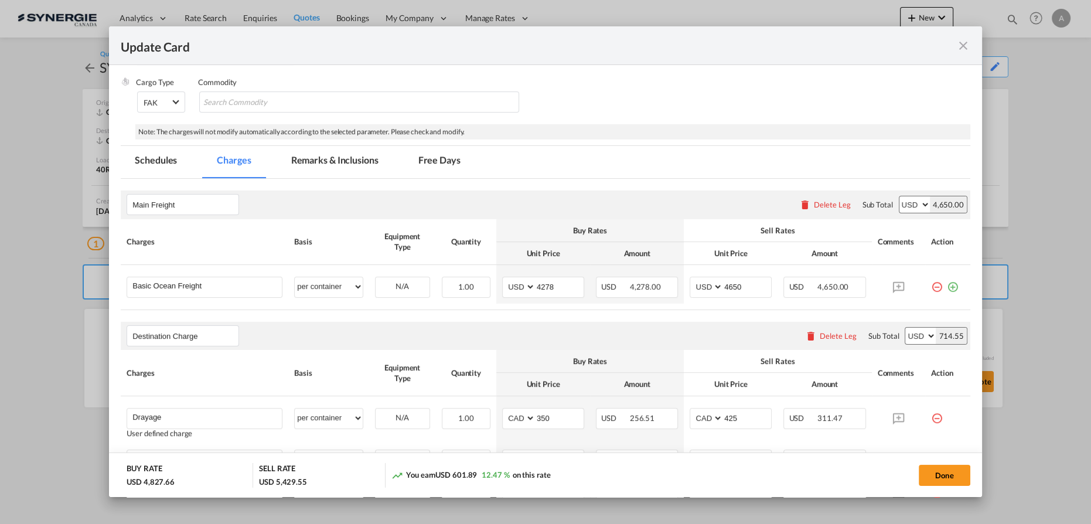
scroll to position [213, 0]
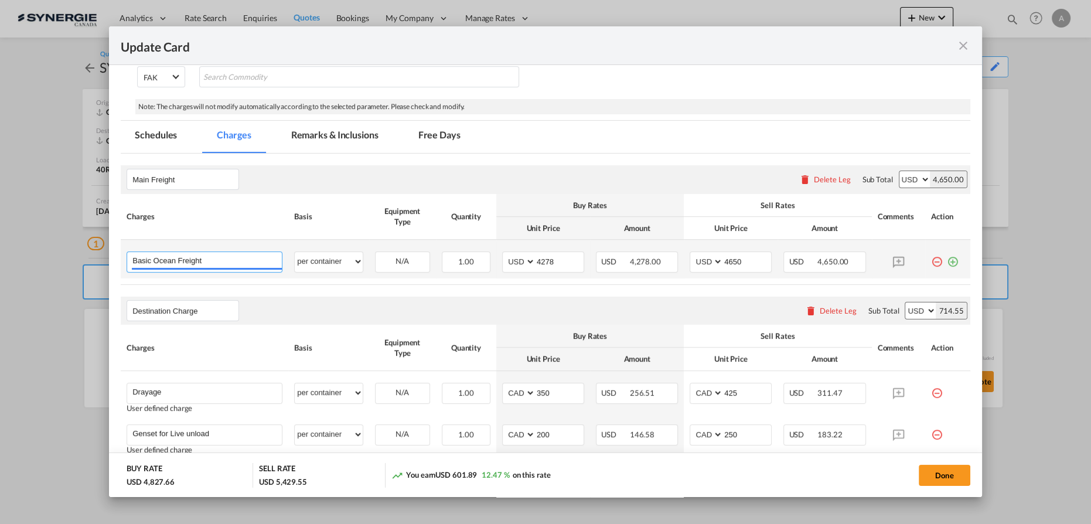
click at [219, 261] on input "Basic Ocean Freight" at bounding box center [206, 261] width 149 height 18
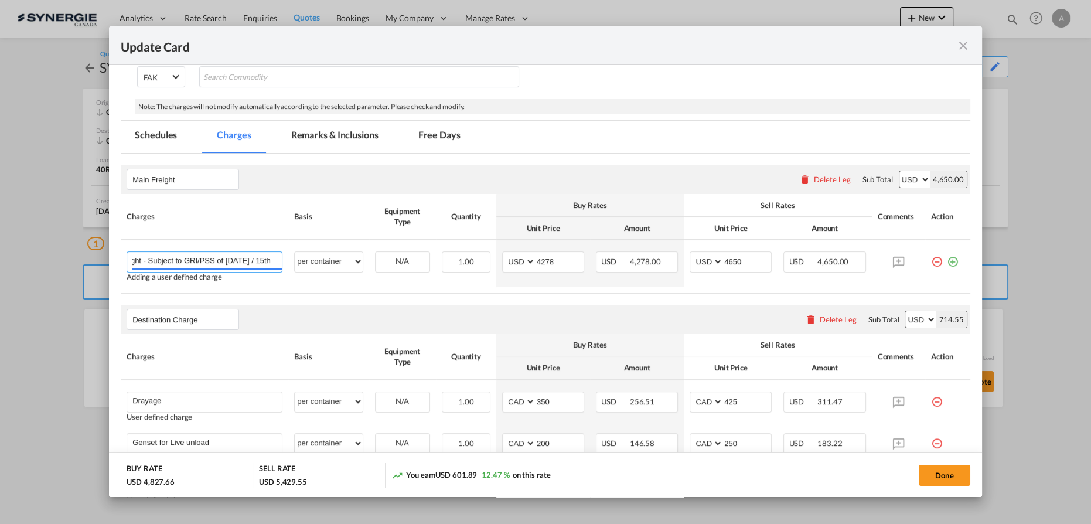
scroll to position [0, 76]
type input "Basic Ocean Freight - Subject to GRI/PSS of October 1st / 15th"
click at [953, 468] on button "Done" at bounding box center [945, 475] width 52 height 21
type input "17 Sep 2025"
type input "30 Oct 2025"
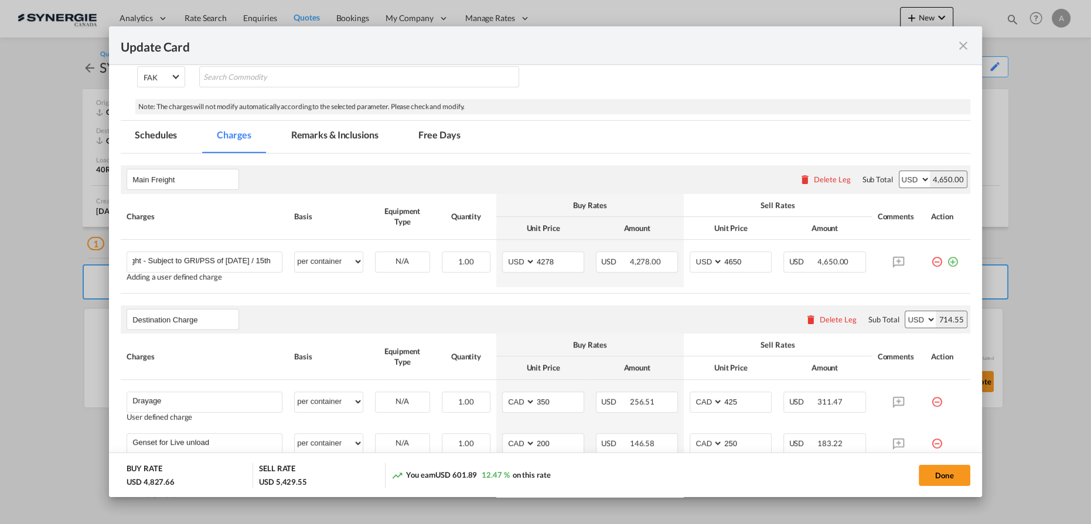
scroll to position [0, 0]
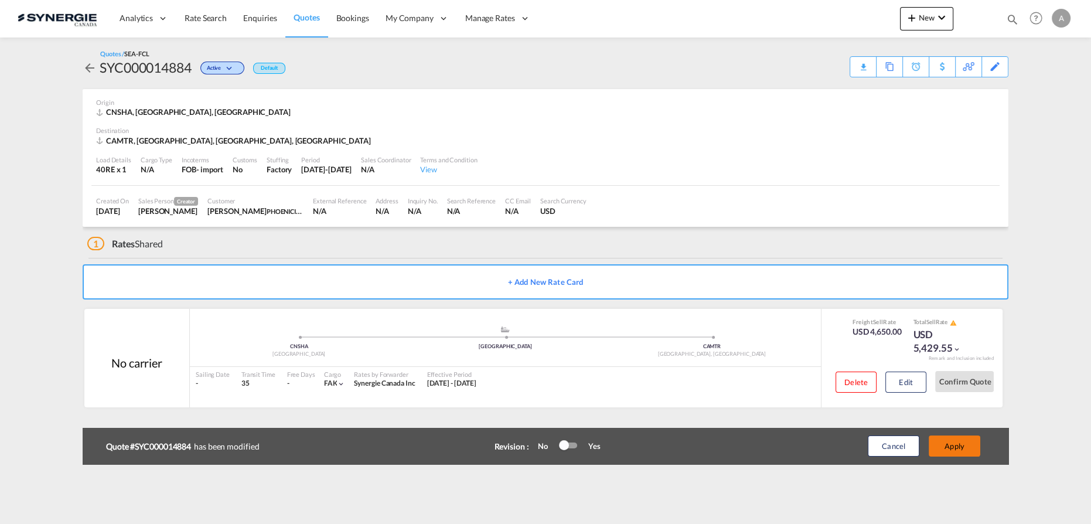
click at [961, 447] on button "Apply" at bounding box center [955, 445] width 52 height 21
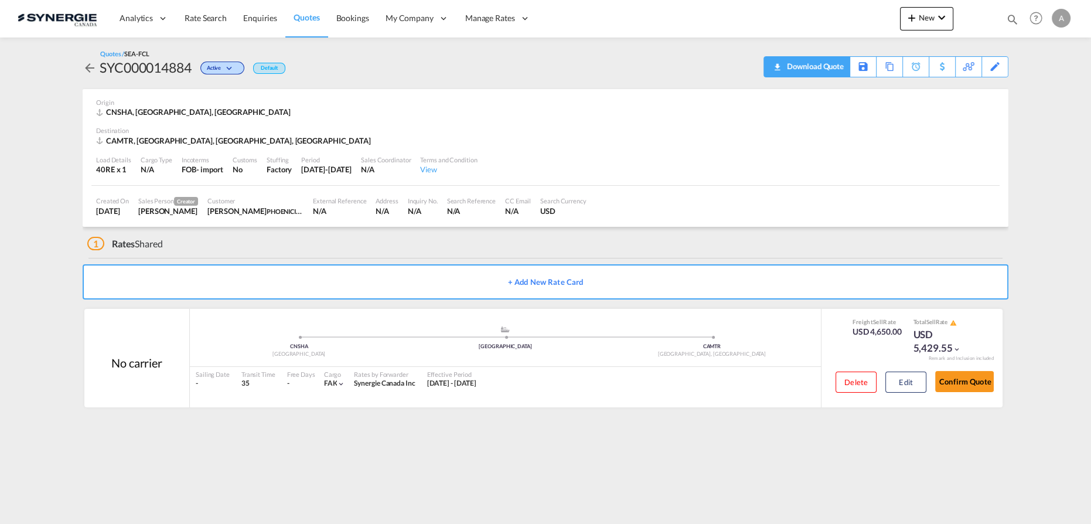
click at [829, 68] on div "Download Quote" at bounding box center [814, 66] width 60 height 19
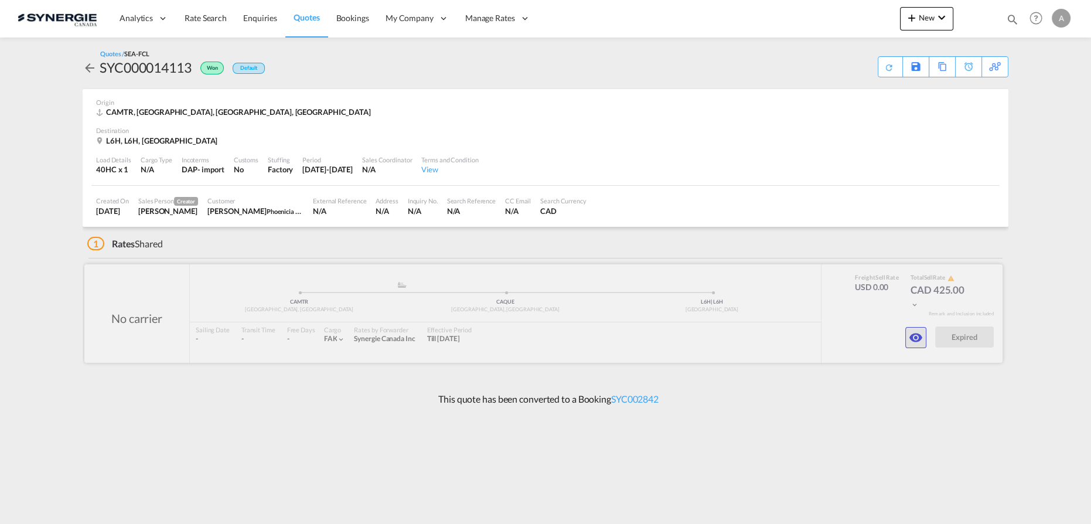
click at [918, 345] on button "button" at bounding box center [916, 337] width 21 height 21
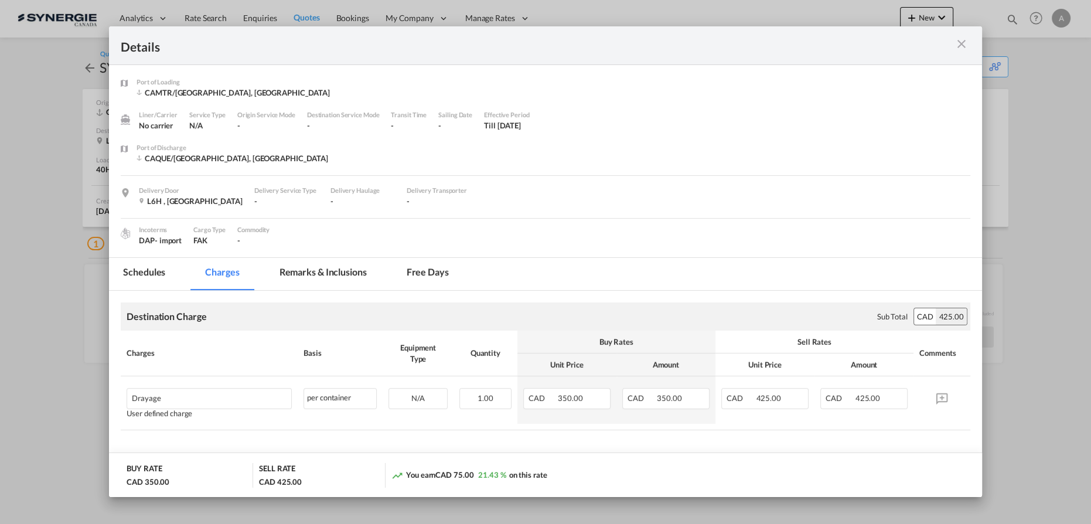
click at [317, 273] on md-tab-item "Remarks & Inclusions" at bounding box center [323, 274] width 115 height 32
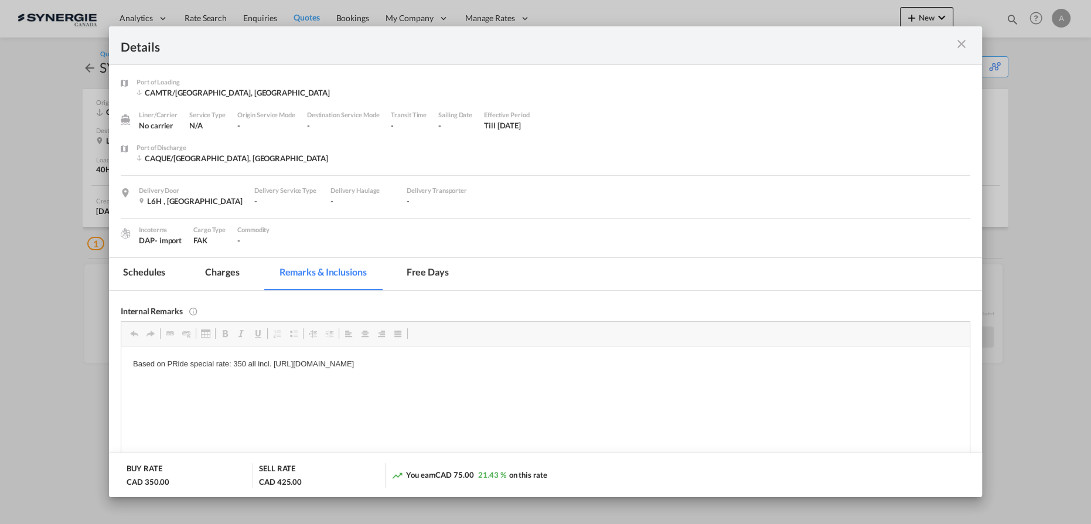
drag, startPoint x: 596, startPoint y: 366, endPoint x: 335, endPoint y: 367, distance: 261.4
drag, startPoint x: 689, startPoint y: 371, endPoint x: 656, endPoint y: 367, distance: 33.6
click at [689, 371] on html "Based on PRide special rate: 350 all incl. [URL][DOMAIN_NAME]" at bounding box center [545, 364] width 849 height 36
drag, startPoint x: 593, startPoint y: 368, endPoint x: 274, endPoint y: 370, distance: 319.4
click at [274, 370] on html "Based on PRide special rate: 350 all incl. [URL][DOMAIN_NAME]" at bounding box center [545, 364] width 849 height 36
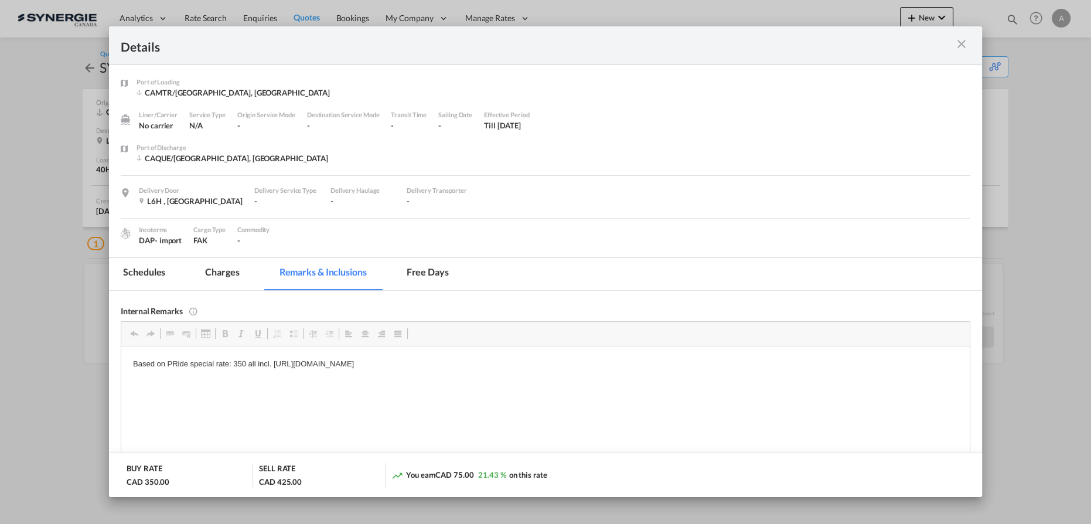
copy p "[URL][DOMAIN_NAME]"
click at [959, 47] on md-icon "icon-close m-3 fg-AAA8AD cursor" at bounding box center [962, 44] width 14 height 14
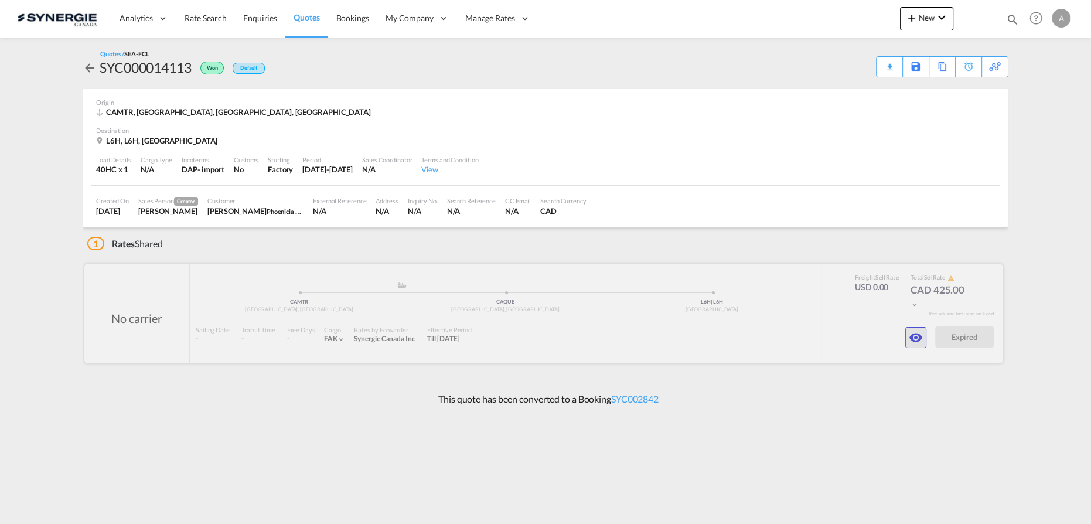
click at [917, 335] on md-icon "icon-eye" at bounding box center [916, 338] width 14 height 14
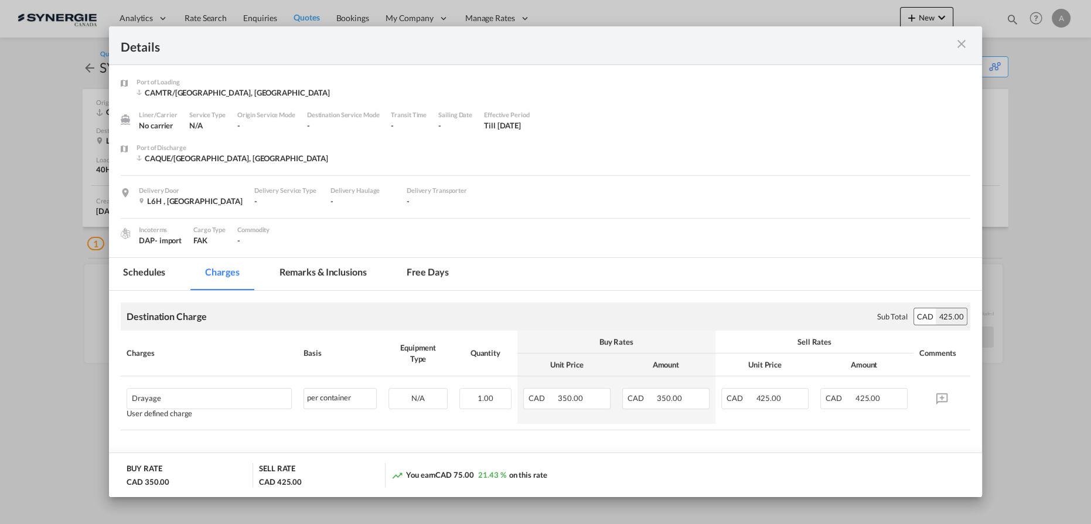
click at [338, 280] on md-tab-item "Remarks & Inclusions" at bounding box center [323, 274] width 115 height 32
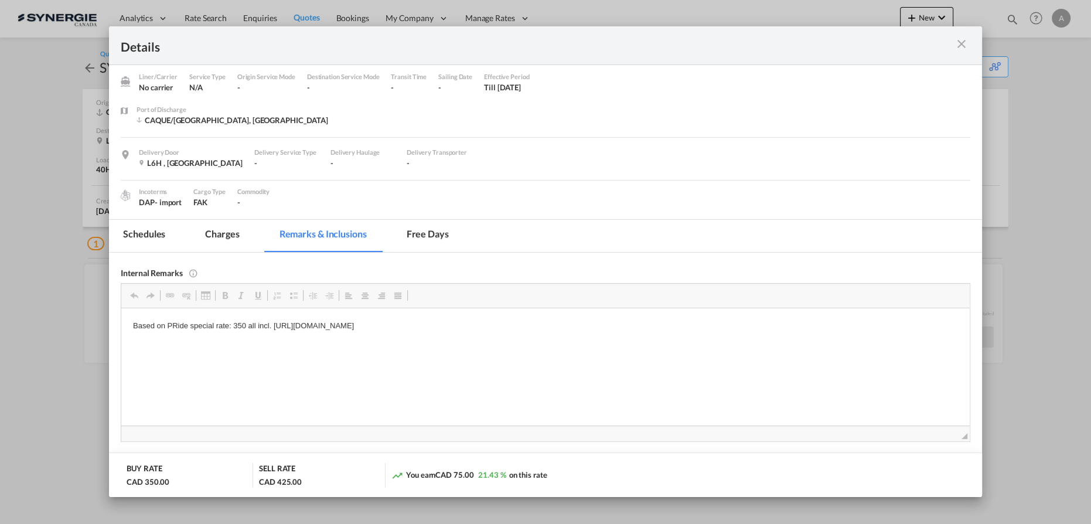
scroll to position [106, 0]
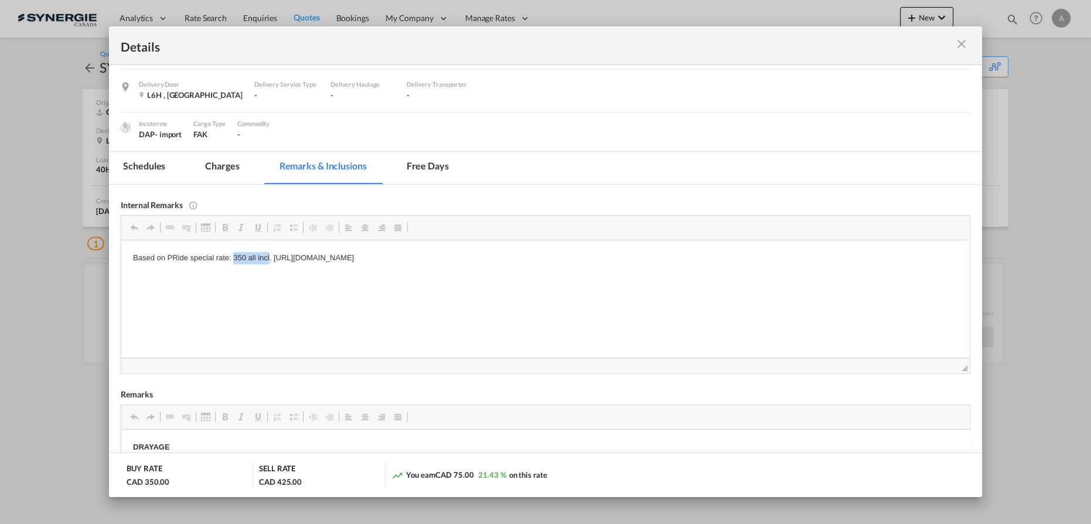
drag, startPoint x: 233, startPoint y: 256, endPoint x: 269, endPoint y: 259, distance: 36.5
click at [269, 259] on p "Based on PRide special rate: 350 all incl. https://app.frontapp.com/open/cnv_q3…" at bounding box center [545, 257] width 825 height 12
copy p "350 all incl"
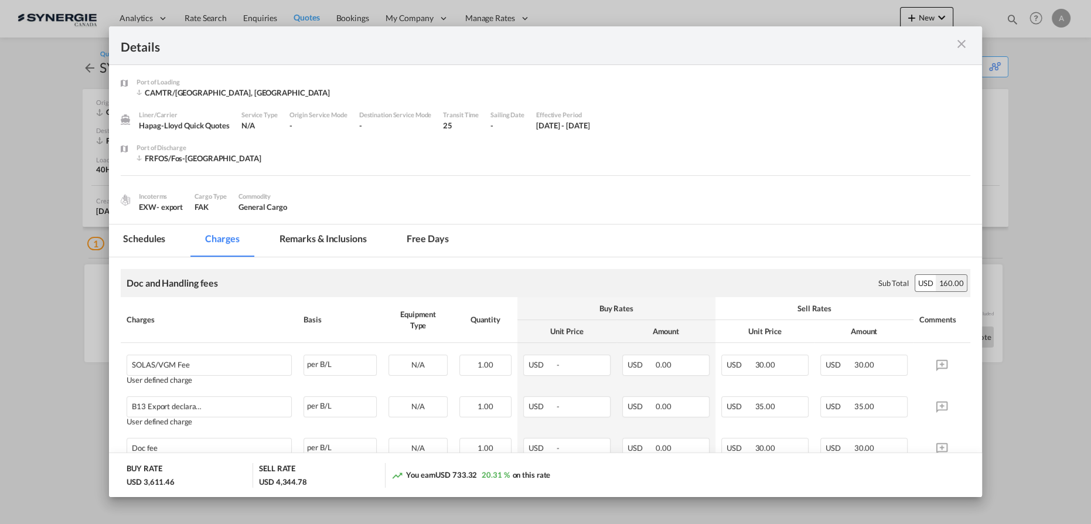
click at [957, 49] on md-icon "icon-close m-3 fg-AAA8AD cursor" at bounding box center [962, 44] width 14 height 14
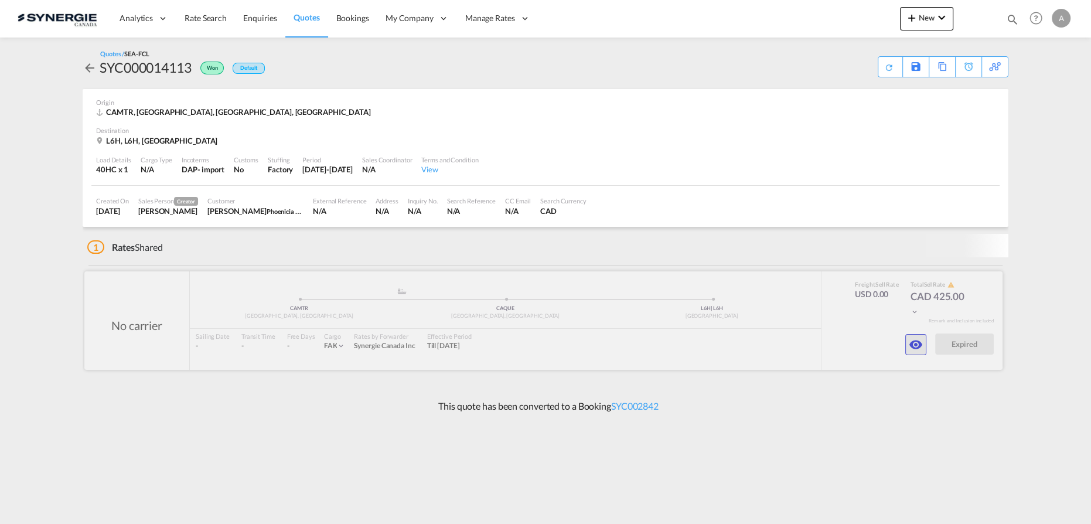
click at [918, 346] on md-icon "icon-eye" at bounding box center [916, 345] width 14 height 14
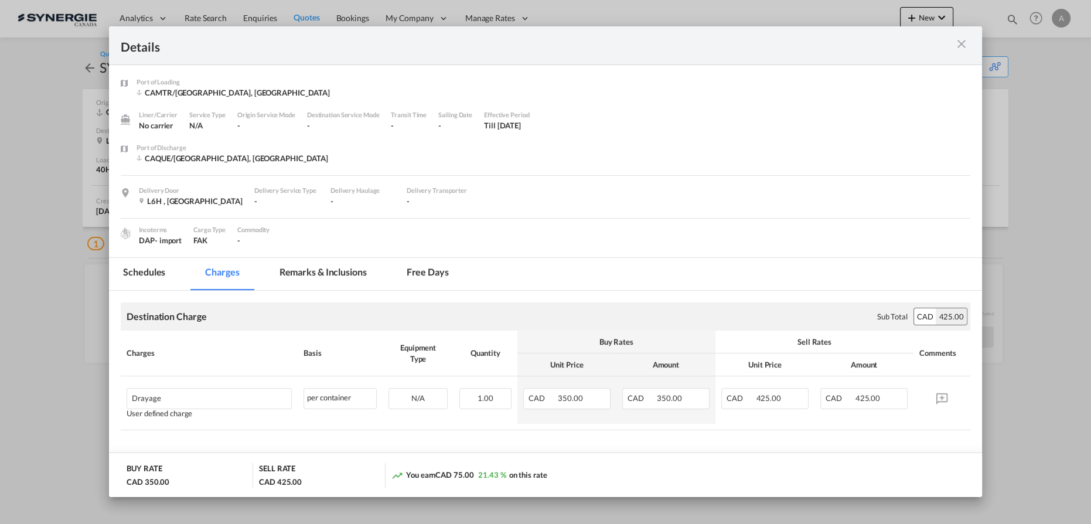
click at [278, 281] on md-tab-item "Remarks & Inclusions" at bounding box center [323, 274] width 115 height 32
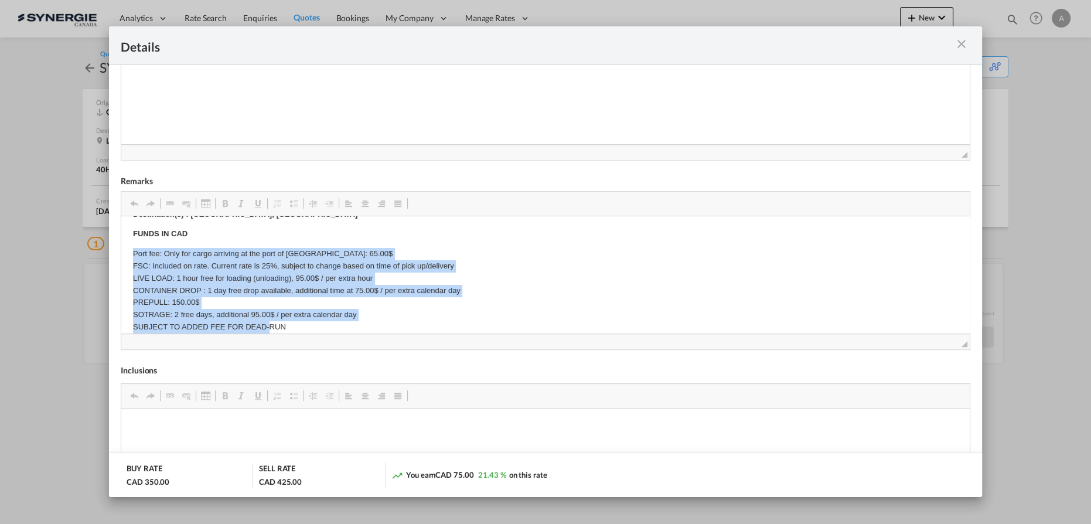
scroll to position [63, 0]
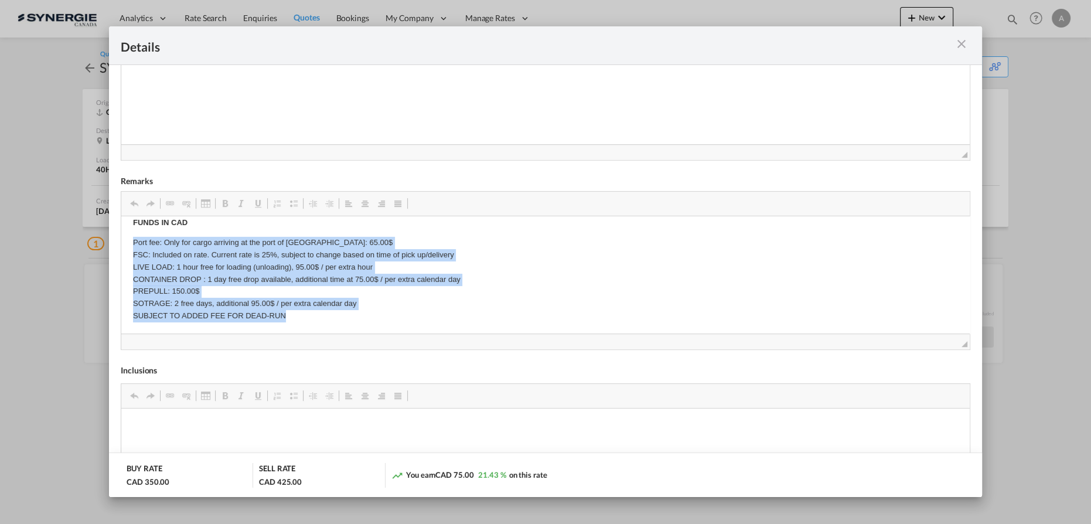
drag, startPoint x: 128, startPoint y: 246, endPoint x: 298, endPoint y: 315, distance: 183.7
click at [298, 315] on html "DRAYAGE Origin(s) : Montreal Rail Ramp Destination(s) : [GEOGRAPHIC_DATA], [GEO…" at bounding box center [545, 243] width 849 height 181
copy p "Port fee: Only for cargo arriving at the port of Montreal: 65.00$ FSC: Included…"
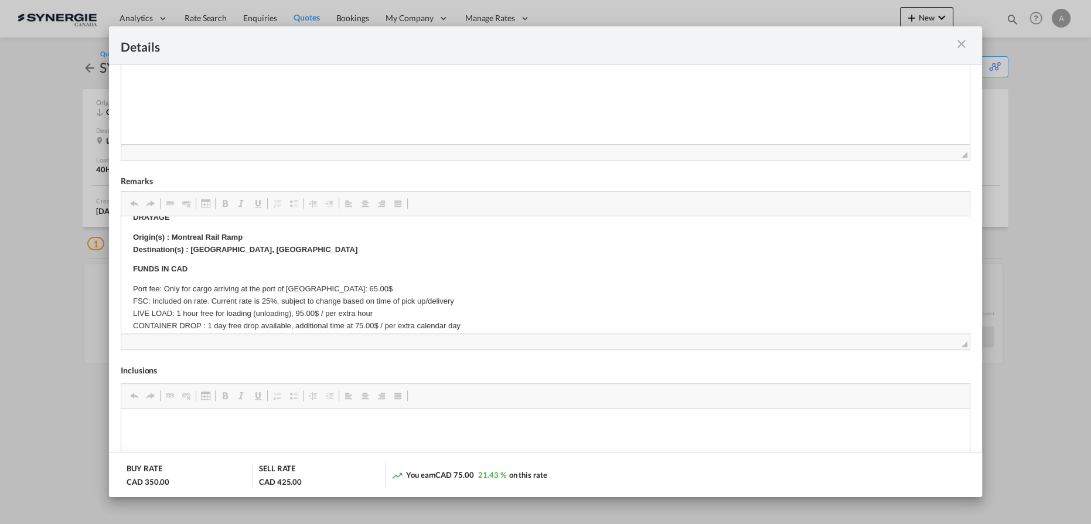
scroll to position [16, 0]
drag, startPoint x: 198, startPoint y: 267, endPoint x: 230, endPoint y: 266, distance: 31.7
click at [230, 266] on p "FUNDS IN CAD" at bounding box center [545, 269] width 825 height 12
copy strong "FUNDS IN CAD"
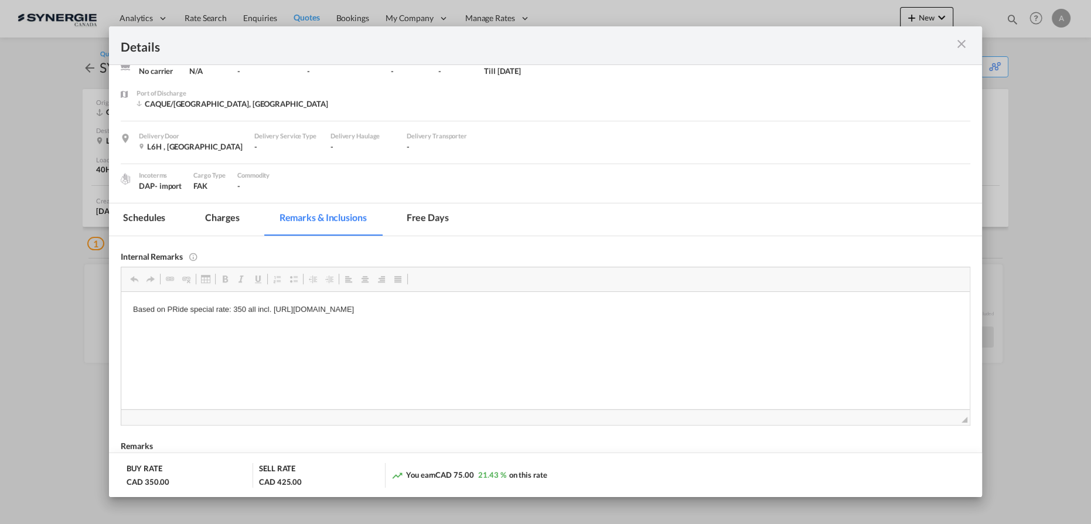
scroll to position [53, 0]
click at [228, 236] on md-tab-item "Charges" at bounding box center [222, 221] width 62 height 32
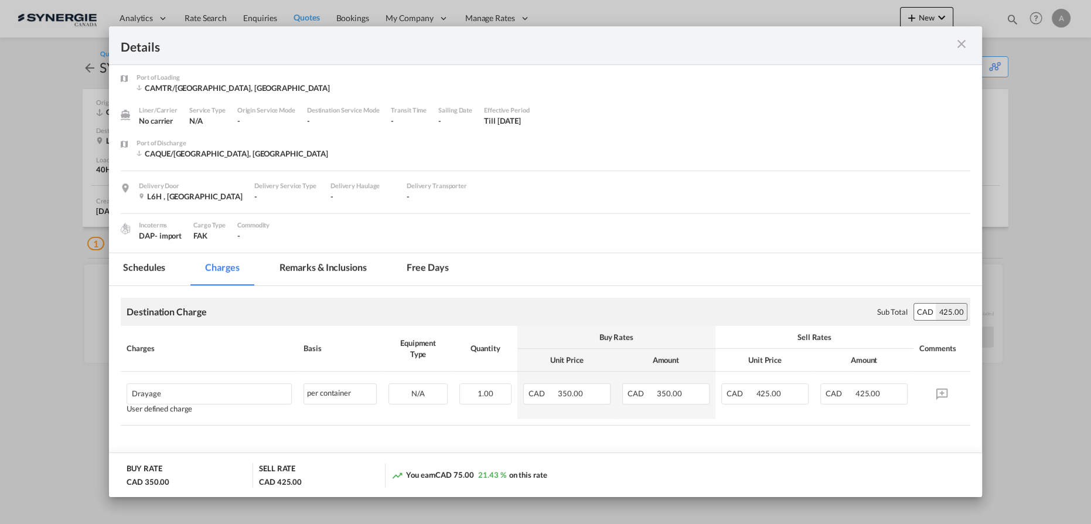
scroll to position [0, 0]
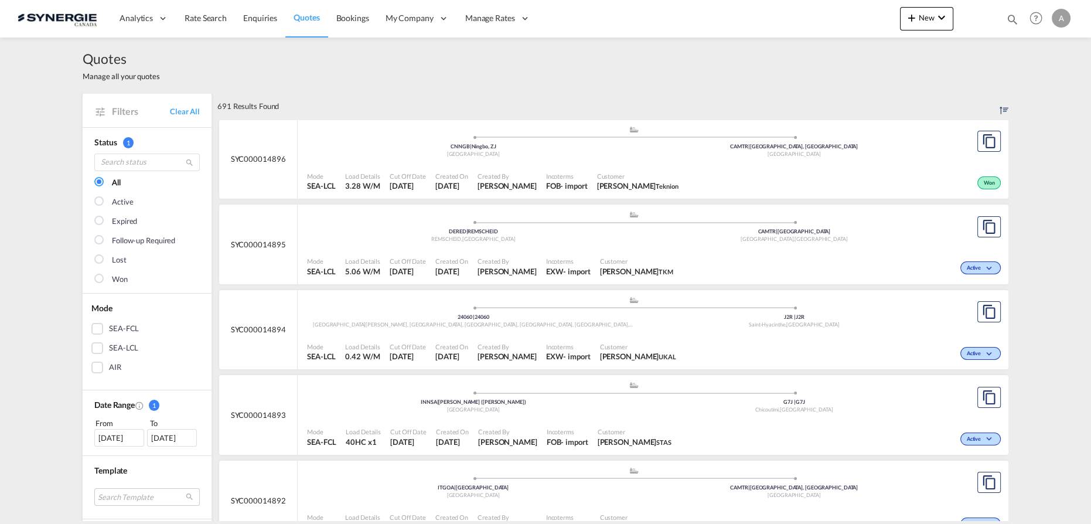
click at [1010, 15] on md-icon "icon-magnify" at bounding box center [1012, 19] width 13 height 13
click at [821, 23] on select "Bookings Quotes Enquiries" at bounding box center [826, 19] width 56 height 21
select select "Quotes"
click at [798, 9] on select "Bookings Quotes Enquiries" at bounding box center [826, 19] width 56 height 21
drag, startPoint x: 880, startPoint y: 22, endPoint x: 902, endPoint y: 25, distance: 22.5
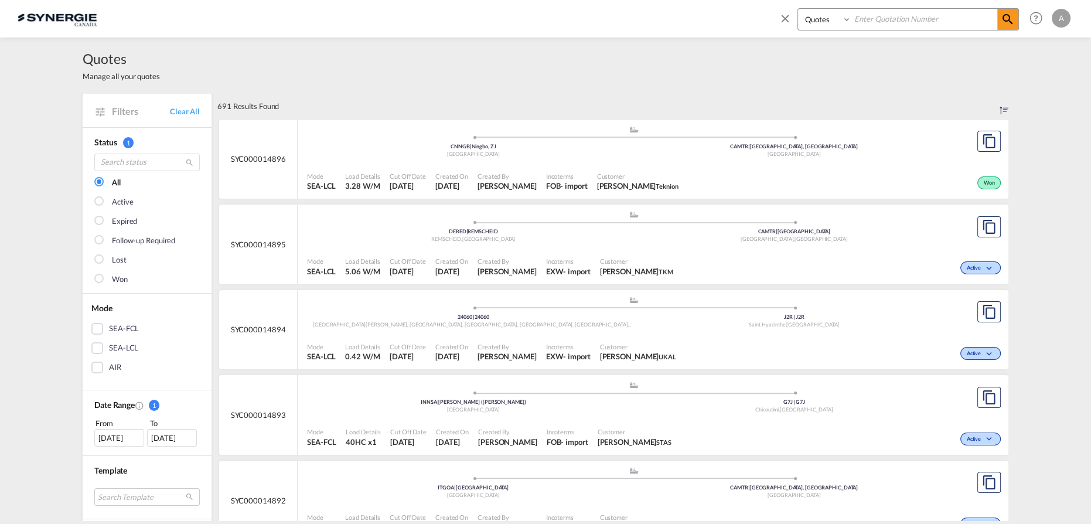
click at [880, 22] on input at bounding box center [925, 19] width 146 height 21
type input "14654"
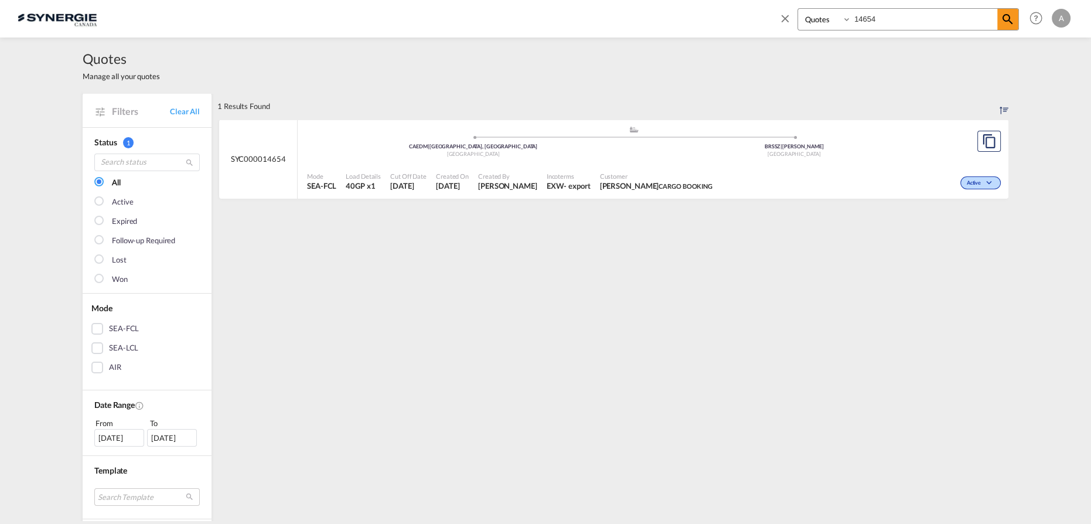
click at [724, 178] on div "Active" at bounding box center [860, 181] width 287 height 29
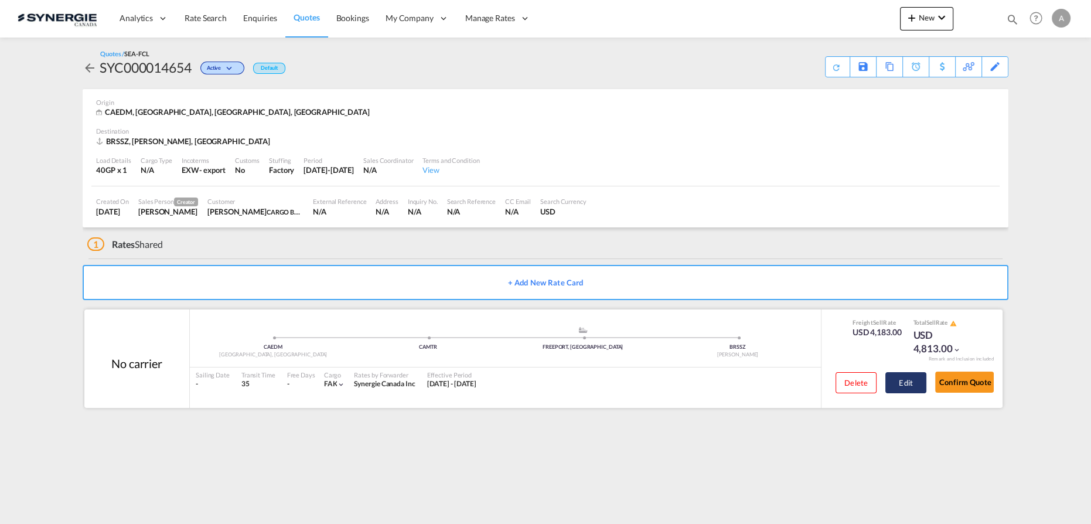
click at [906, 384] on button "Edit" at bounding box center [906, 382] width 41 height 21
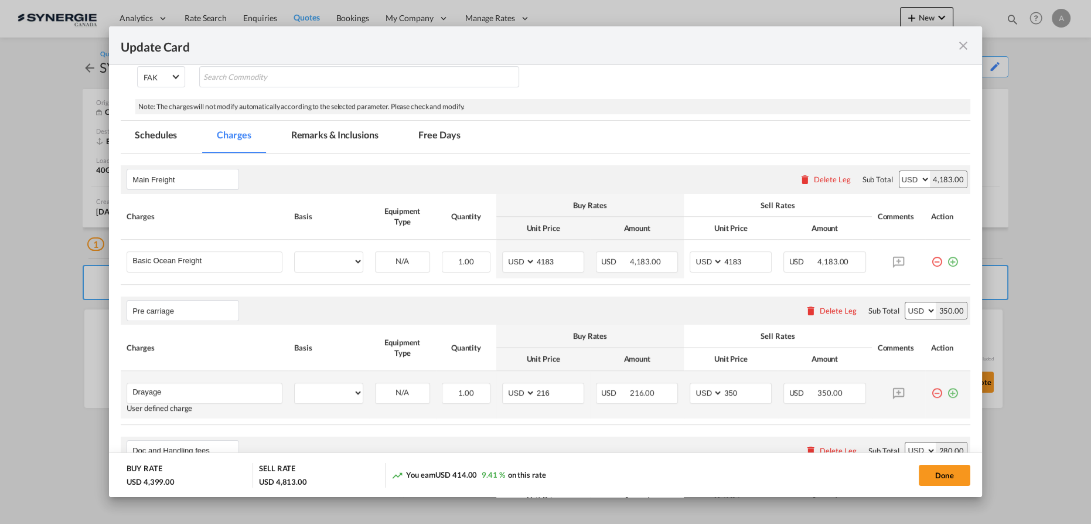
select select "per container"
select select "per B/L"
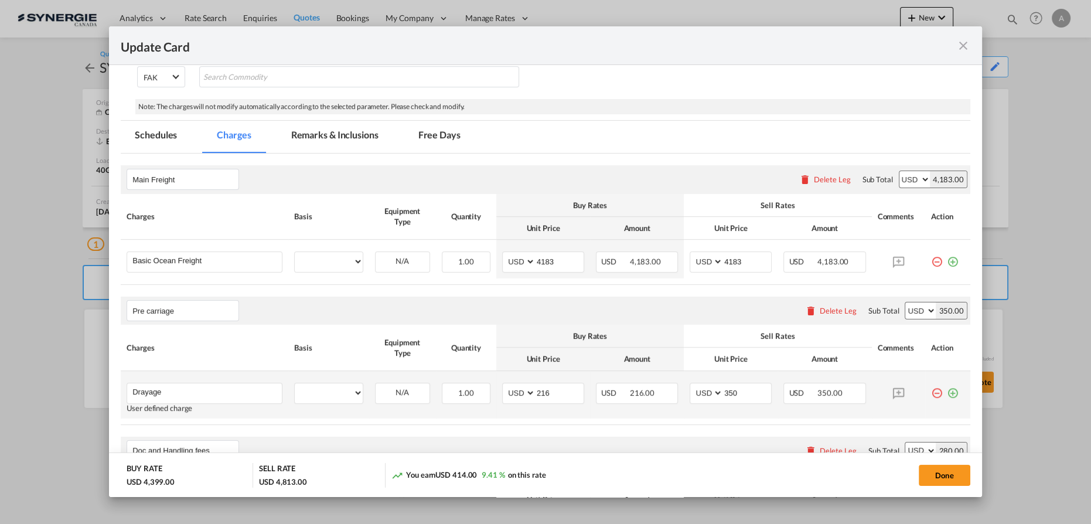
select select "per B/L"
select select "per container"
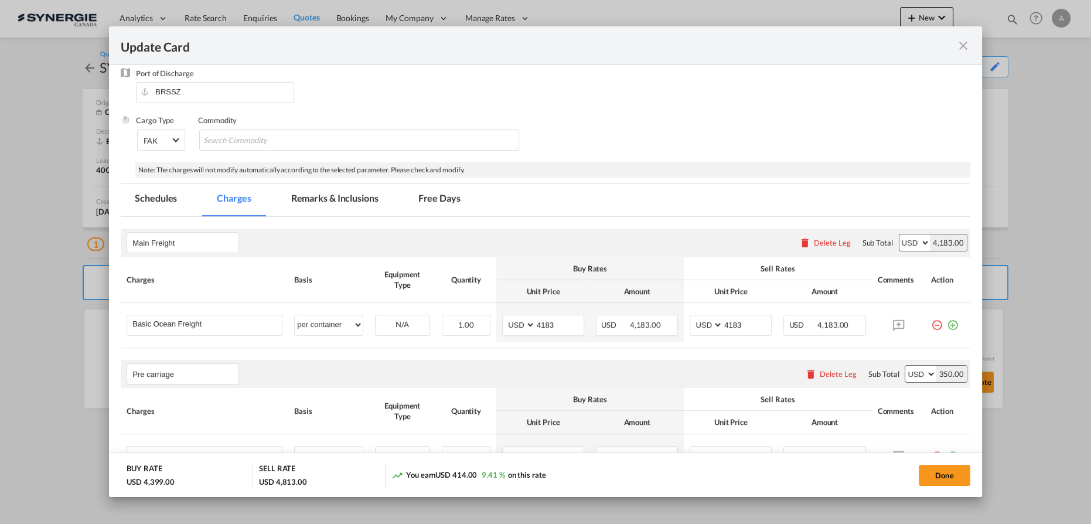
scroll to position [106, 0]
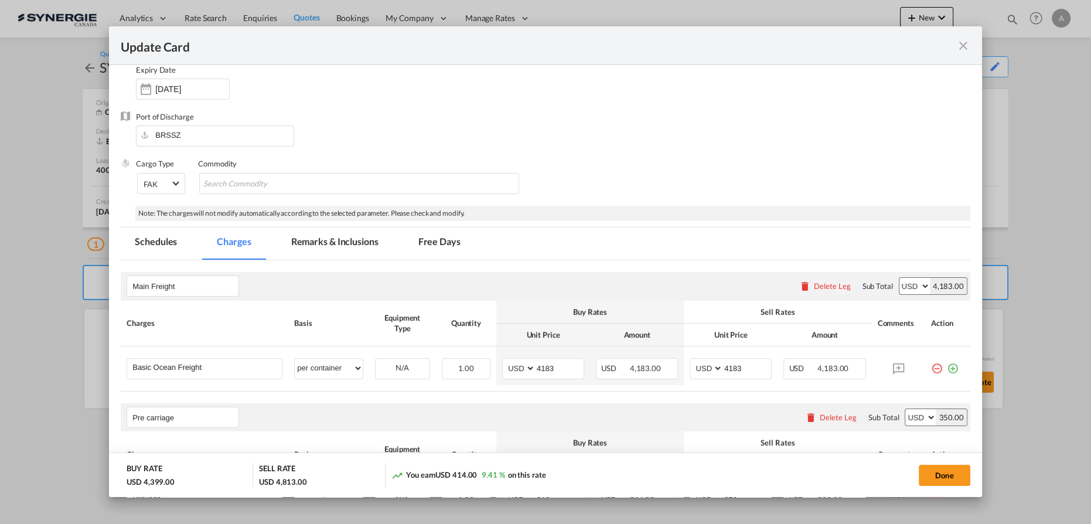
click at [314, 248] on md-tab-item "Remarks & Inclusions" at bounding box center [334, 243] width 115 height 32
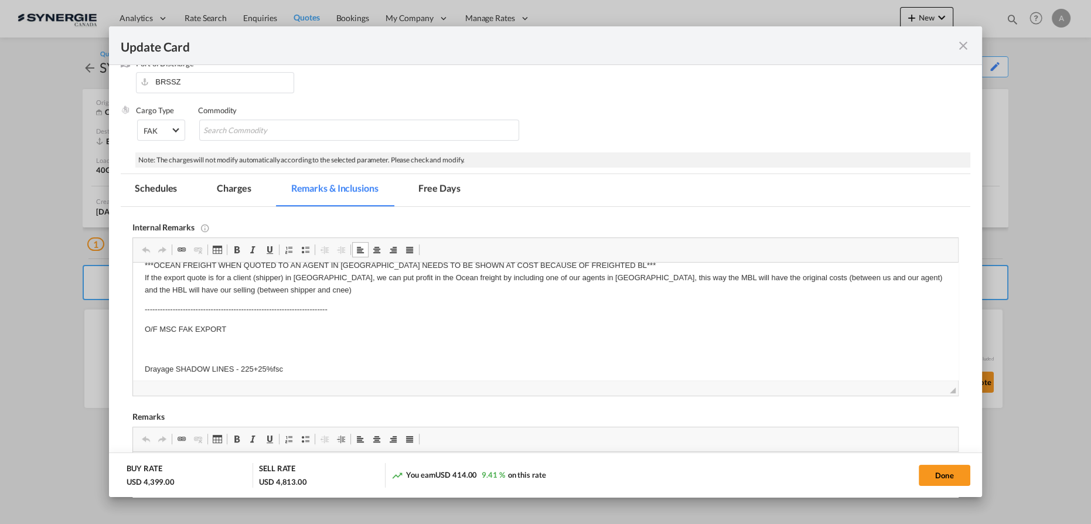
scroll to position [22, 0]
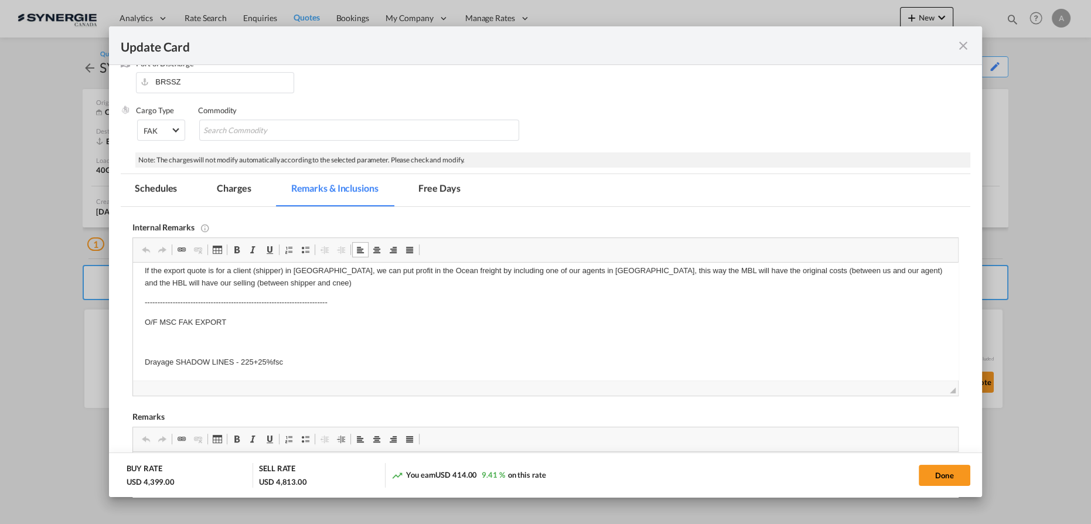
click at [334, 370] on html "***OCEAN FREIGHT WHEN QUOTED TO AN AGENT IN BRAZIL NEEDS TO BE SHOWN AT COST BE…" at bounding box center [545, 310] width 825 height 139
drag, startPoint x: 293, startPoint y: 362, endPoint x: 176, endPoint y: 367, distance: 117.3
click at [176, 367] on p "Drayage SHADOW LINES - 225+25%fsc" at bounding box center [546, 362] width 802 height 12
copy p "SHADOW LINES - 225+25%fsc"
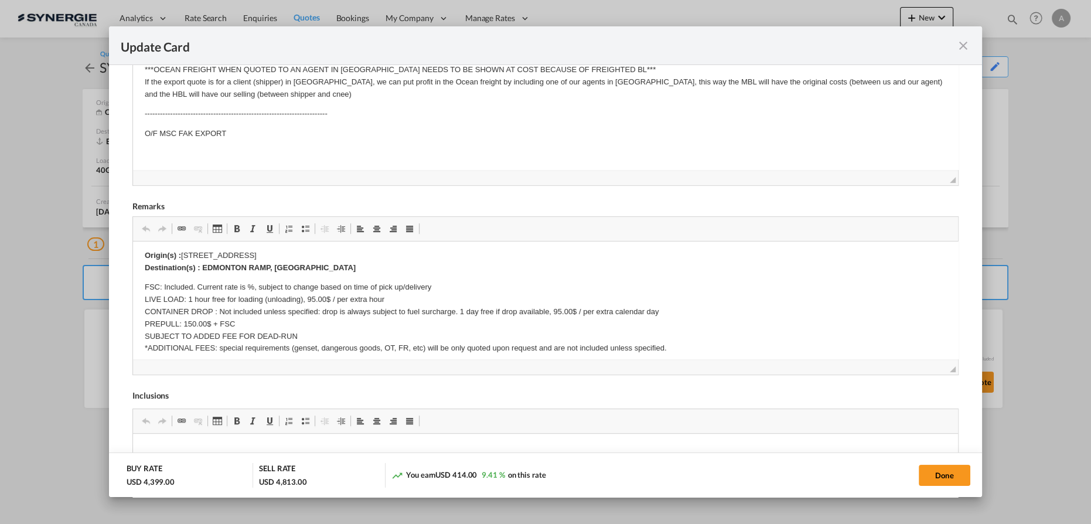
scroll to position [0, 0]
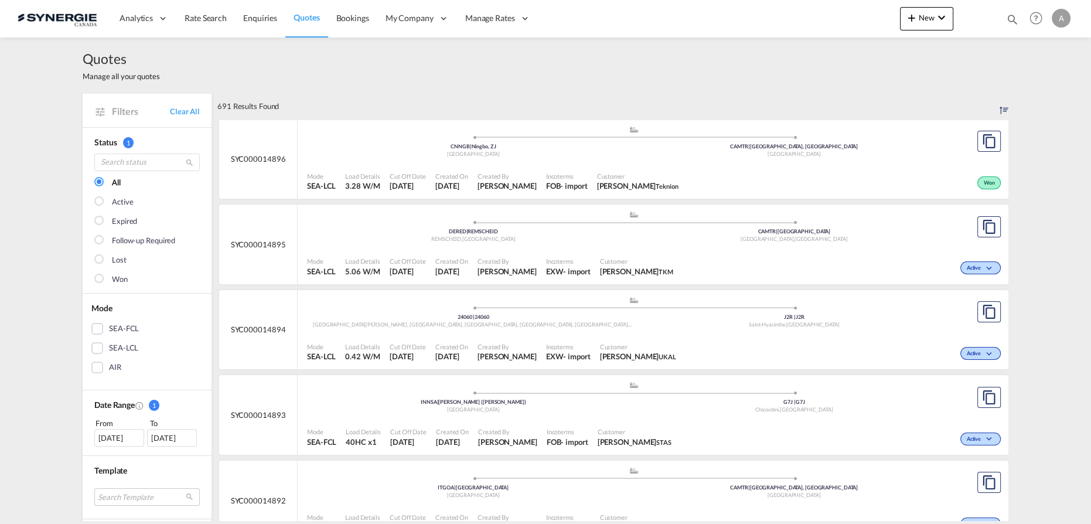
drag, startPoint x: 1009, startPoint y: 19, endPoint x: 867, endPoint y: 23, distance: 141.3
click at [1009, 19] on md-icon "icon-magnify" at bounding box center [1012, 19] width 13 height 13
drag, startPoint x: 819, startPoint y: 18, endPoint x: 827, endPoint y: 28, distance: 12.9
click at [819, 19] on select "Bookings Quotes Enquiries" at bounding box center [826, 19] width 56 height 21
select select "Quotes"
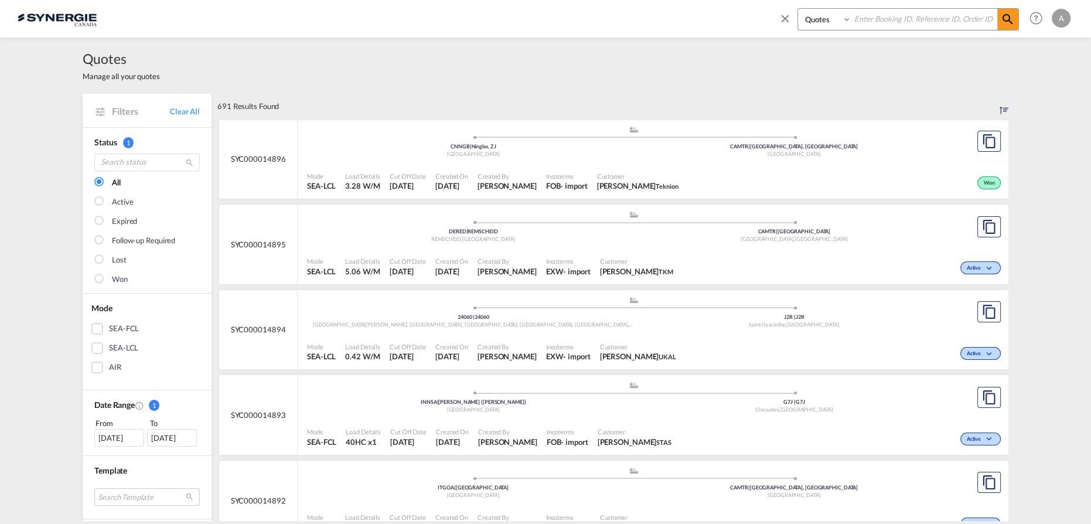
click at [798, 9] on select "Bookings Quotes Enquiries" at bounding box center [826, 19] width 56 height 21
click at [890, 28] on input at bounding box center [925, 19] width 146 height 21
type input "13245"
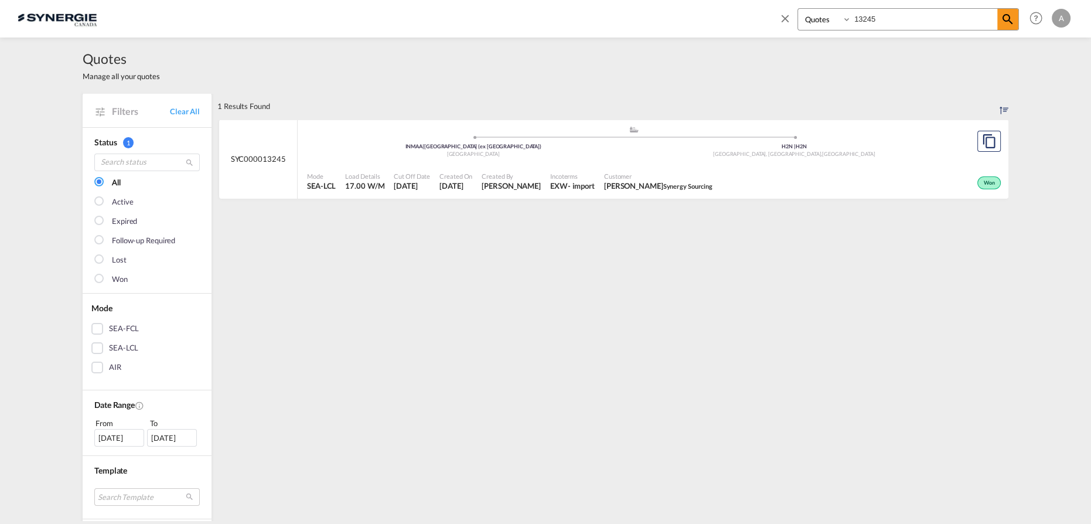
click at [573, 168] on div "Incoterms EXW - import" at bounding box center [573, 181] width 54 height 29
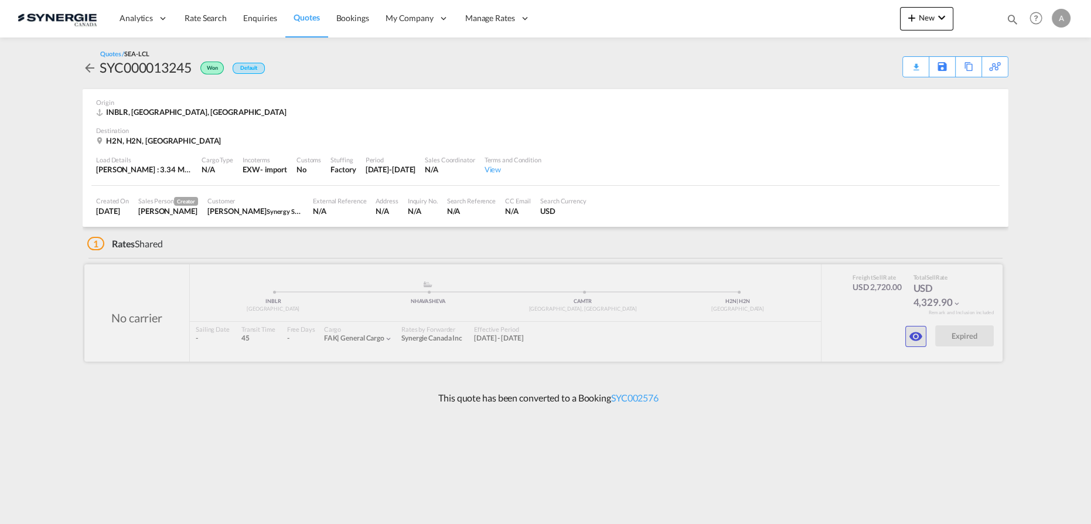
click at [919, 334] on md-icon "icon-eye" at bounding box center [916, 336] width 14 height 14
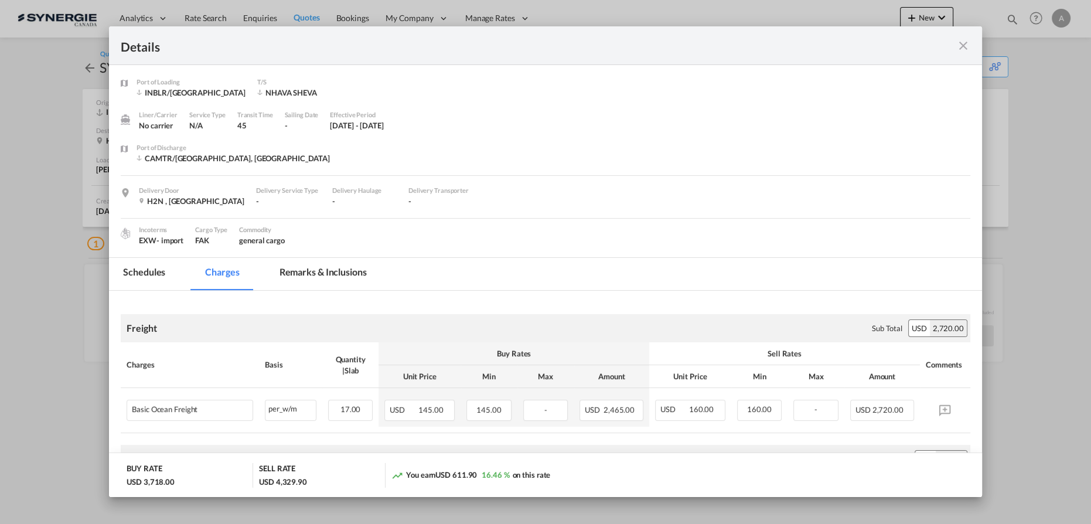
click at [959, 49] on md-icon "icon-close fg-AAA8AD m-0 cursor" at bounding box center [964, 46] width 14 height 14
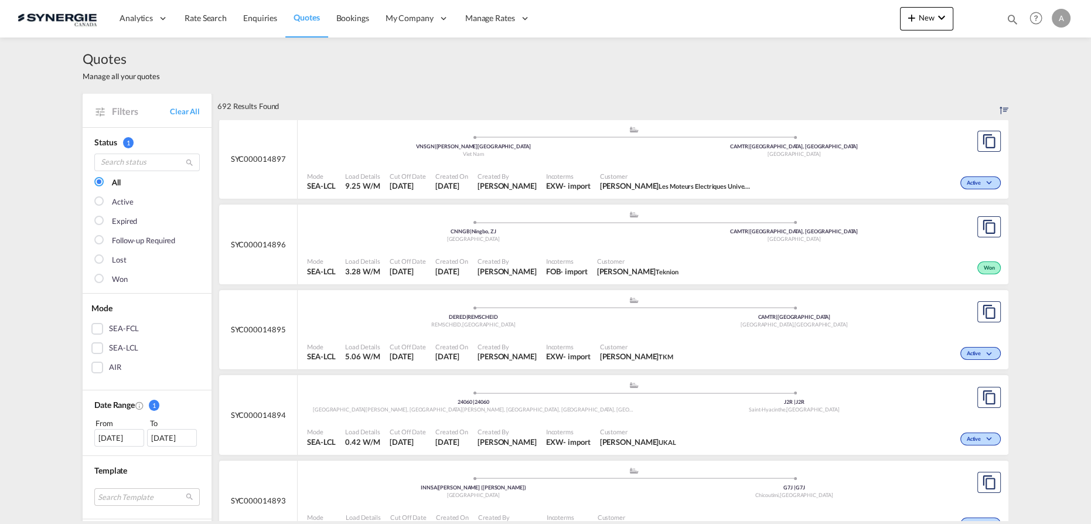
click at [1009, 20] on md-icon "icon-magnify" at bounding box center [1012, 19] width 13 height 13
click at [828, 26] on select "Bookings Quotes Enquiries" at bounding box center [826, 19] width 56 height 21
select select "Quotes"
click at [798, 9] on select "Bookings Quotes Enquiries" at bounding box center [826, 19] width 56 height 21
click at [887, 23] on input at bounding box center [925, 19] width 146 height 21
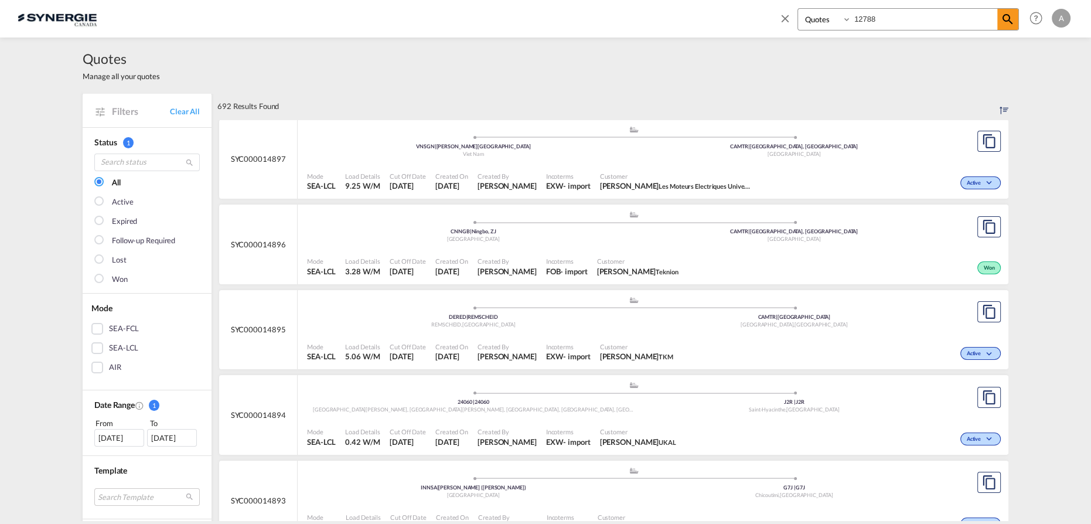
type input "12788"
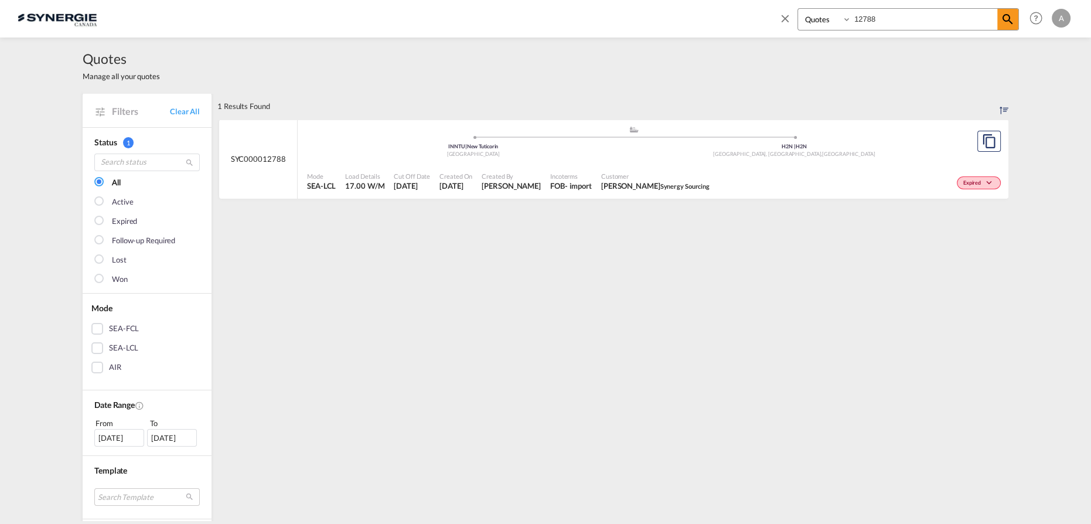
click at [601, 172] on span "Customer" at bounding box center [655, 176] width 108 height 9
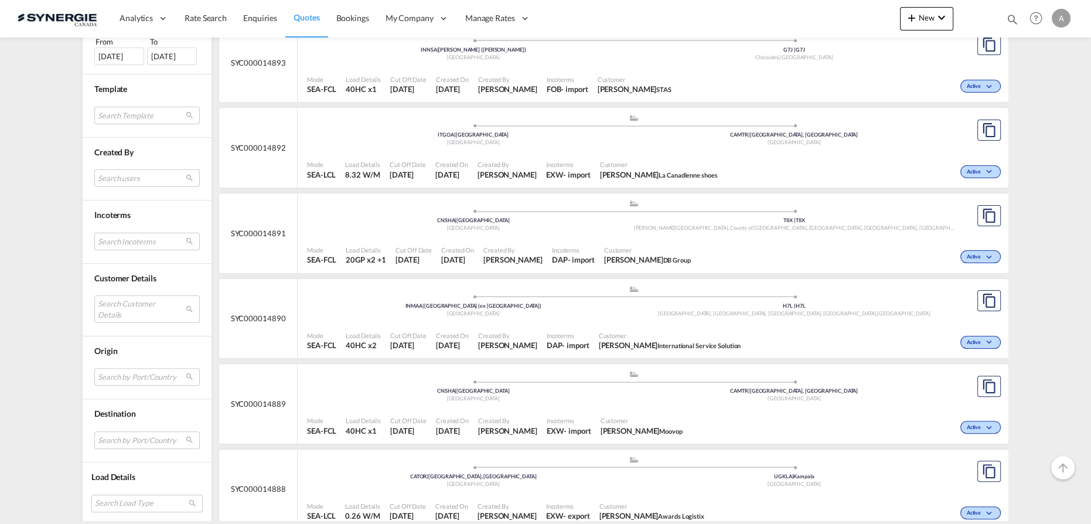
scroll to position [479, 0]
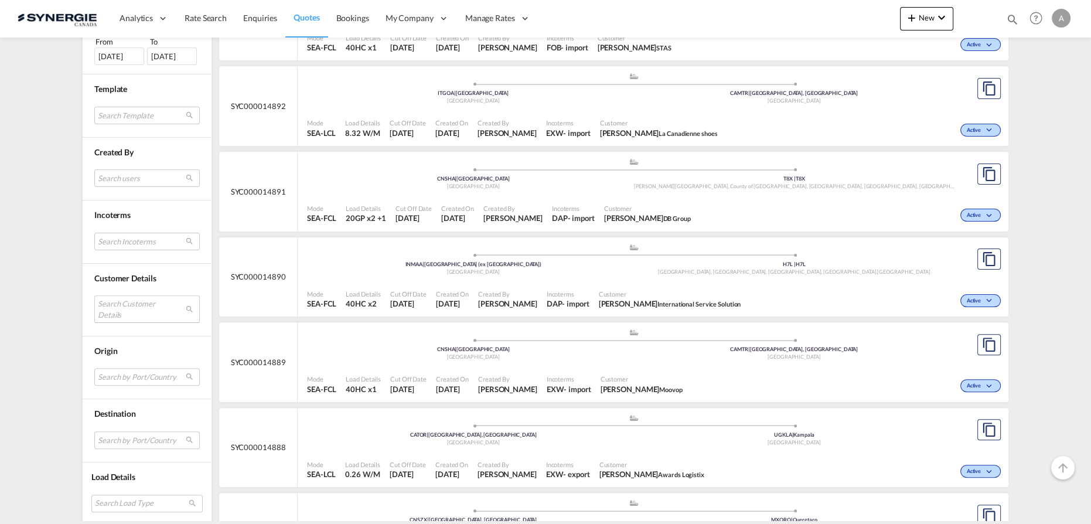
drag, startPoint x: 111, startPoint y: 294, endPoint x: 115, endPoint y: 302, distance: 9.5
click at [111, 295] on md-select "Search Customer Details user name user ravi Hariharan b.ravi@iss-gf.com | inter…" at bounding box center [146, 308] width 105 height 27
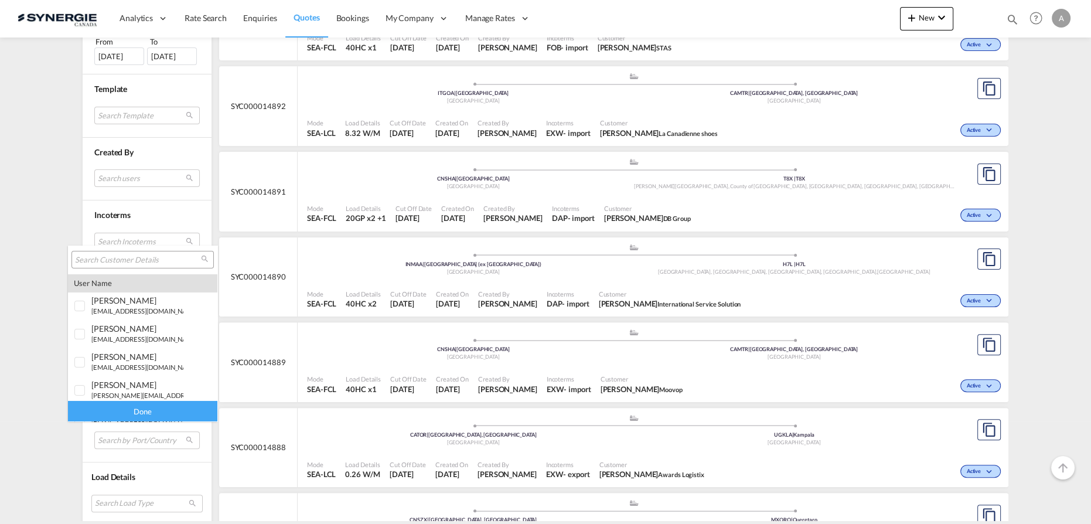
click at [123, 259] on input "search" at bounding box center [138, 260] width 126 height 11
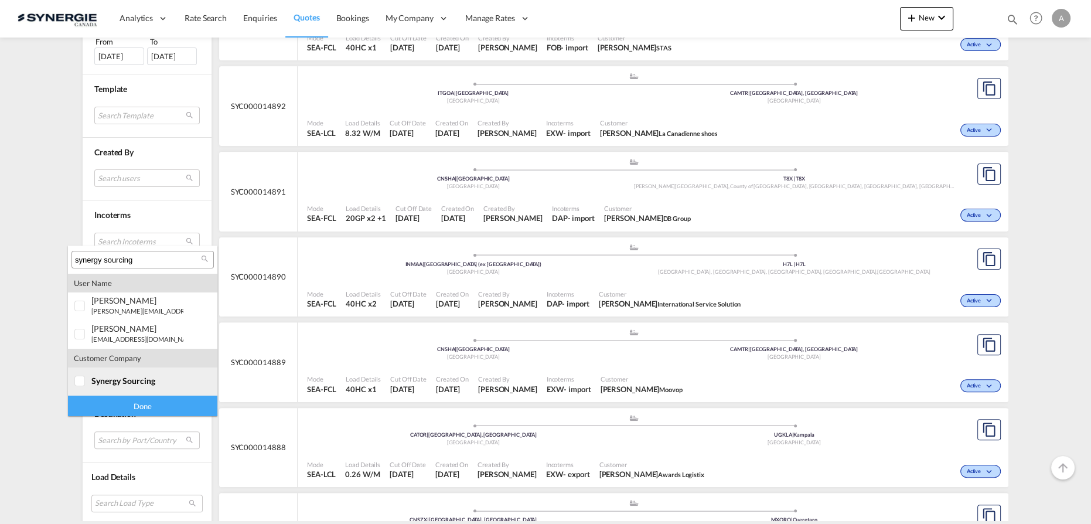
type input "synergy sourcing"
click at [125, 384] on span "synergy sourcing" at bounding box center [123, 381] width 64 height 10
click at [128, 403] on div "Done" at bounding box center [142, 406] width 149 height 21
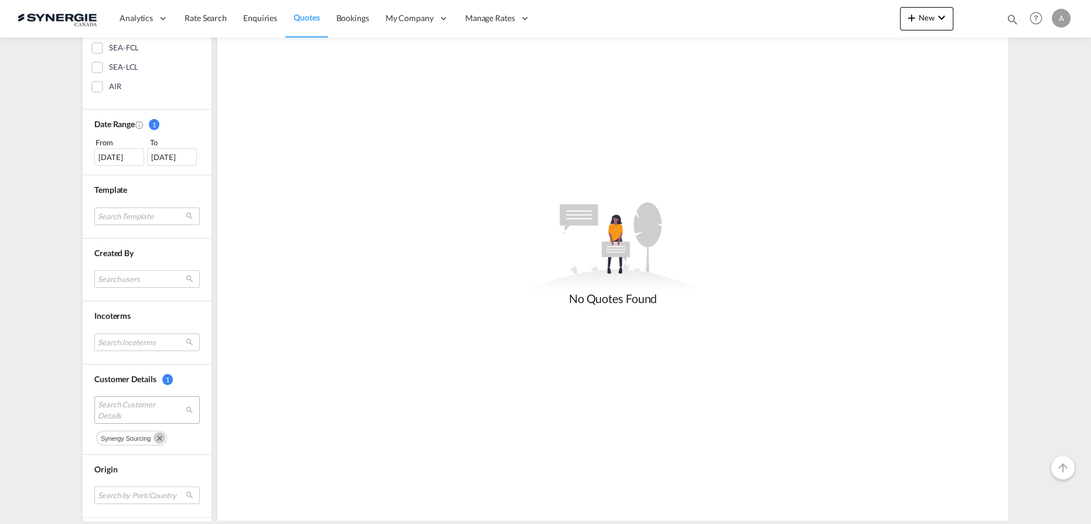
scroll to position [215, 0]
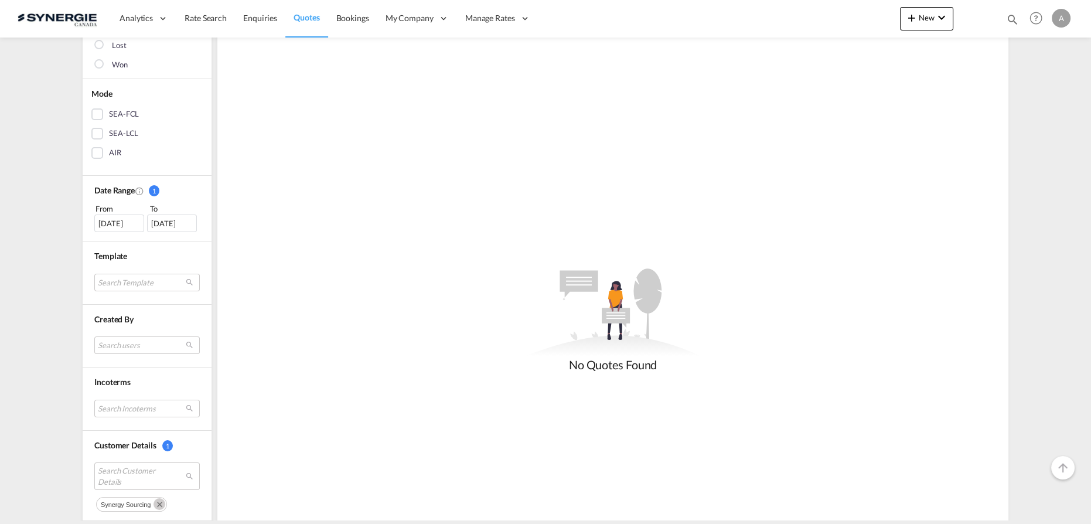
click at [118, 222] on div "20 Aug 2025" at bounding box center [119, 224] width 50 height 18
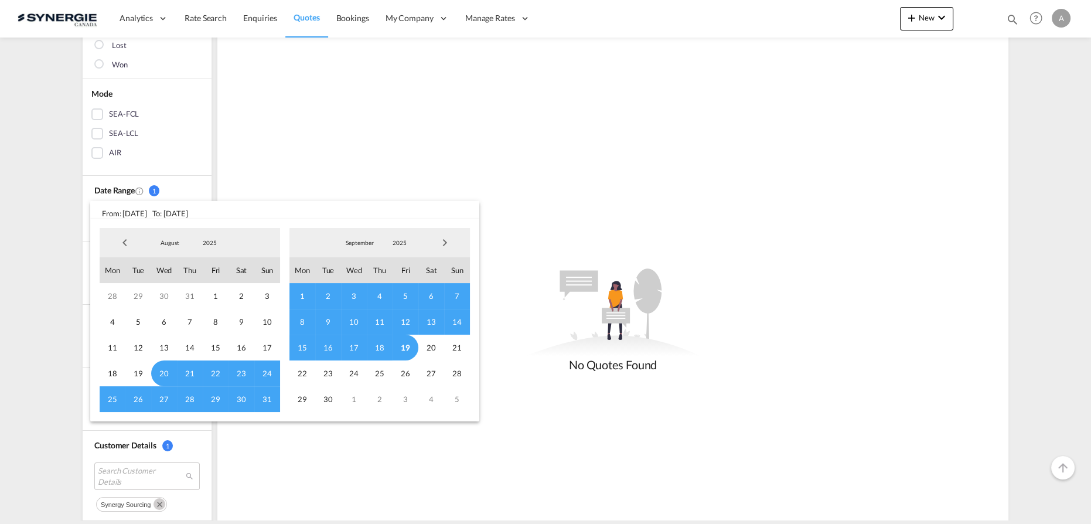
click at [212, 240] on span "2025" at bounding box center [210, 243] width 38 height 8
click at [209, 191] on md-option "2023" at bounding box center [222, 187] width 80 height 28
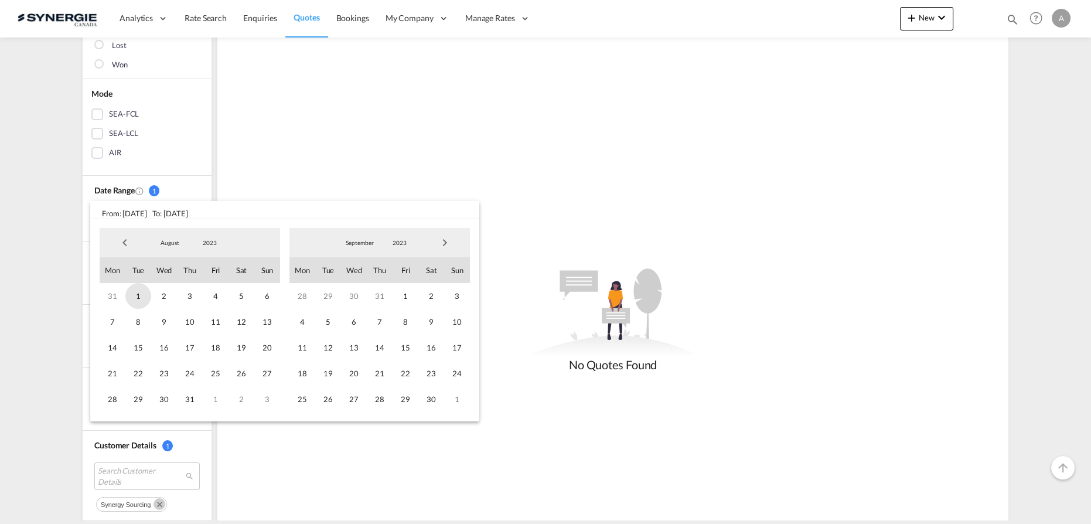
click at [135, 297] on span "1" at bounding box center [138, 296] width 26 height 26
click at [392, 244] on span "2023" at bounding box center [400, 243] width 38 height 8
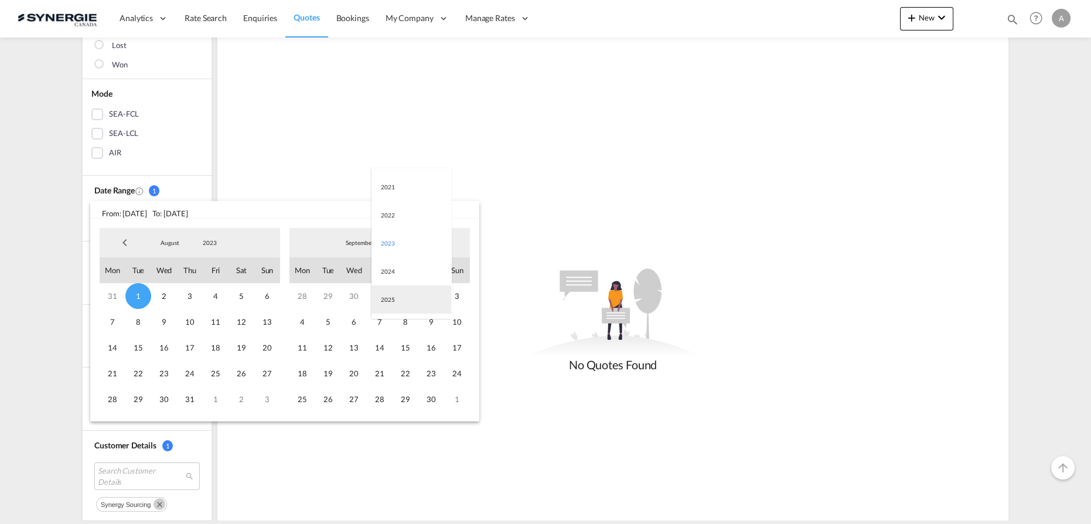
click at [384, 299] on md-option "2025" at bounding box center [412, 299] width 80 height 28
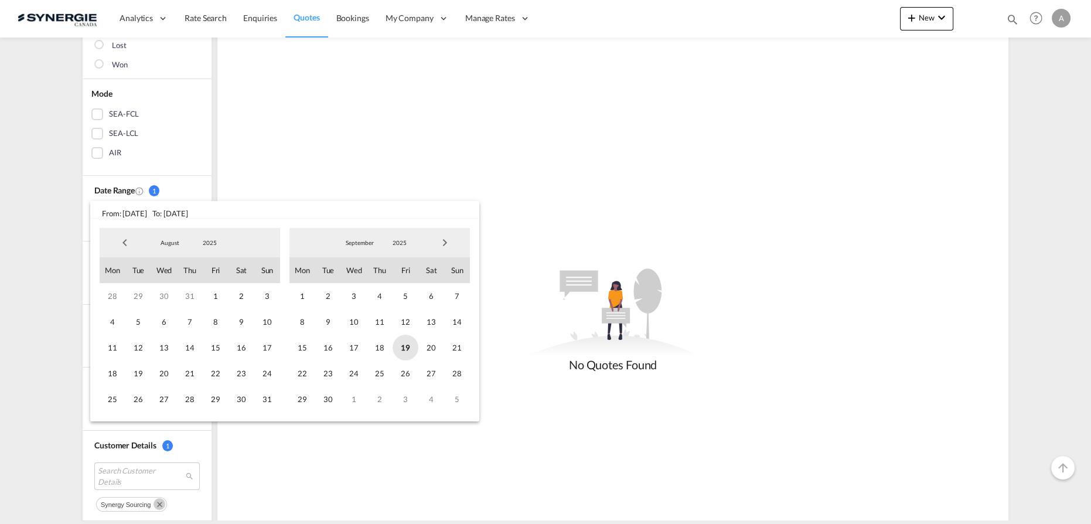
click at [396, 346] on span "19" at bounding box center [406, 348] width 26 height 26
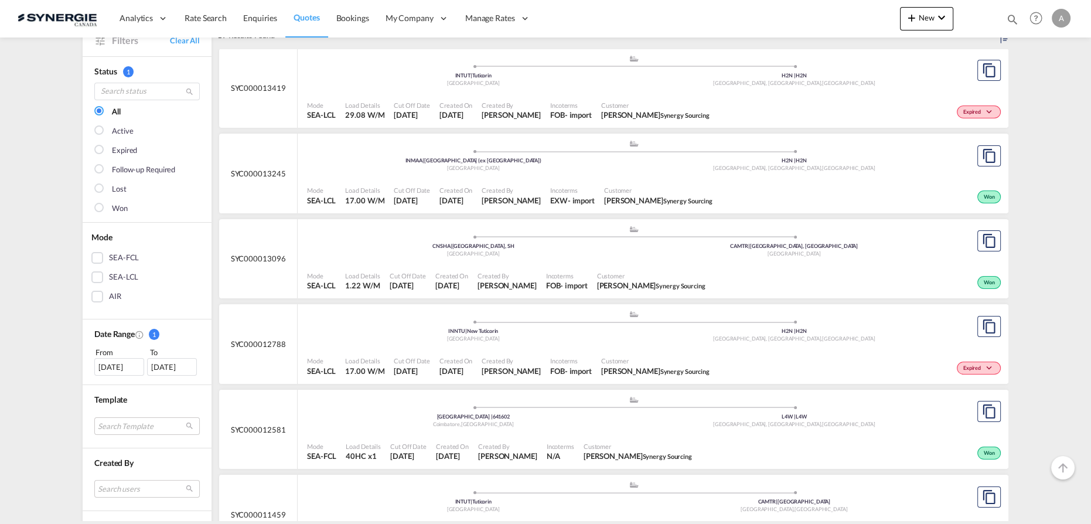
scroll to position [106, 0]
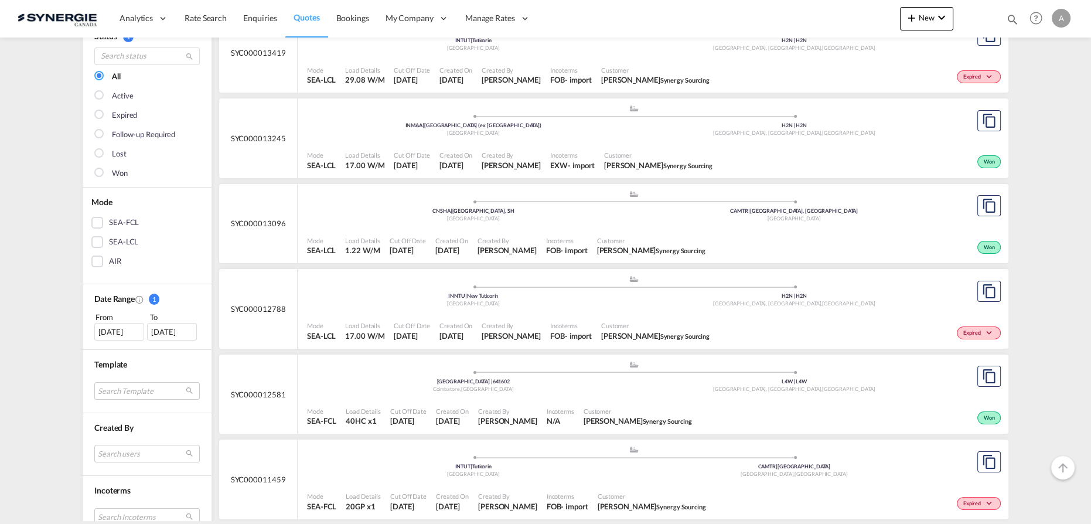
click at [468, 151] on span "Created On" at bounding box center [456, 155] width 33 height 9
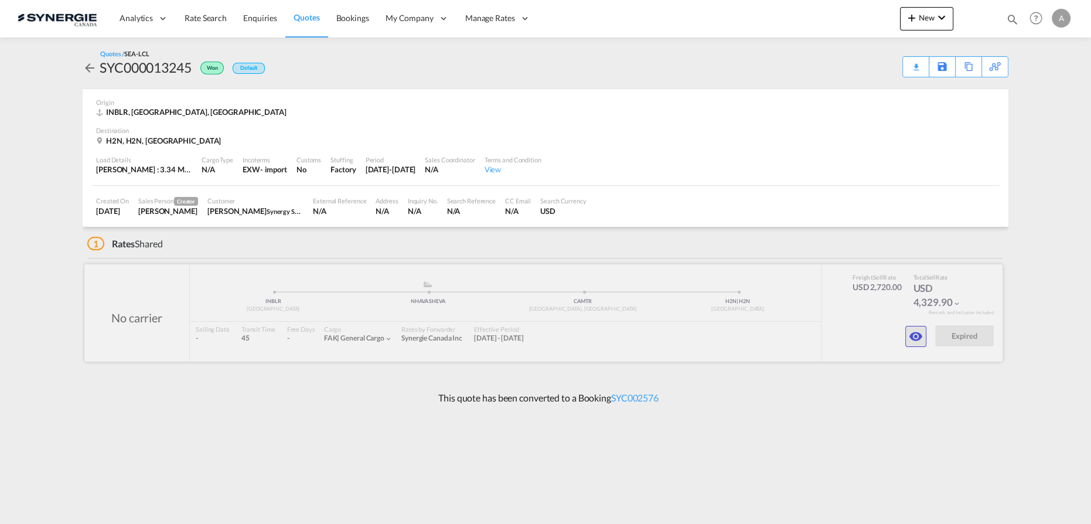
click at [918, 335] on md-icon "icon-eye" at bounding box center [916, 336] width 14 height 14
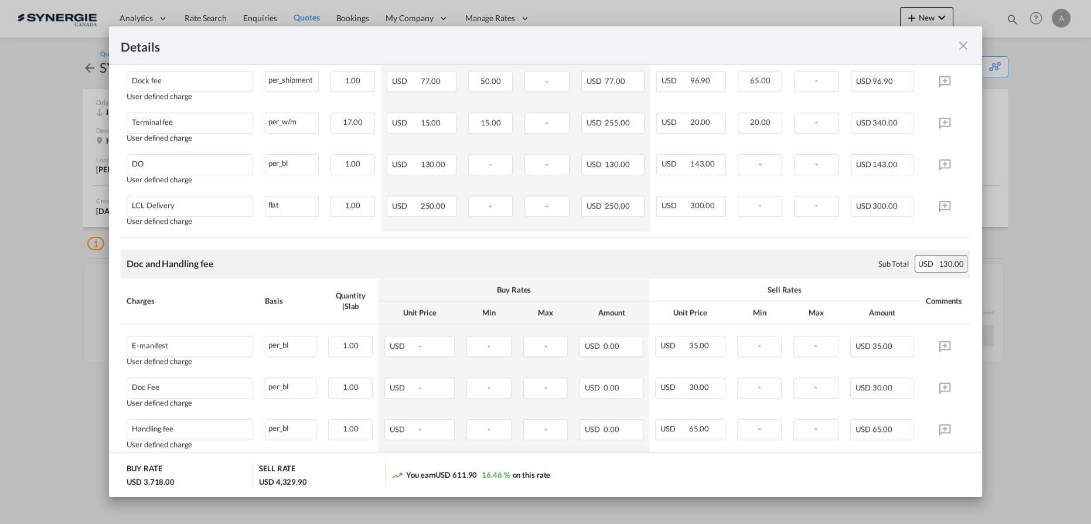
scroll to position [586, 0]
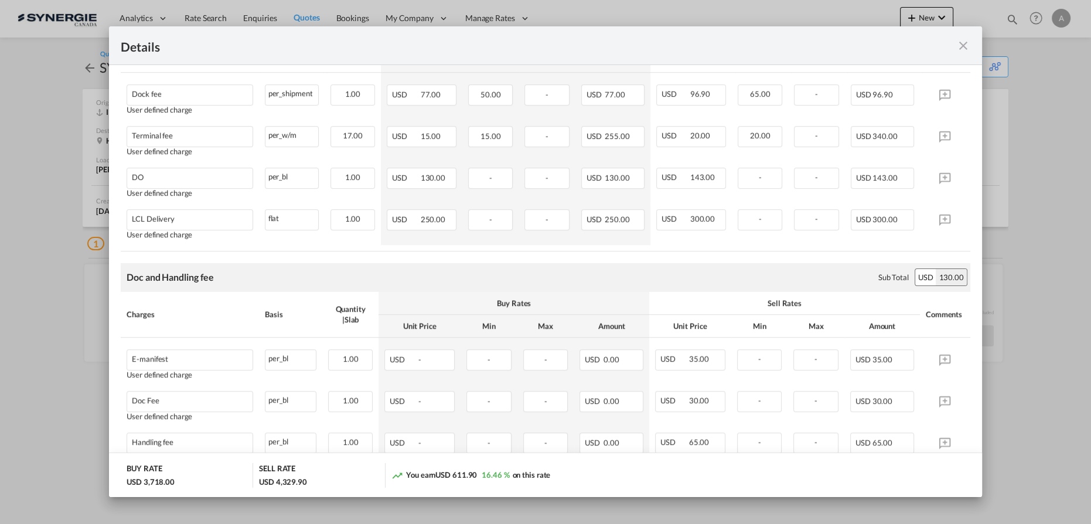
click at [968, 45] on md-icon "icon-close fg-AAA8AD m-0 cursor" at bounding box center [964, 46] width 14 height 14
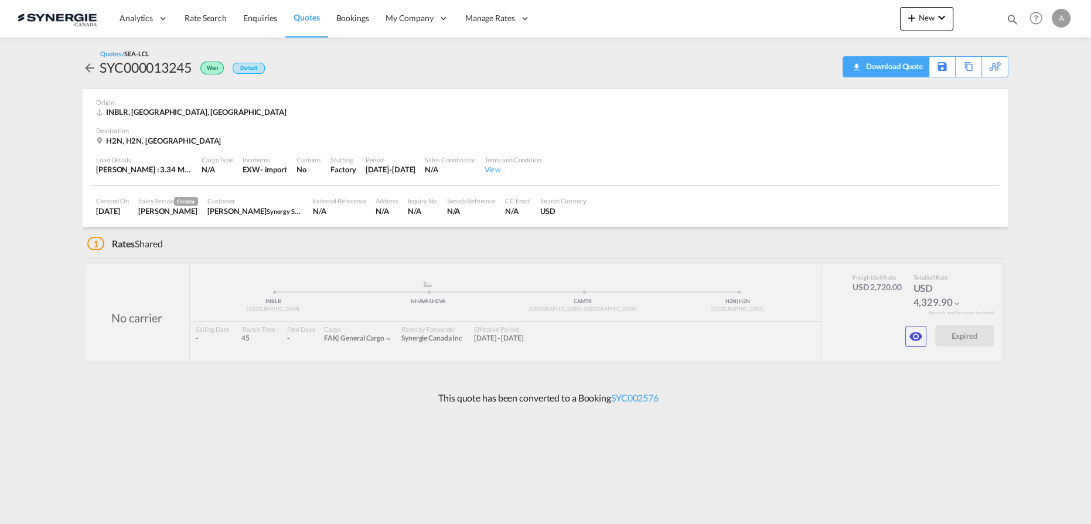
click at [901, 66] on div "Download Quote" at bounding box center [893, 66] width 60 height 19
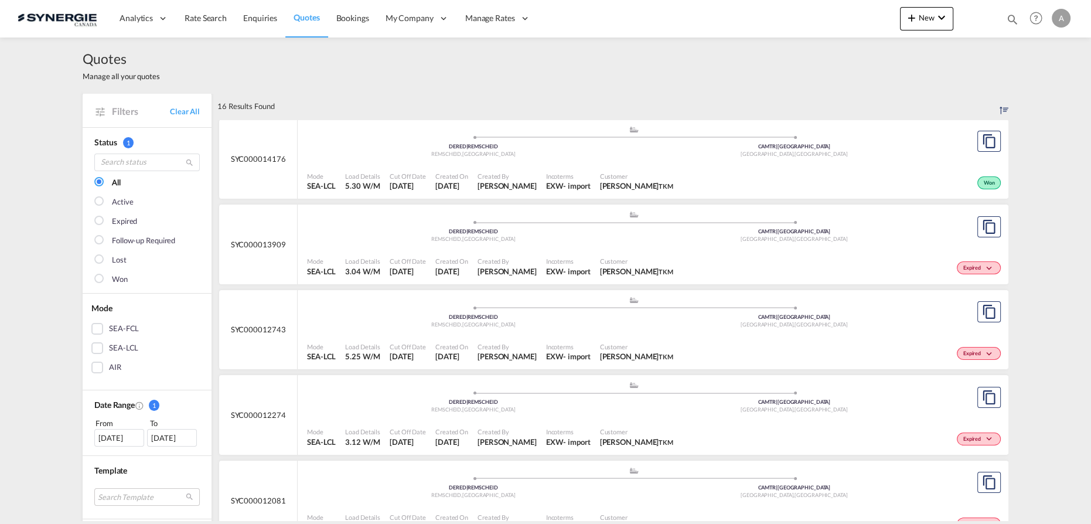
click at [1011, 21] on md-icon "icon-magnify" at bounding box center [1012, 19] width 13 height 13
click at [805, 18] on select "Bookings Quotes Enquiries" at bounding box center [826, 19] width 56 height 21
select select "Quotes"
click at [798, 9] on select "Bookings Quotes Enquiries" at bounding box center [826, 19] width 56 height 21
click at [877, 17] on input at bounding box center [925, 19] width 146 height 21
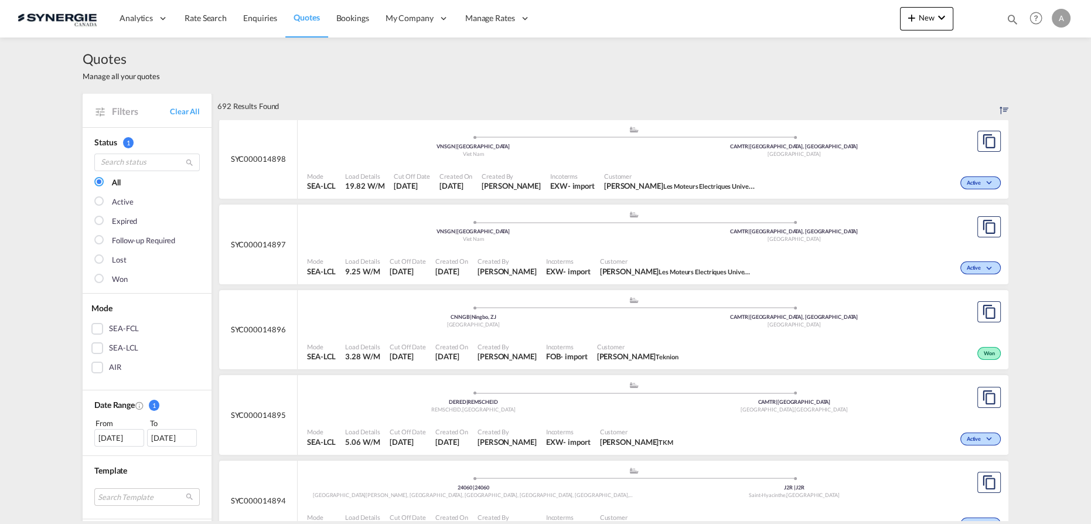
click at [1009, 22] on md-icon "icon-magnify" at bounding box center [1012, 19] width 13 height 13
click at [824, 19] on select "Bookings Quotes Enquiries" at bounding box center [826, 19] width 56 height 21
select select "Quotes"
click at [798, 9] on select "Bookings Quotes Enquiries" at bounding box center [826, 19] width 56 height 21
click at [889, 17] on input at bounding box center [925, 19] width 146 height 21
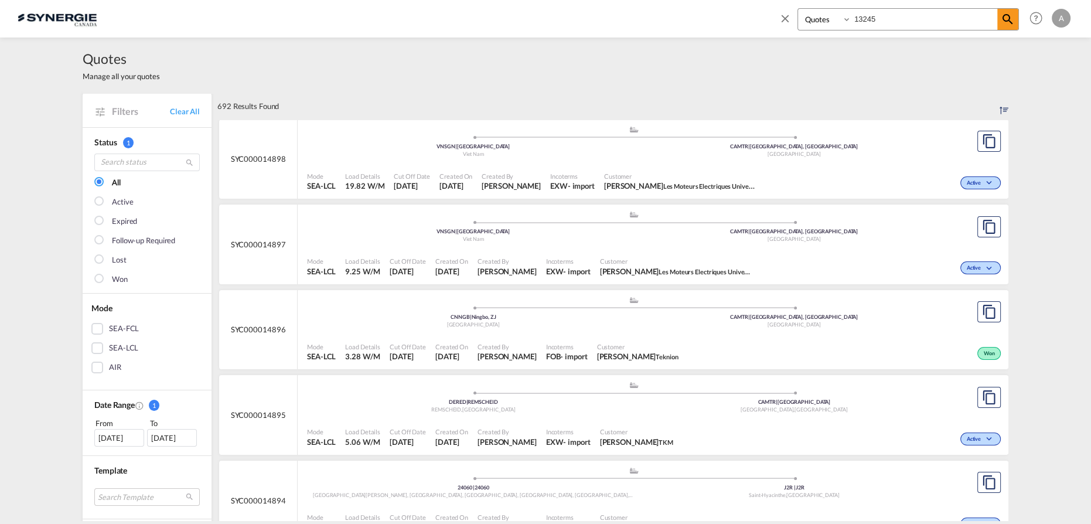
type input "13245"
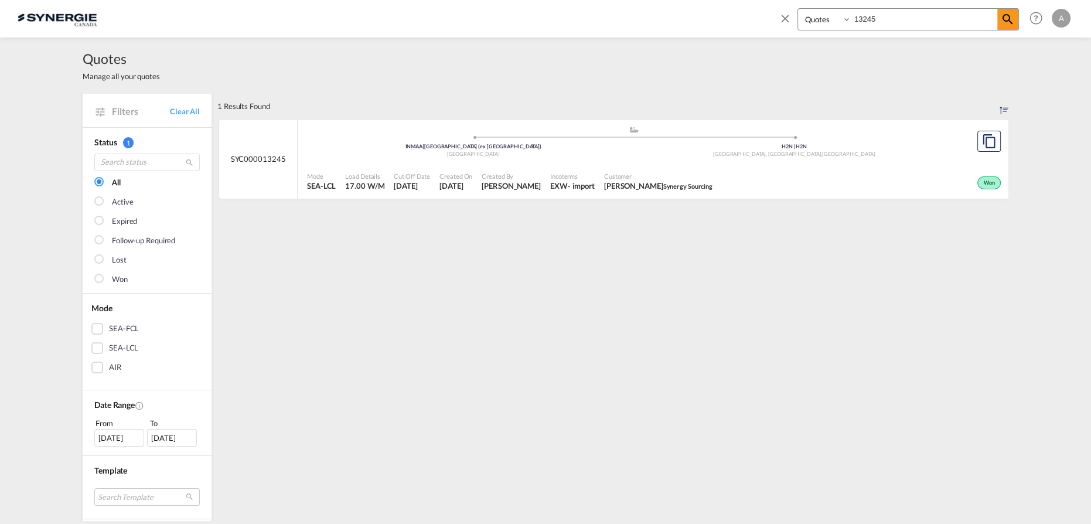
click at [676, 164] on div "Mode SEA-LCL Load Details 17.00 W/M Cut Off Date [DATE] Created On [DATE] Creat…" at bounding box center [653, 181] width 711 height 35
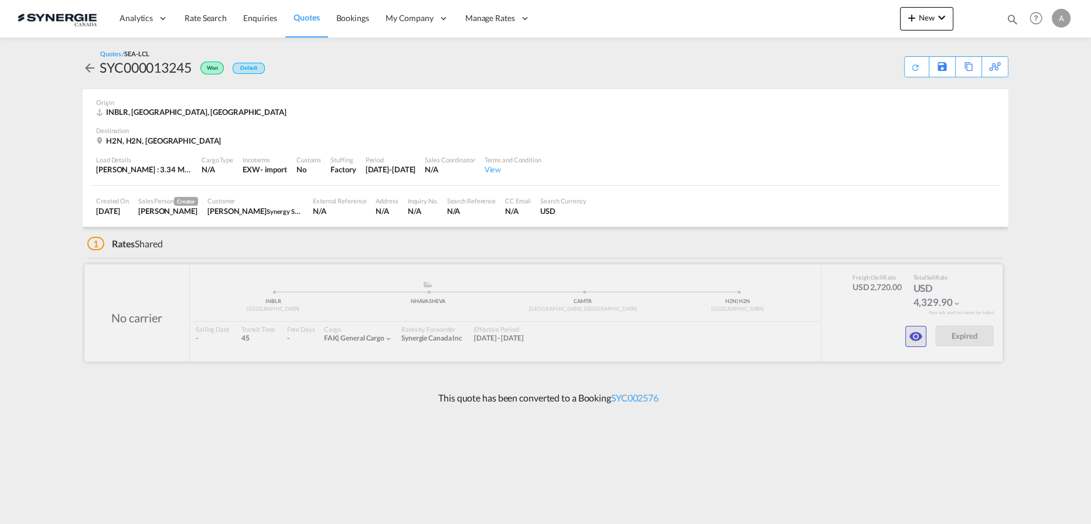
click at [915, 334] on md-icon "icon-eye" at bounding box center [916, 336] width 14 height 14
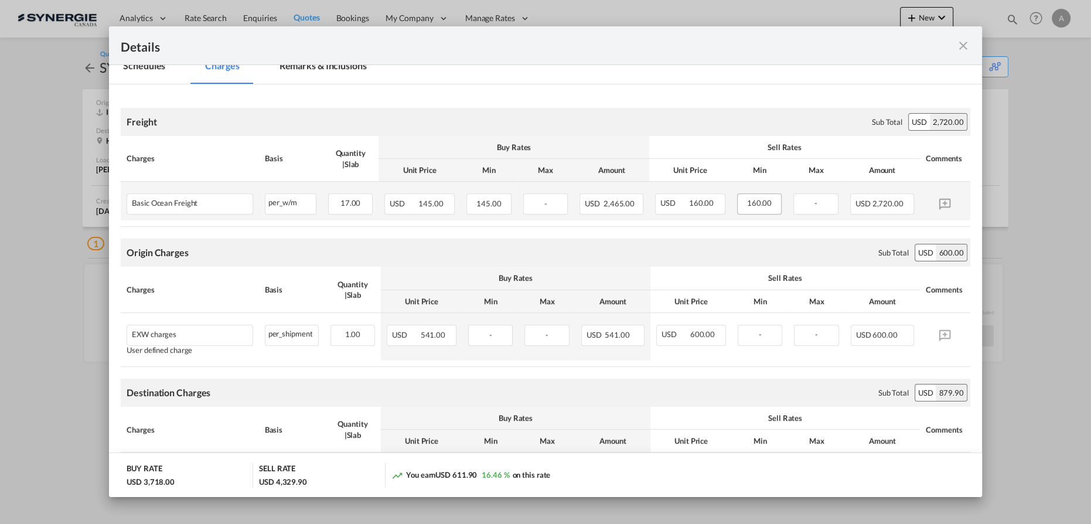
scroll to position [213, 0]
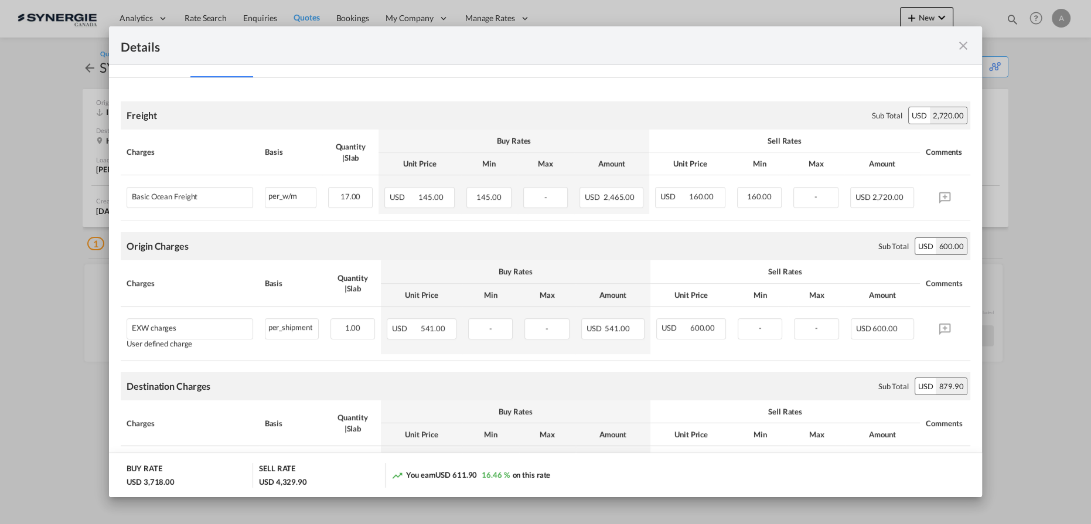
drag, startPoint x: 67, startPoint y: 273, endPoint x: 72, endPoint y: 279, distance: 7.9
click at [67, 273] on div "Details Port of [GEOGRAPHIC_DATA] INBLR/[GEOGRAPHIC_DATA] T/S NHAVA SHEVA Liner…" at bounding box center [545, 261] width 1091 height 523
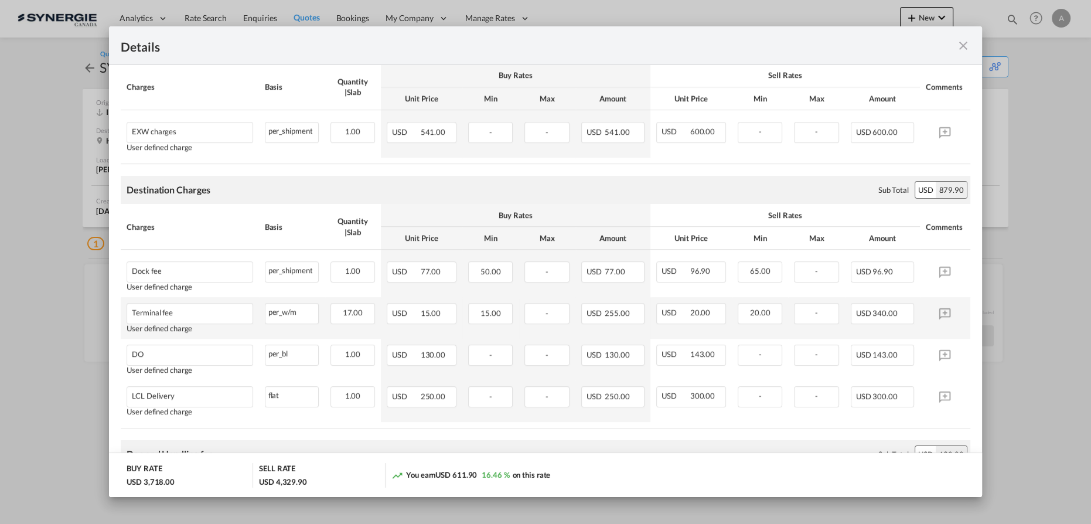
scroll to position [426, 0]
